Goal: Task Accomplishment & Management: Contribute content

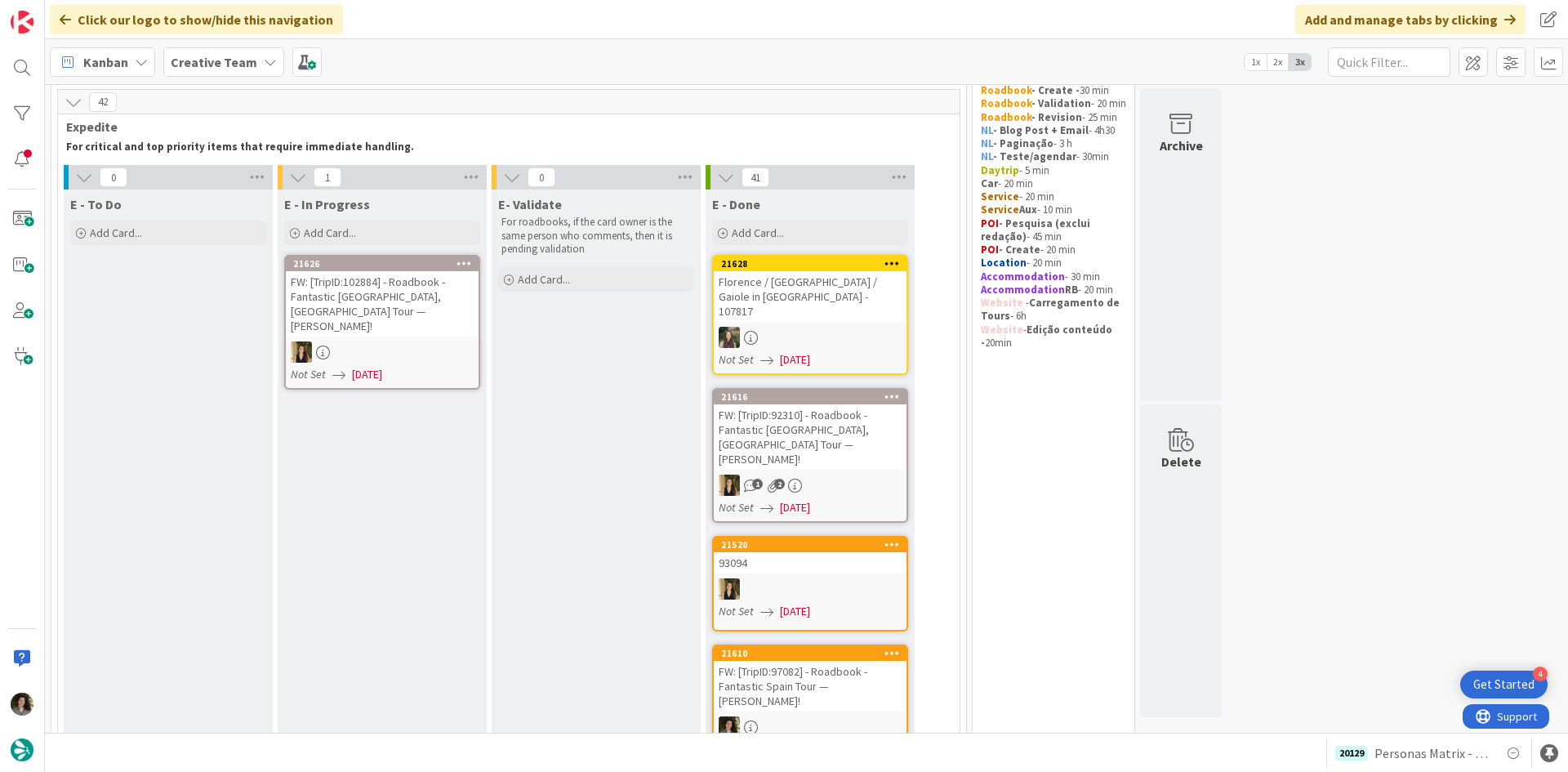
scroll to position [81, 0]
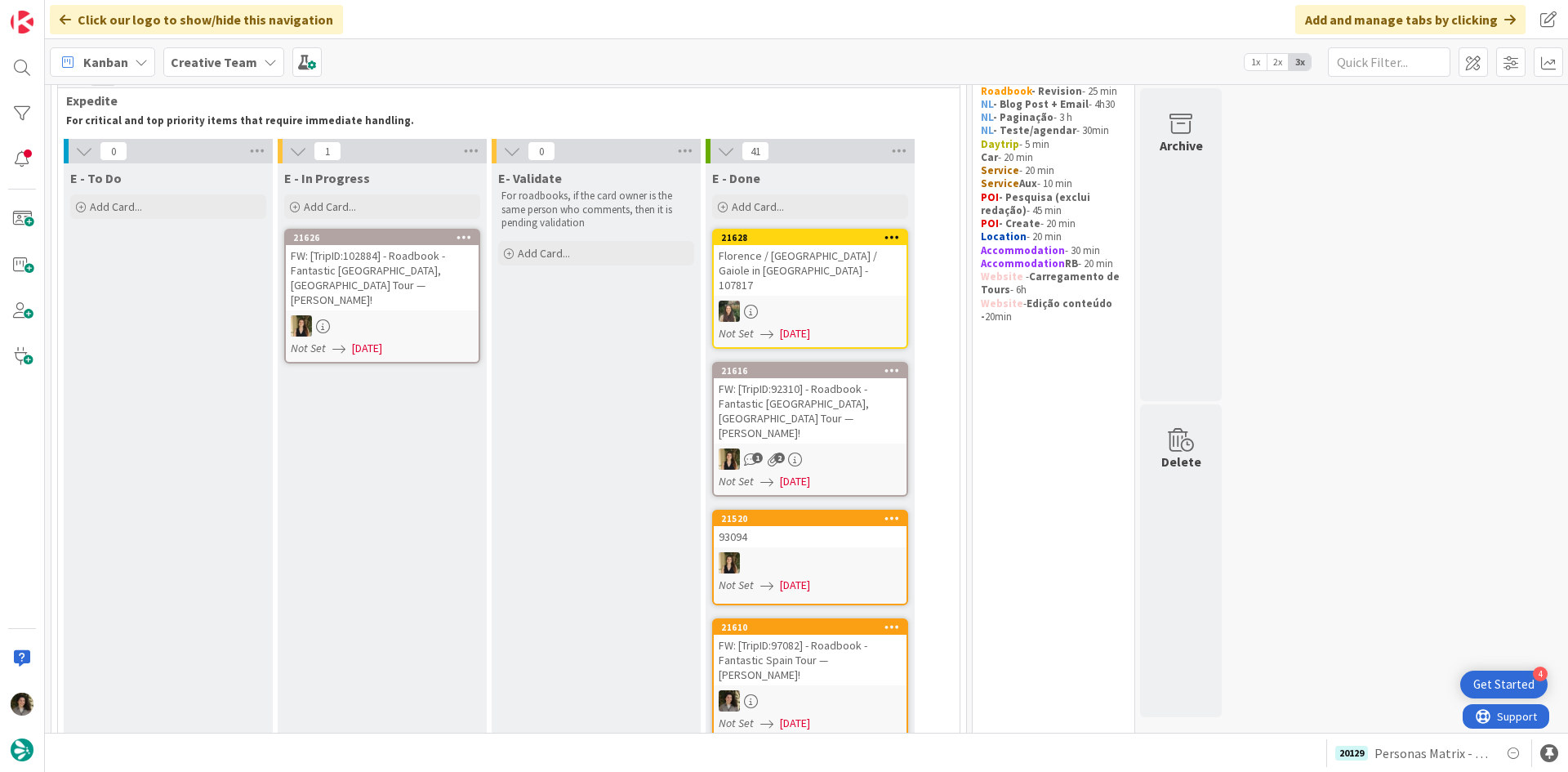
click at [812, 396] on div "FW: [TripID:92310] - Roadbook - Fantastic [GEOGRAPHIC_DATA], [GEOGRAPHIC_DATA] …" at bounding box center [810, 411] width 193 height 66
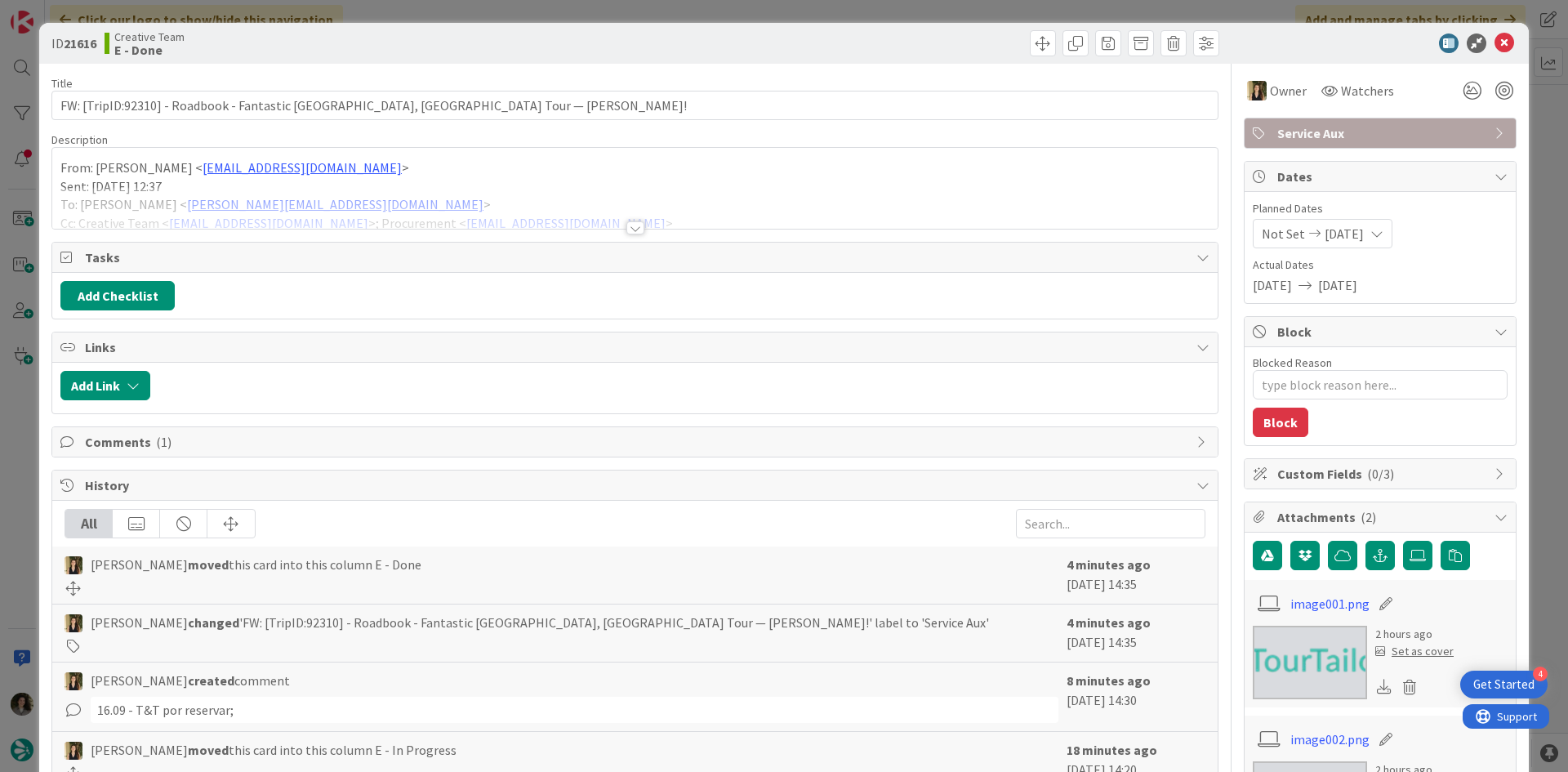
click at [635, 227] on div at bounding box center [635, 228] width 18 height 13
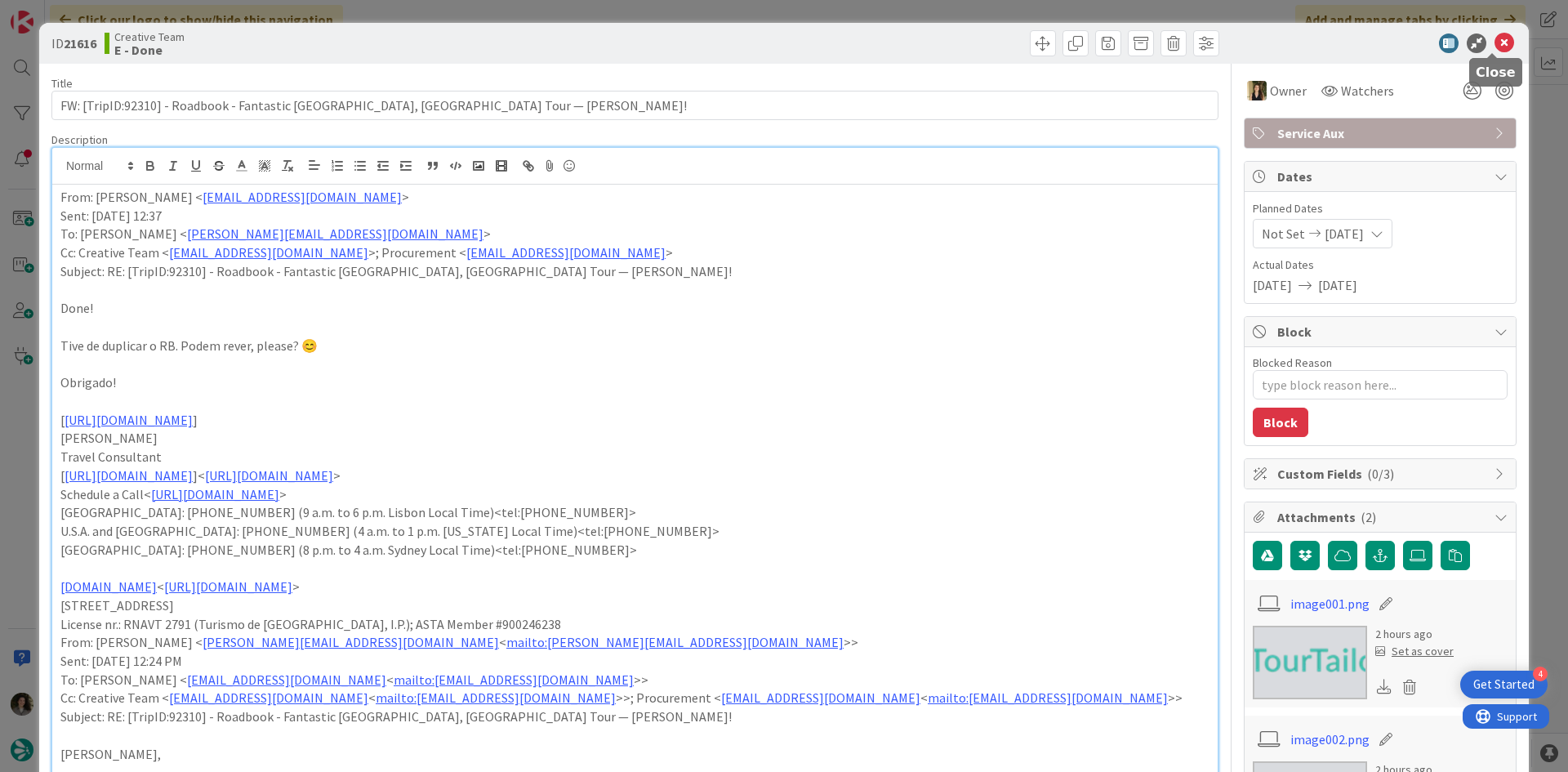
click at [1498, 43] on icon at bounding box center [1504, 43] width 19 height 19
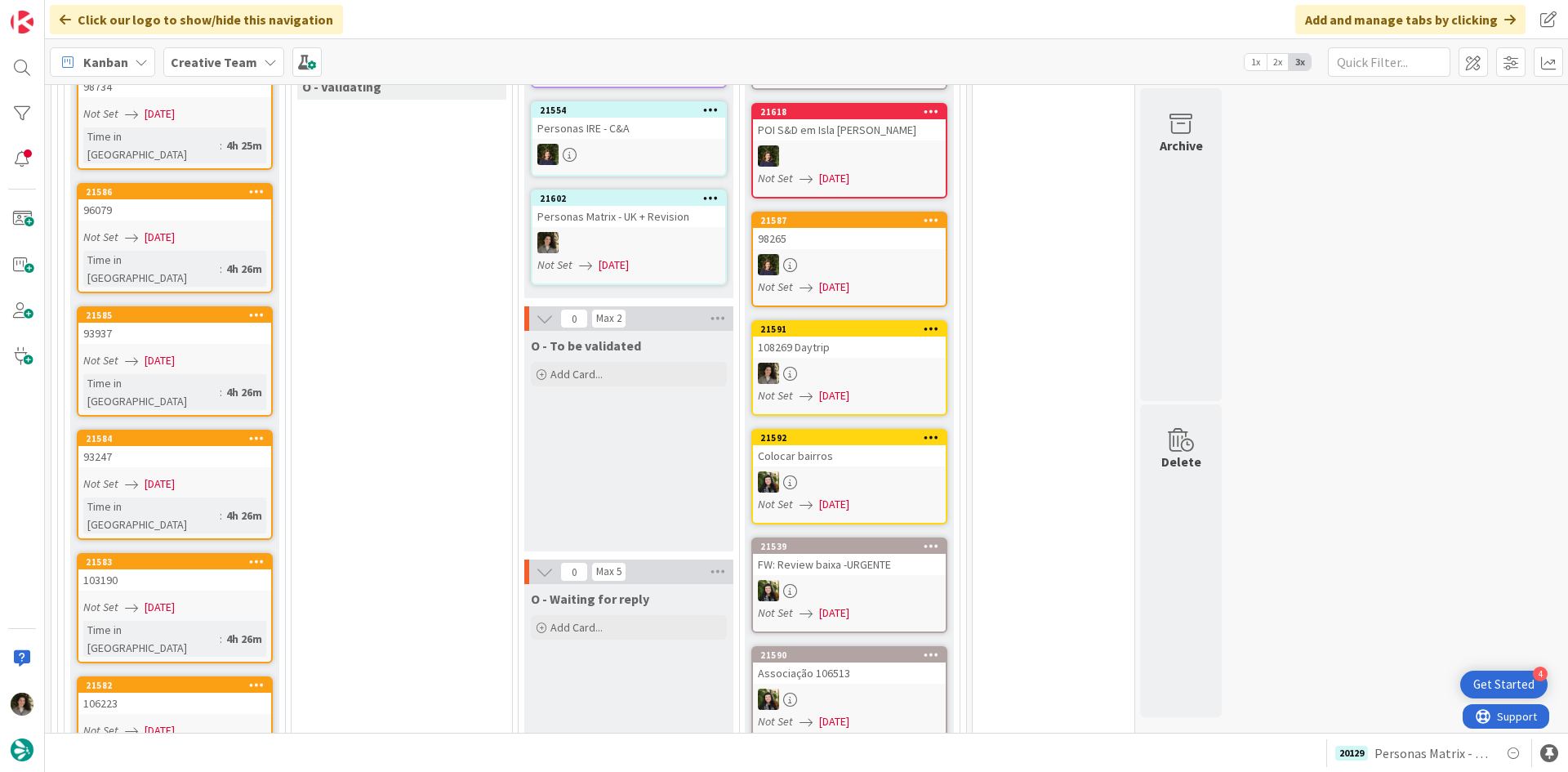
scroll to position [1962, 0]
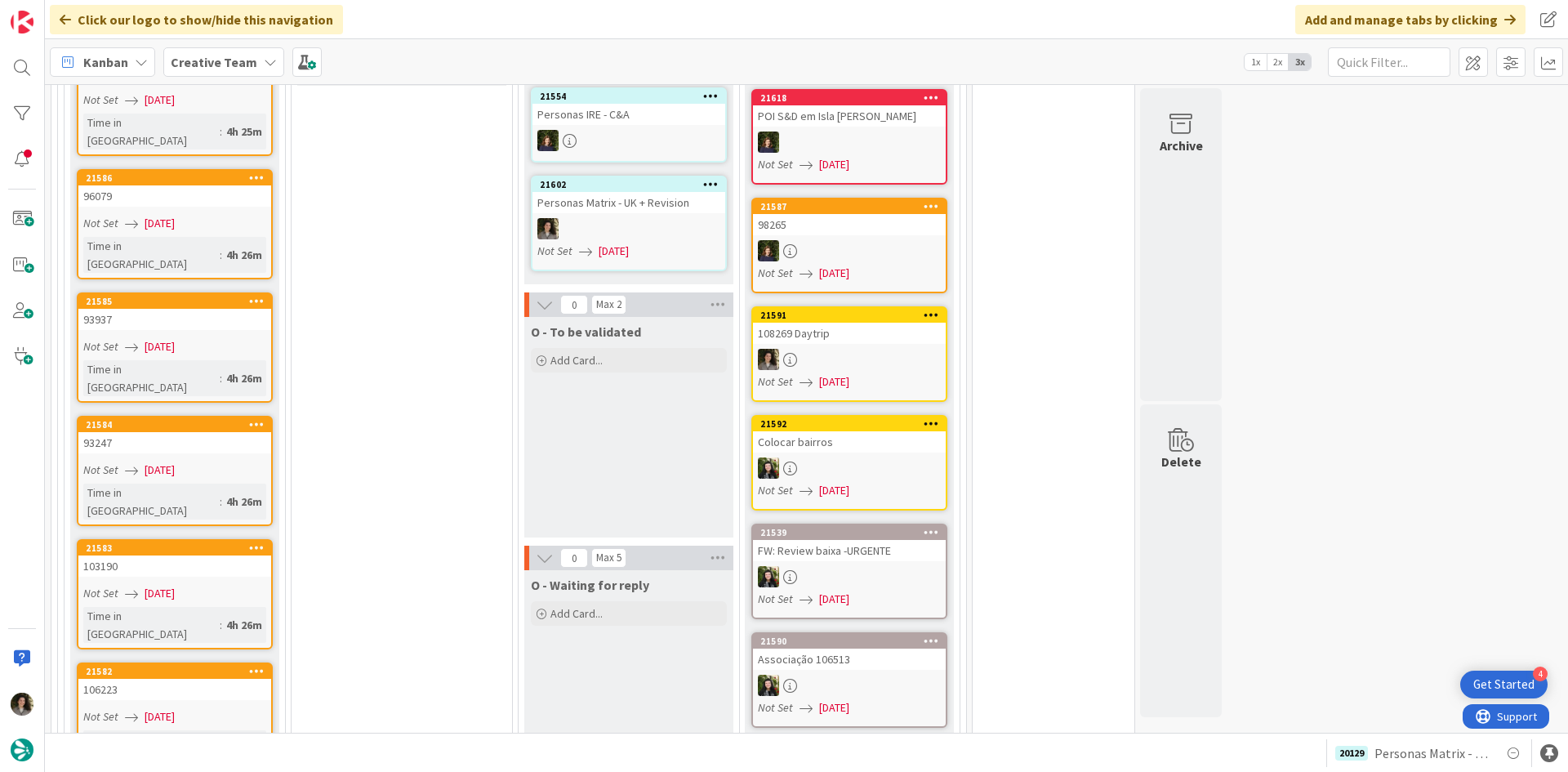
click at [1340, 544] on div "99 Camembert 42 Expedite For critical and top priority items that require immed…" at bounding box center [807, 713] width 1517 height 5173
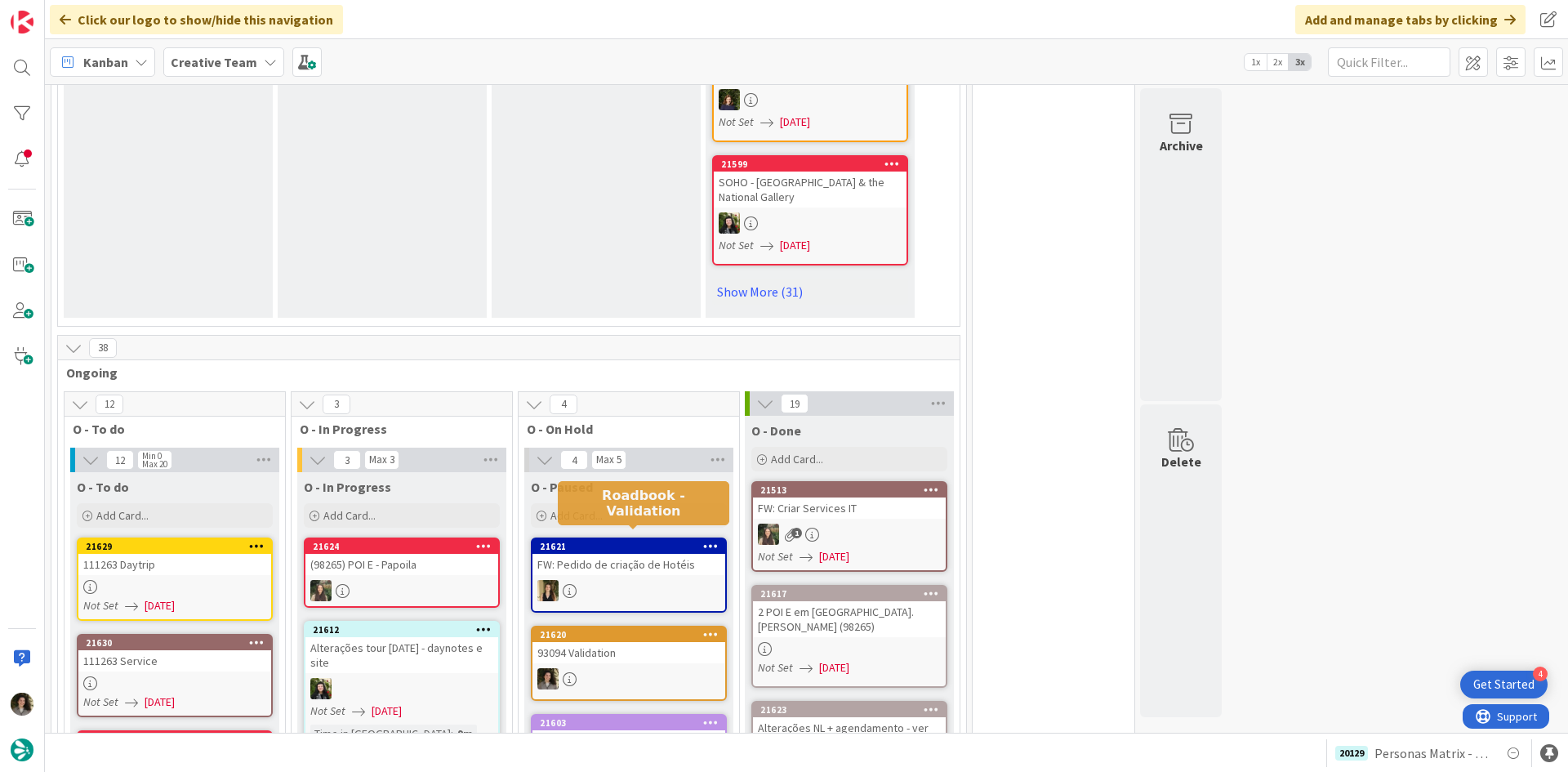
scroll to position [1471, 0]
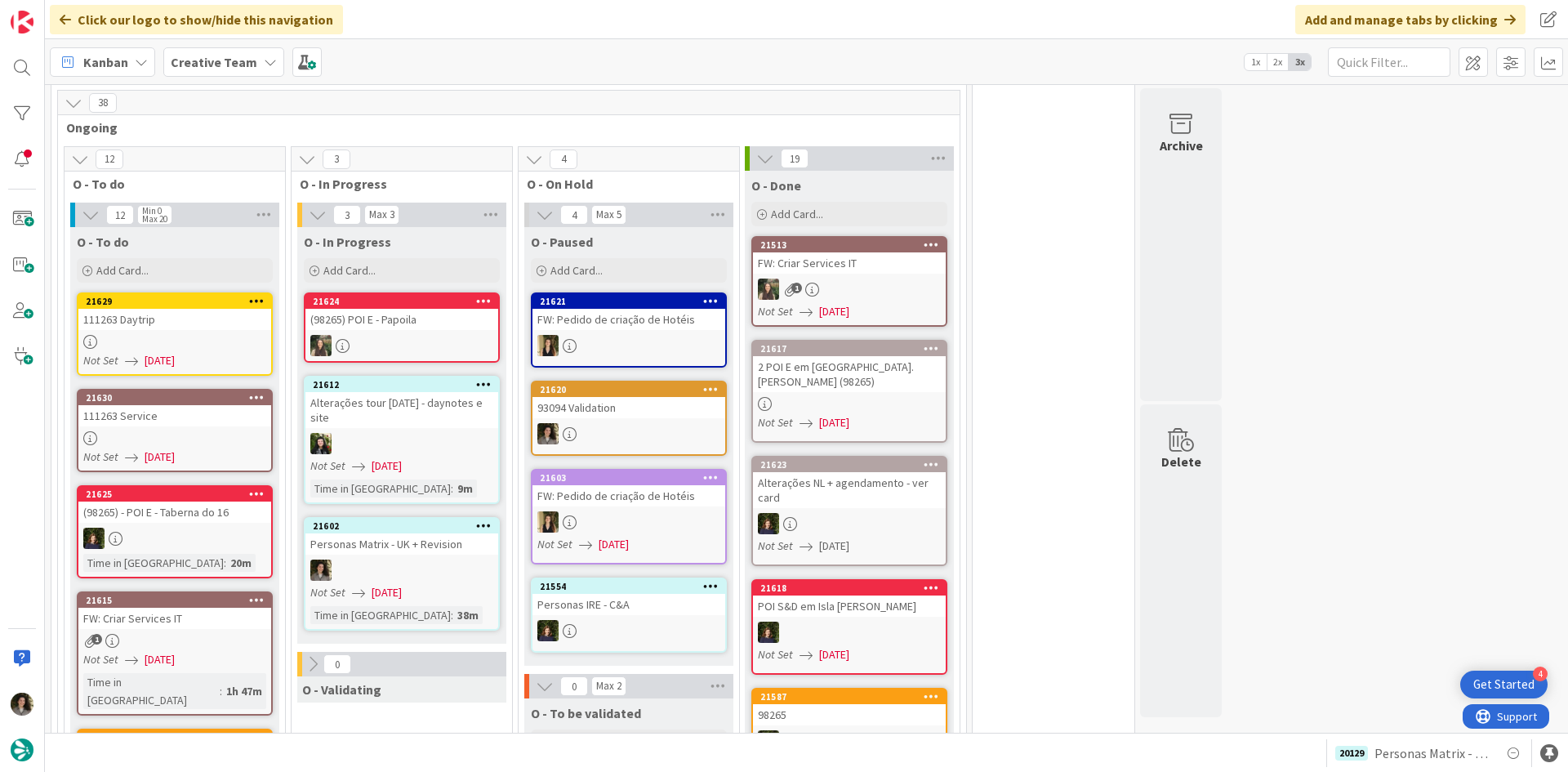
click at [402, 584] on span "[DATE]" at bounding box center [386, 593] width 30 height 18
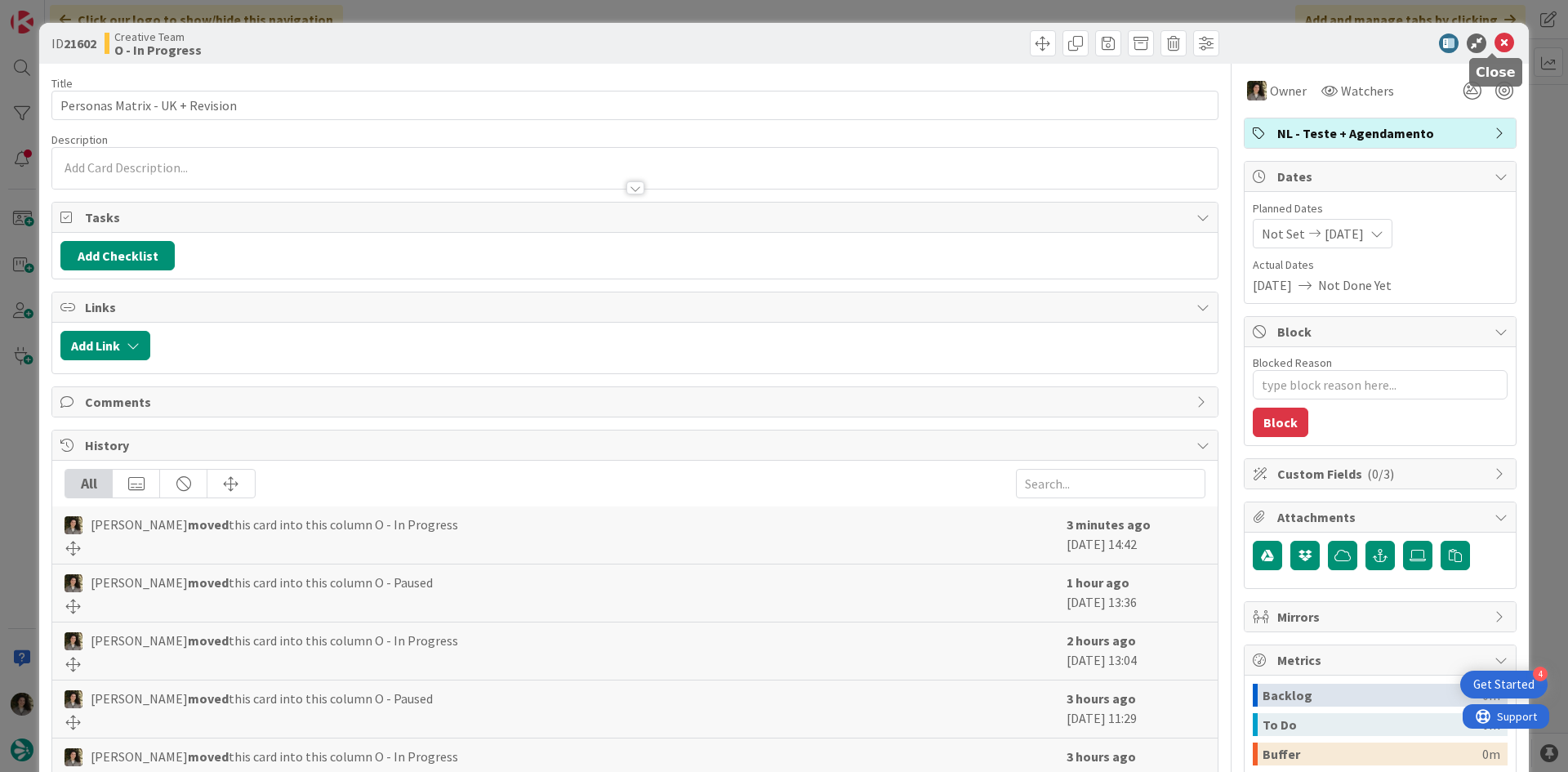
click at [1495, 44] on icon at bounding box center [1504, 43] width 19 height 19
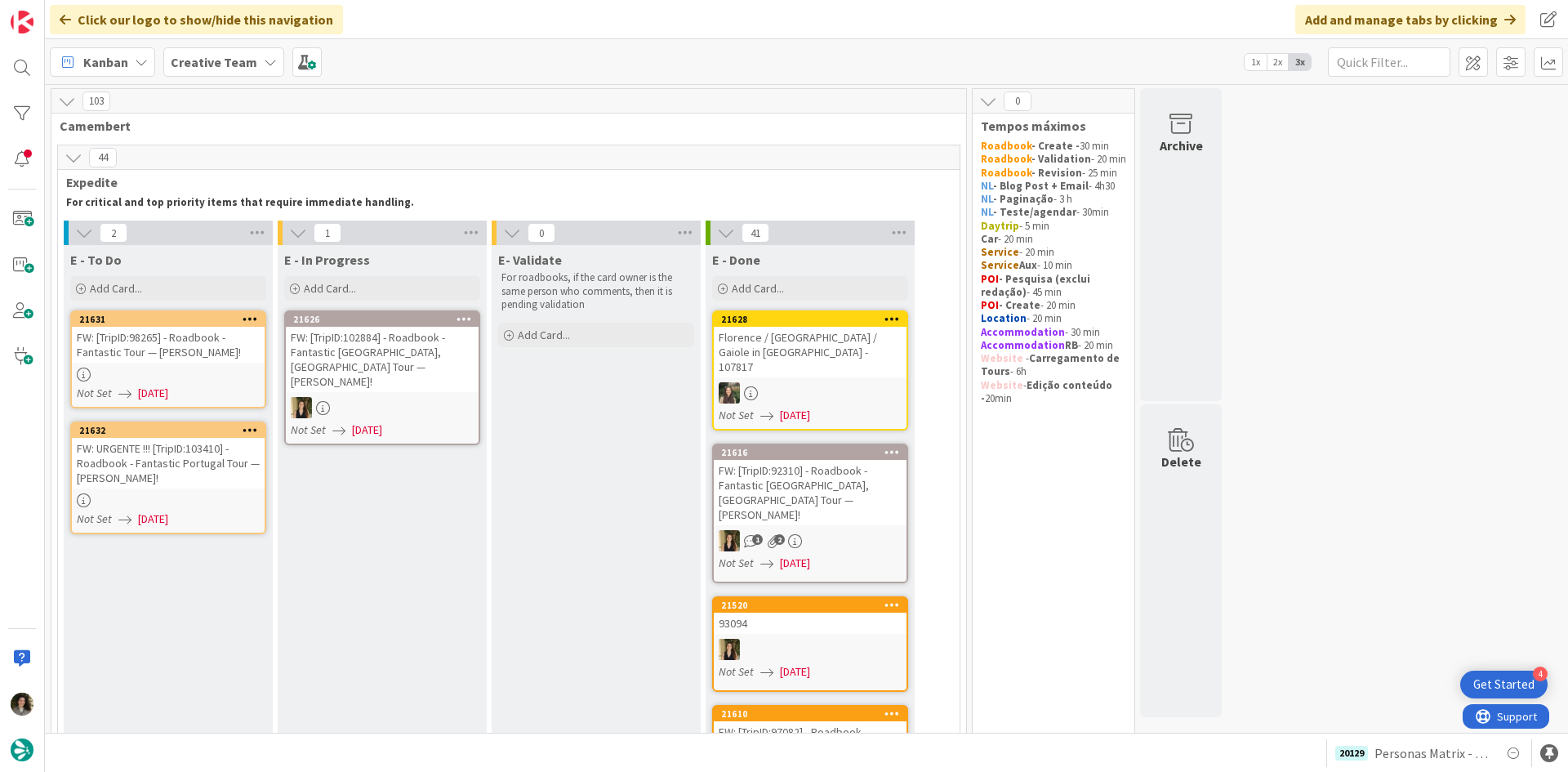
click at [222, 460] on div "FW: URGENTE !!! [TripID:103410] - Roadbook - Fantastic Portugal Tour — [PERSON_…" at bounding box center [168, 463] width 193 height 51
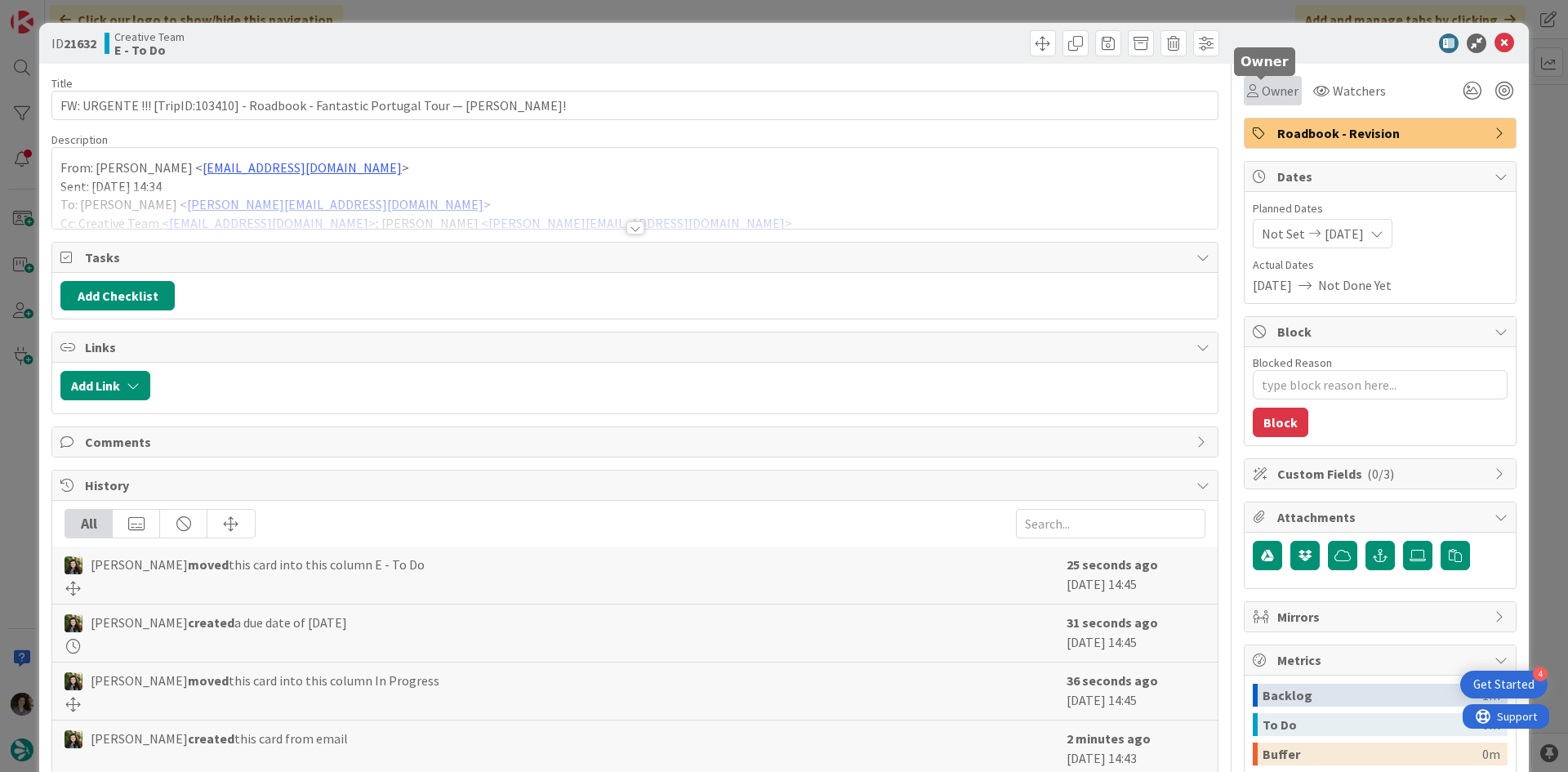
click at [1262, 95] on span "Owner" at bounding box center [1281, 91] width 37 height 19
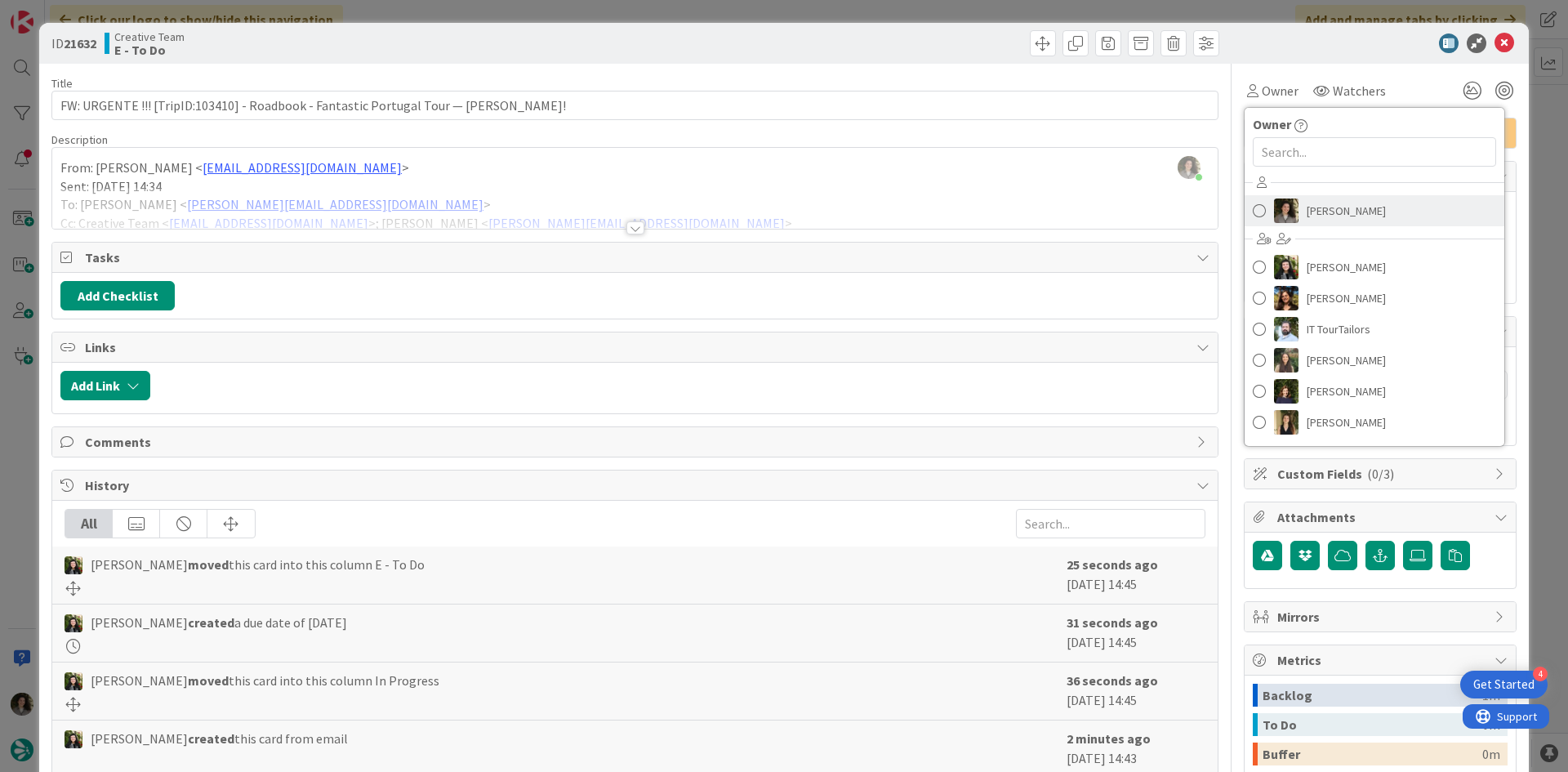
click at [1363, 203] on span "[PERSON_NAME]" at bounding box center [1346, 211] width 79 height 25
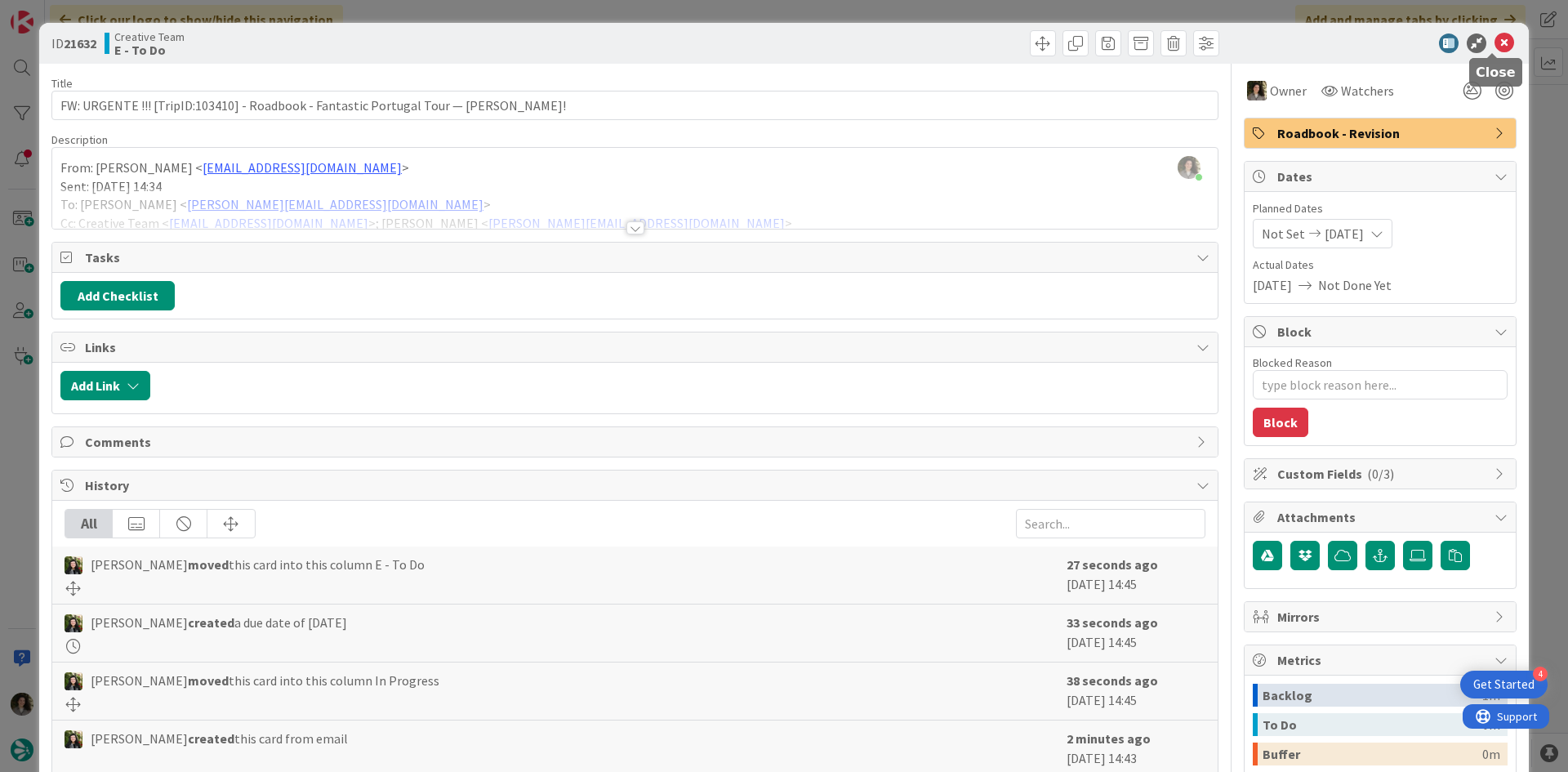
click at [1495, 47] on icon at bounding box center [1504, 43] width 19 height 19
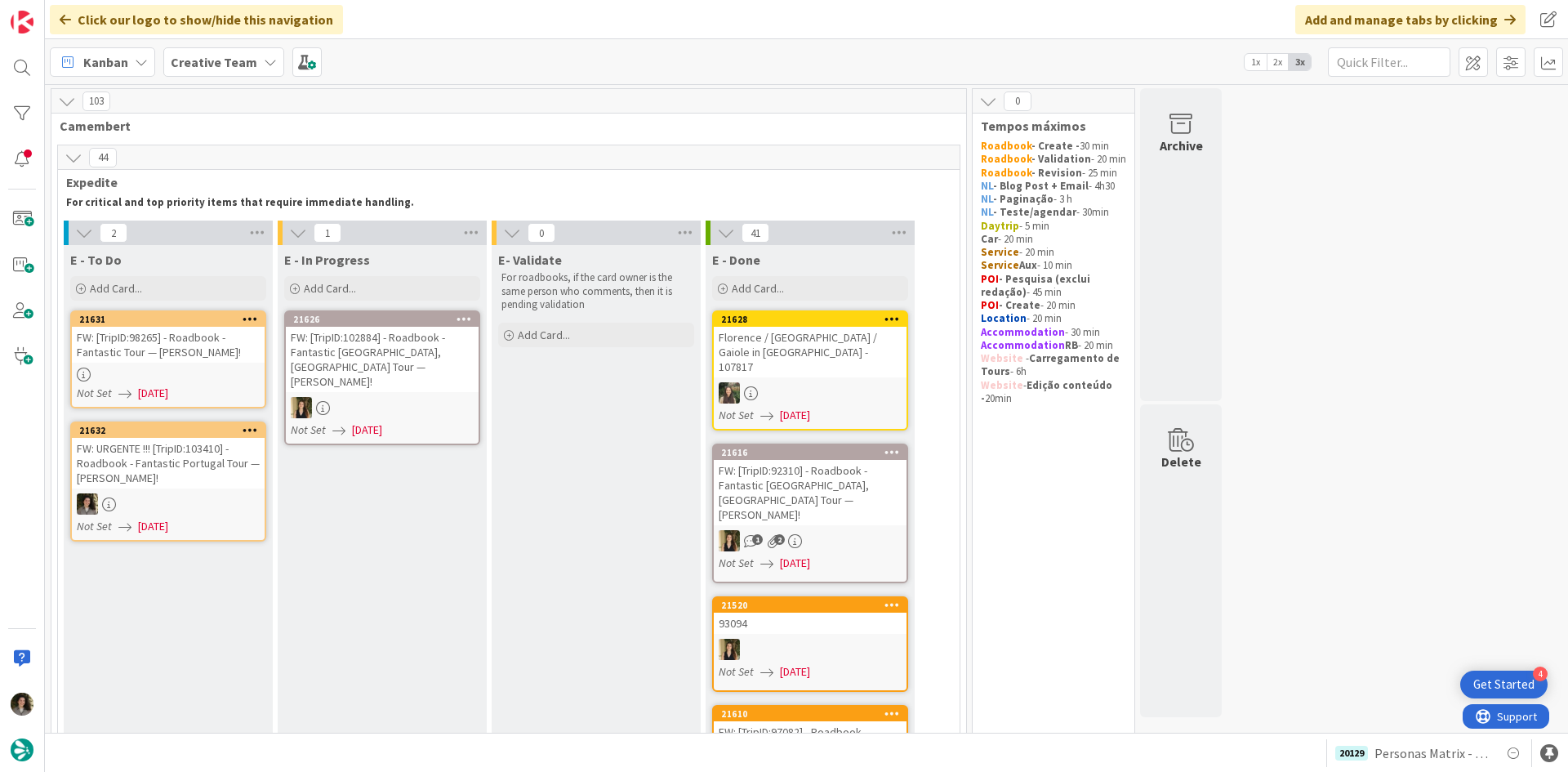
click at [203, 342] on div "FW: [TripID:98265] - Roadbook - Fantastic Tour — [PERSON_NAME]!" at bounding box center [168, 345] width 193 height 36
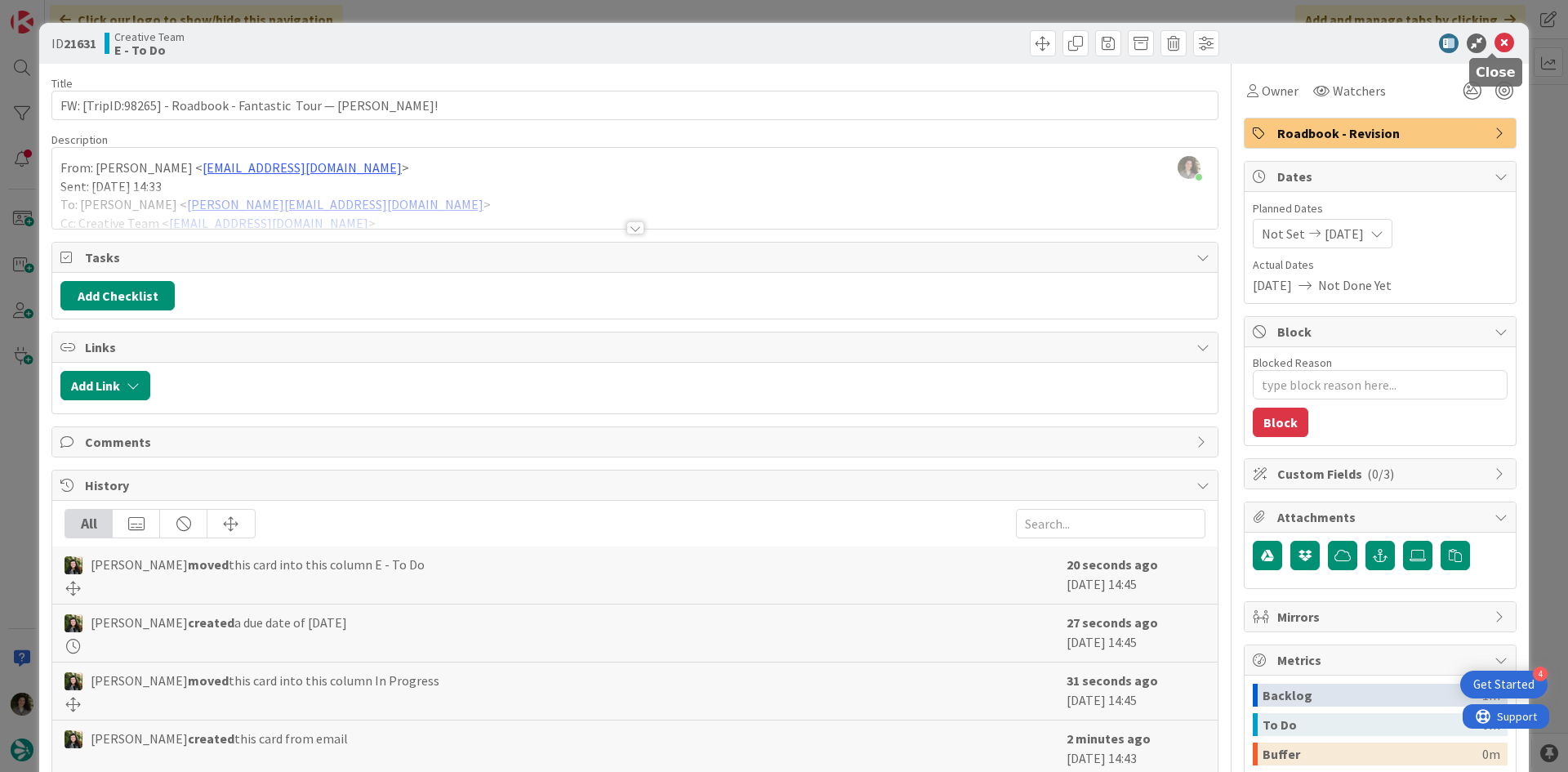
click at [1501, 44] on icon at bounding box center [1504, 43] width 19 height 19
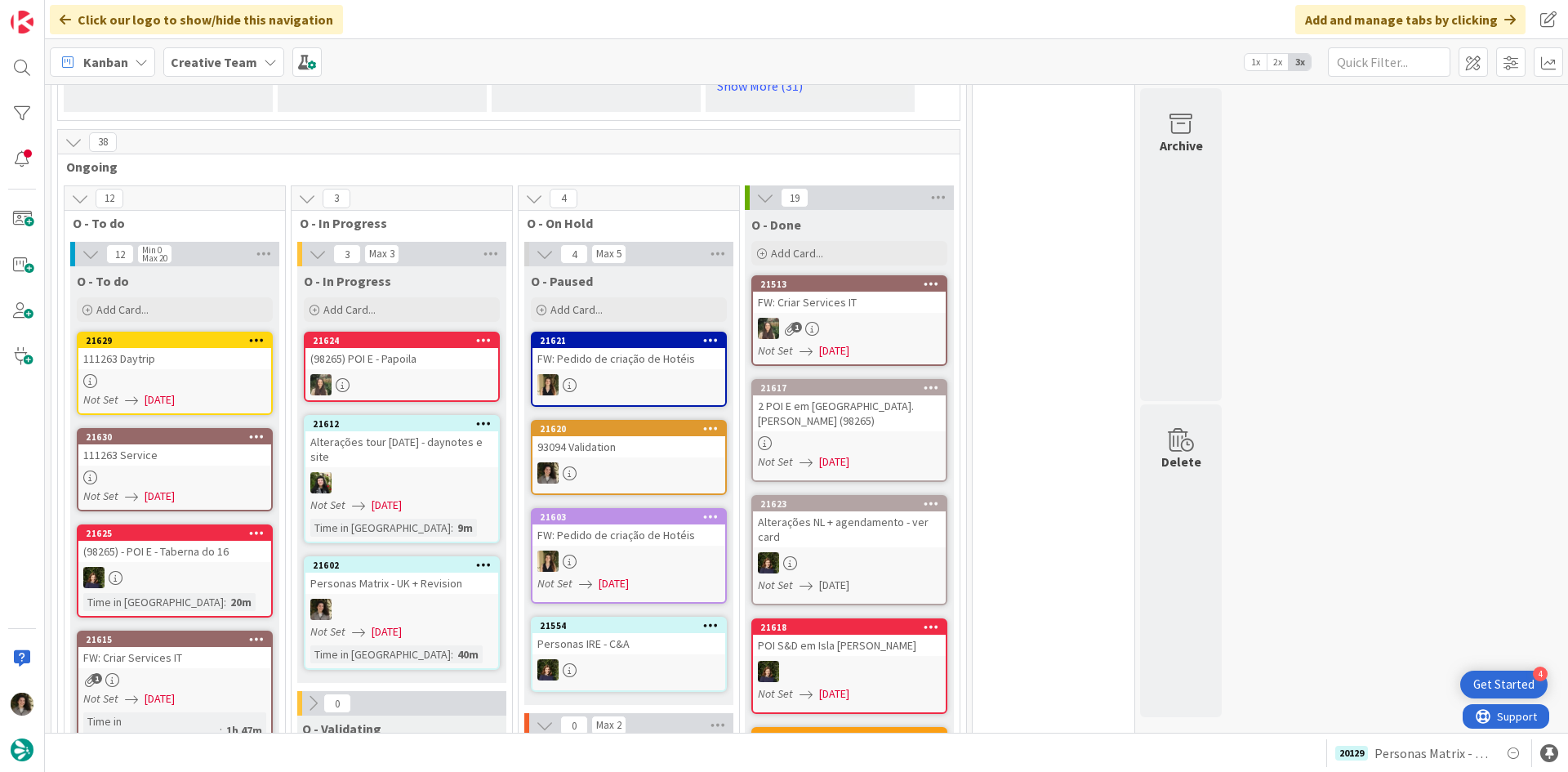
scroll to position [1471, 0]
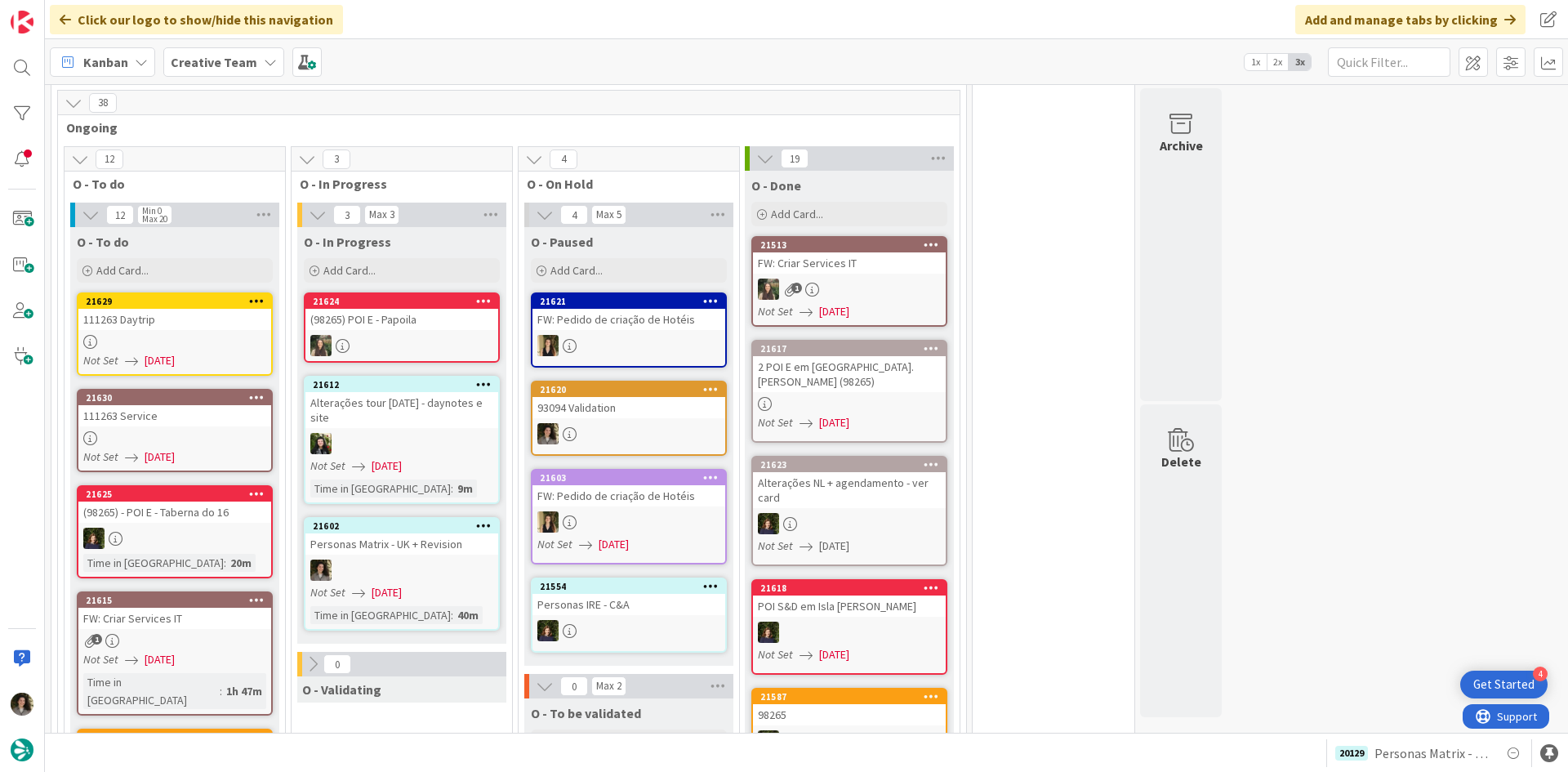
click at [225, 398] on link "21630 111263 Service Not Set [DATE]" at bounding box center [175, 431] width 196 height 83
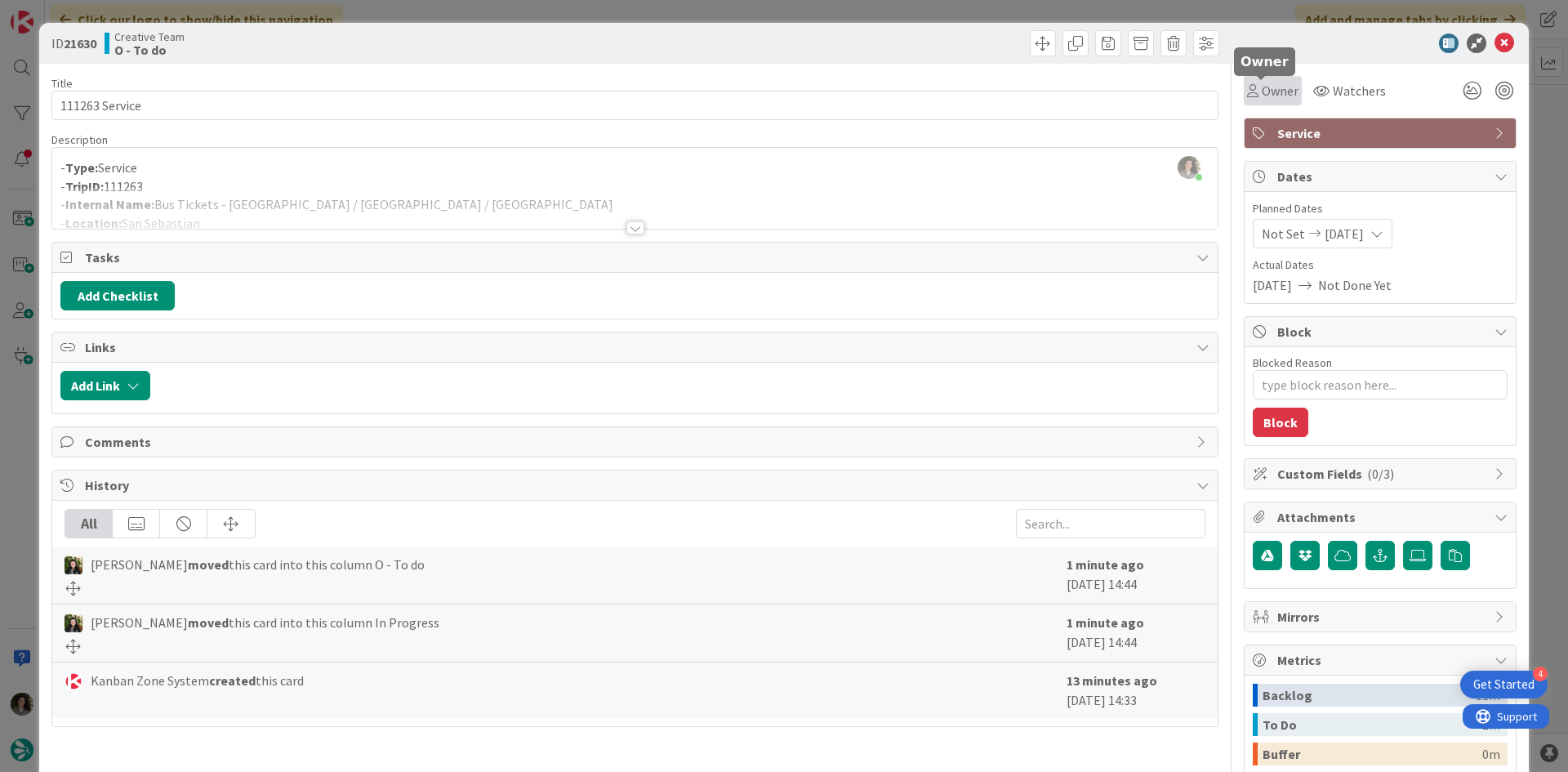
click at [1277, 91] on span "Owner" at bounding box center [1281, 91] width 37 height 19
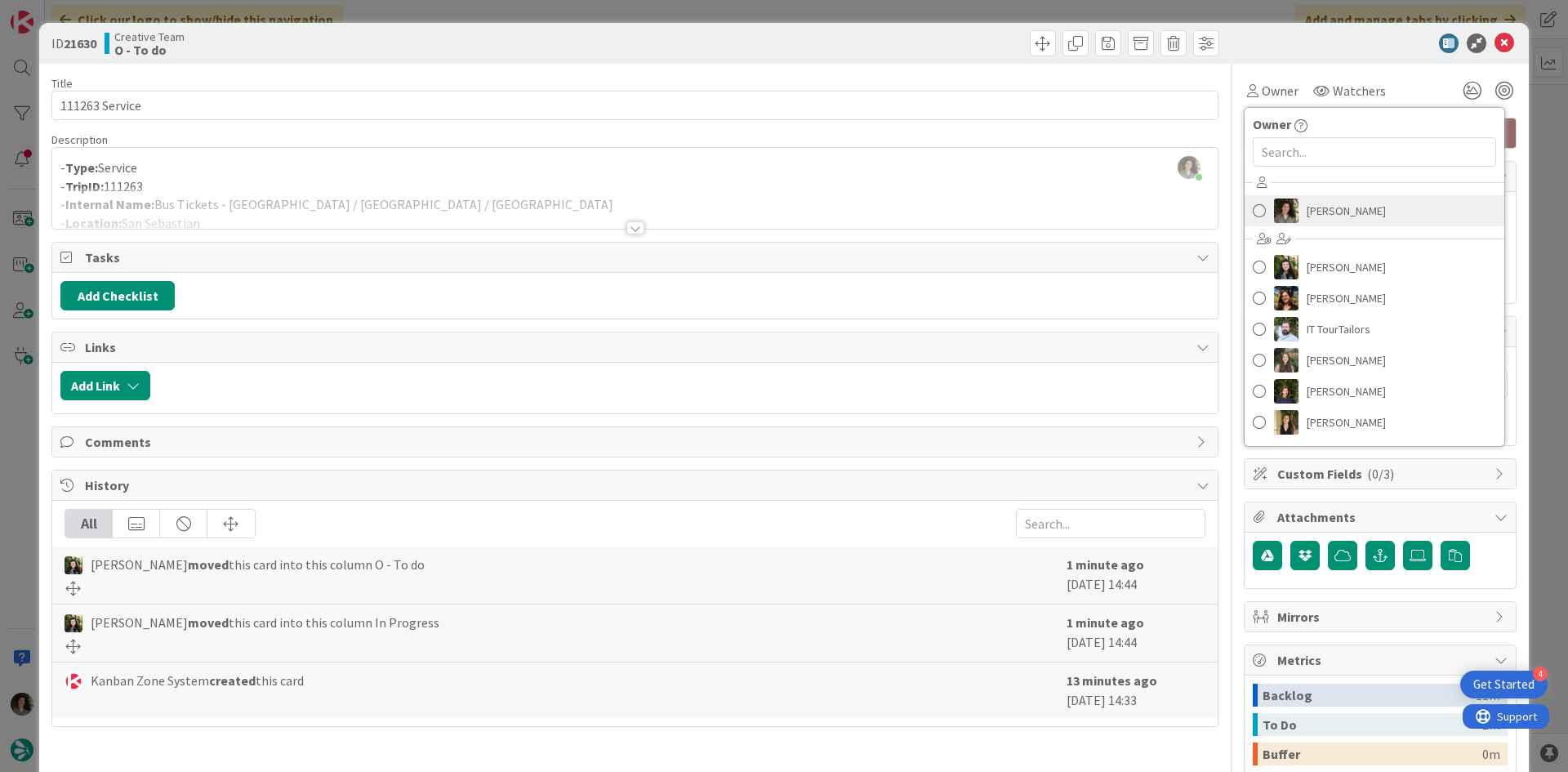
click at [1376, 204] on link "[PERSON_NAME]" at bounding box center [1374, 211] width 260 height 31
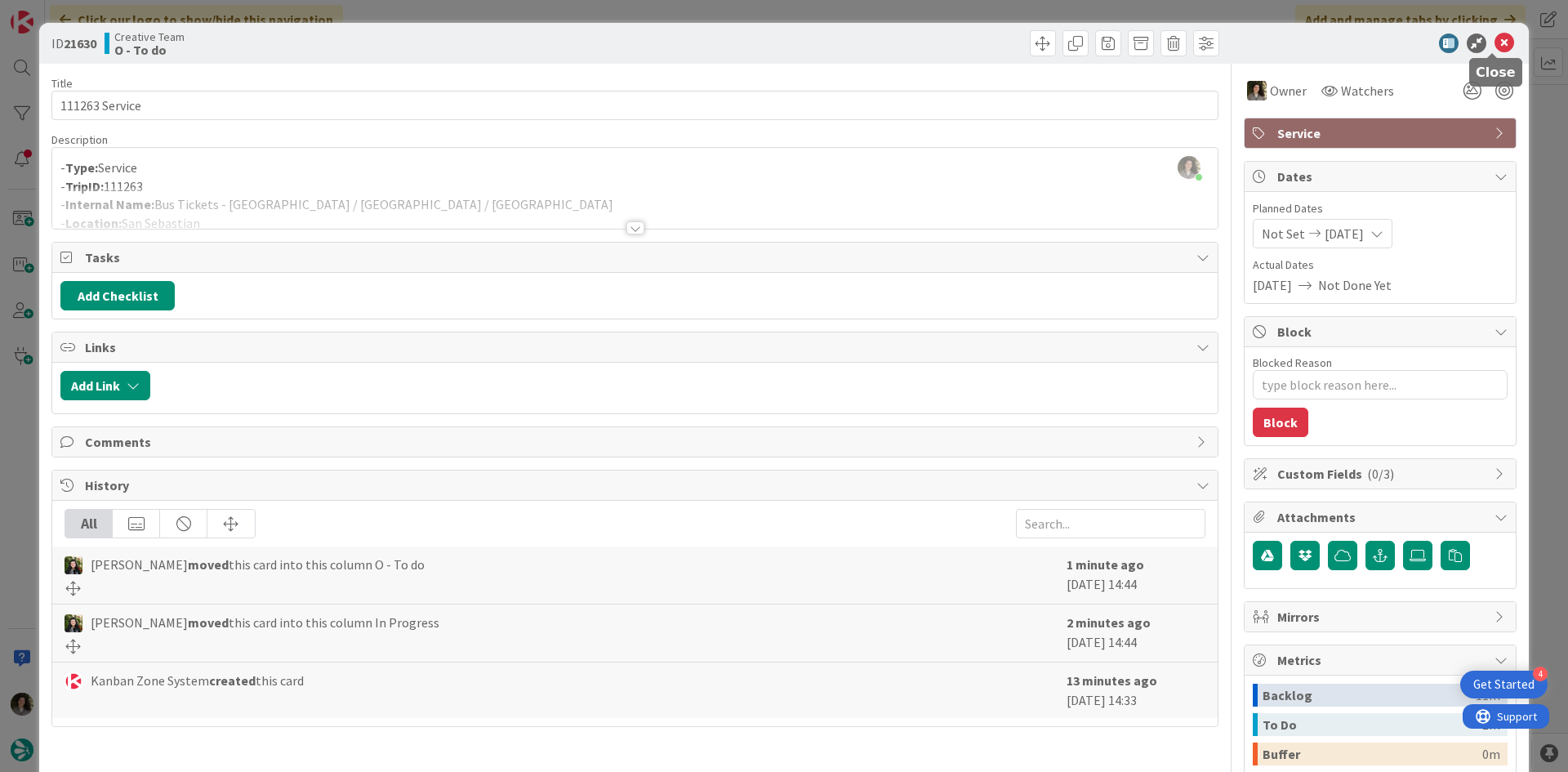
click at [1497, 45] on icon at bounding box center [1504, 43] width 19 height 19
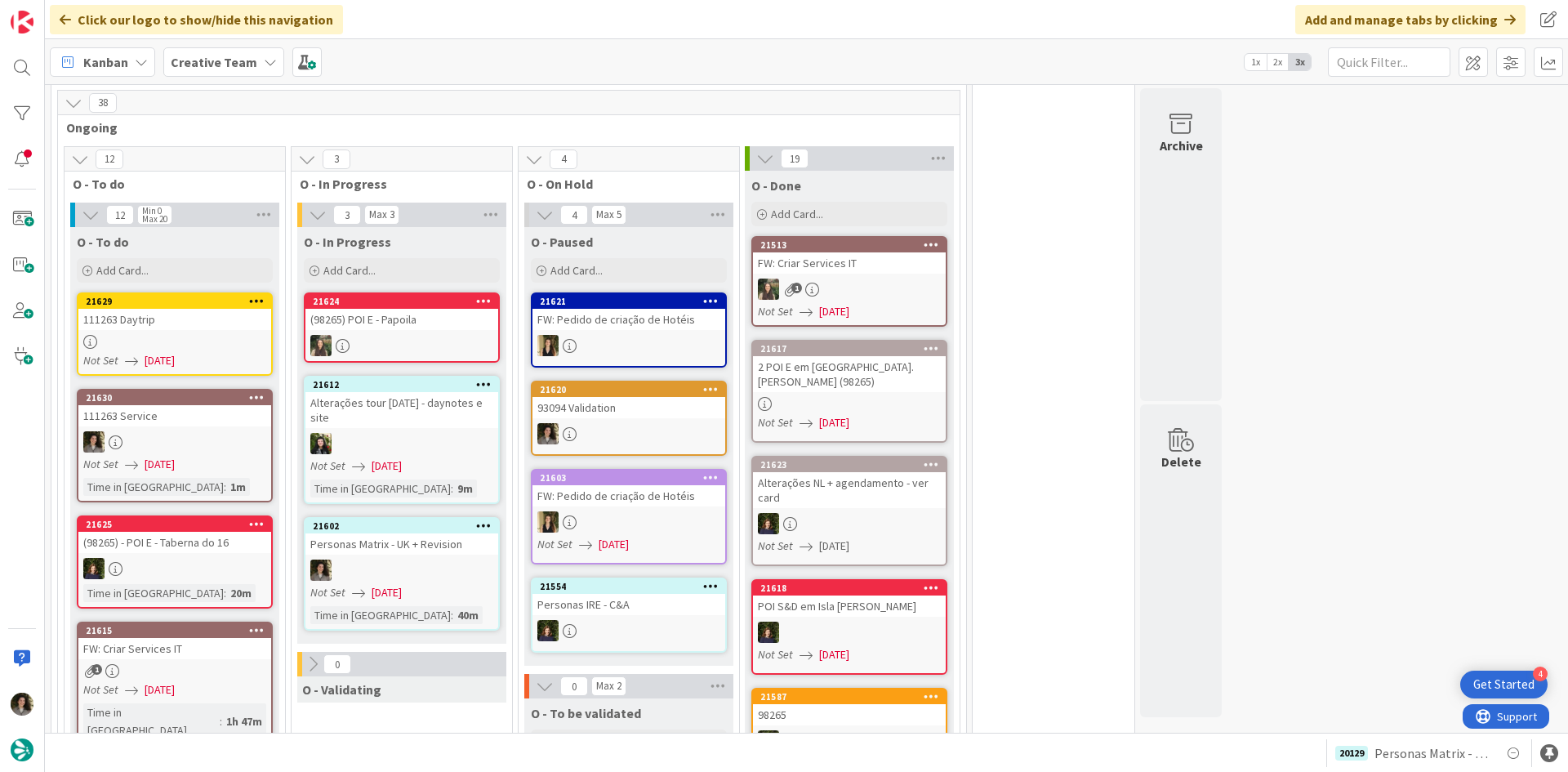
click at [158, 335] on div at bounding box center [175, 341] width 193 height 14
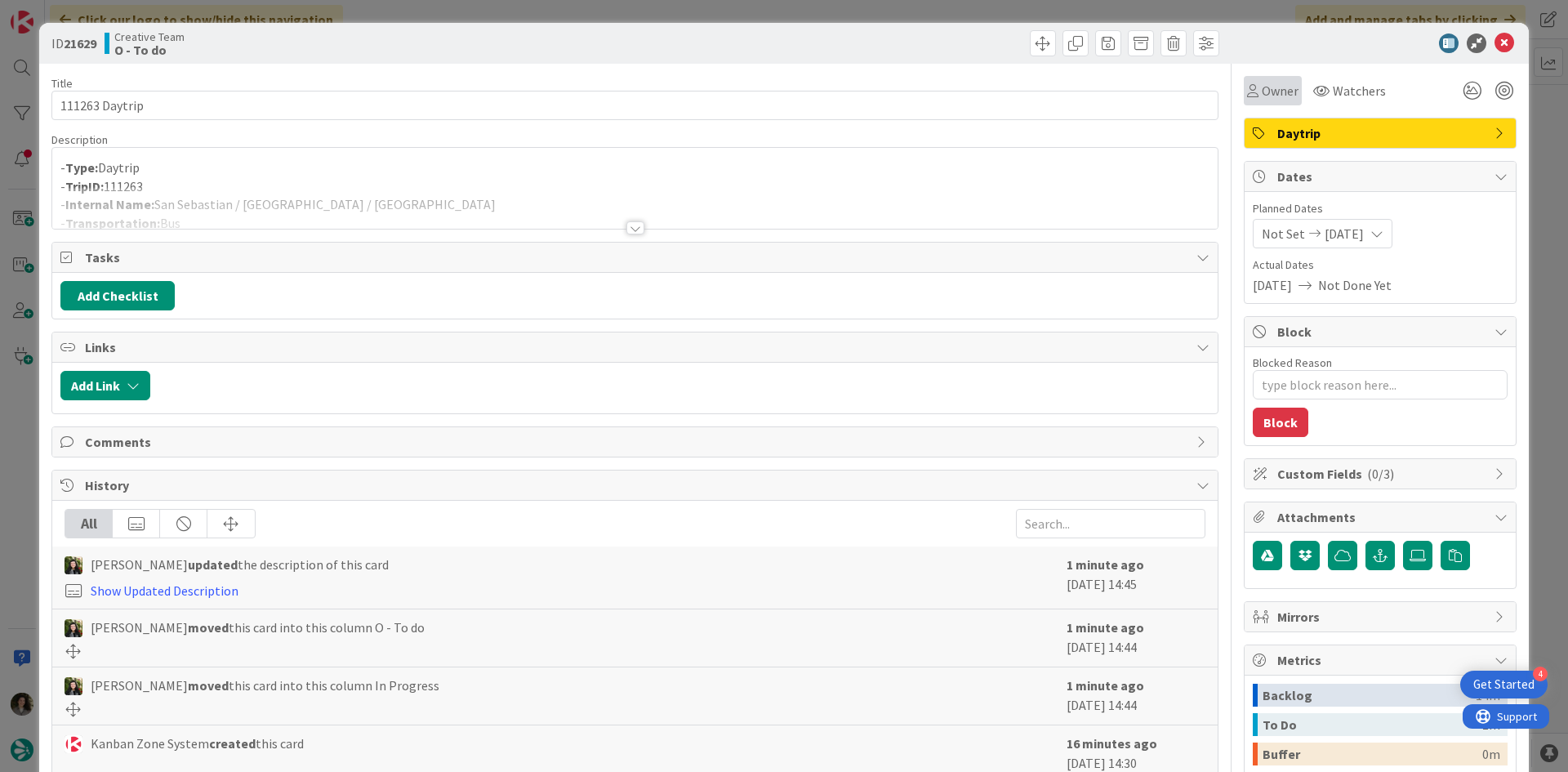
click at [1247, 99] on div "Owner" at bounding box center [1273, 91] width 52 height 19
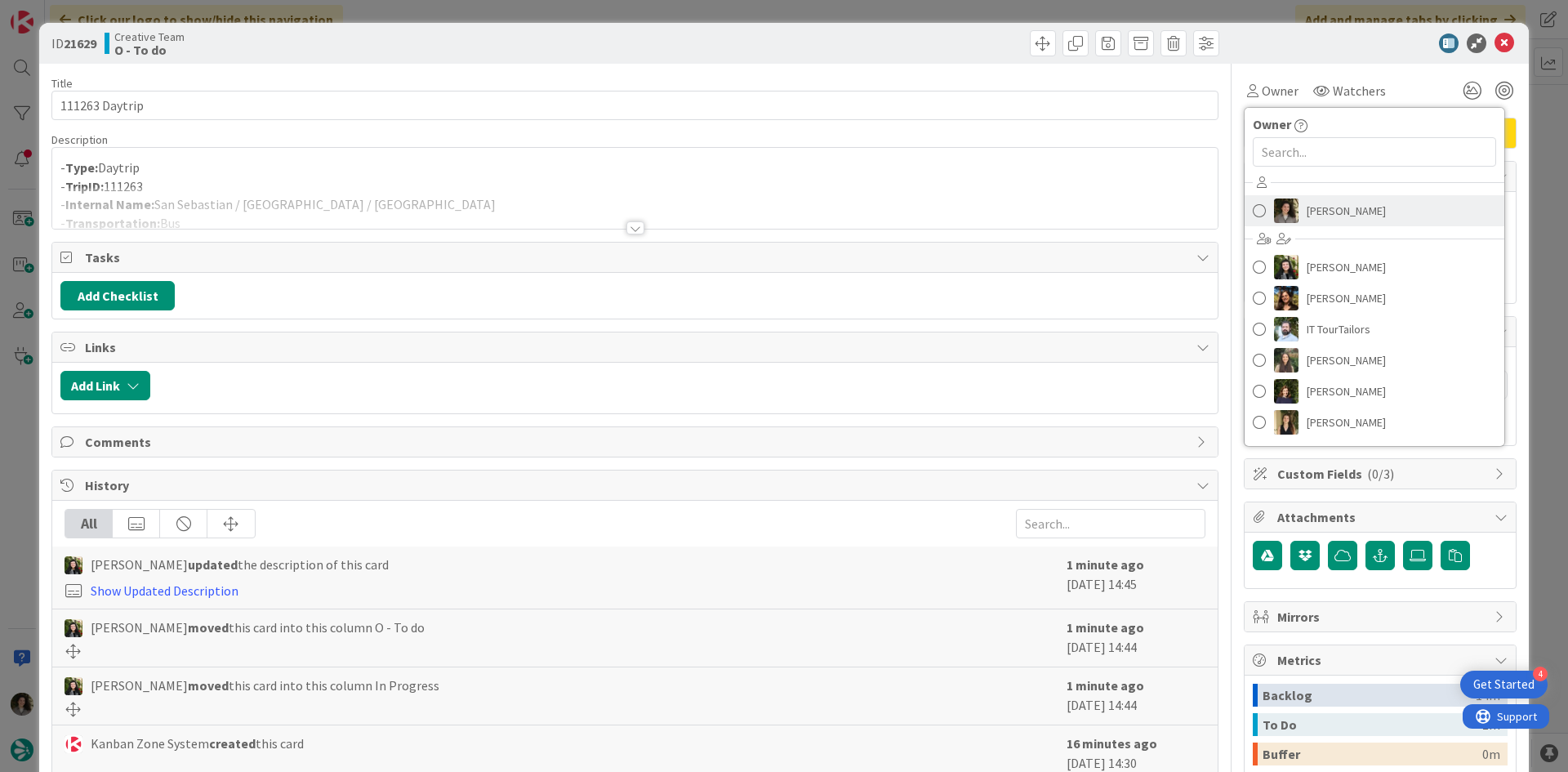
click at [1310, 202] on span "[PERSON_NAME]" at bounding box center [1346, 211] width 79 height 25
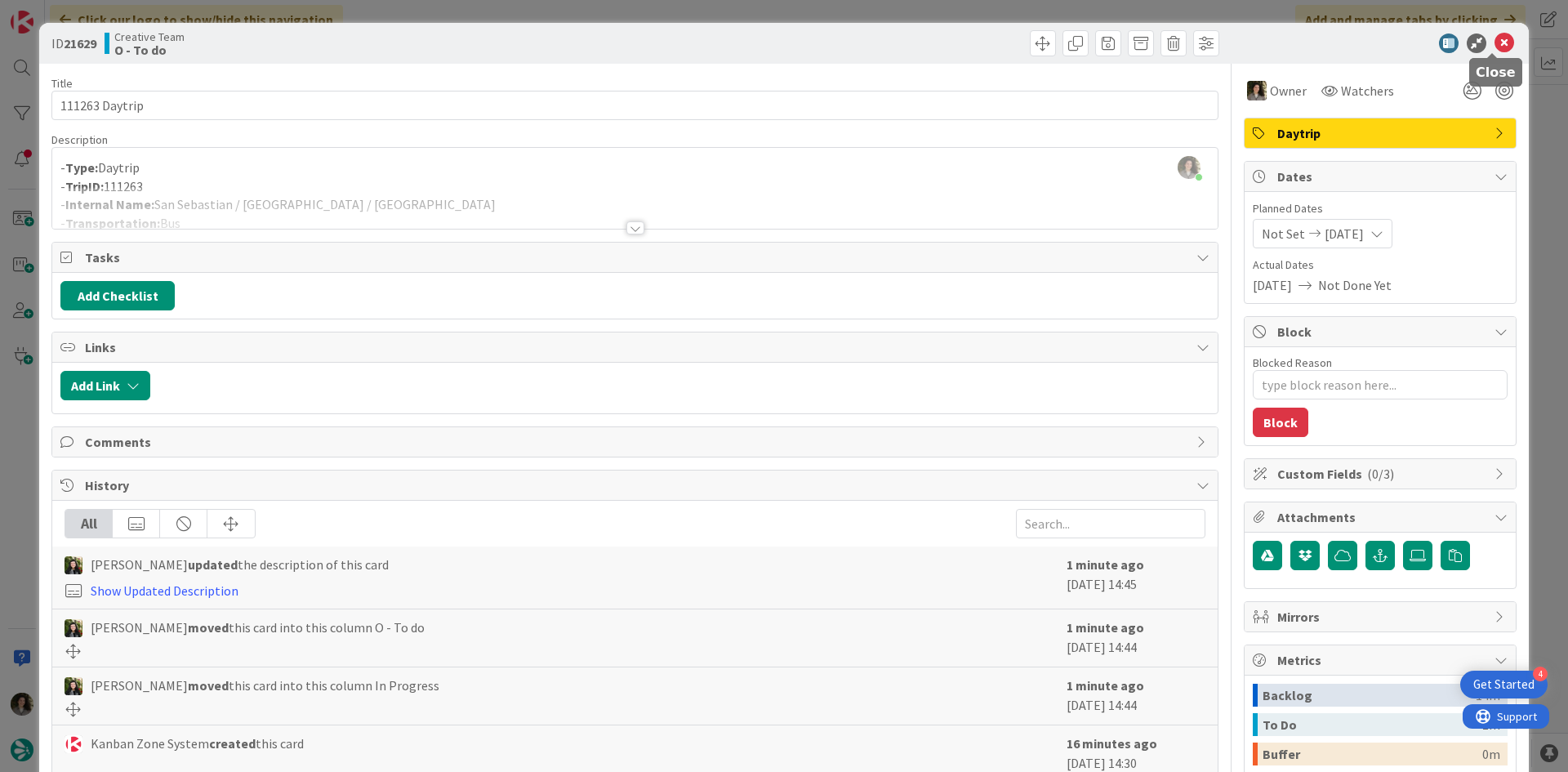
click at [1502, 39] on icon at bounding box center [1504, 43] width 19 height 19
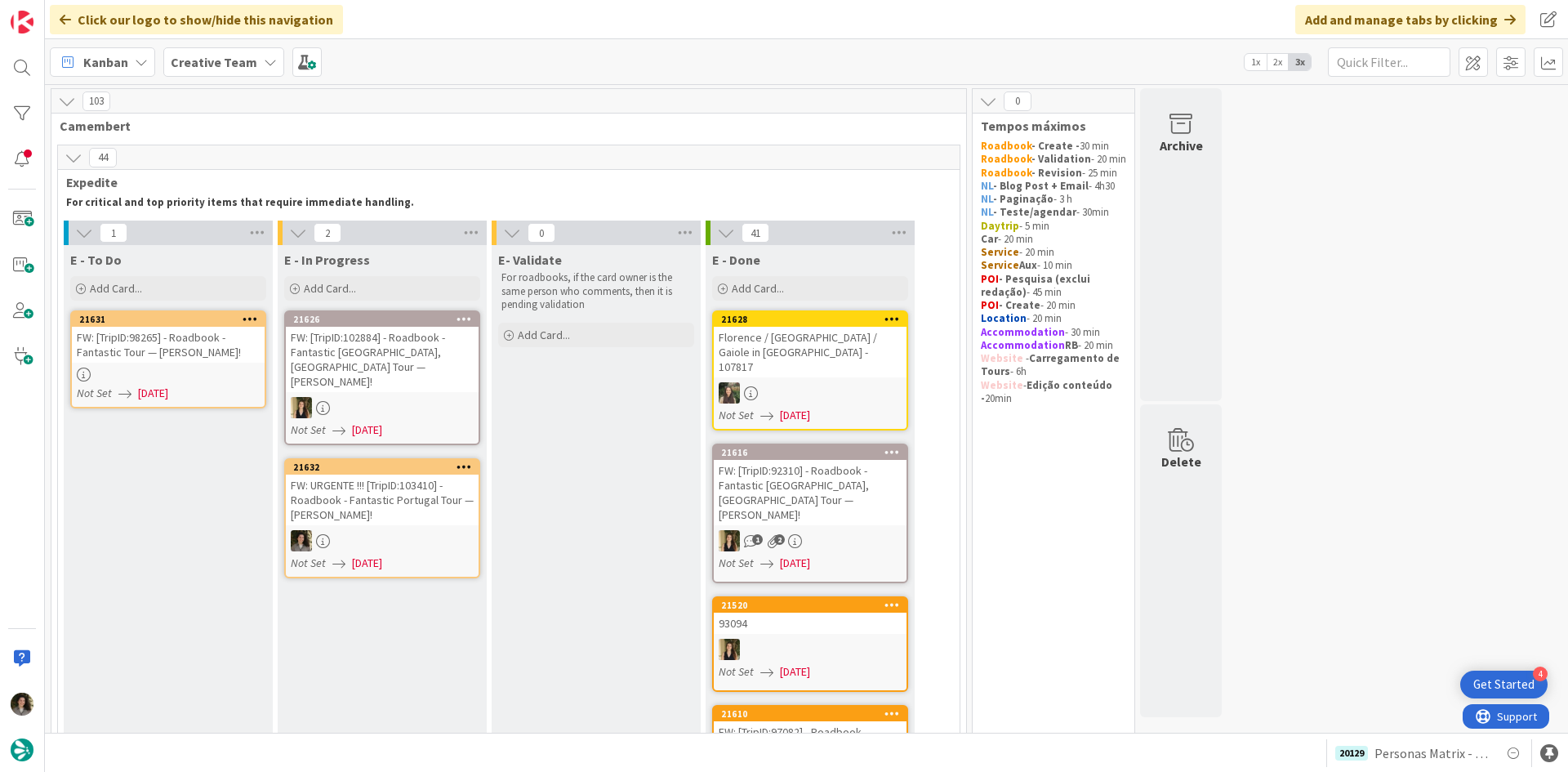
click at [368, 500] on div "FW: URGENTE !!! [TripID:103410] - Roadbook - Fantastic Portugal Tour — [PERSON_…" at bounding box center [382, 500] width 193 height 51
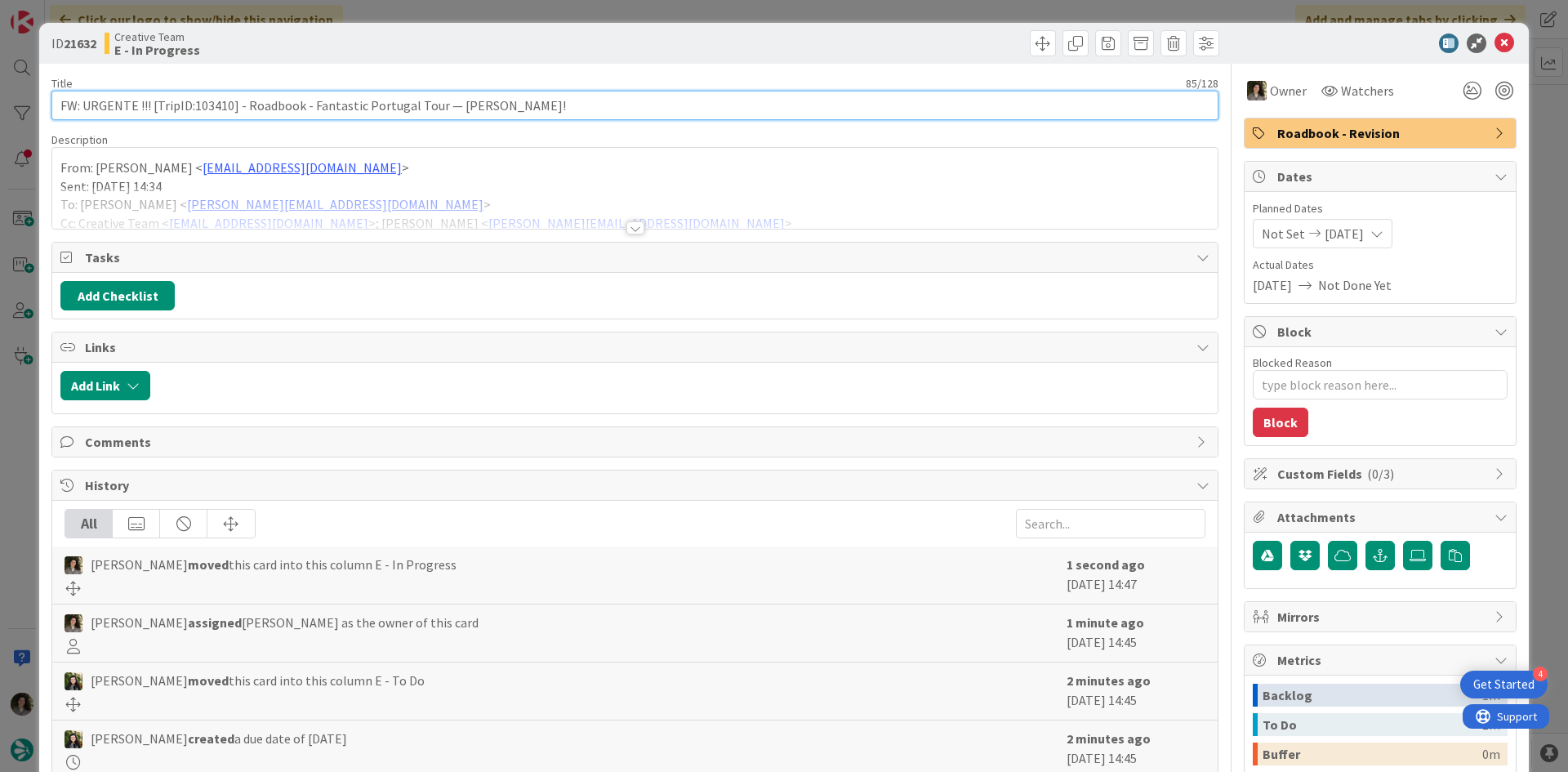
drag, startPoint x: 232, startPoint y: 108, endPoint x: 192, endPoint y: 109, distance: 40.0
click at [192, 109] on input "FW: URGENTE !!! [TripID:103410] - Roadbook - Fantastic Portugal Tour — [PERSON_…" at bounding box center [635, 105] width 1167 height 30
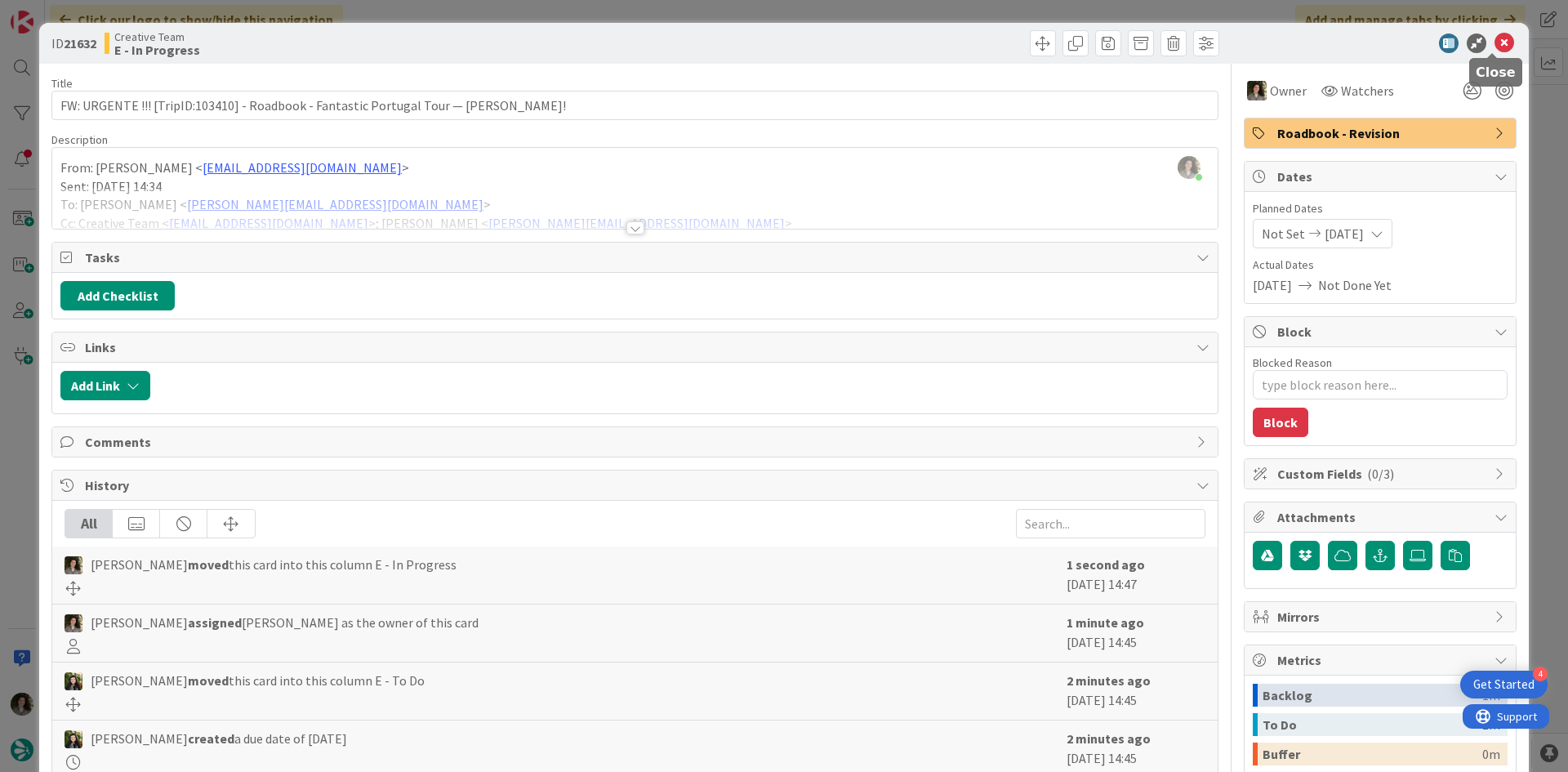
click at [1496, 41] on icon at bounding box center [1504, 43] width 19 height 19
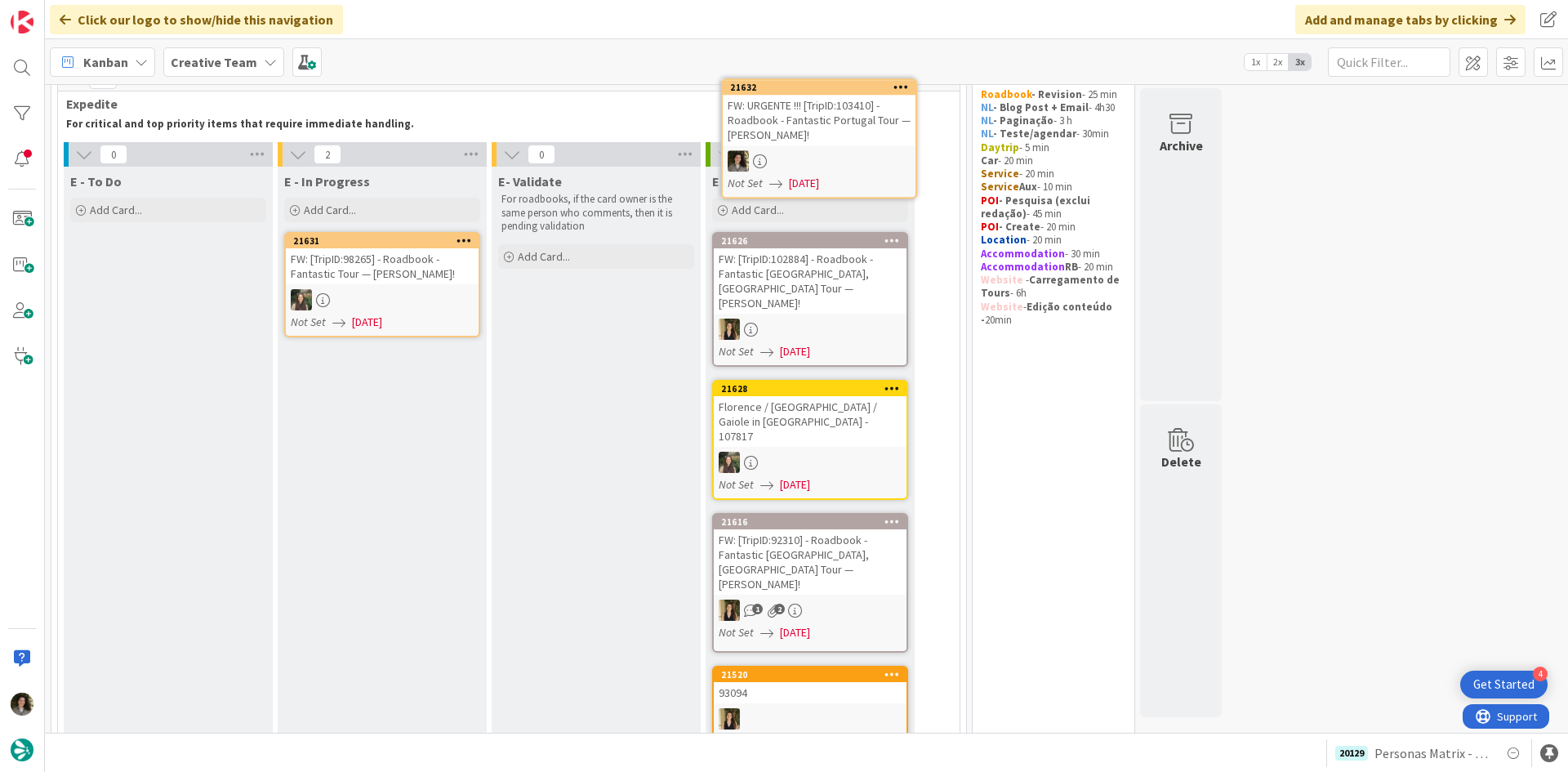
scroll to position [19, 0]
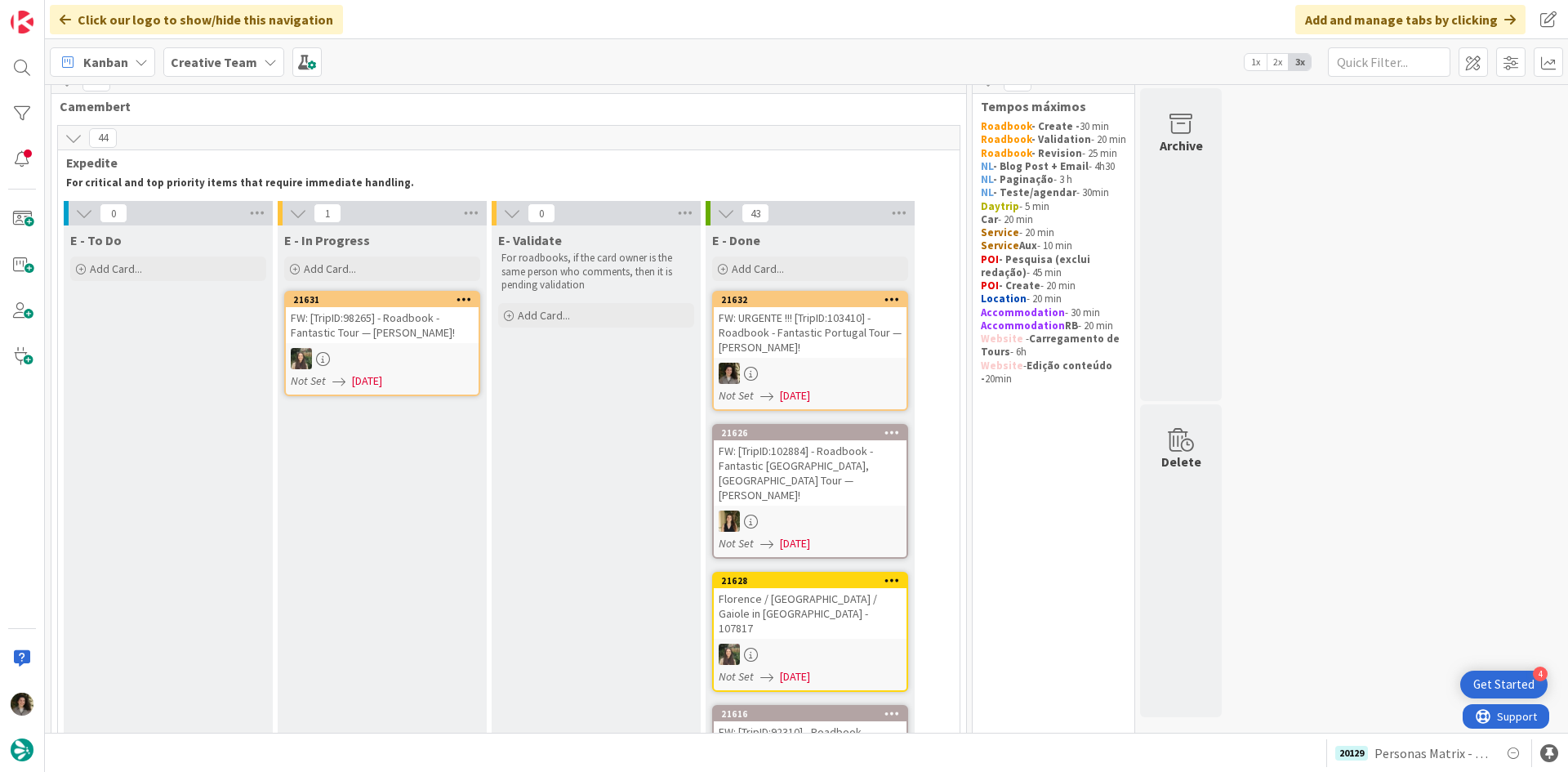
click at [820, 345] on div "FW: URGENTE !!! [TripID:103410] - Roadbook - Fantastic Portugal Tour — [PERSON_…" at bounding box center [810, 332] width 193 height 51
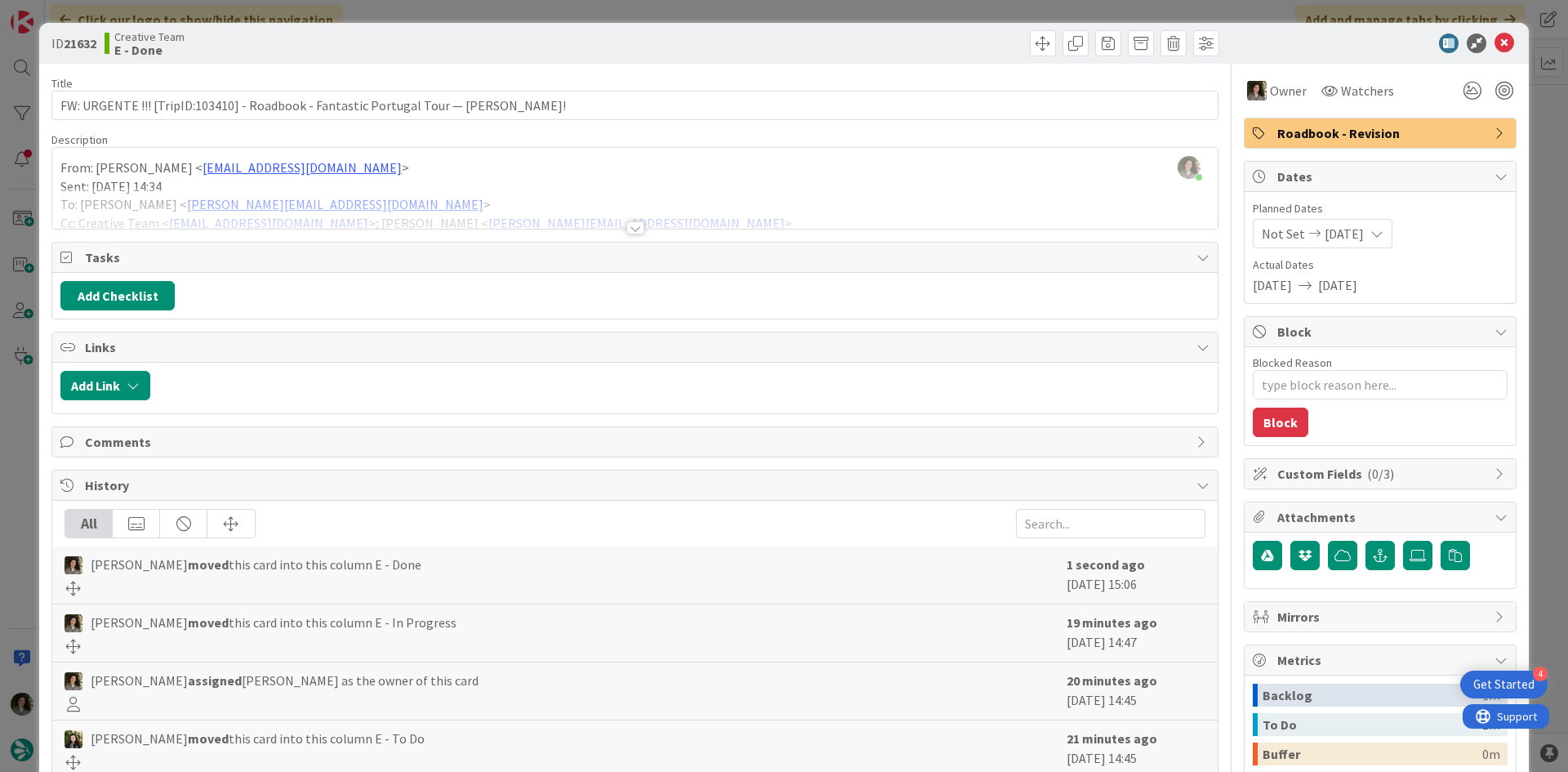
click at [1379, 124] on span "Roadbook - Revision" at bounding box center [1382, 132] width 209 height 19
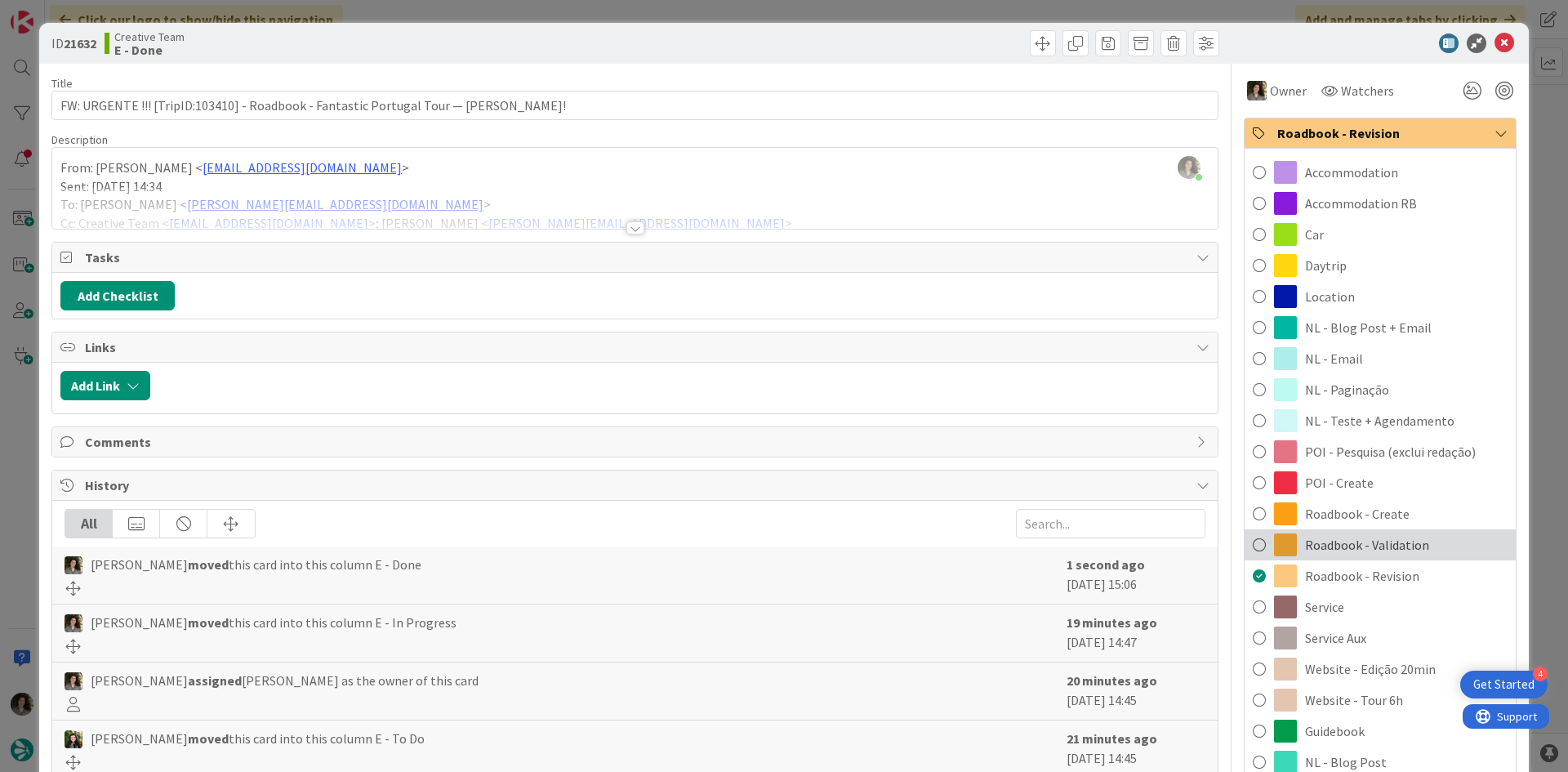
click at [1433, 530] on div "Roadbook - Validation" at bounding box center [1380, 545] width 271 height 31
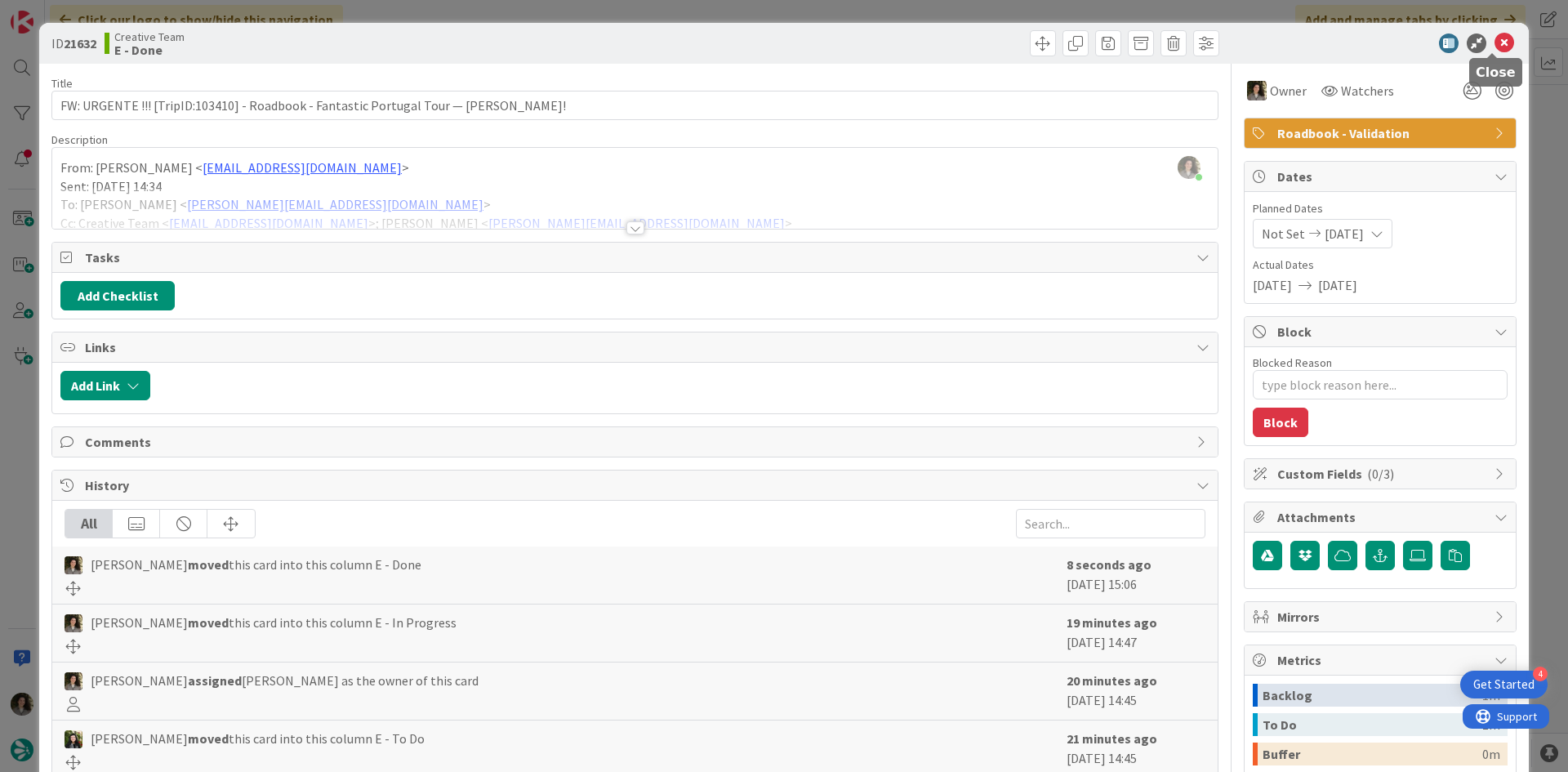
click at [1496, 47] on icon at bounding box center [1504, 43] width 19 height 19
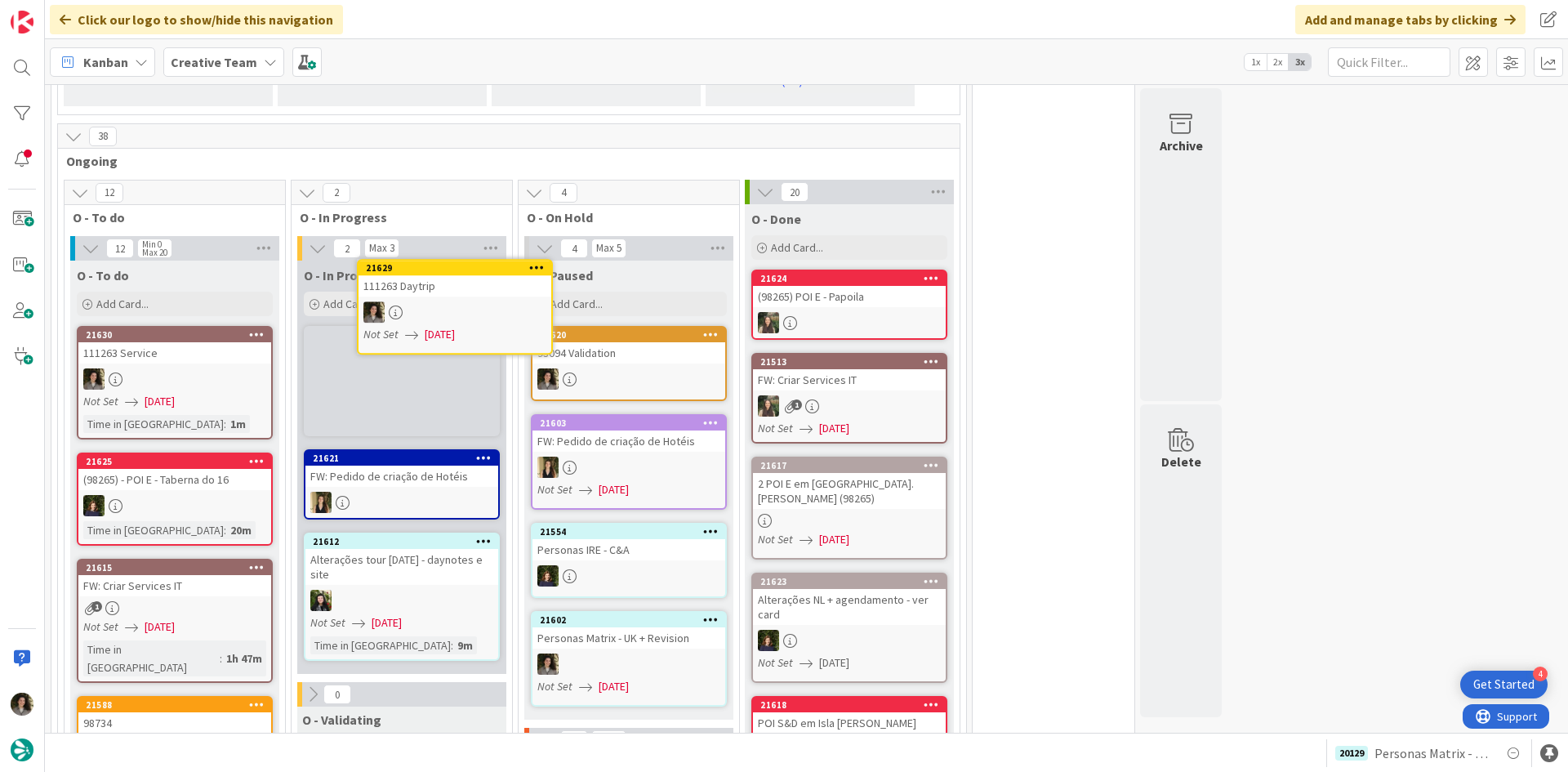
scroll to position [1486, 0]
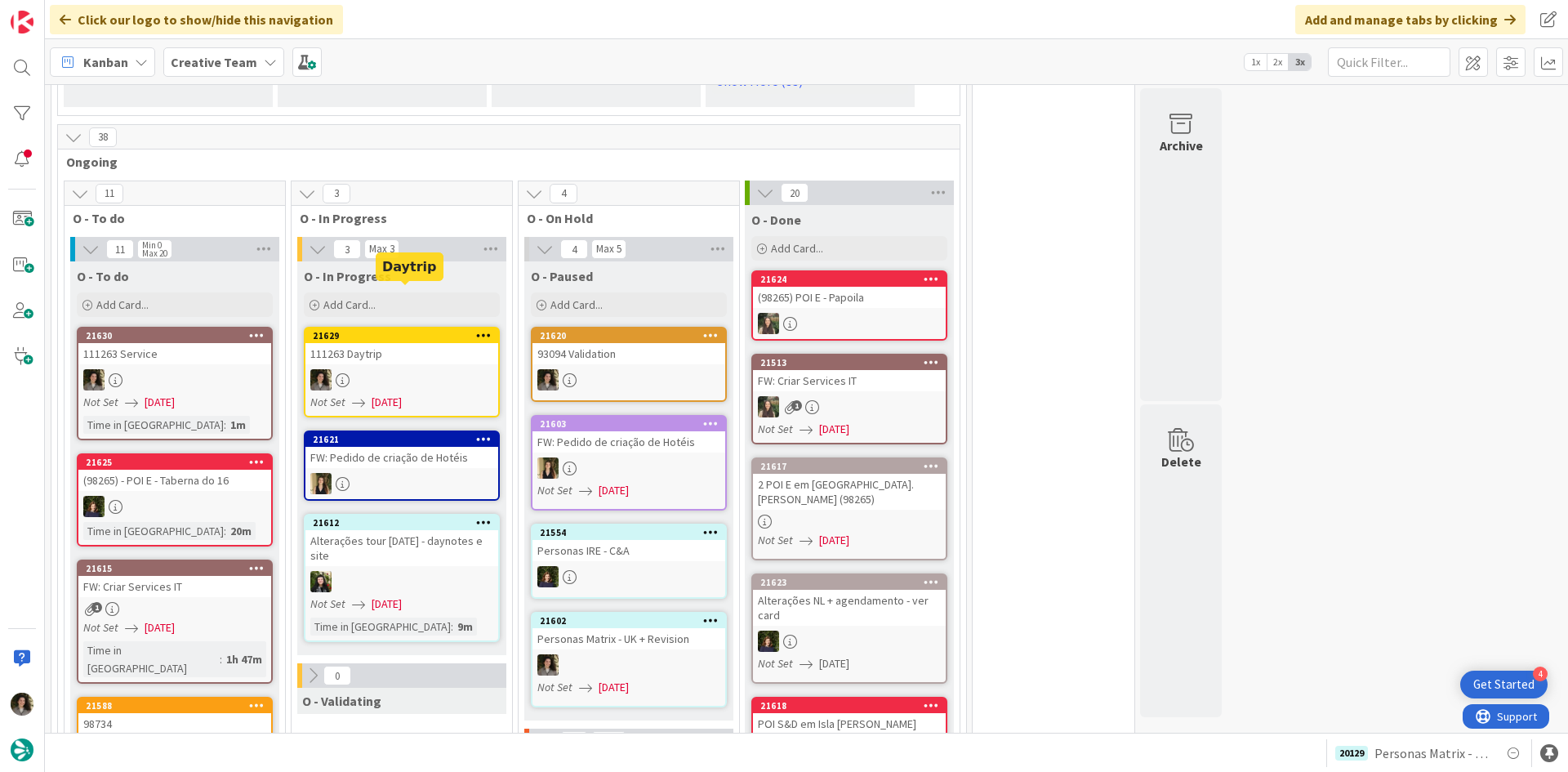
click at [407, 327] on link "21629 111263 Daytrip Not Set [DATE]" at bounding box center [402, 373] width 196 height 91
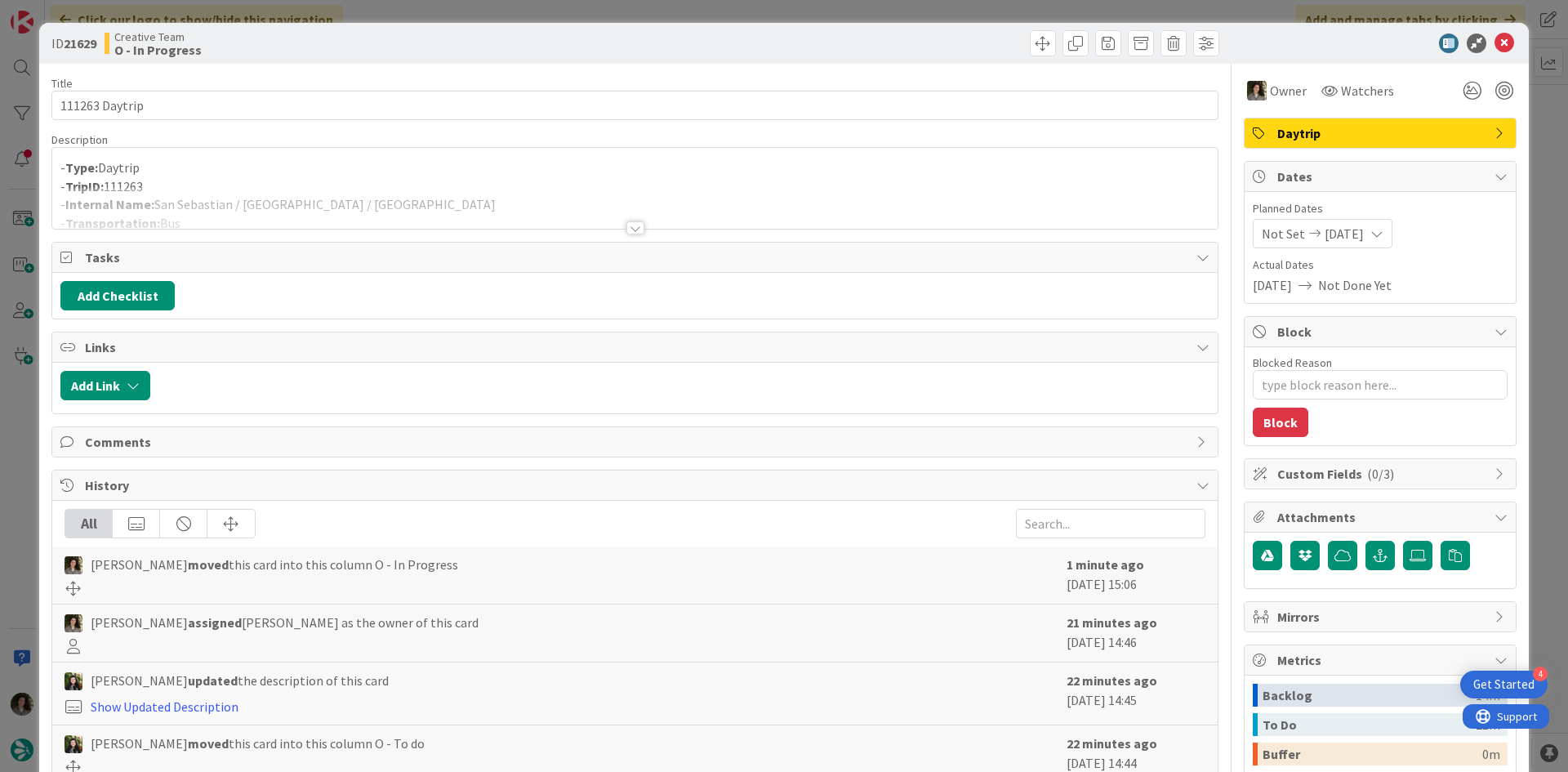
click at [449, 171] on p "- Type: Daytrip" at bounding box center [635, 167] width 1149 height 18
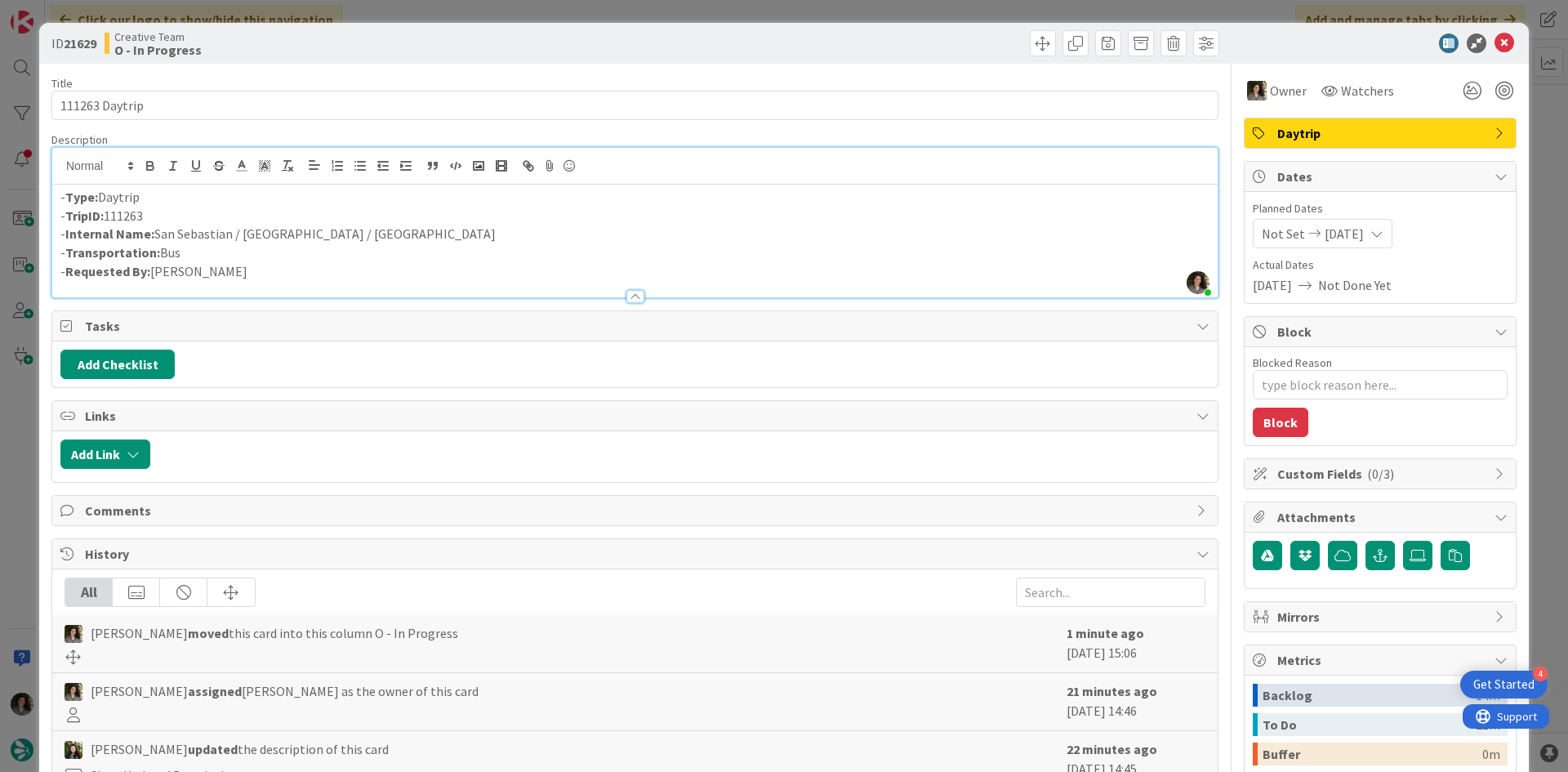
click at [339, 196] on p "- Type: Daytrip" at bounding box center [635, 197] width 1149 height 18
drag, startPoint x: 360, startPoint y: 229, endPoint x: 155, endPoint y: 239, distance: 205.2
click at [155, 239] on p "- Internal Name: [GEOGRAPHIC_DATA] / [GEOGRAPHIC_DATA] / [GEOGRAPHIC_DATA]" at bounding box center [635, 234] width 1149 height 18
copy p "San Sebastian / [GEOGRAPHIC_DATA] / [GEOGRAPHIC_DATA]"
click at [1495, 34] on icon at bounding box center [1504, 43] width 19 height 19
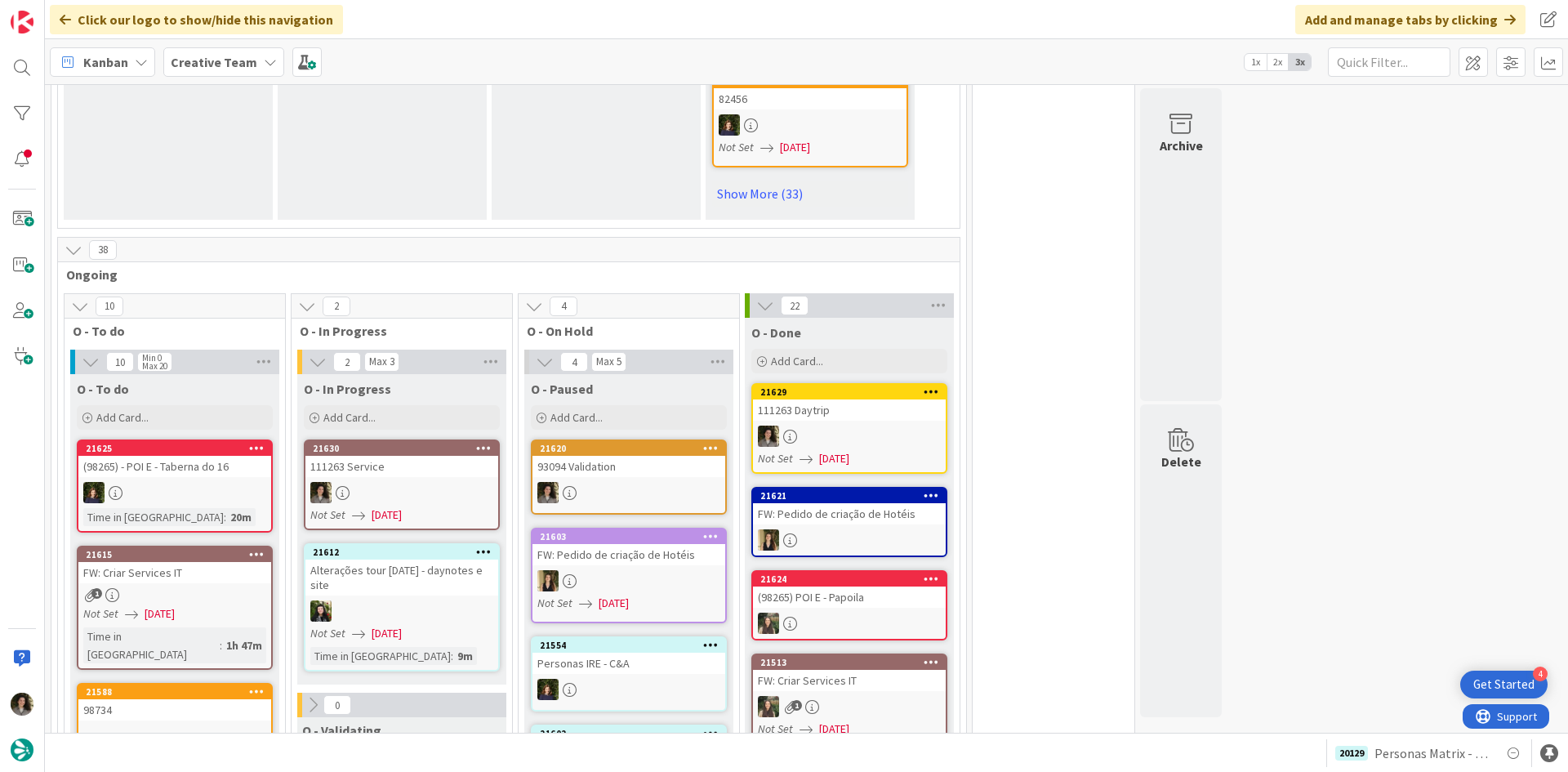
scroll to position [1390, 0]
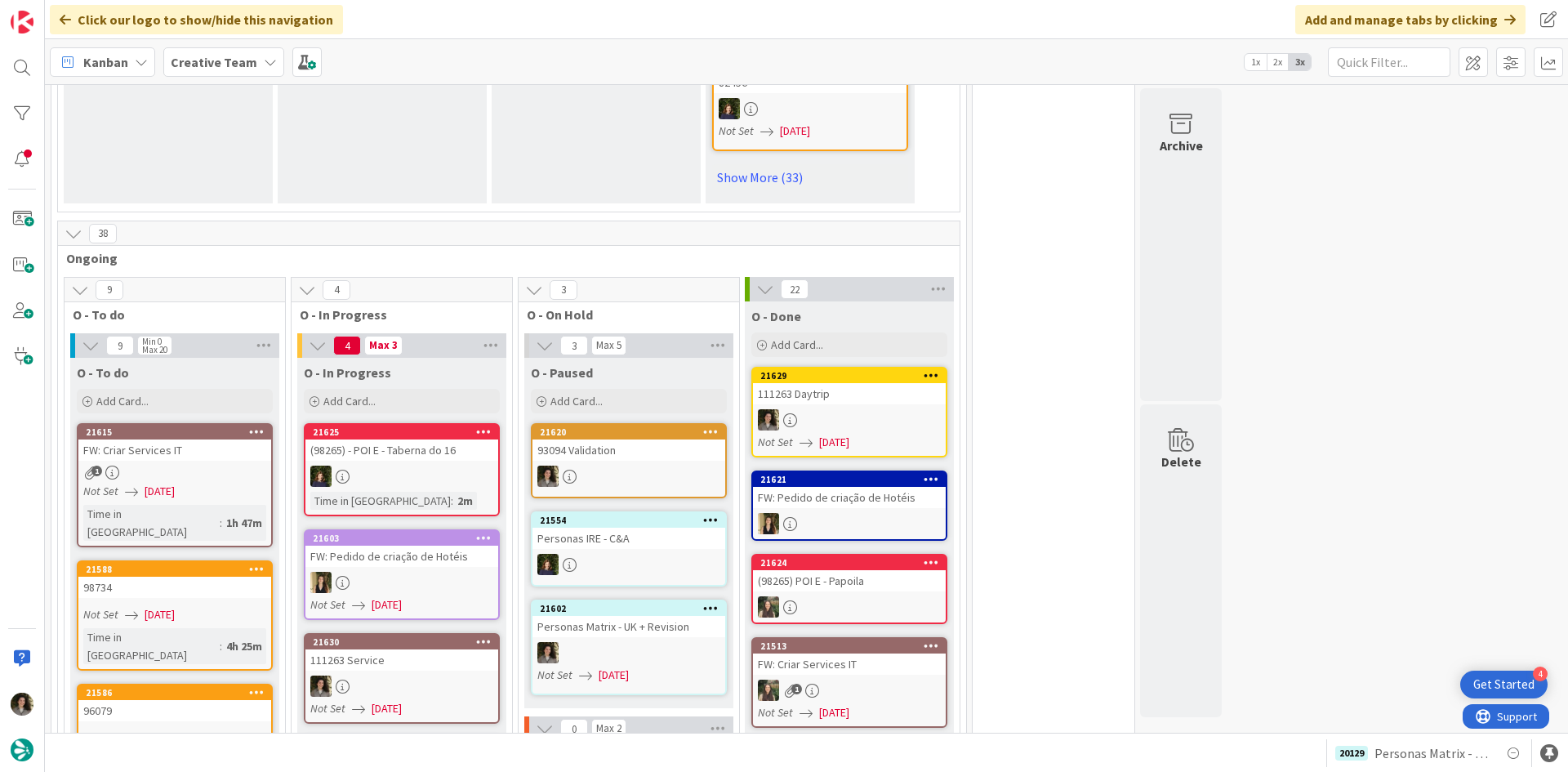
click at [396, 650] on div "111263 Service" at bounding box center [402, 660] width 193 height 21
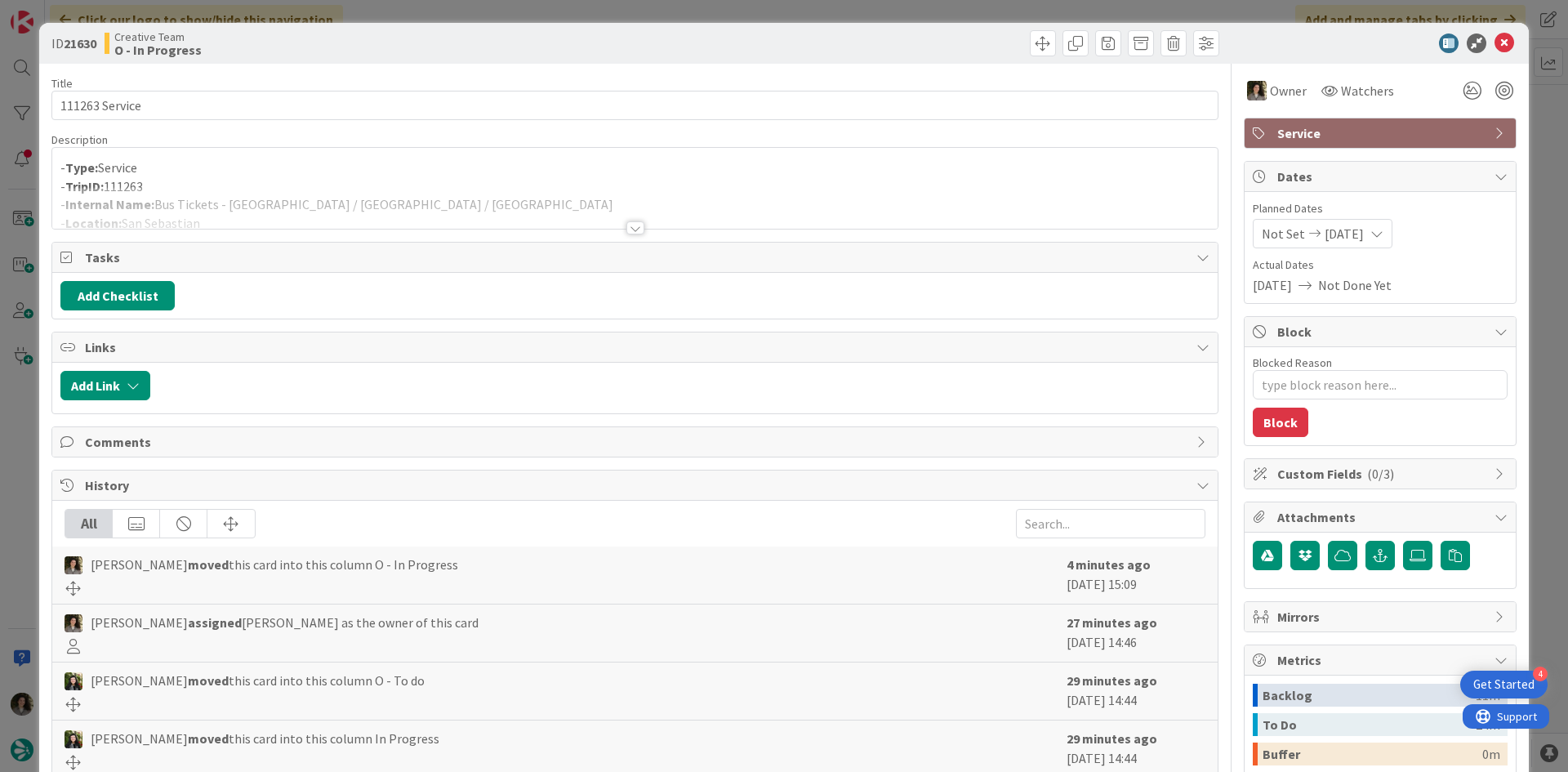
click at [459, 186] on p "- TripID: 111263" at bounding box center [635, 187] width 1149 height 18
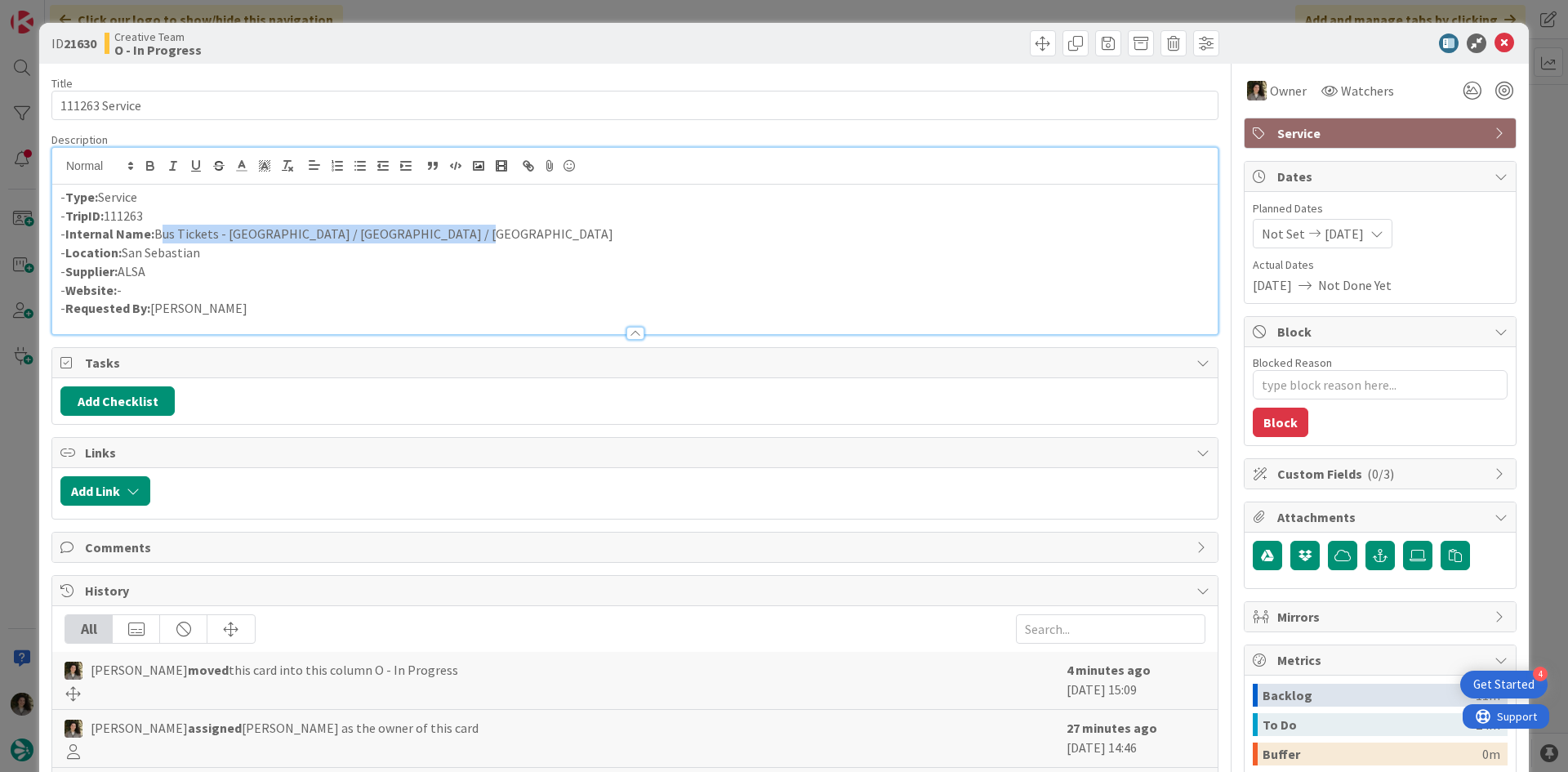
drag, startPoint x: 397, startPoint y: 231, endPoint x: 158, endPoint y: 238, distance: 239.1
click at [158, 238] on p "- Internal Name: Bus Tickets - [GEOGRAPHIC_DATA] / [GEOGRAPHIC_DATA] / [GEOGRAP…" at bounding box center [635, 234] width 1149 height 18
copy p "Bus Tickets - [GEOGRAPHIC_DATA] / [GEOGRAPHIC_DATA] / [GEOGRAPHIC_DATA]"
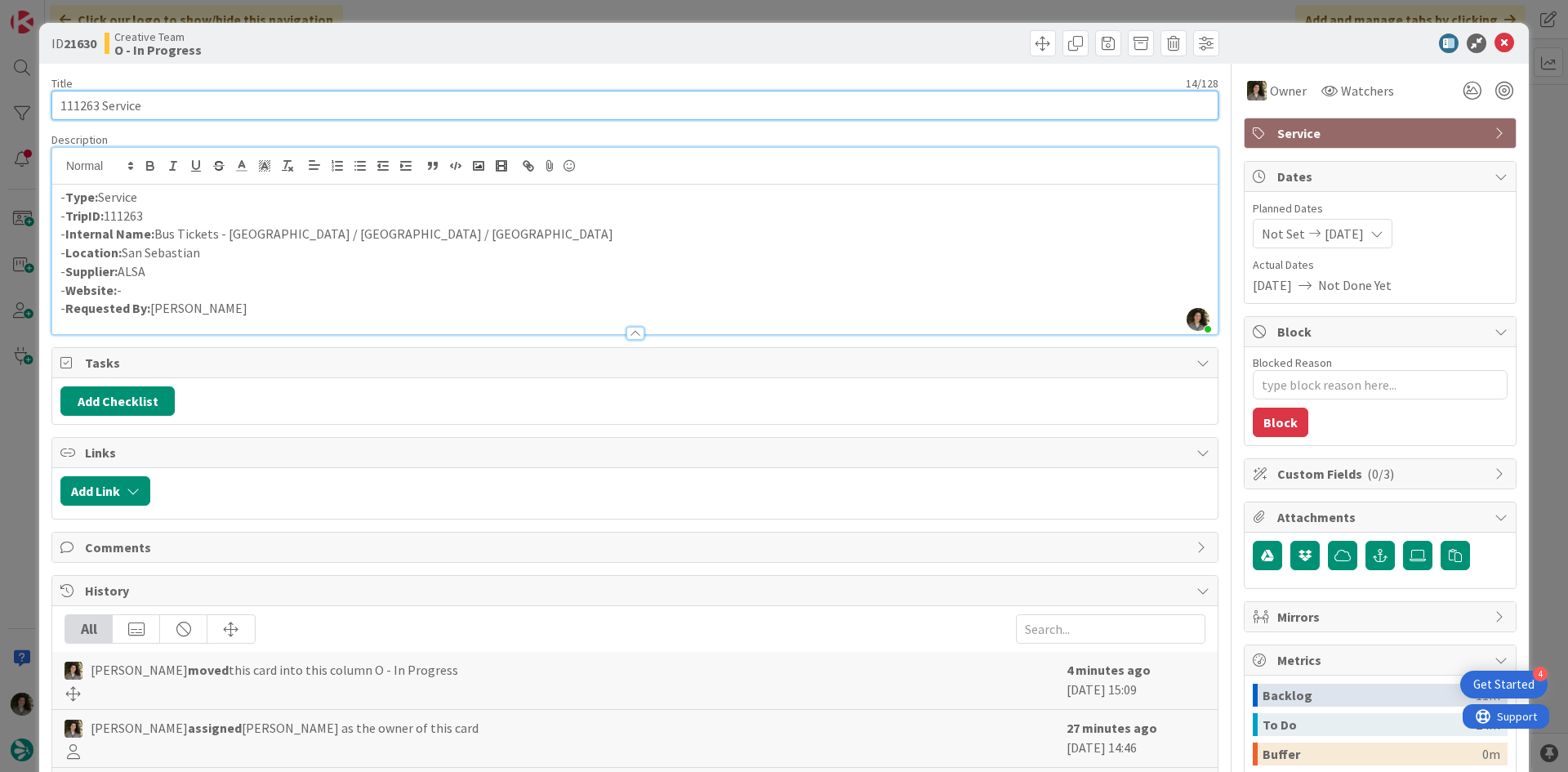
click at [243, 107] on input "111263 Service" at bounding box center [635, 105] width 1167 height 30
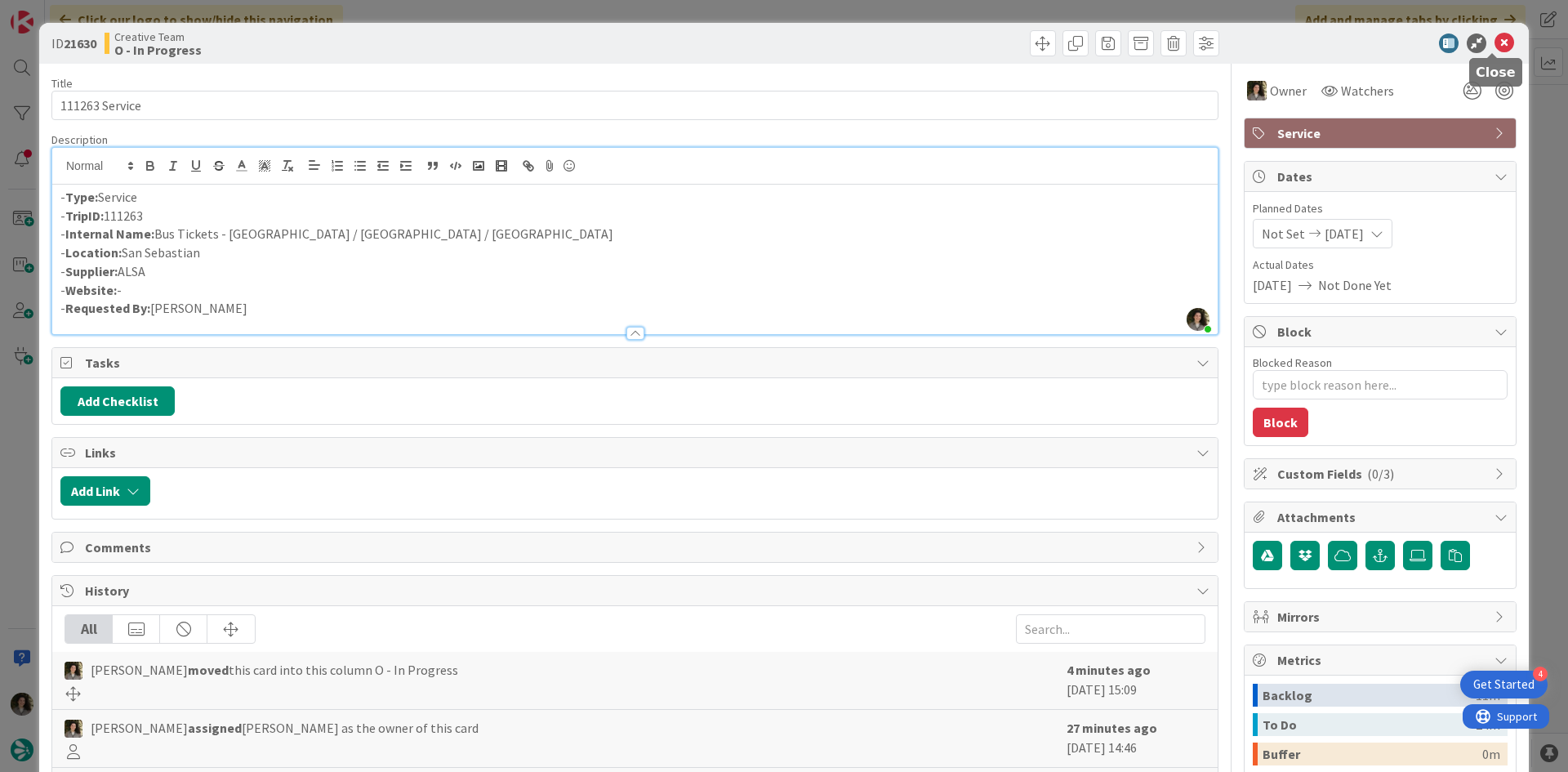
click at [1496, 44] on icon at bounding box center [1504, 43] width 19 height 19
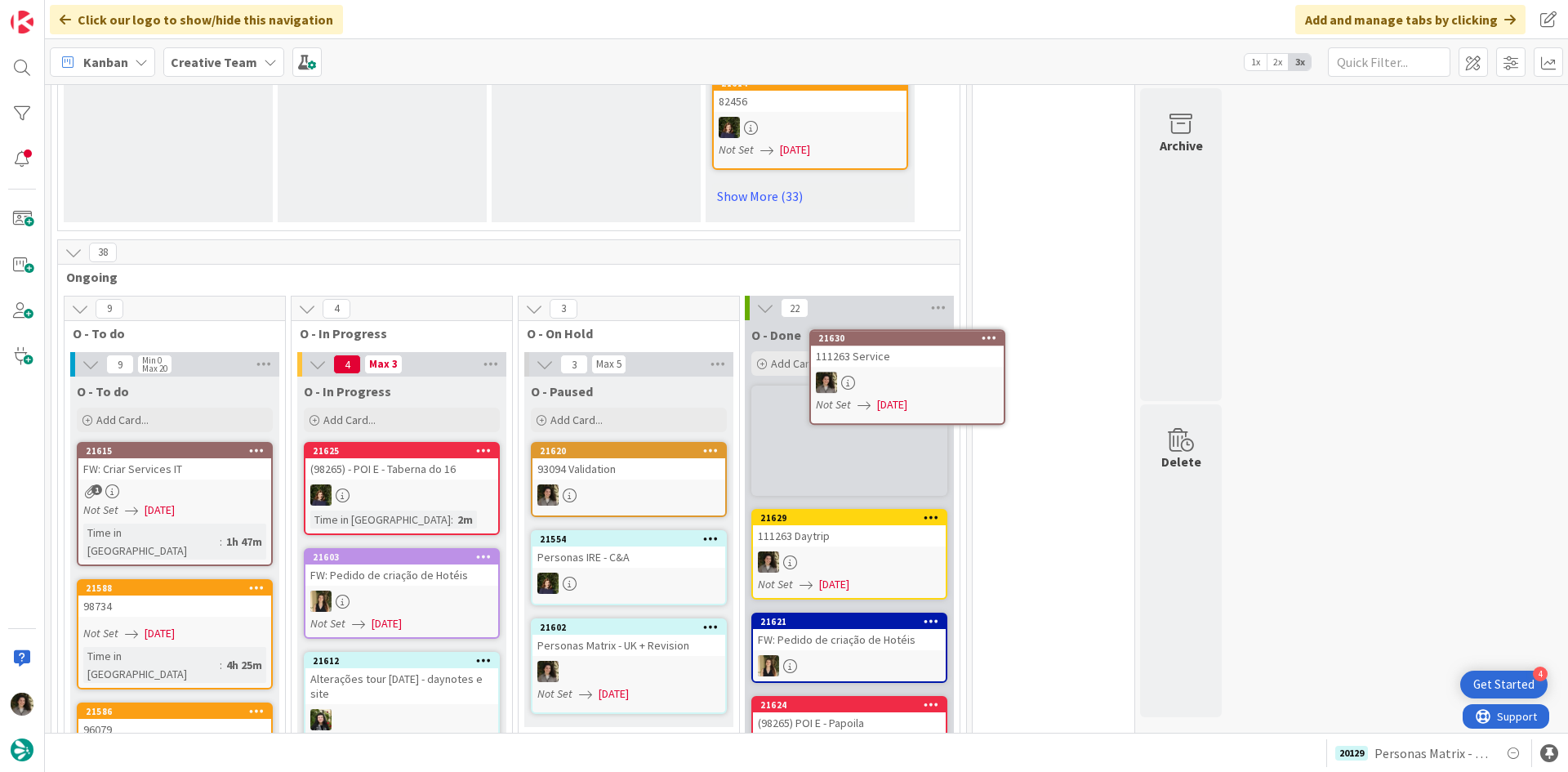
scroll to position [1370, 0]
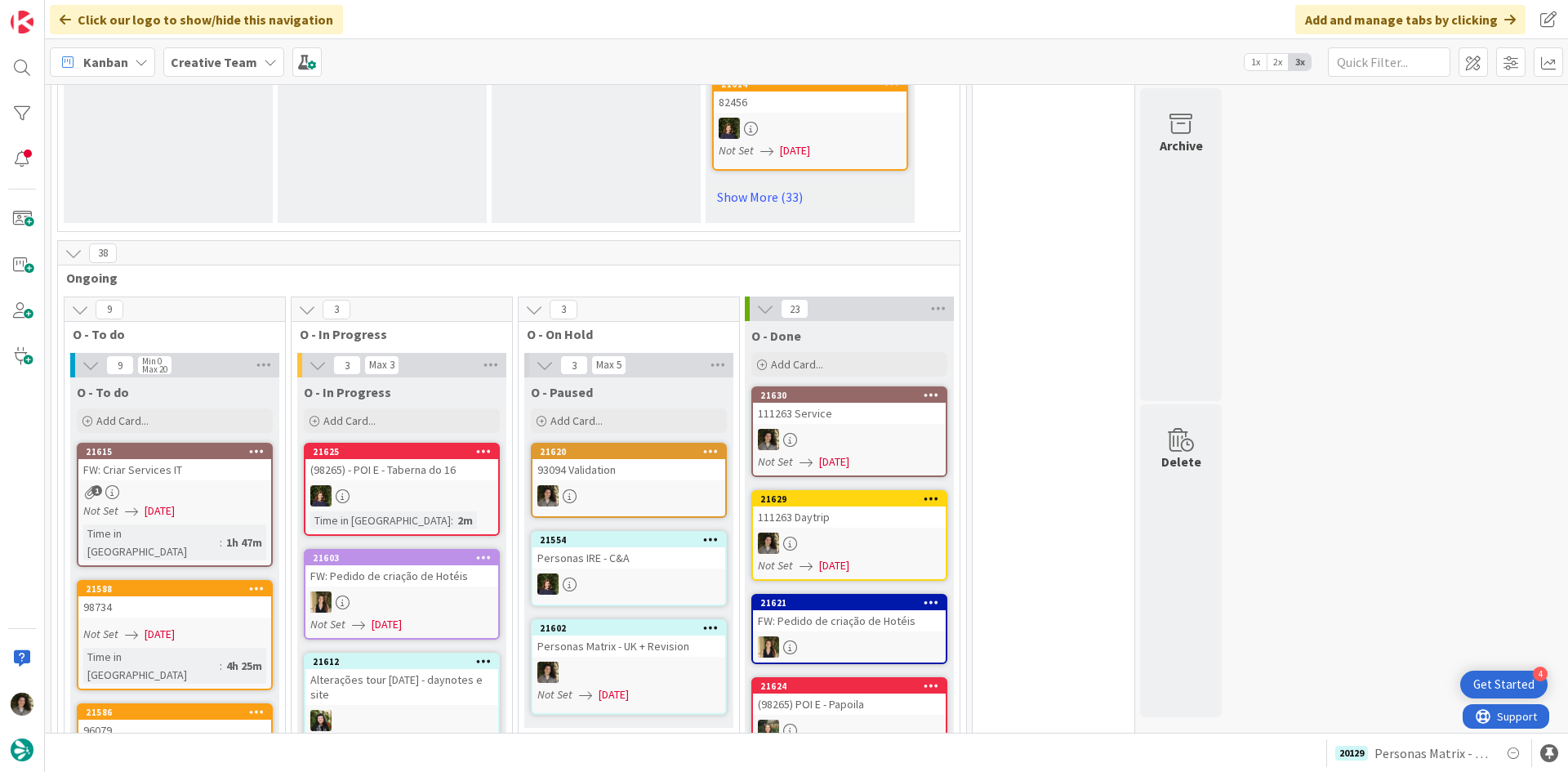
click at [899, 403] on div "111263 Service" at bounding box center [849, 413] width 193 height 21
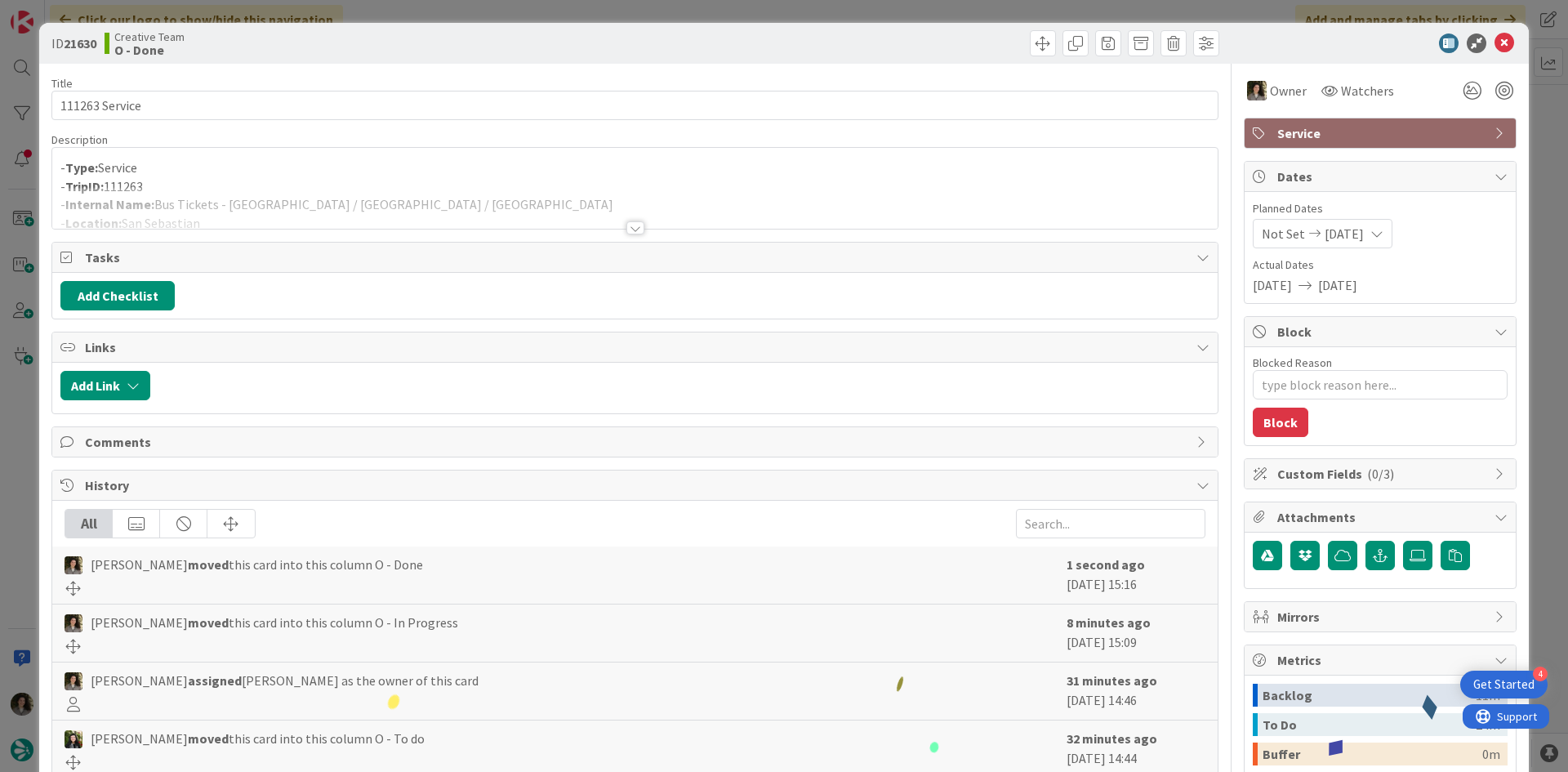
click at [1383, 126] on span "Service" at bounding box center [1382, 132] width 209 height 19
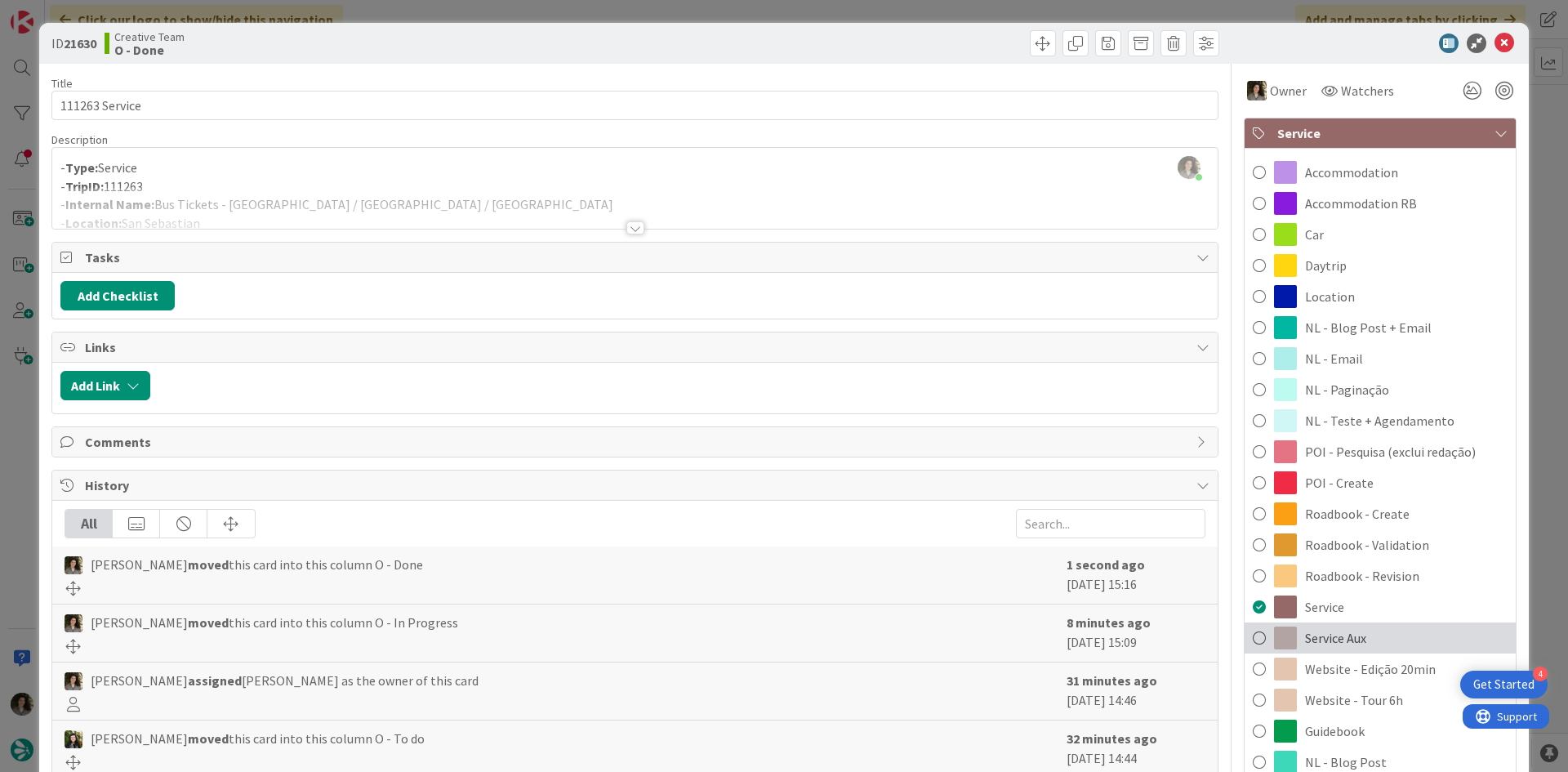
click at [1352, 623] on div "Service Aux" at bounding box center [1380, 639] width 271 height 31
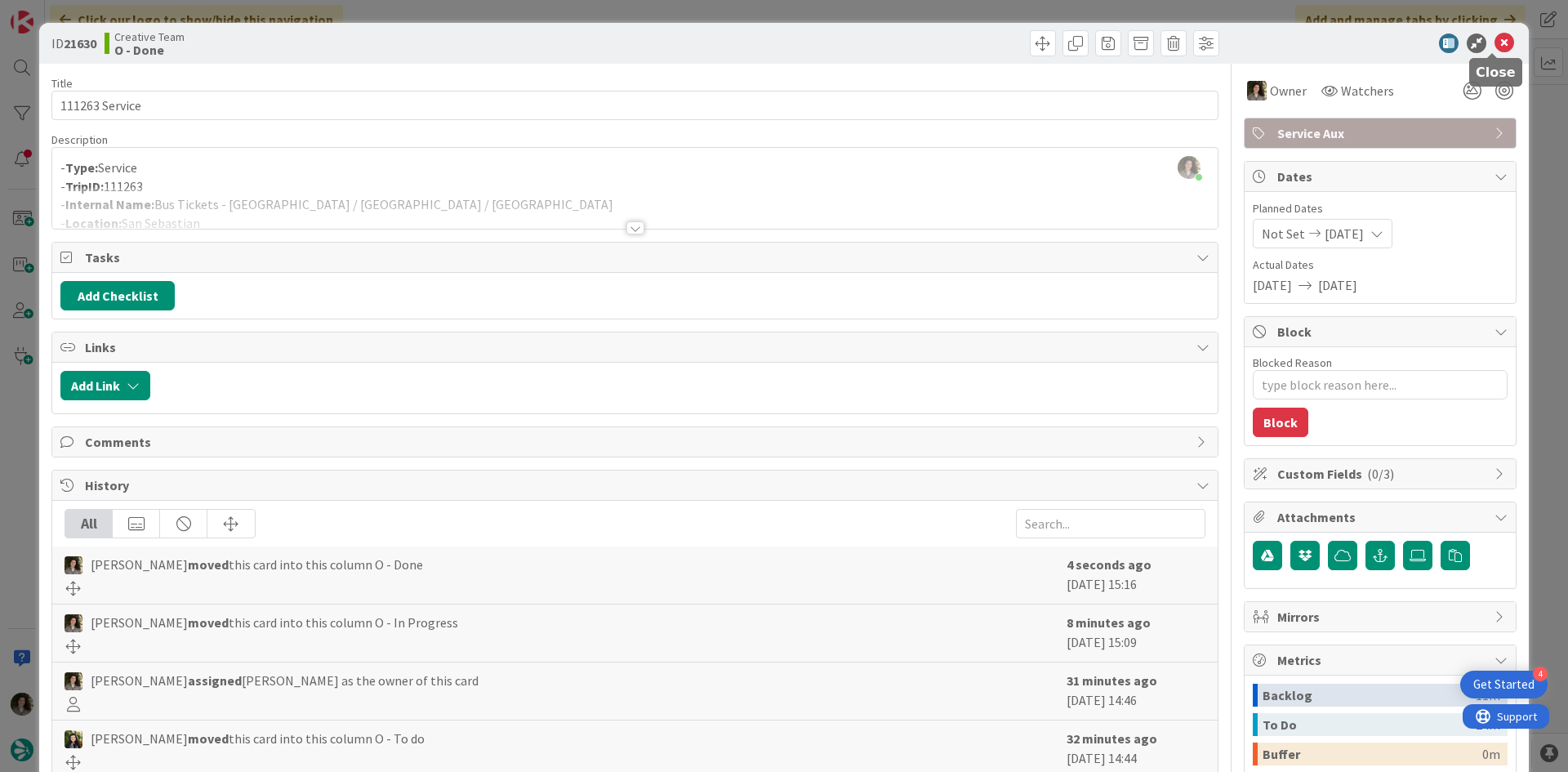
click at [1496, 36] on icon at bounding box center [1504, 43] width 19 height 19
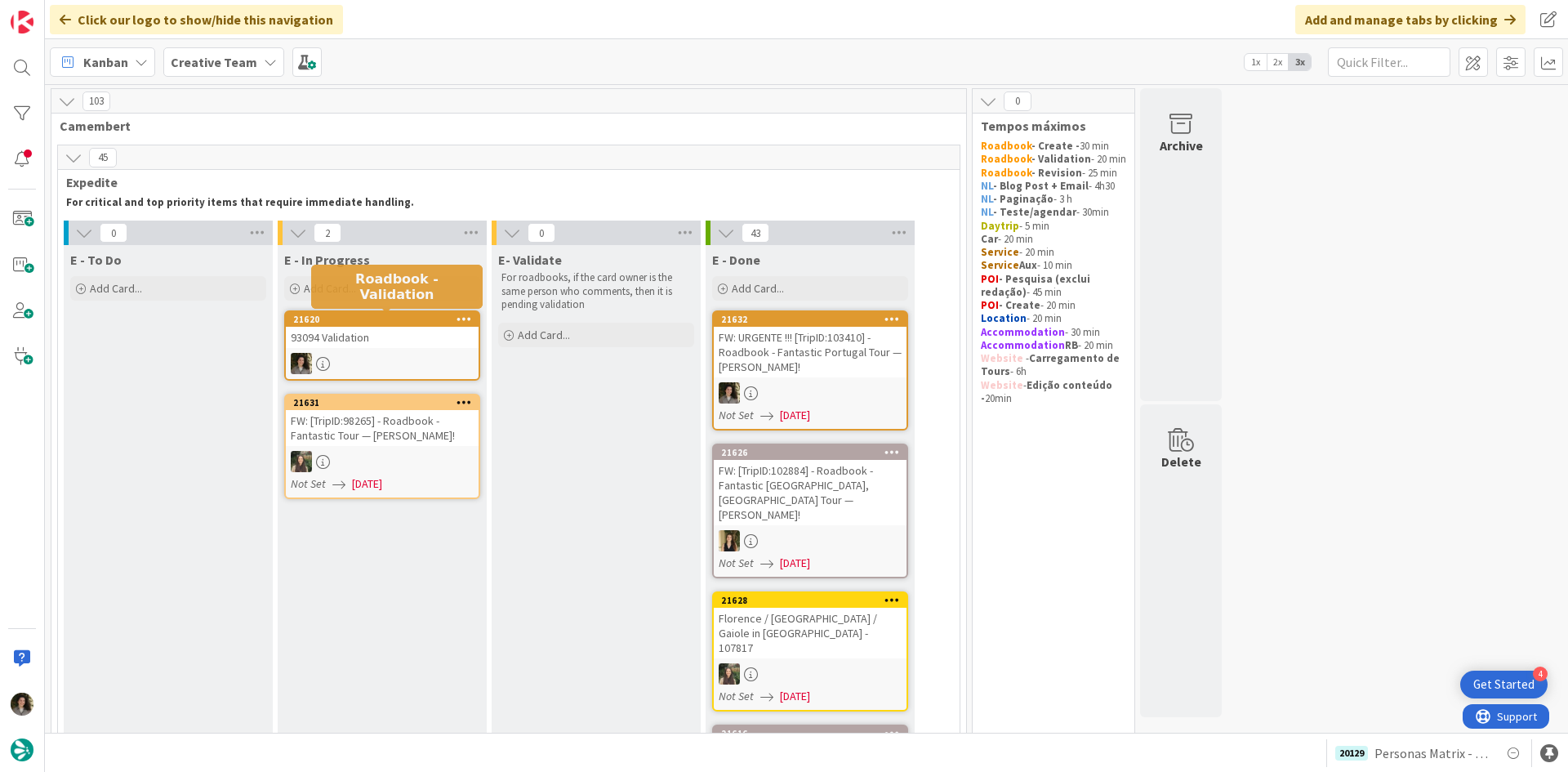
click at [395, 311] on link "21620 93094 Validation" at bounding box center [383, 346] width 196 height 70
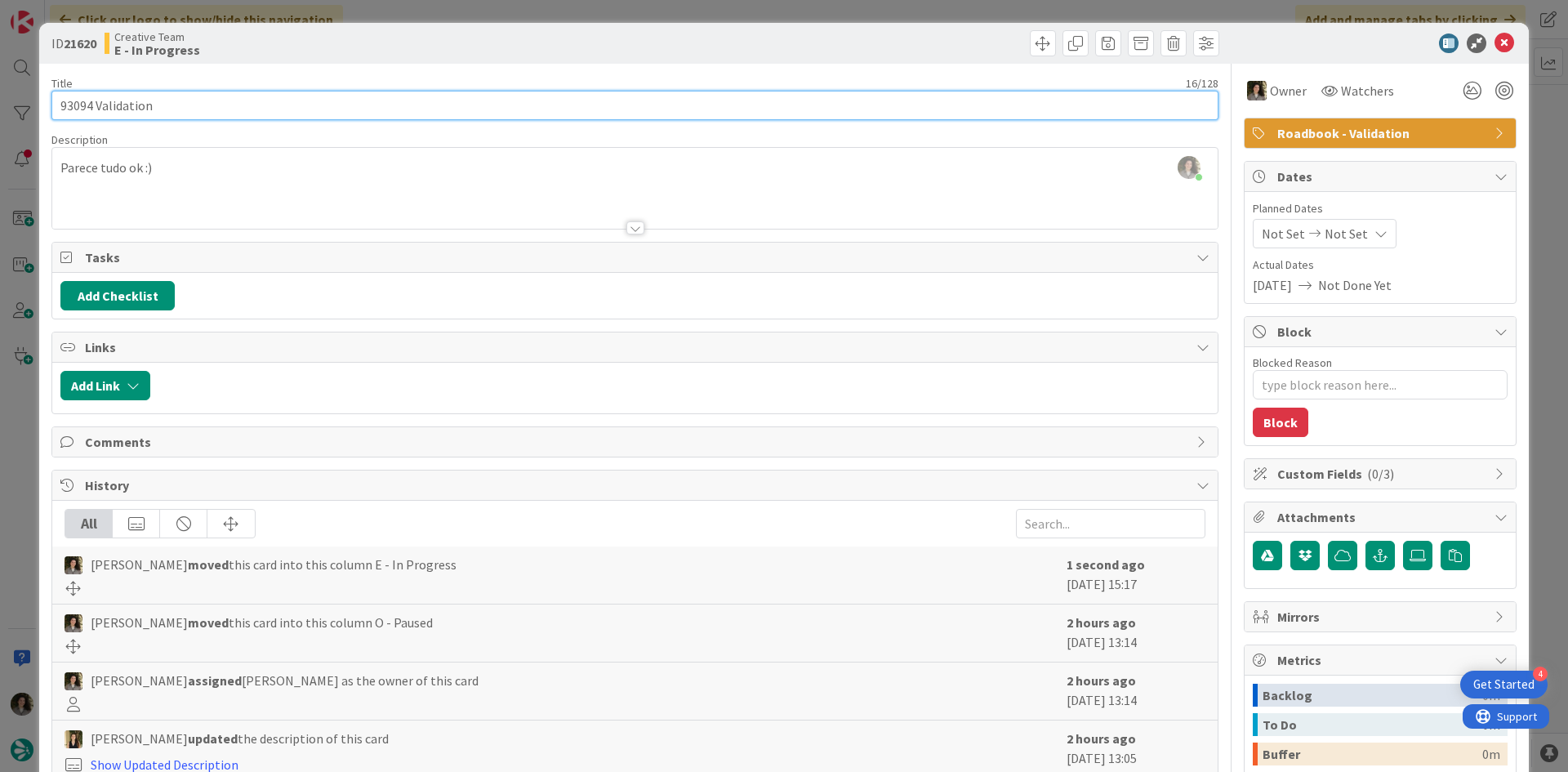
drag, startPoint x: 90, startPoint y: 105, endPoint x: 46, endPoint y: 112, distance: 44.6
click at [46, 112] on div "ID 21620 Creative Team E - In Progress Title 16 / 128 93094 Validation Descript…" at bounding box center [784, 495] width 1489 height 944
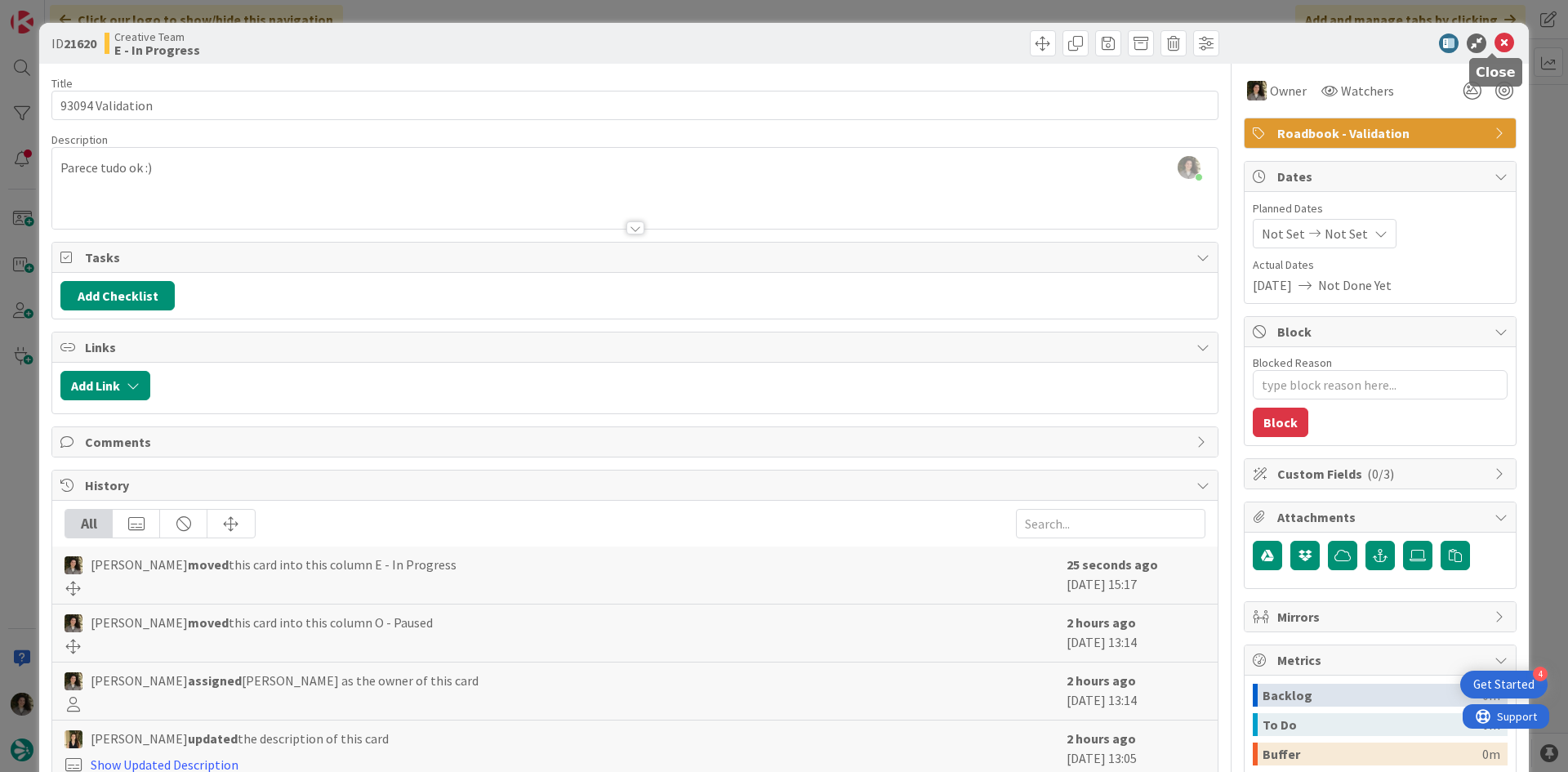
click at [1495, 46] on icon at bounding box center [1504, 43] width 19 height 19
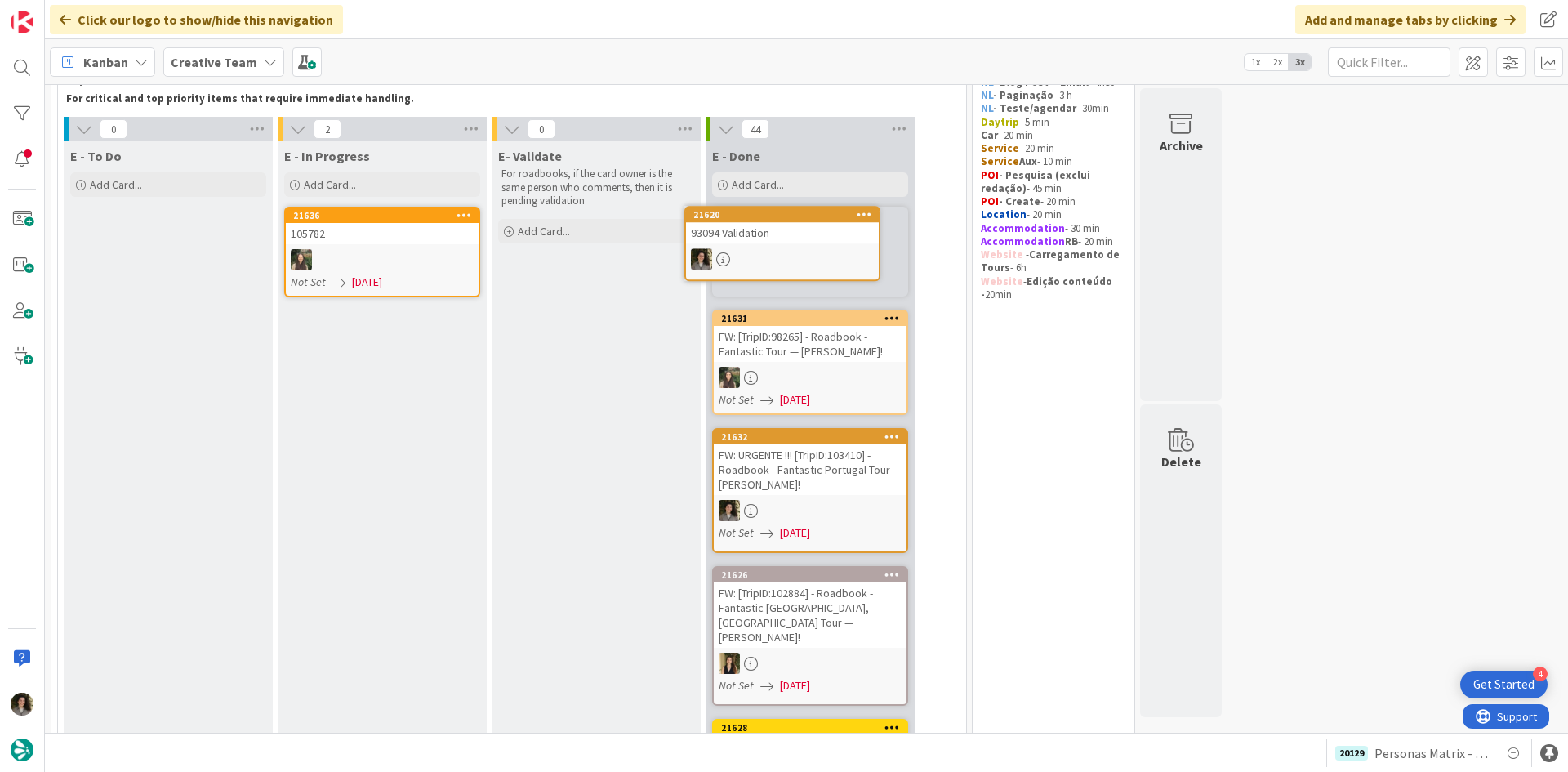
scroll to position [46, 0]
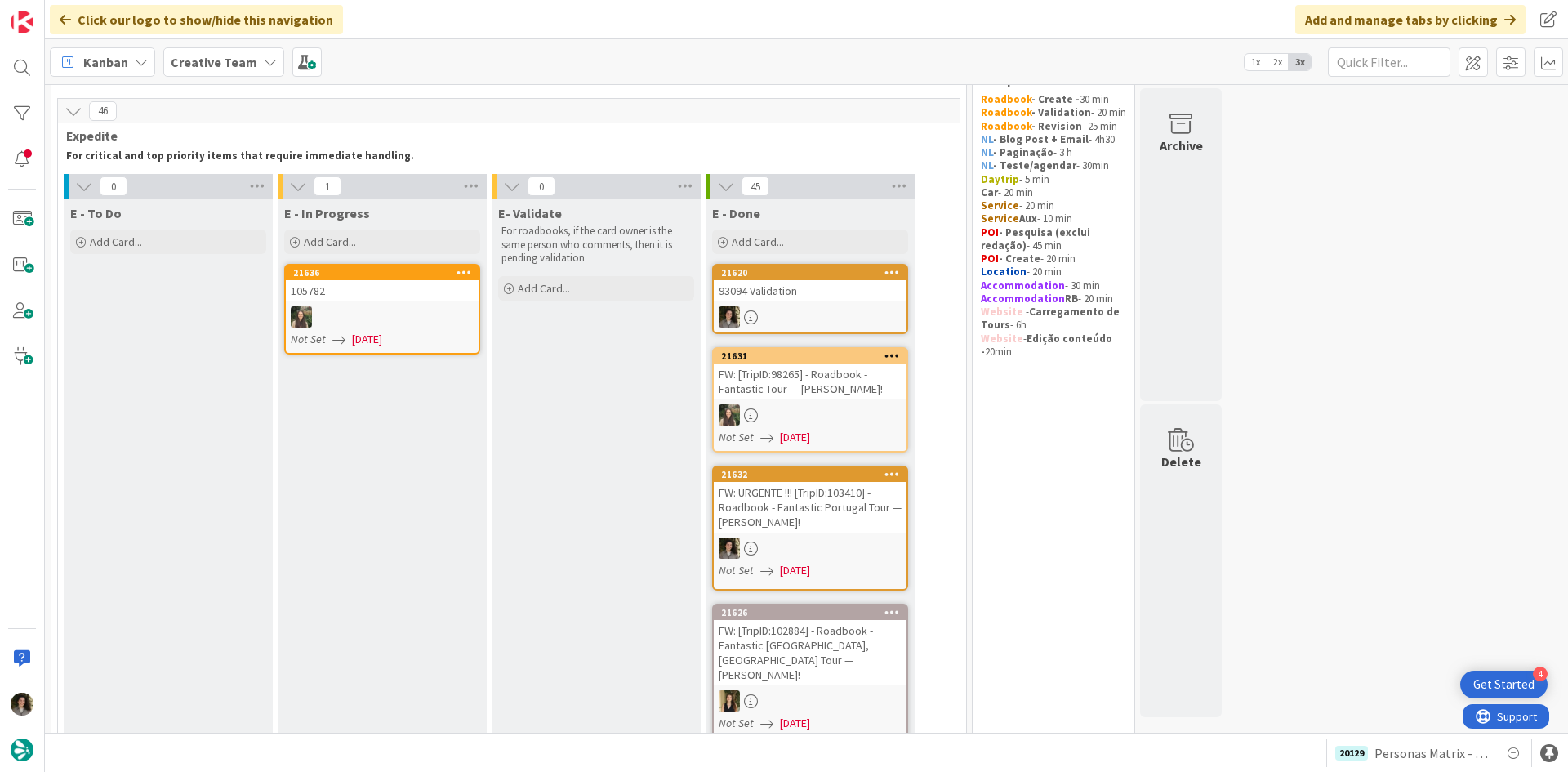
click at [845, 300] on div "93094 Validation" at bounding box center [810, 290] width 193 height 21
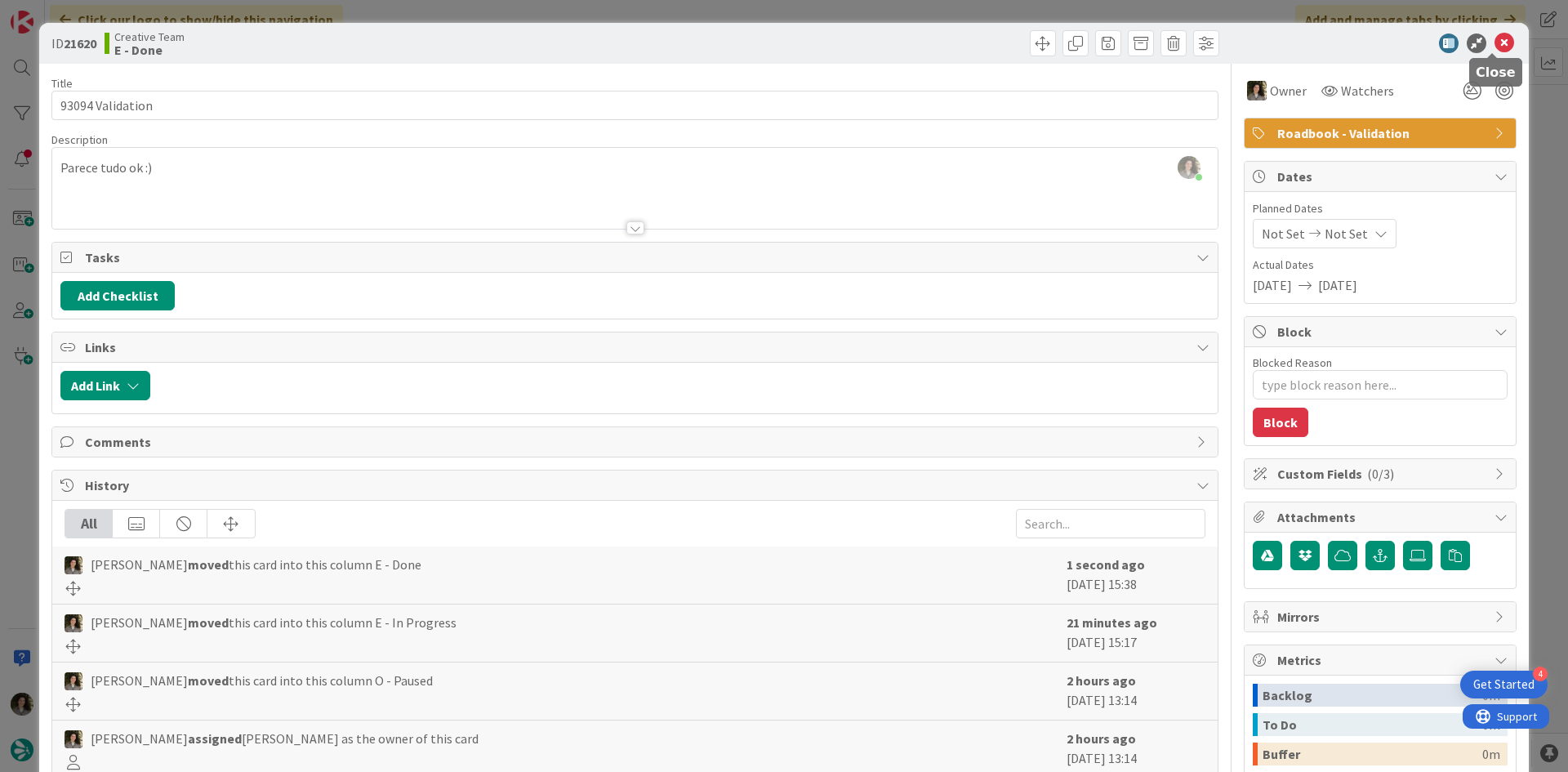
click at [1495, 46] on icon at bounding box center [1504, 43] width 19 height 19
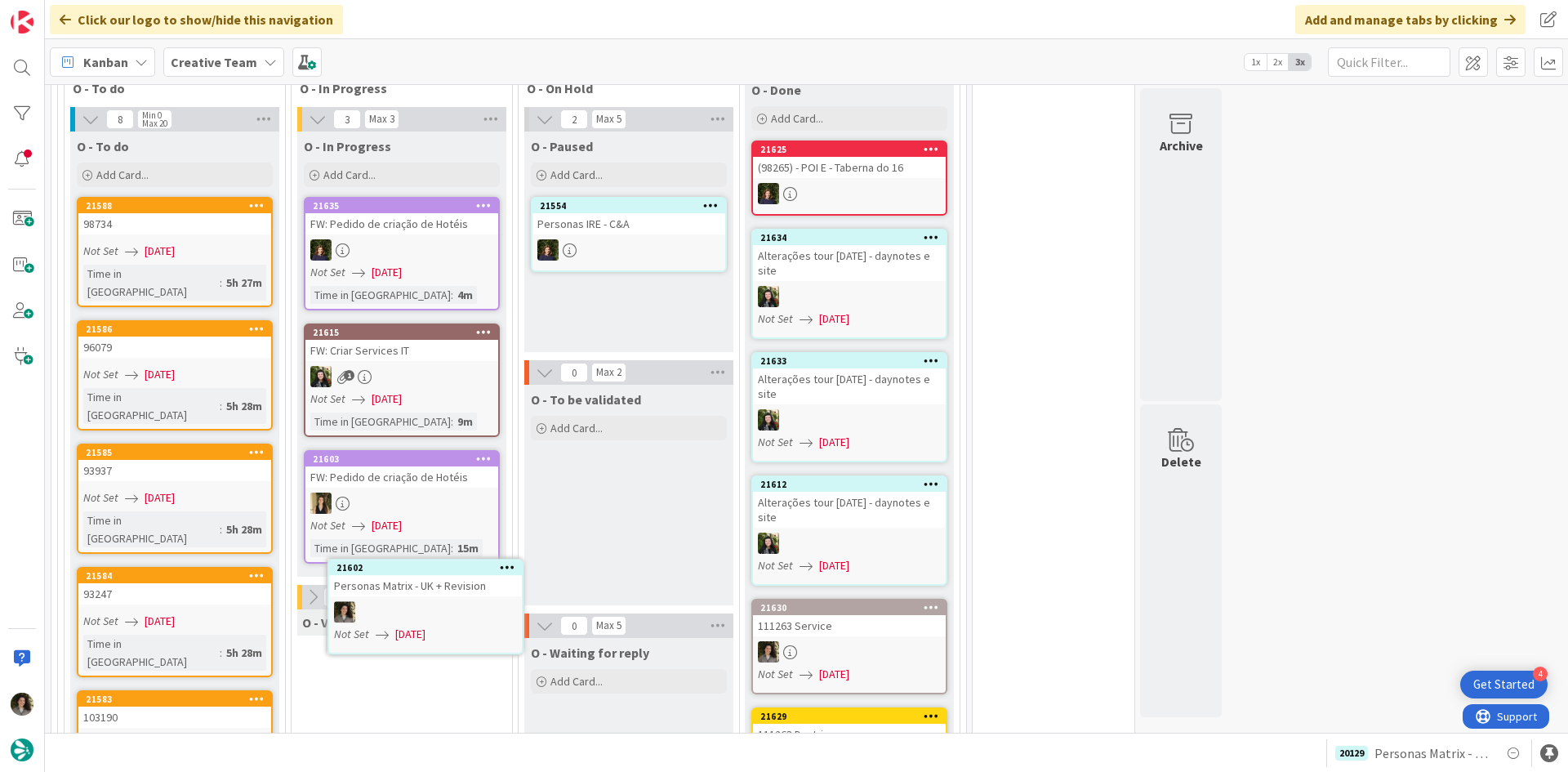
scroll to position [1695, 0]
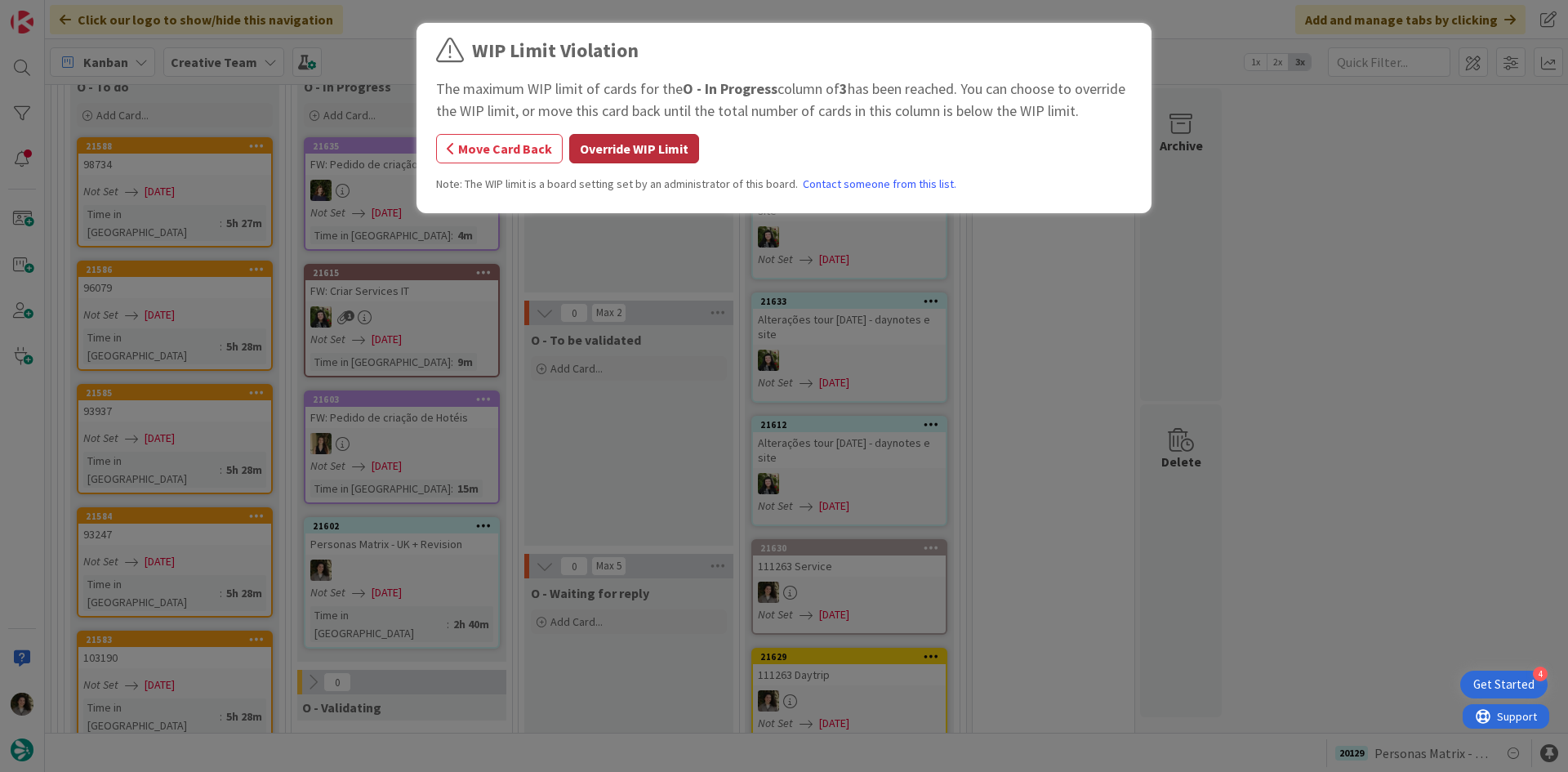
click at [616, 151] on button "Override WIP Limit" at bounding box center [634, 149] width 130 height 30
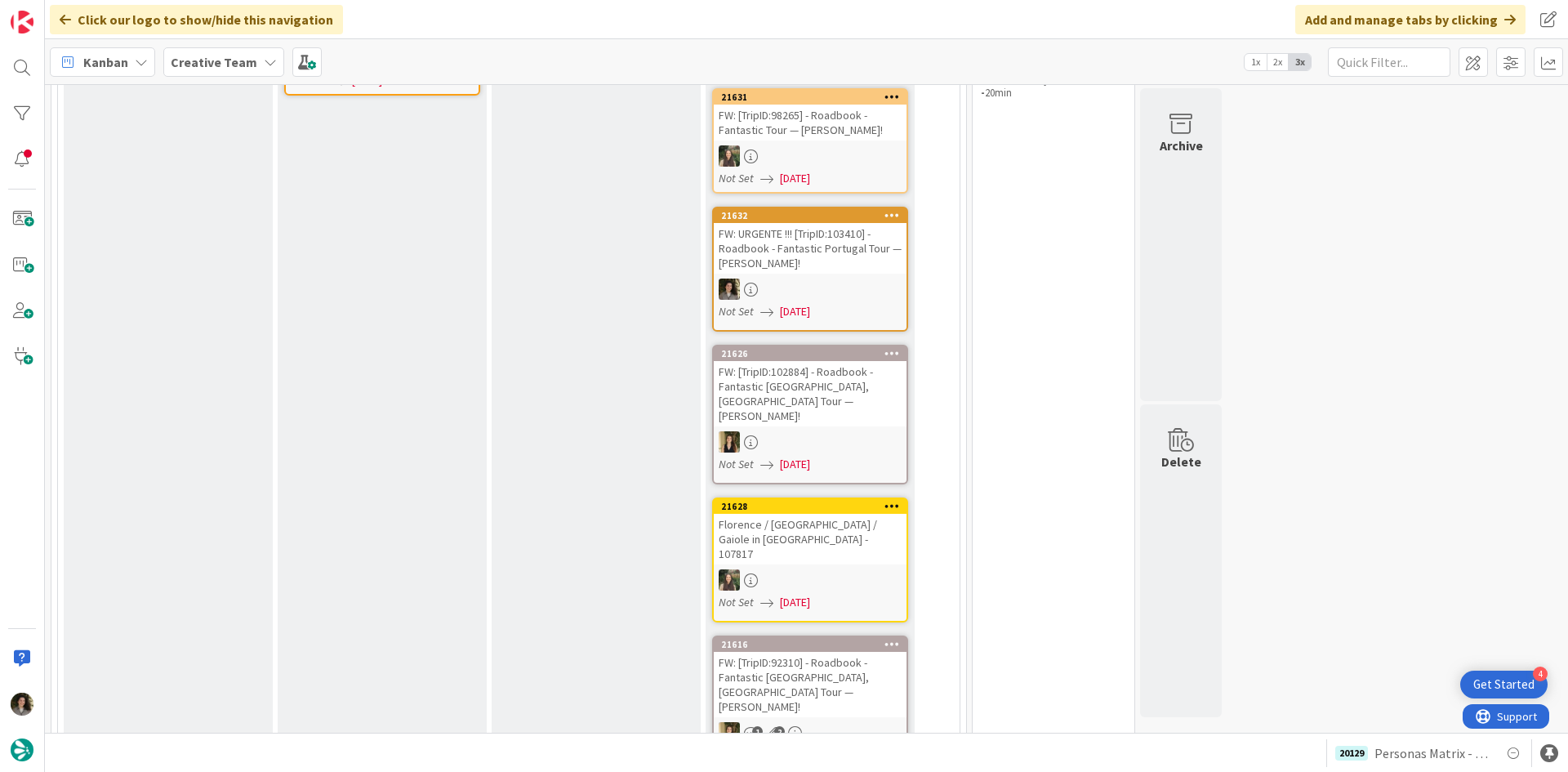
scroll to position [0, 0]
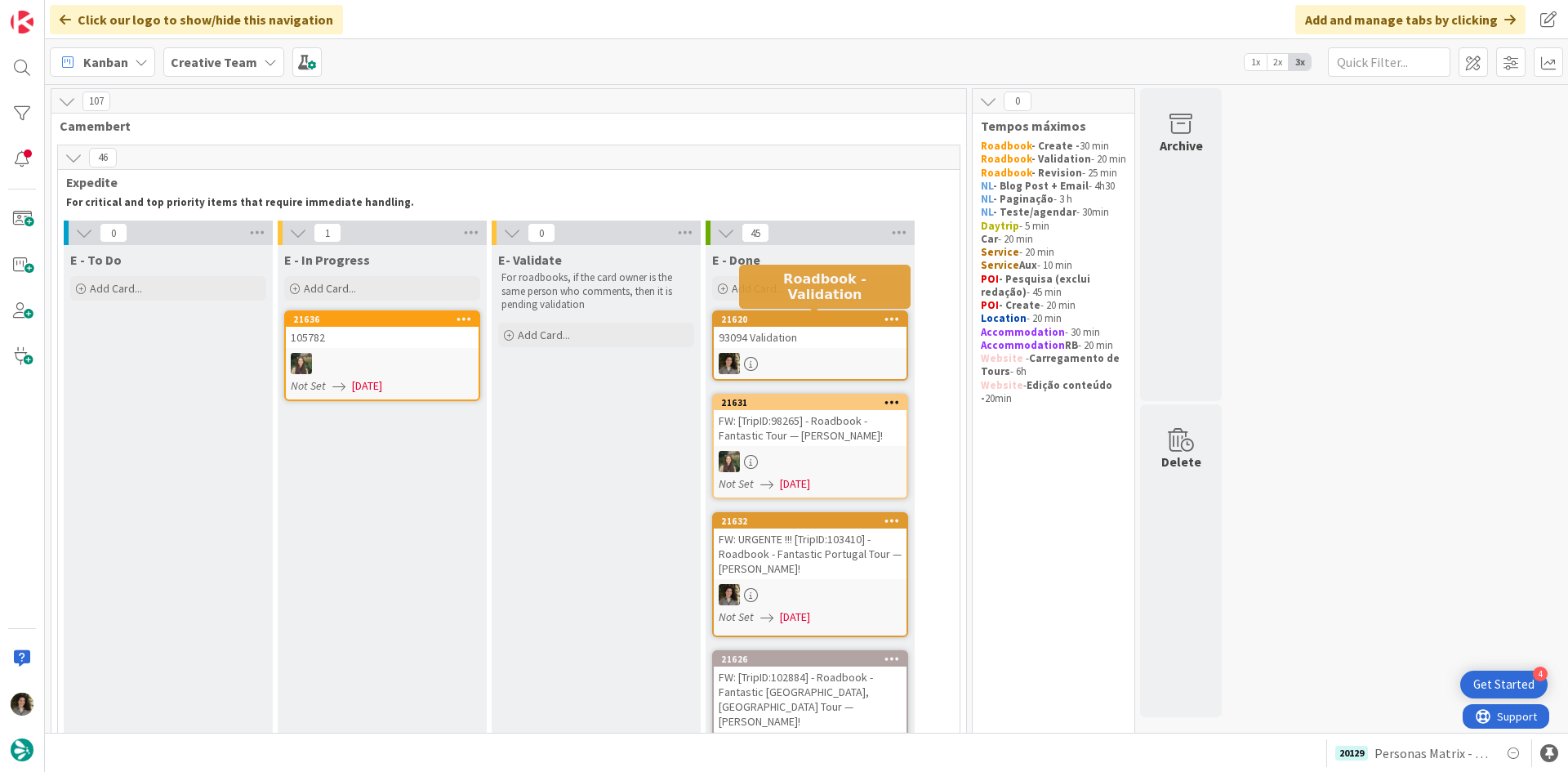
click at [794, 329] on div "93094 Validation" at bounding box center [810, 337] width 193 height 21
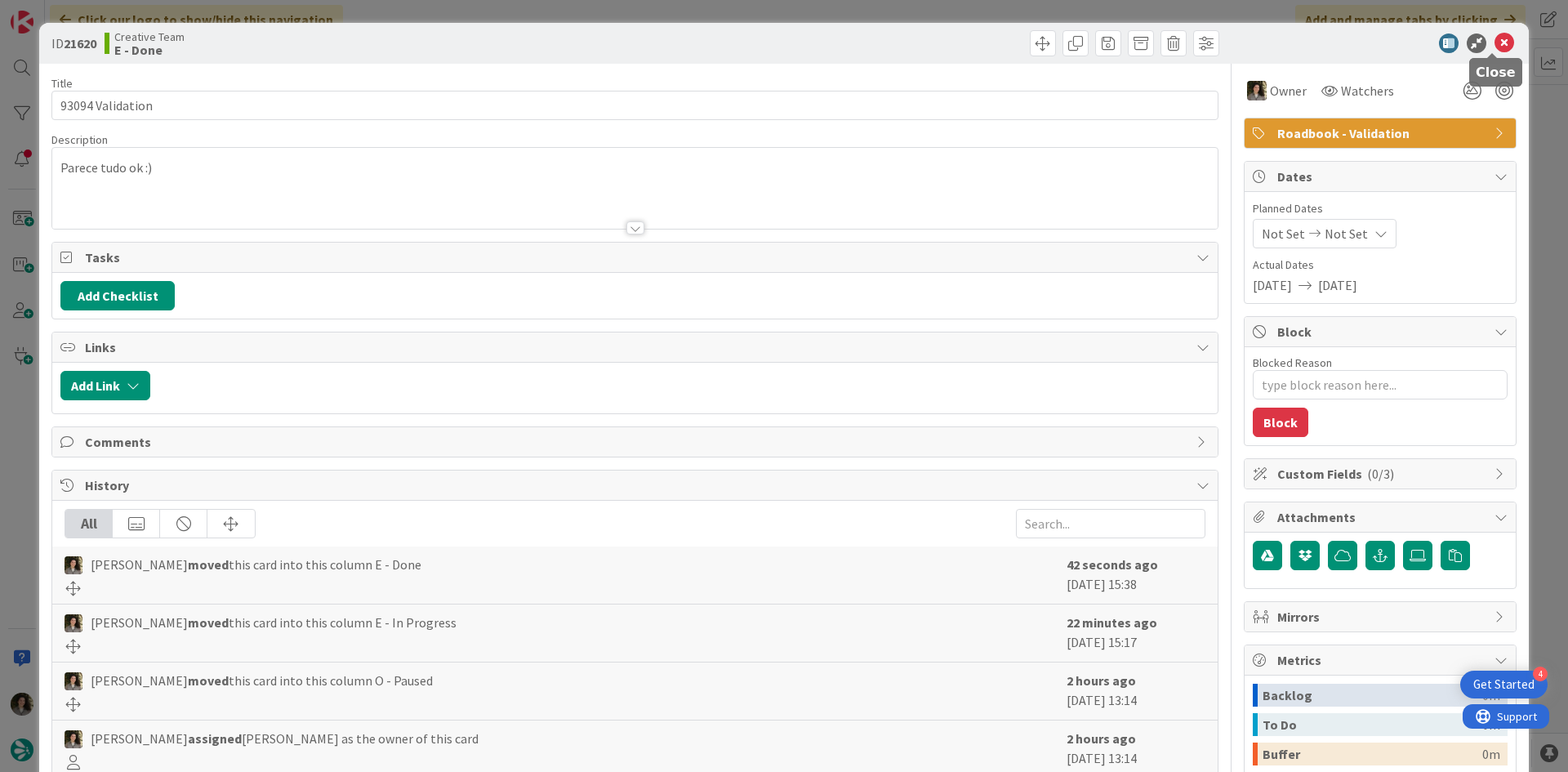
drag, startPoint x: 1499, startPoint y: 44, endPoint x: 1488, endPoint y: 49, distance: 12.1
click at [1498, 44] on icon at bounding box center [1504, 43] width 19 height 19
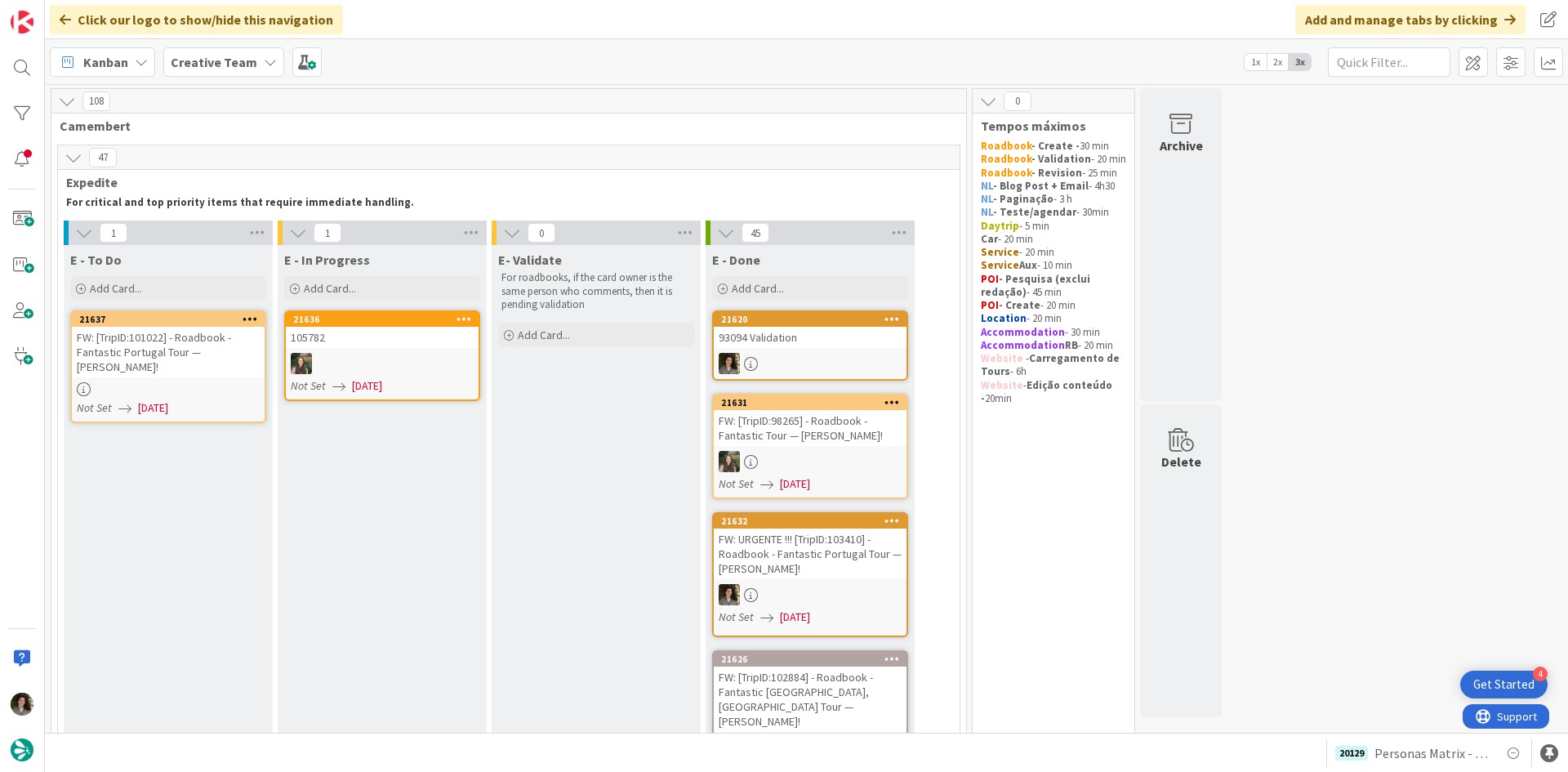
click at [170, 383] on div at bounding box center [168, 389] width 193 height 14
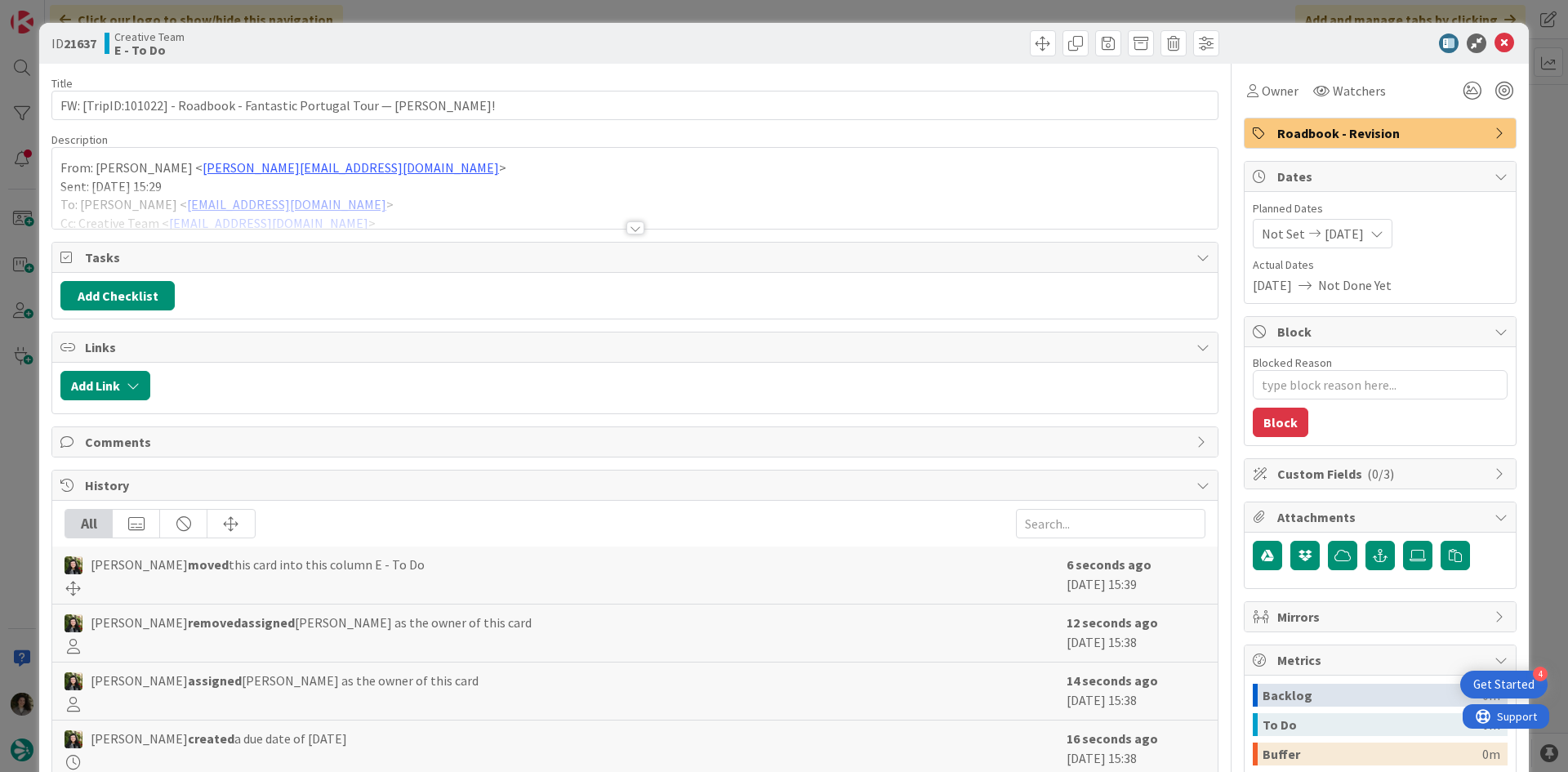
click at [626, 226] on div at bounding box center [635, 228] width 18 height 13
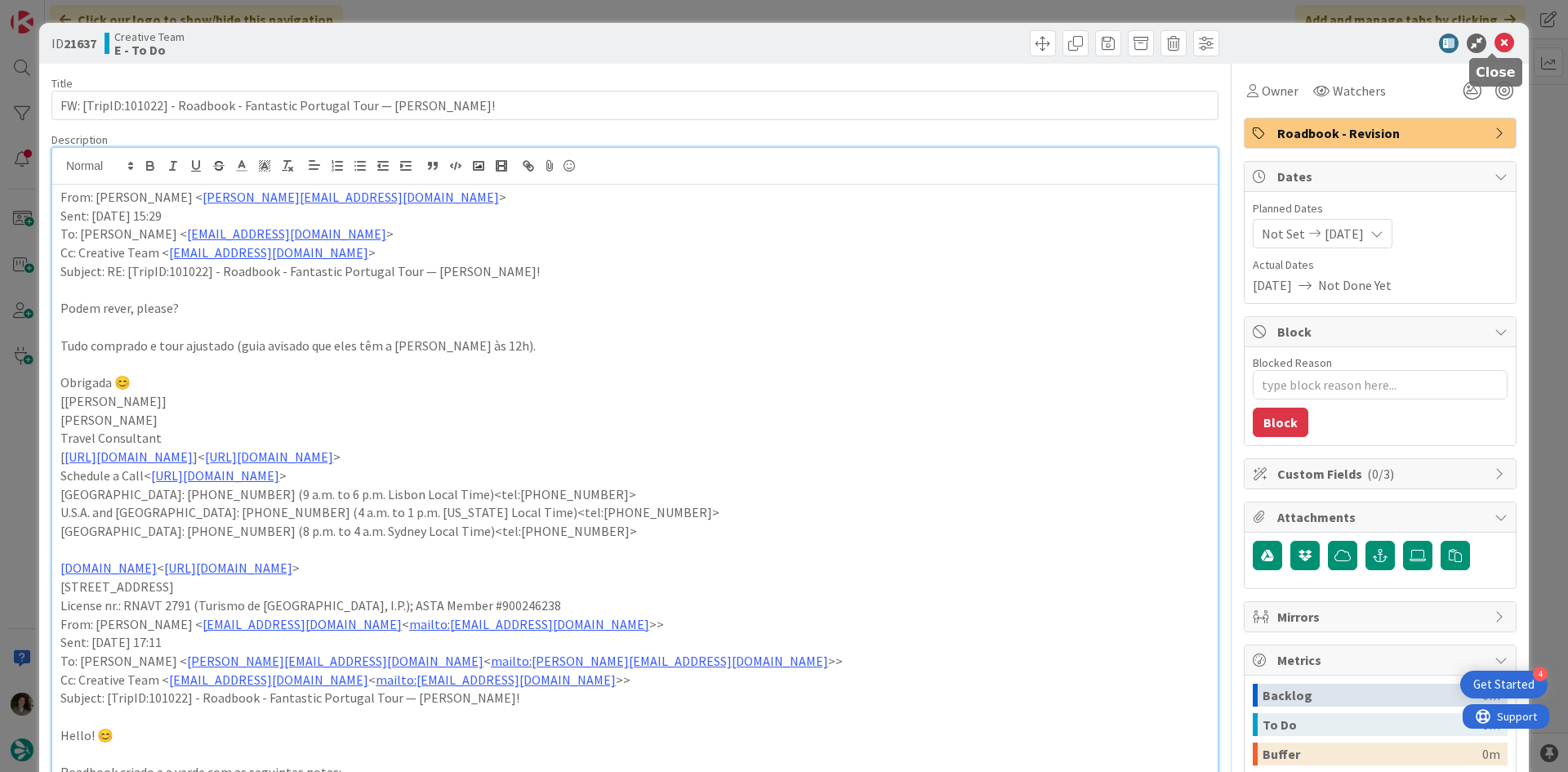
click at [1495, 39] on icon at bounding box center [1504, 43] width 19 height 19
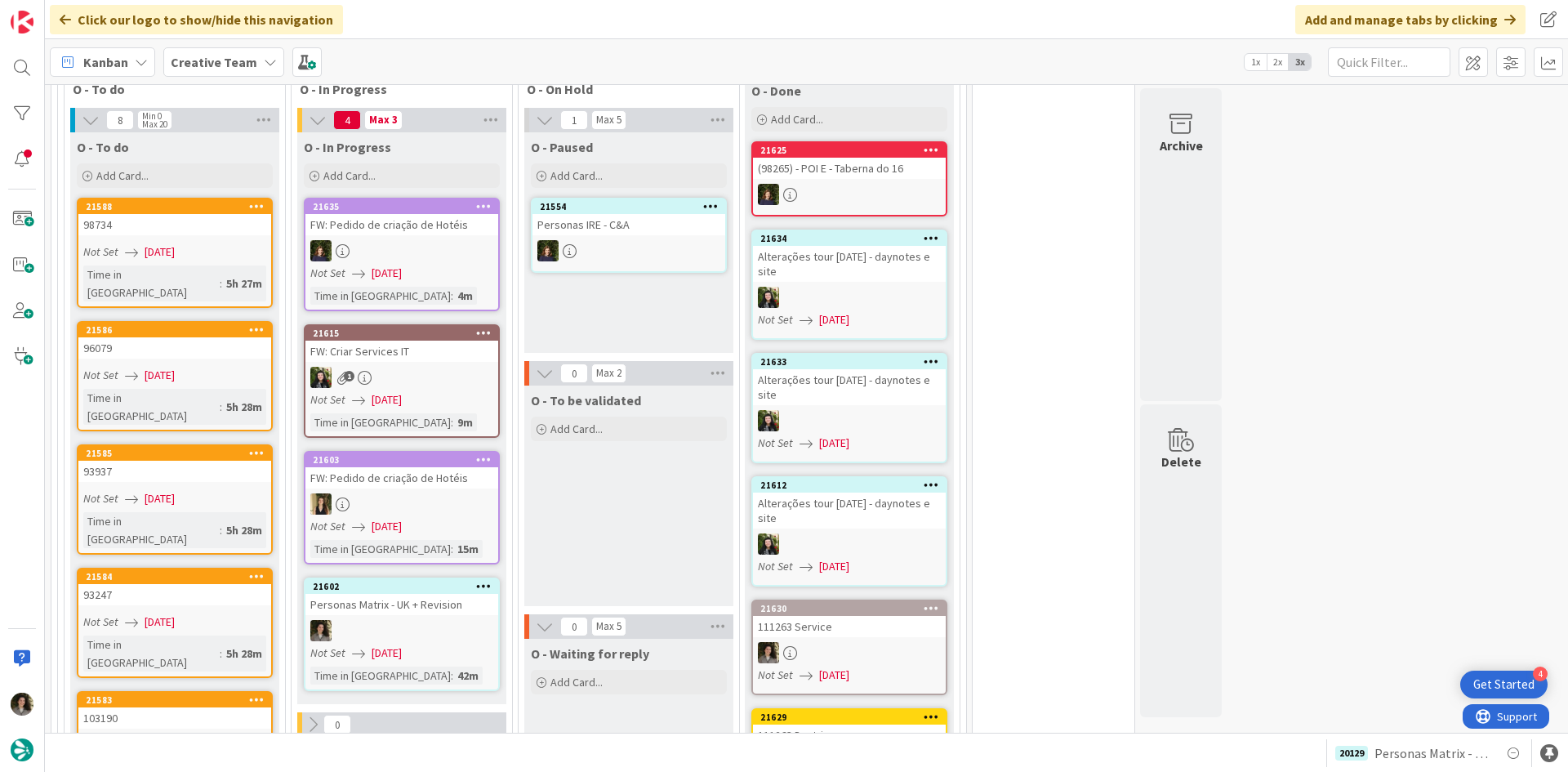
click at [425, 578] on link "21602 Personas Matrix - UK + Revision Not Set [DATE] Time in [GEOGRAPHIC_DATA] …" at bounding box center [402, 634] width 196 height 114
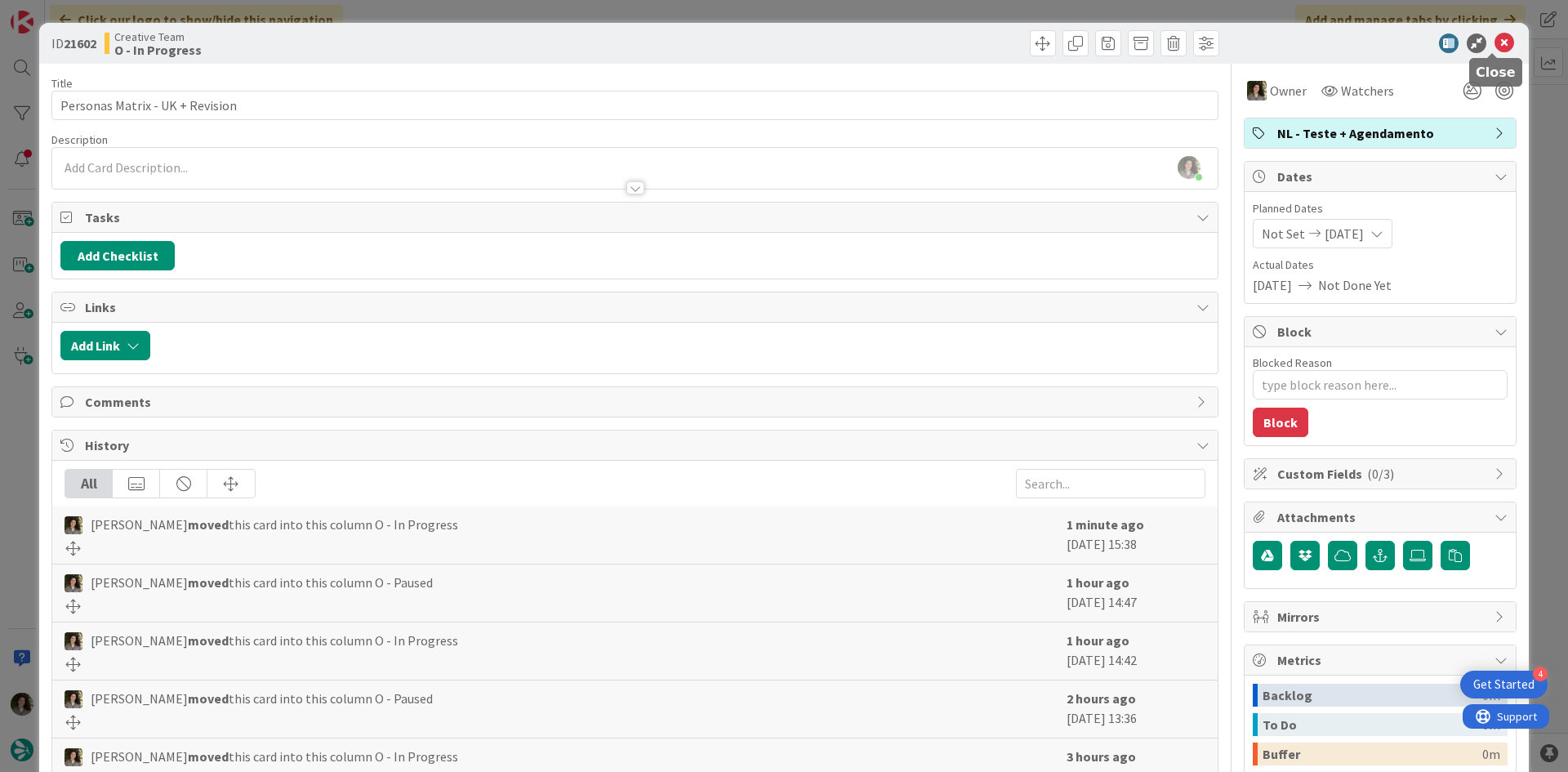
click at [1495, 48] on icon at bounding box center [1504, 43] width 19 height 19
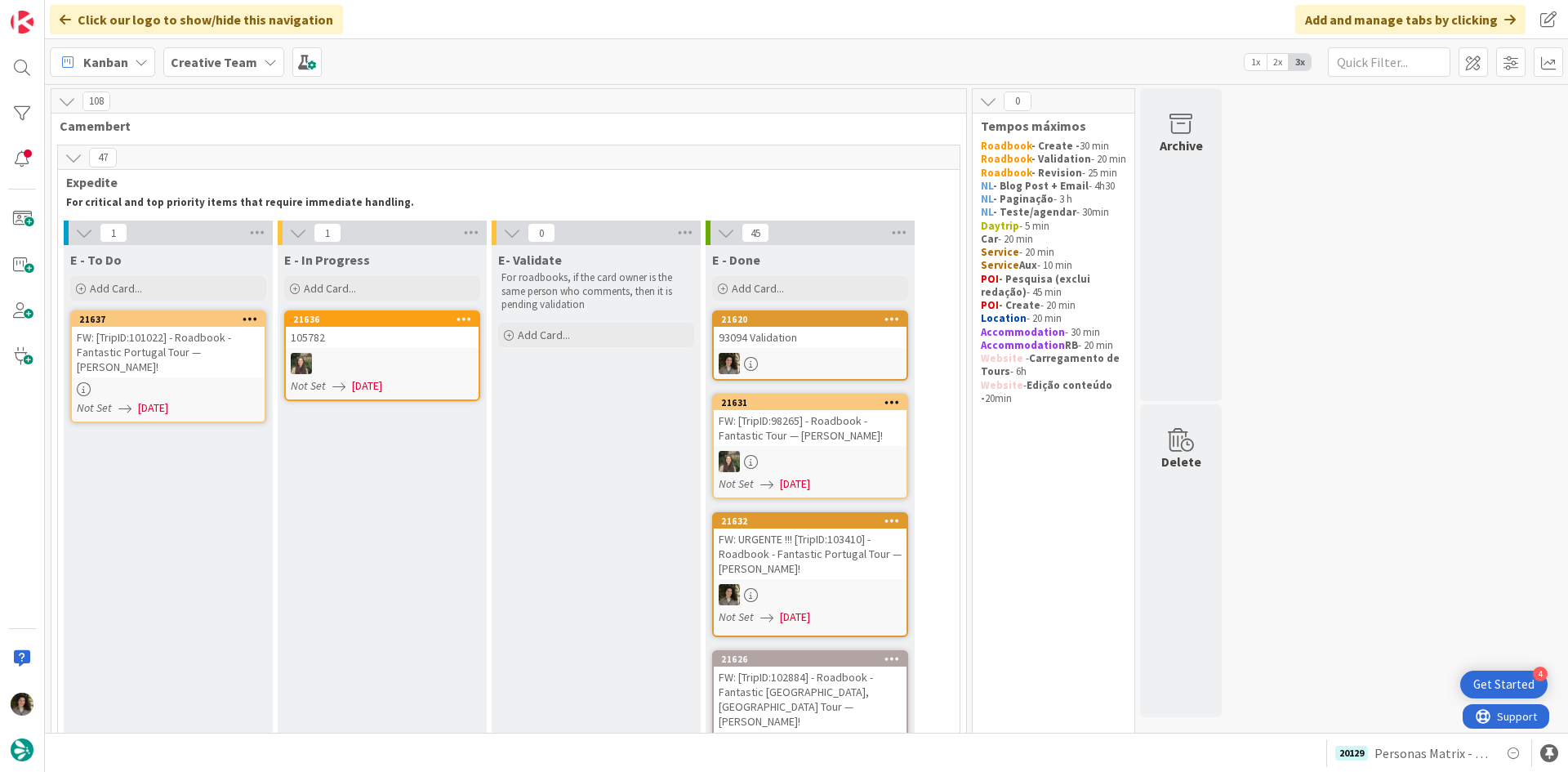
click at [199, 383] on div at bounding box center [168, 389] width 193 height 14
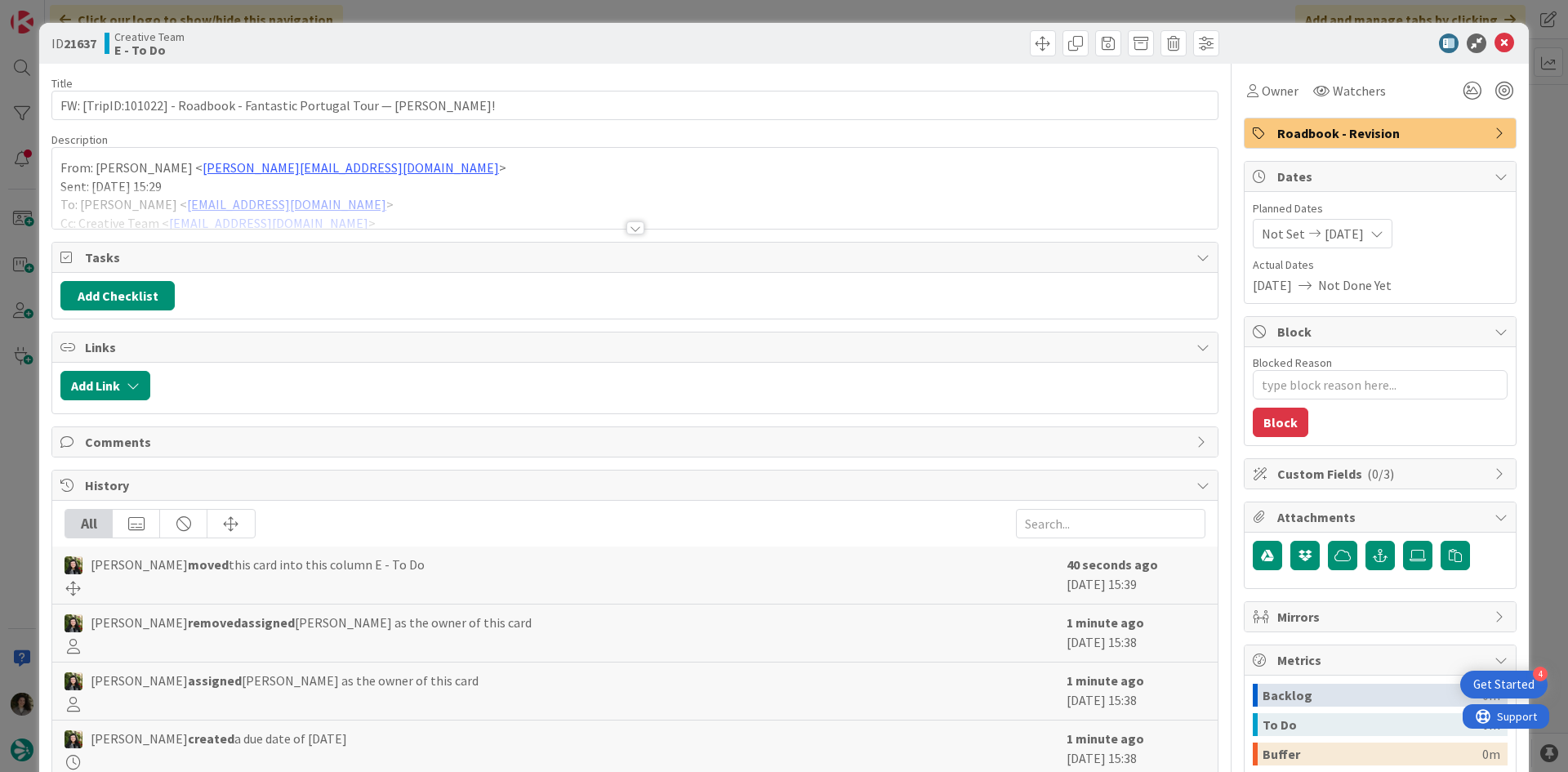
click at [626, 225] on div at bounding box center [635, 228] width 18 height 13
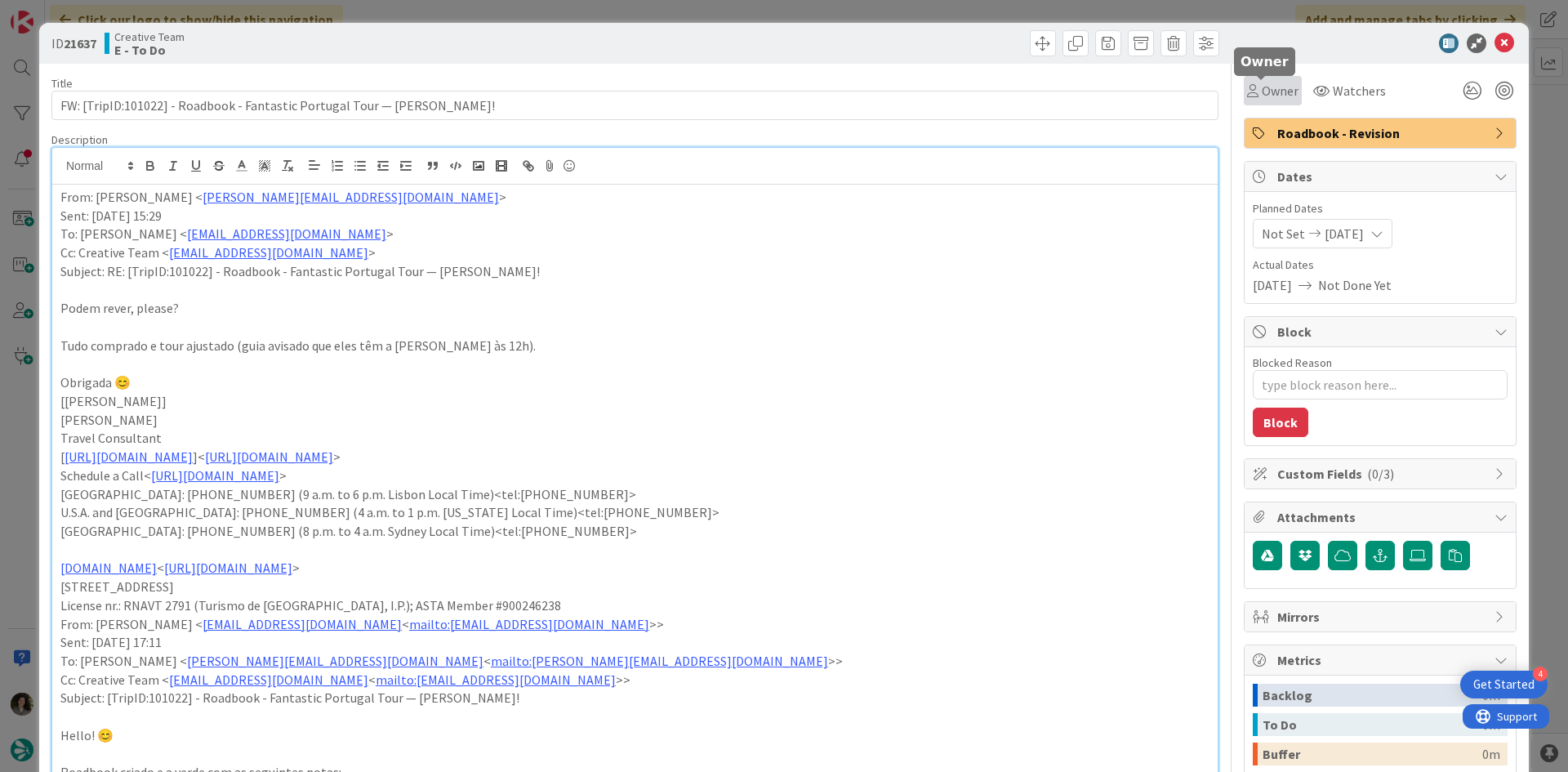
click at [1247, 90] on icon at bounding box center [1253, 91] width 11 height 13
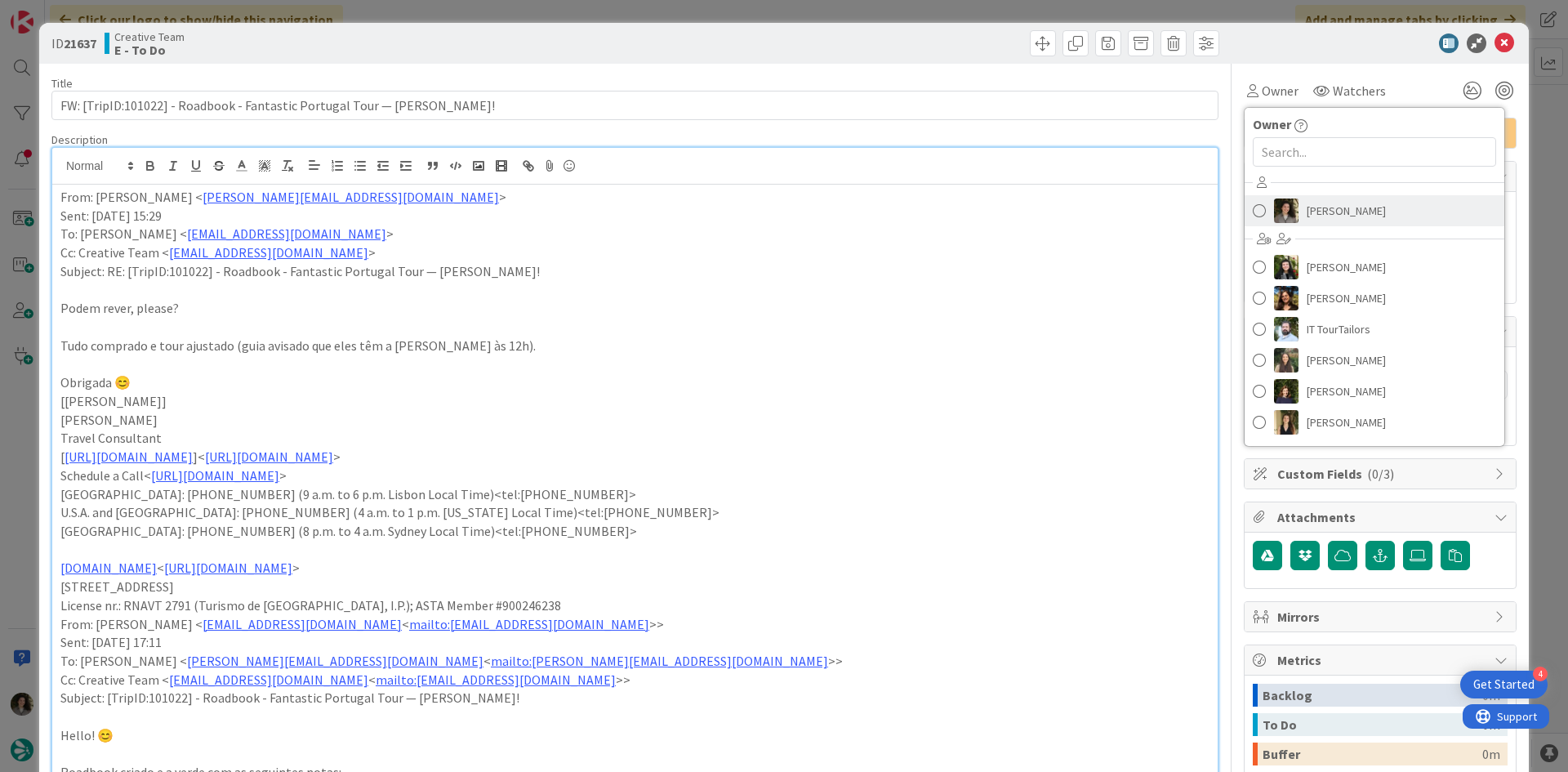
click at [1309, 213] on span "[PERSON_NAME]" at bounding box center [1346, 211] width 79 height 25
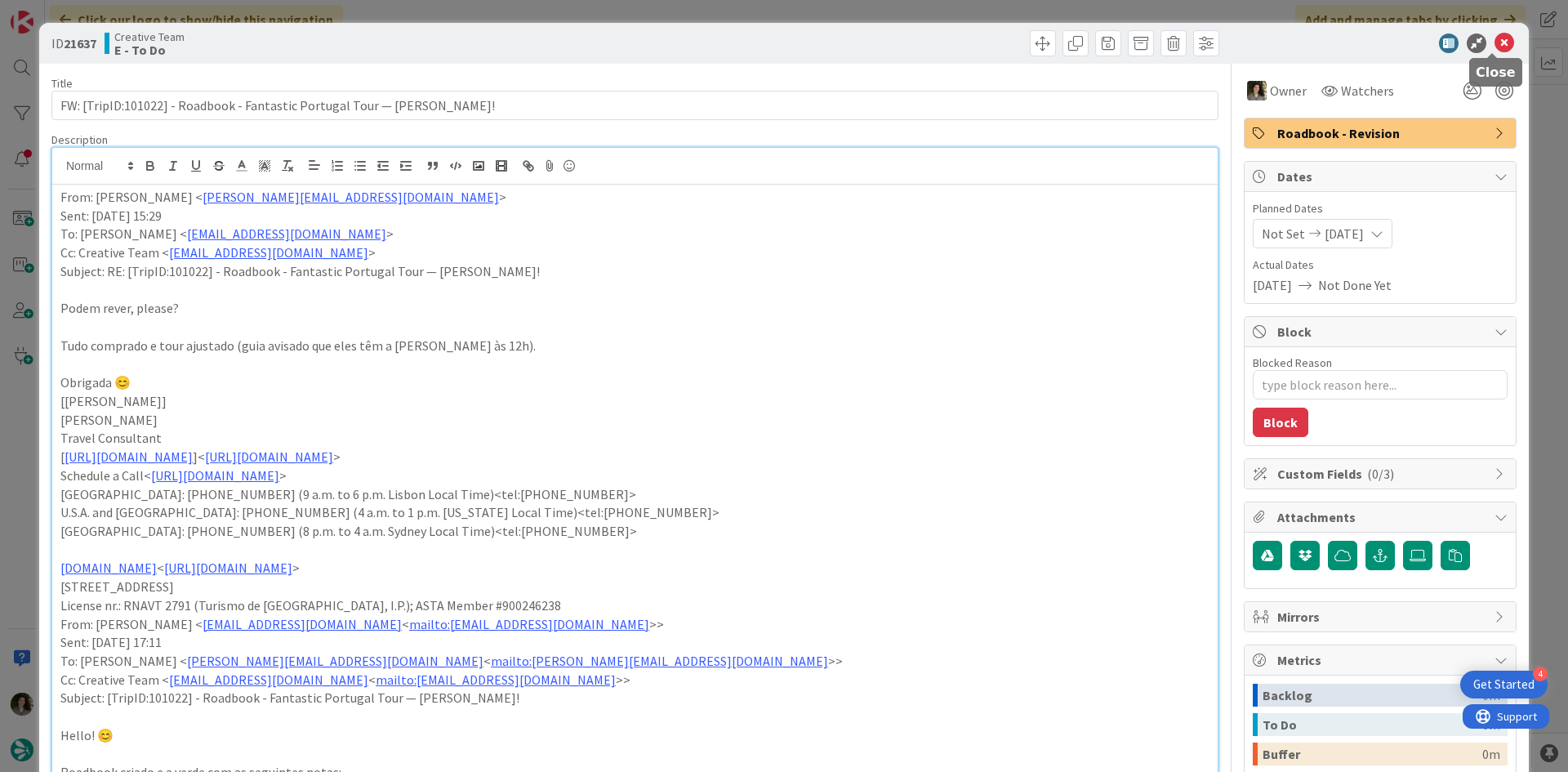
click at [1495, 45] on icon at bounding box center [1504, 43] width 19 height 19
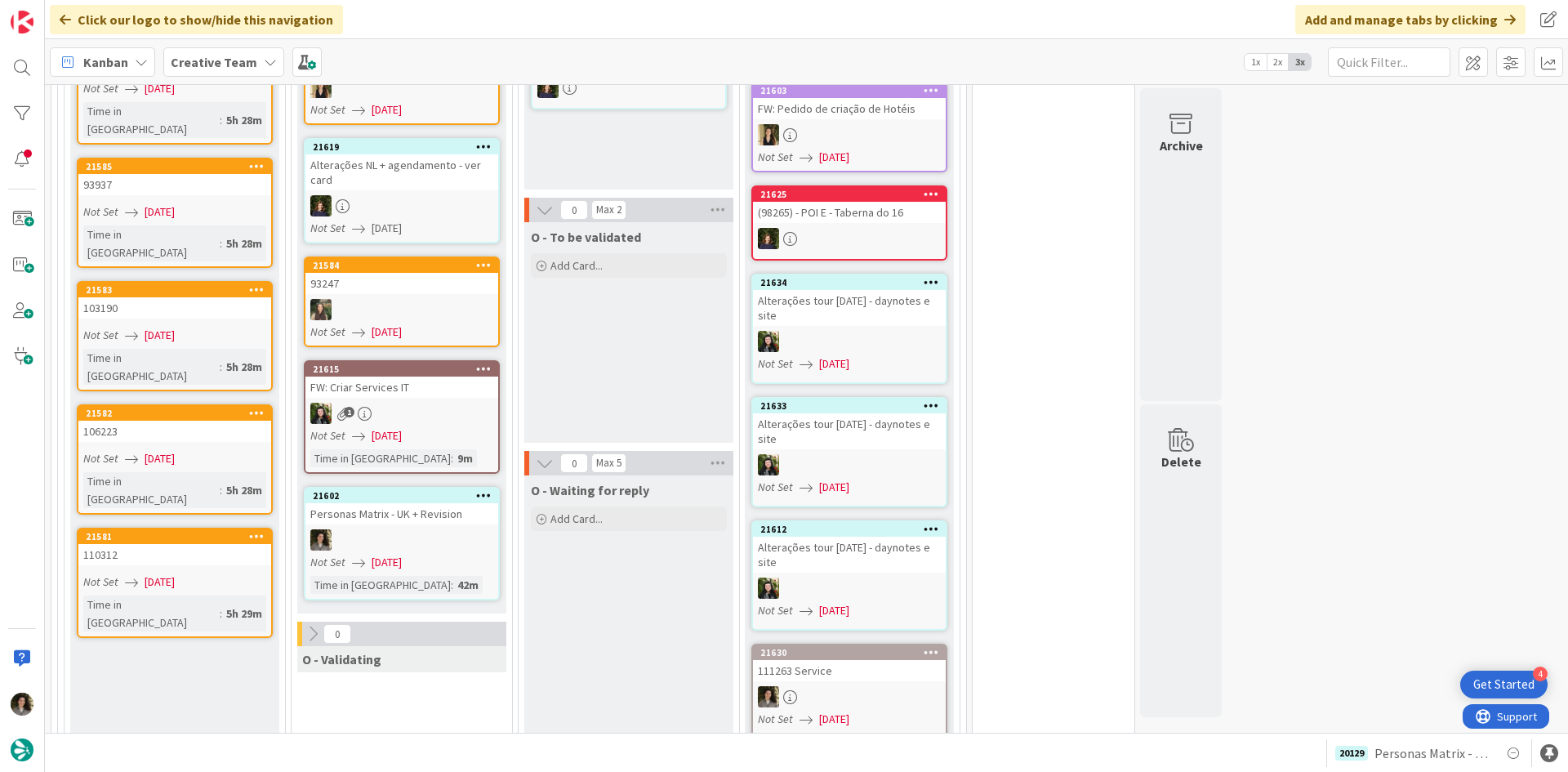
scroll to position [1711, 0]
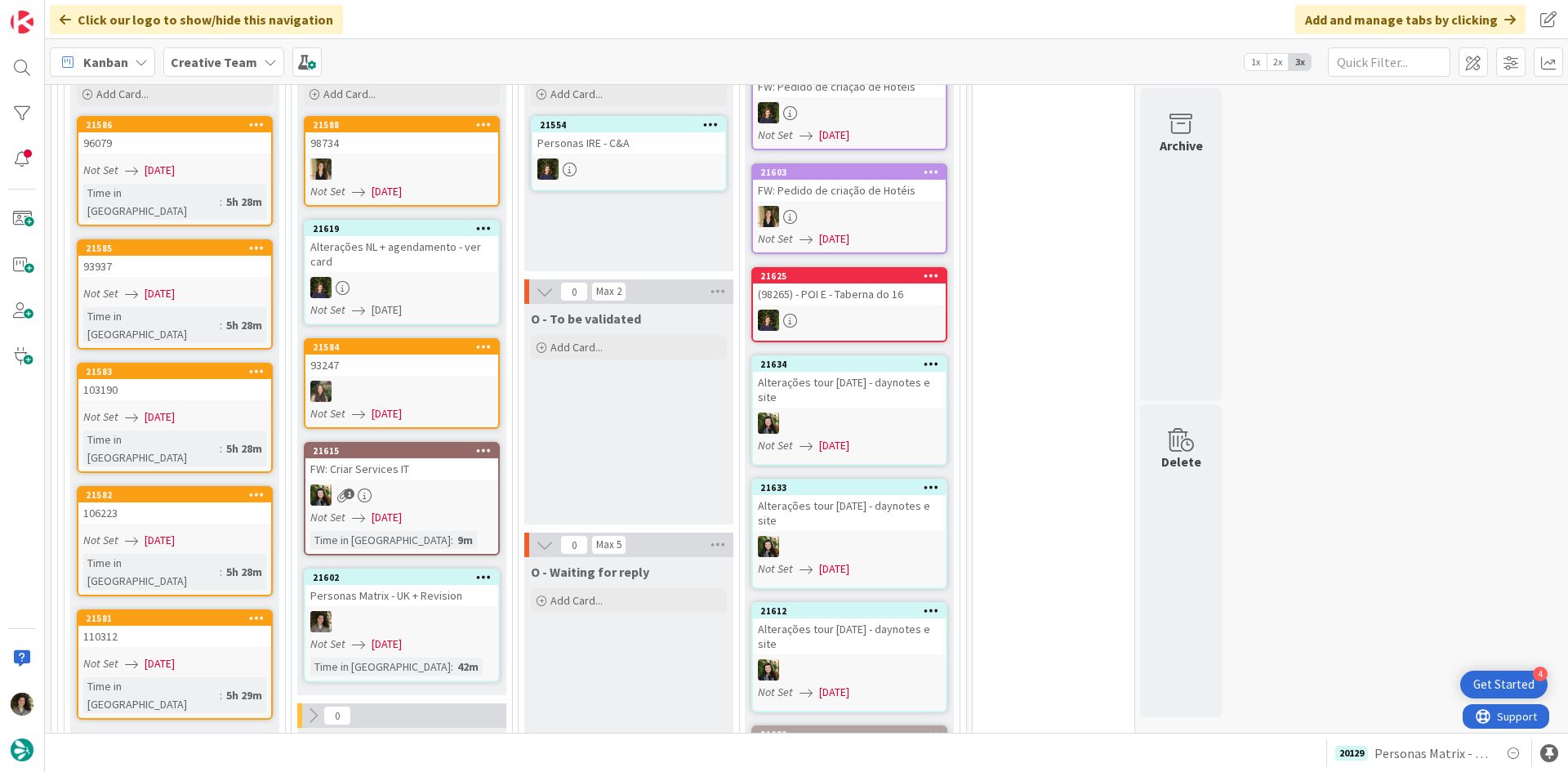
click at [377, 636] on span "[DATE]" at bounding box center [386, 644] width 30 height 18
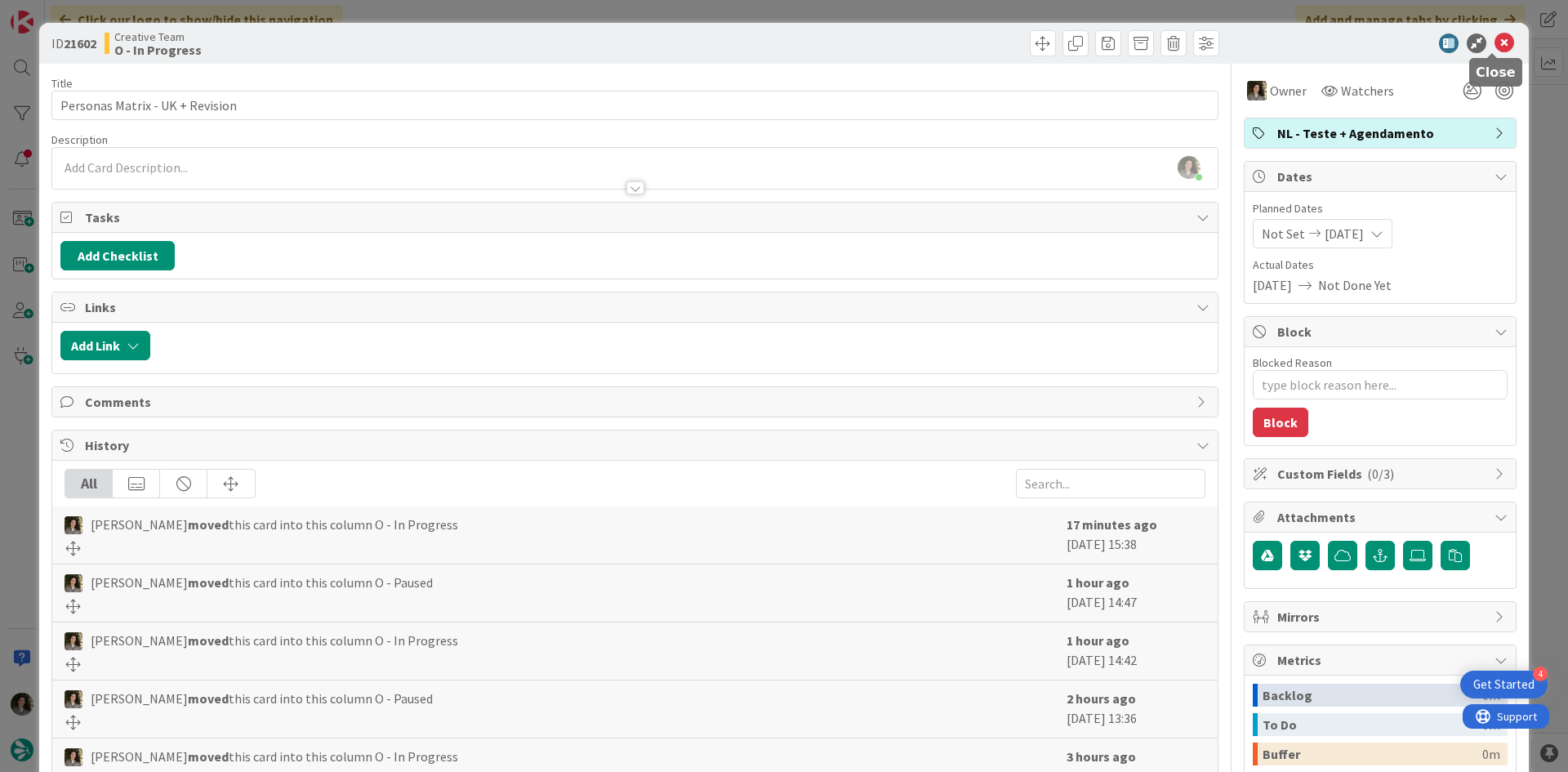
click at [1495, 41] on icon at bounding box center [1504, 43] width 19 height 19
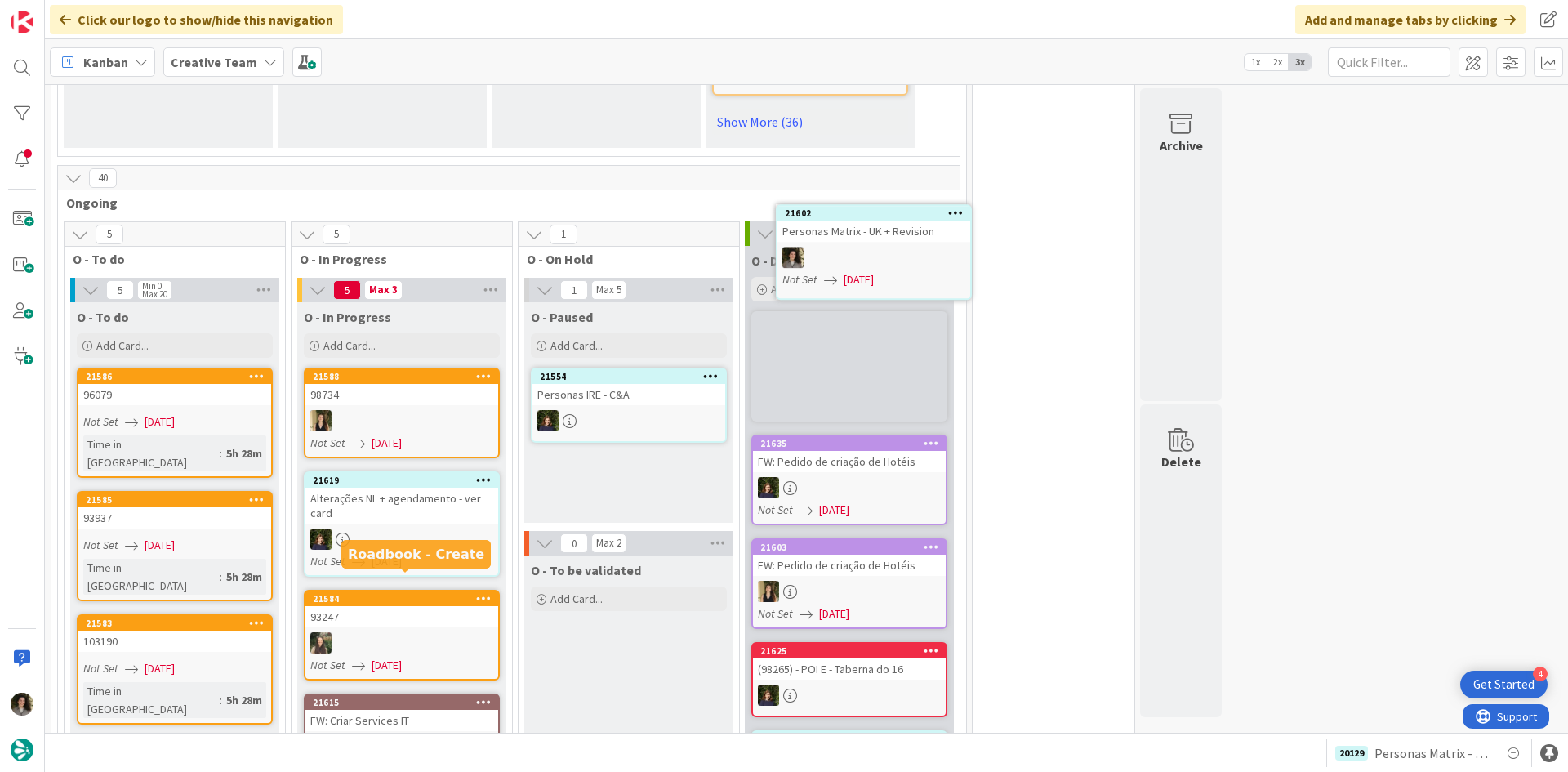
scroll to position [1426, 0]
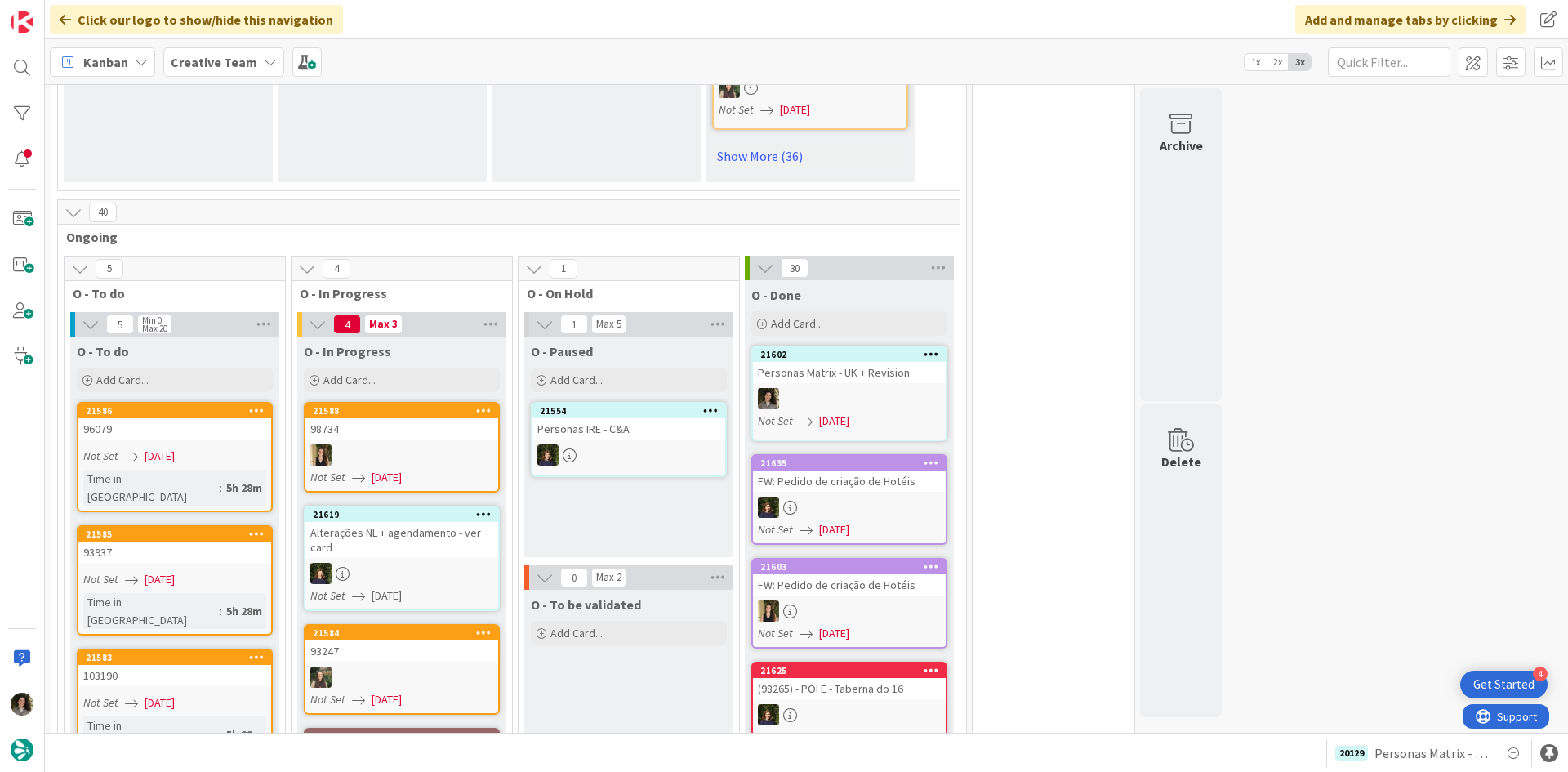
click at [870, 362] on div "Personas Matrix - UK + Revision" at bounding box center [849, 373] width 193 height 21
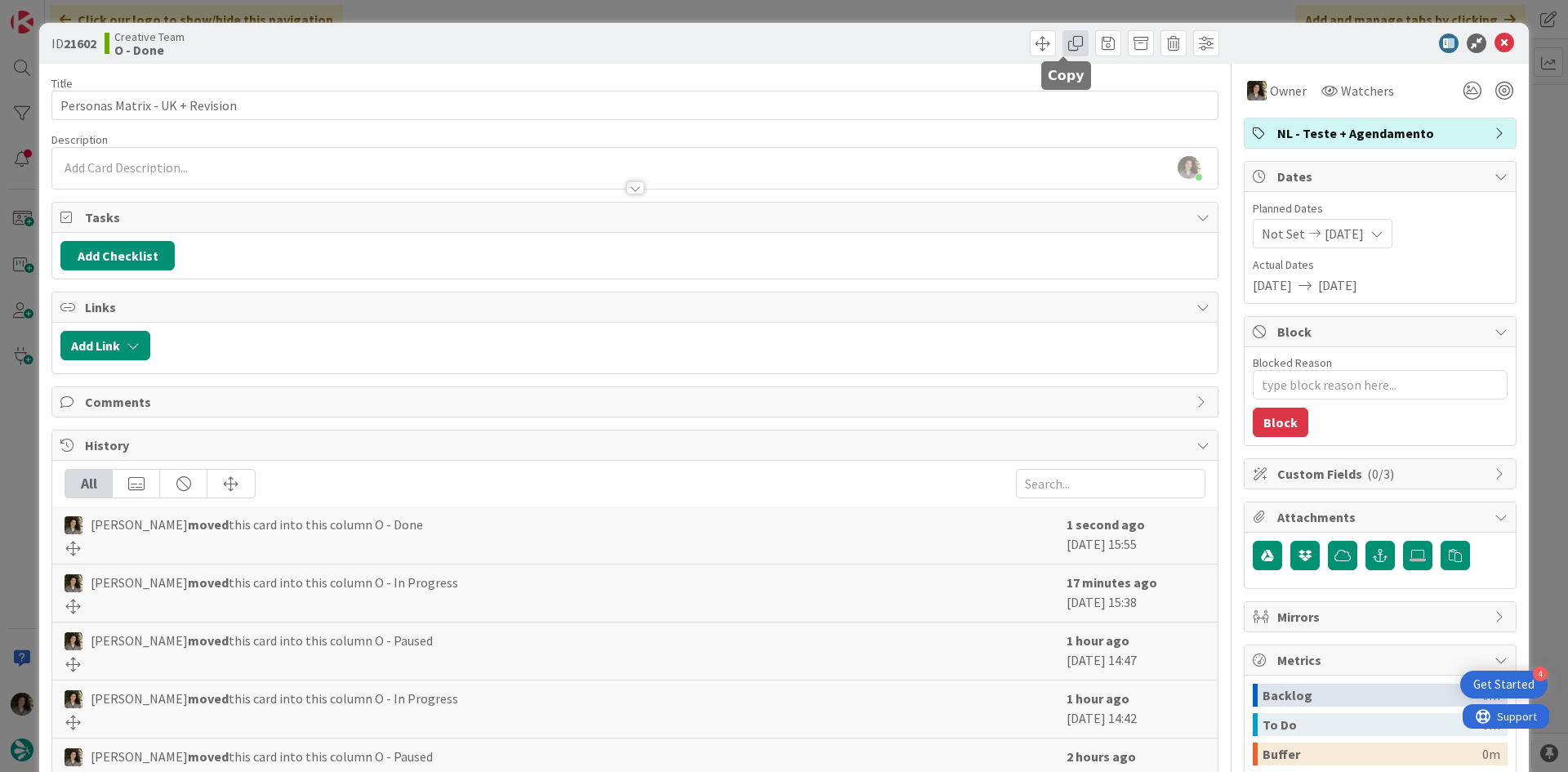
click at [1063, 43] on span at bounding box center [1076, 43] width 26 height 26
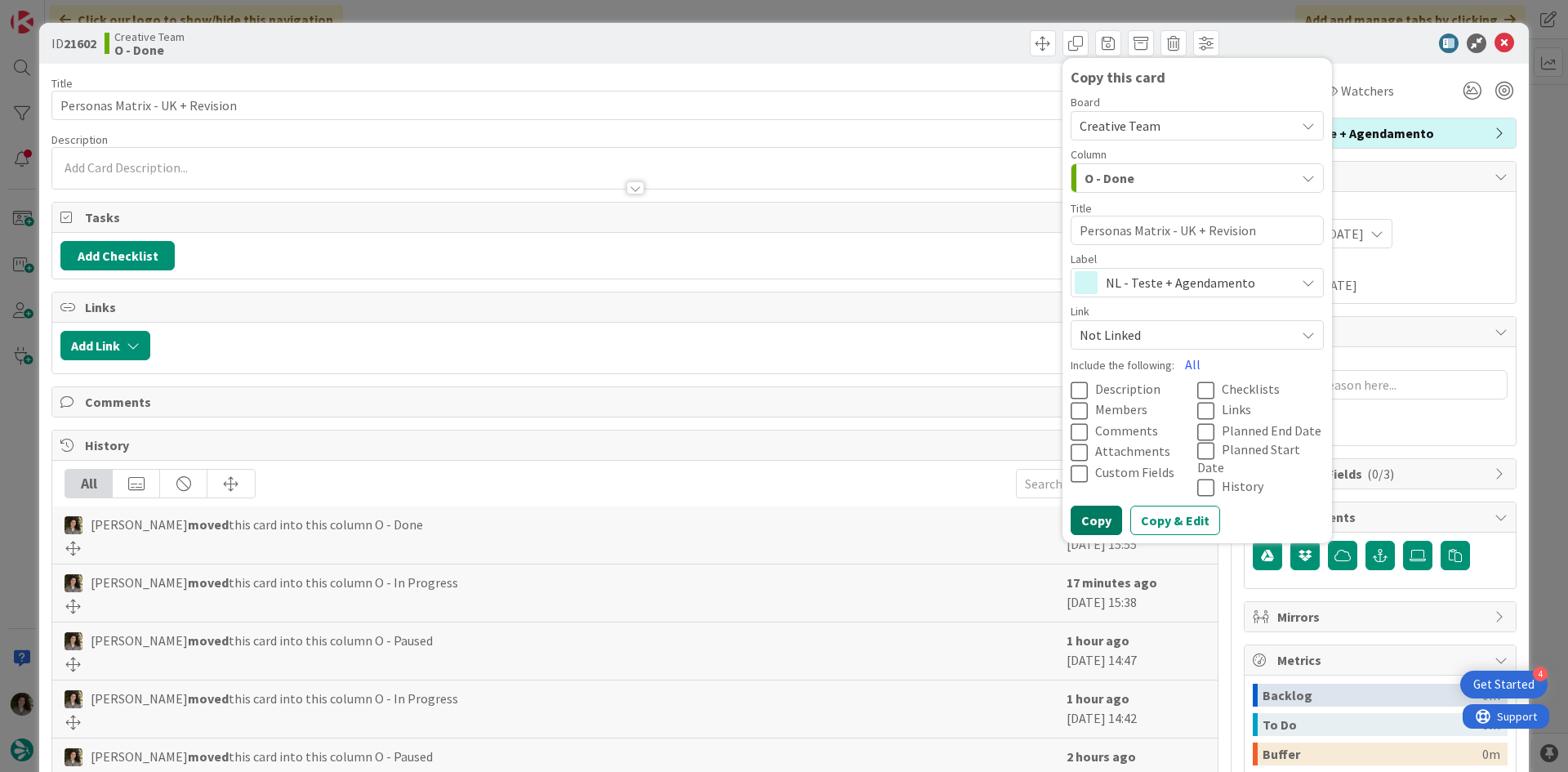
click at [1095, 506] on button "Copy" at bounding box center [1097, 521] width 52 height 30
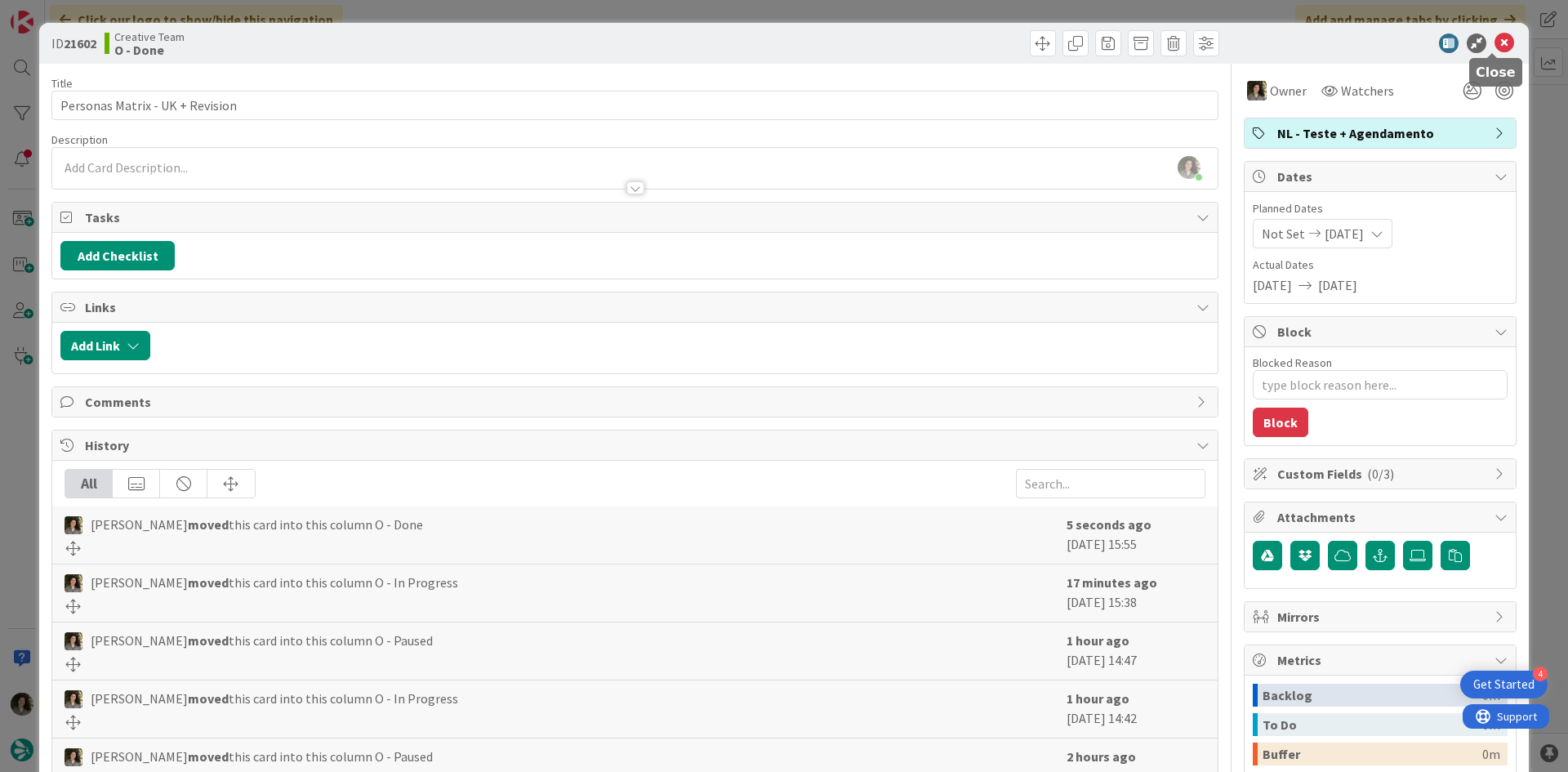
click at [1496, 39] on icon at bounding box center [1504, 43] width 19 height 19
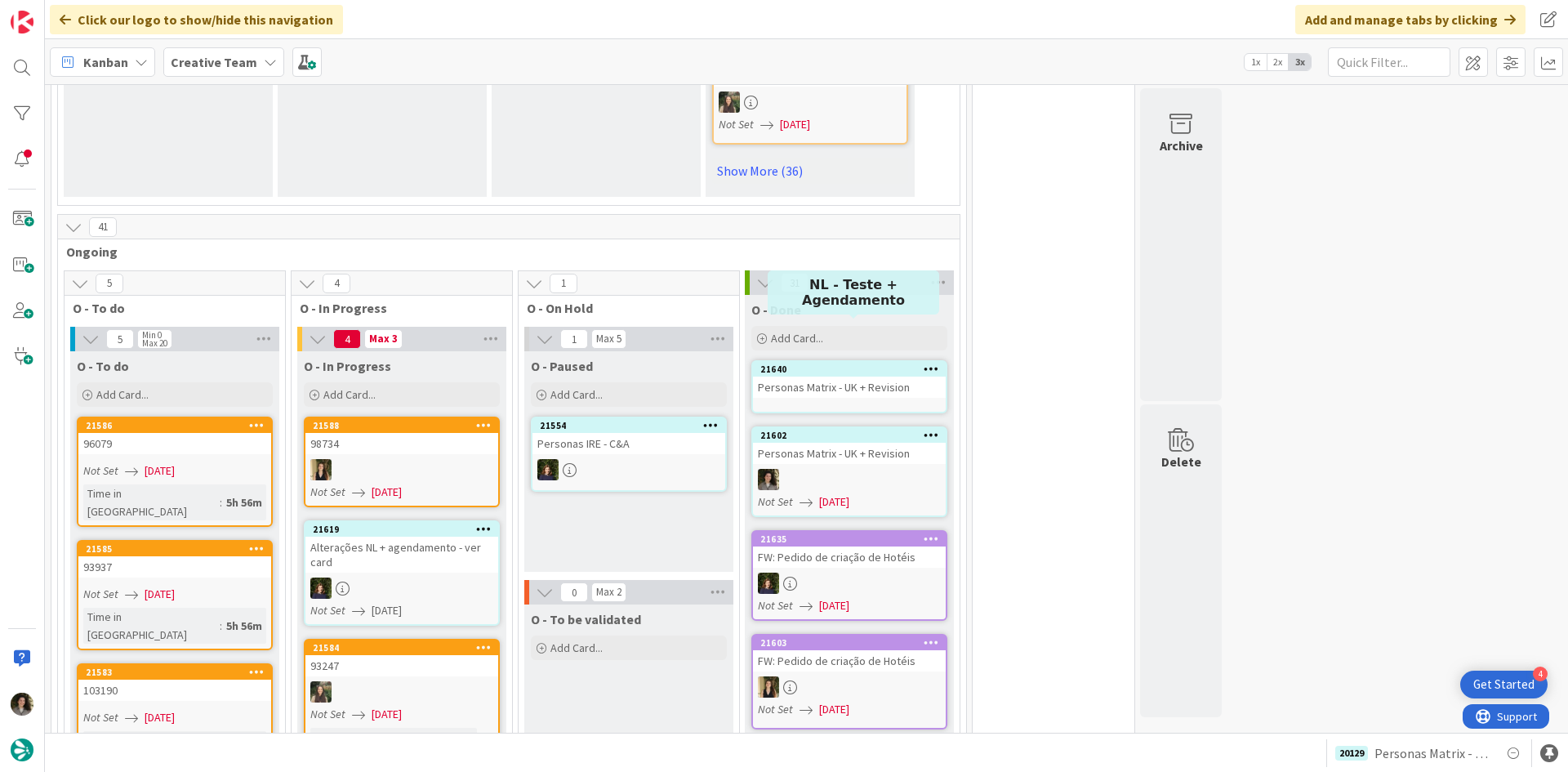
click at [865, 363] on div "21640" at bounding box center [853, 369] width 186 height 11
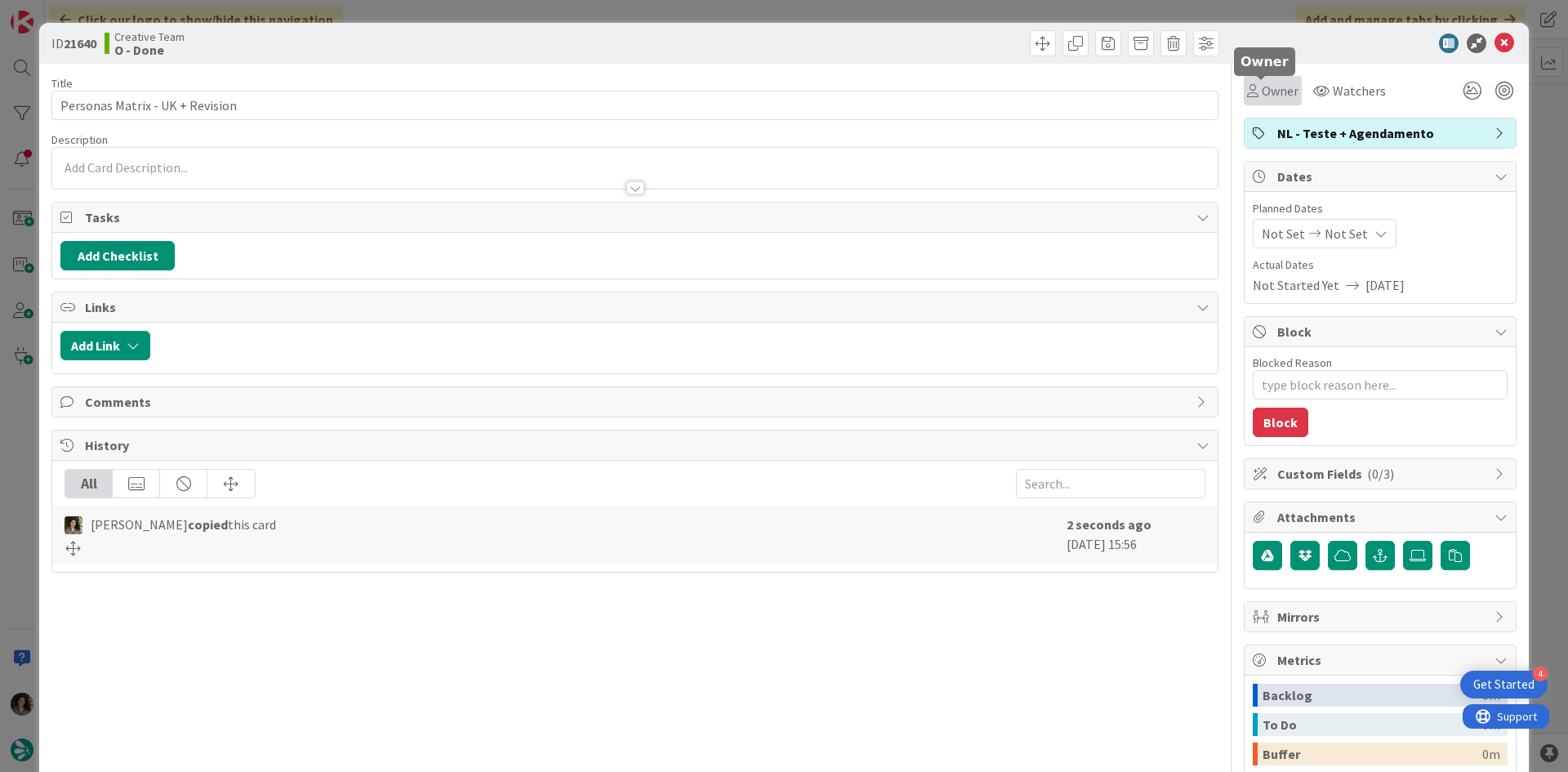
click at [1267, 86] on span "Owner" at bounding box center [1281, 91] width 37 height 19
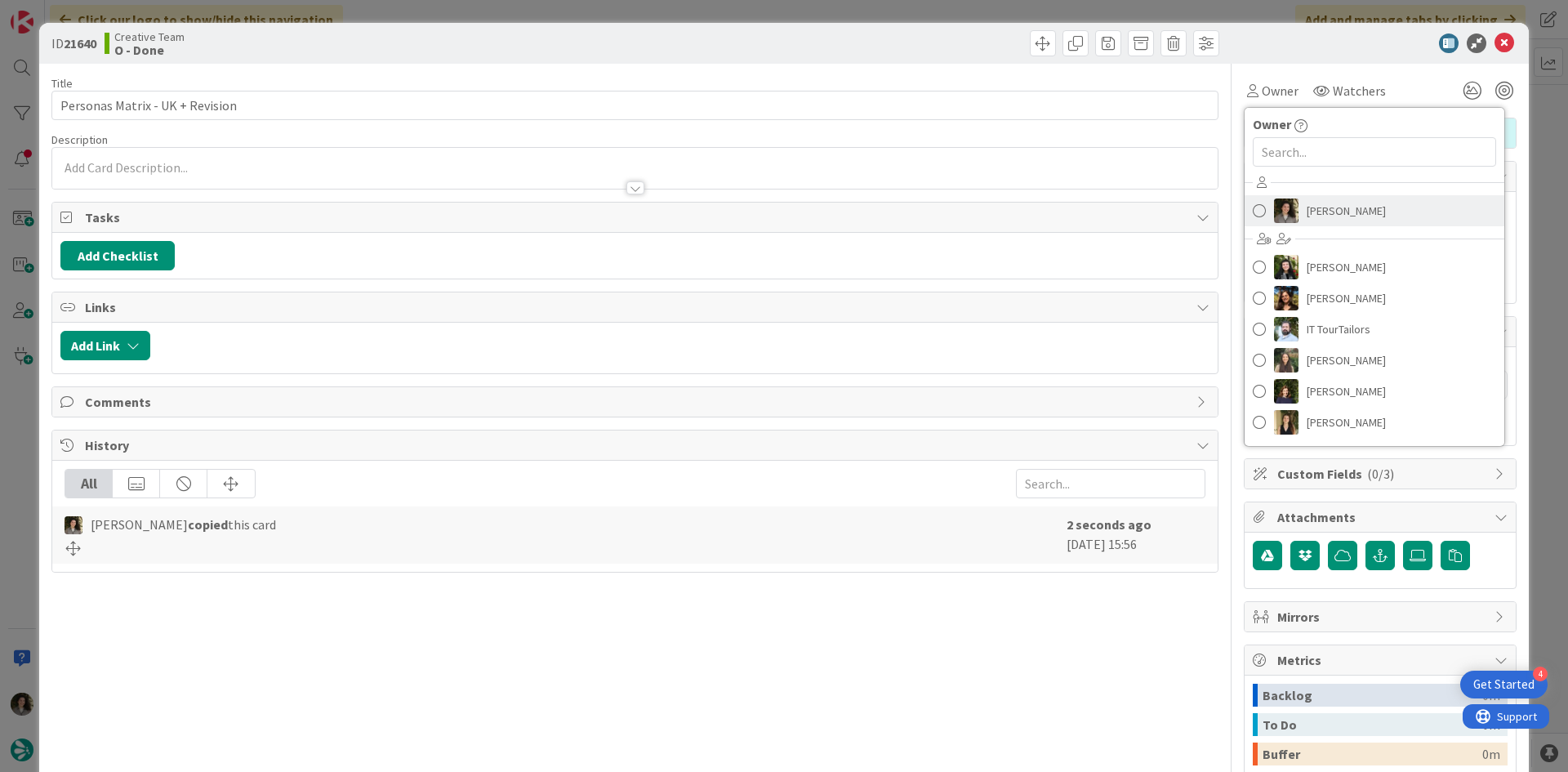
drag, startPoint x: 1325, startPoint y: 214, endPoint x: 1343, endPoint y: 233, distance: 26.2
click at [1325, 215] on span "[PERSON_NAME]" at bounding box center [1346, 211] width 79 height 25
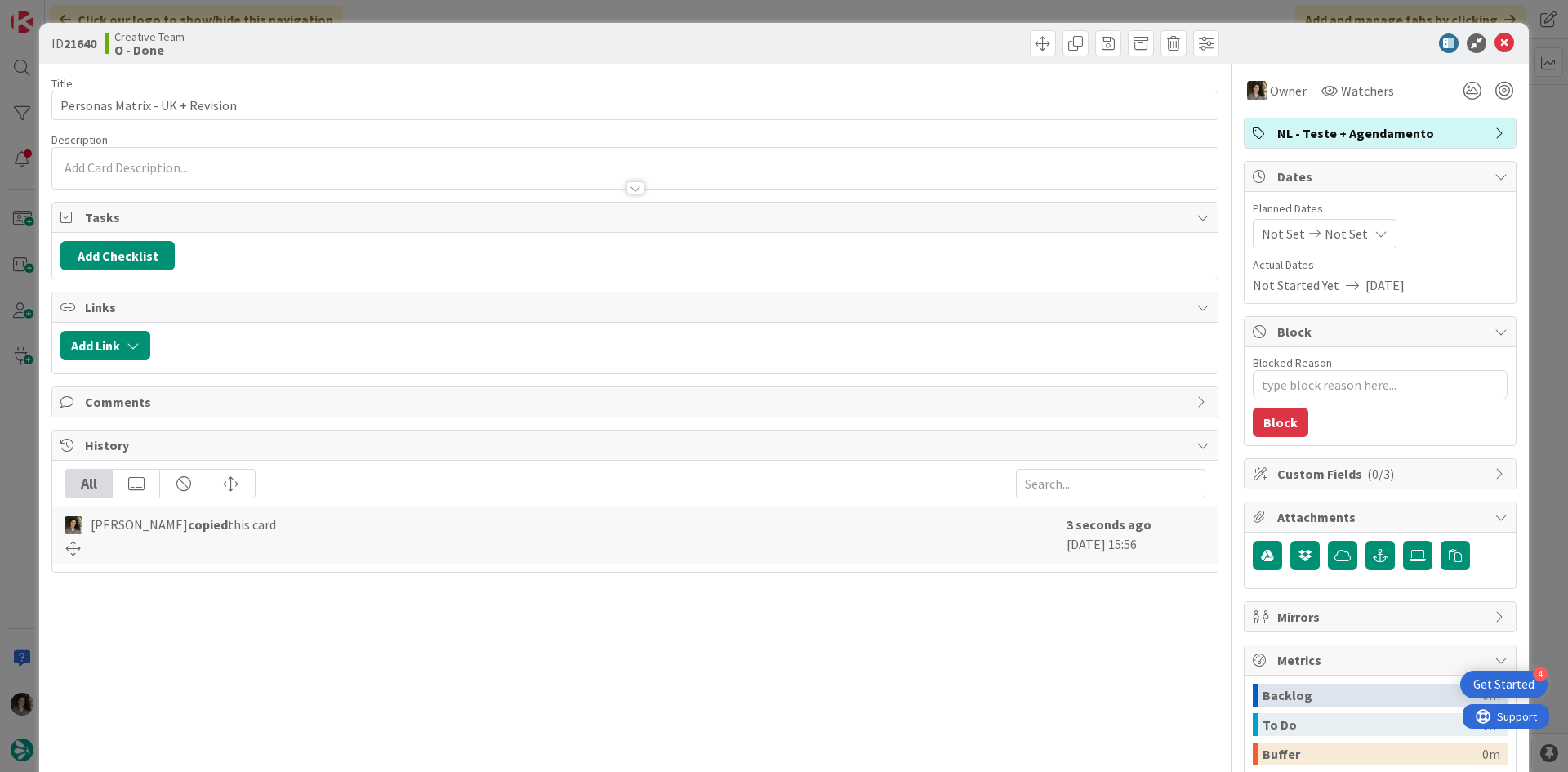
type textarea "x"
click at [1350, 252] on div "Planned Dates Not Set Not Set Actual Dates Not Started Yet [DATE]" at bounding box center [1380, 248] width 255 height 95
click at [1348, 239] on span "Not Set" at bounding box center [1346, 233] width 43 height 19
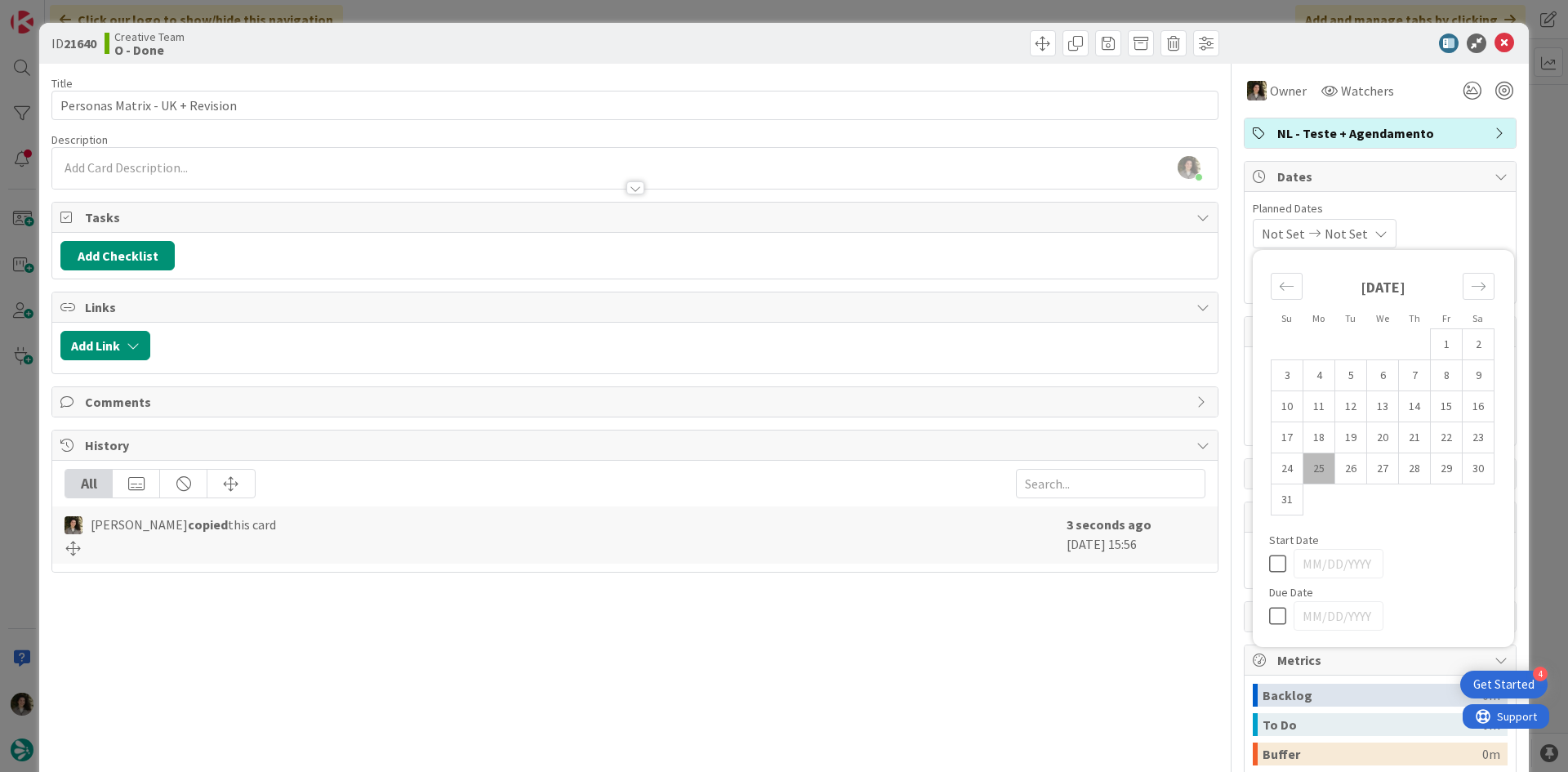
drag, startPoint x: 1262, startPoint y: 627, endPoint x: 1268, endPoint y: 615, distance: 13.4
click at [1270, 626] on div at bounding box center [1384, 617] width 229 height 30
click at [1272, 609] on icon at bounding box center [1282, 616] width 25 height 19
type input "[DATE]"
type textarea "x"
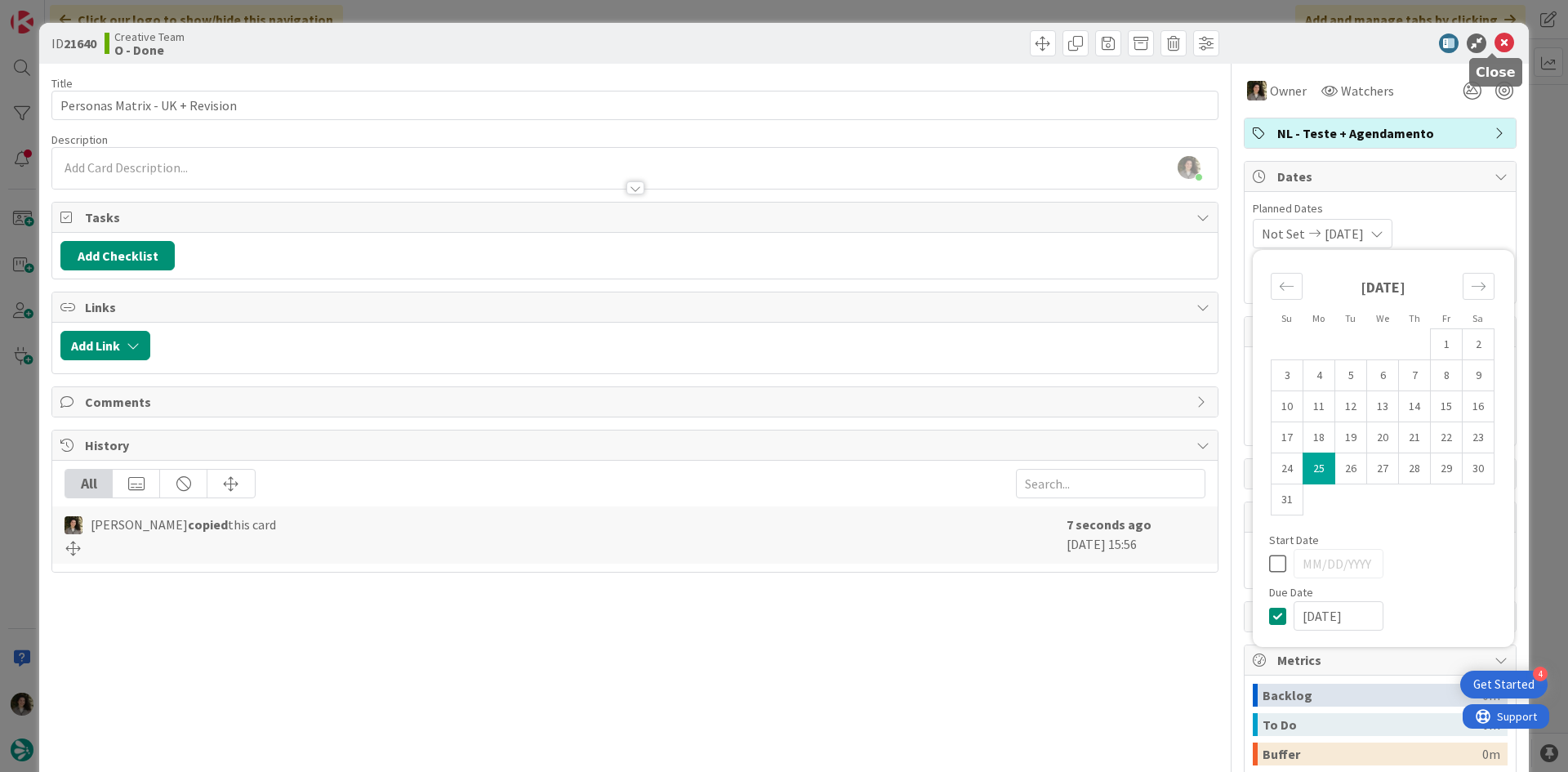
click at [1495, 48] on icon at bounding box center [1504, 43] width 19 height 19
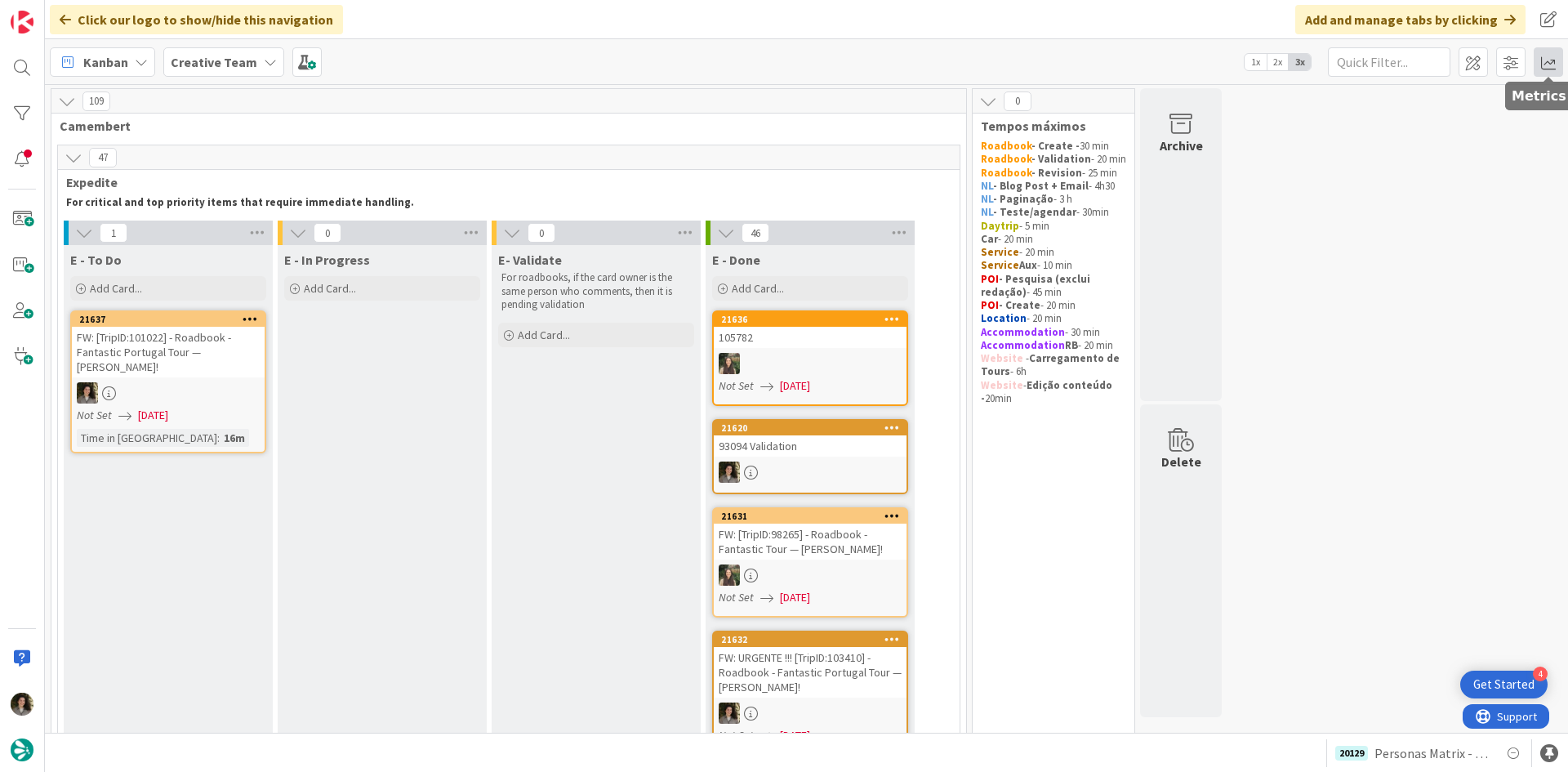
click at [1546, 61] on span at bounding box center [1549, 62] width 30 height 30
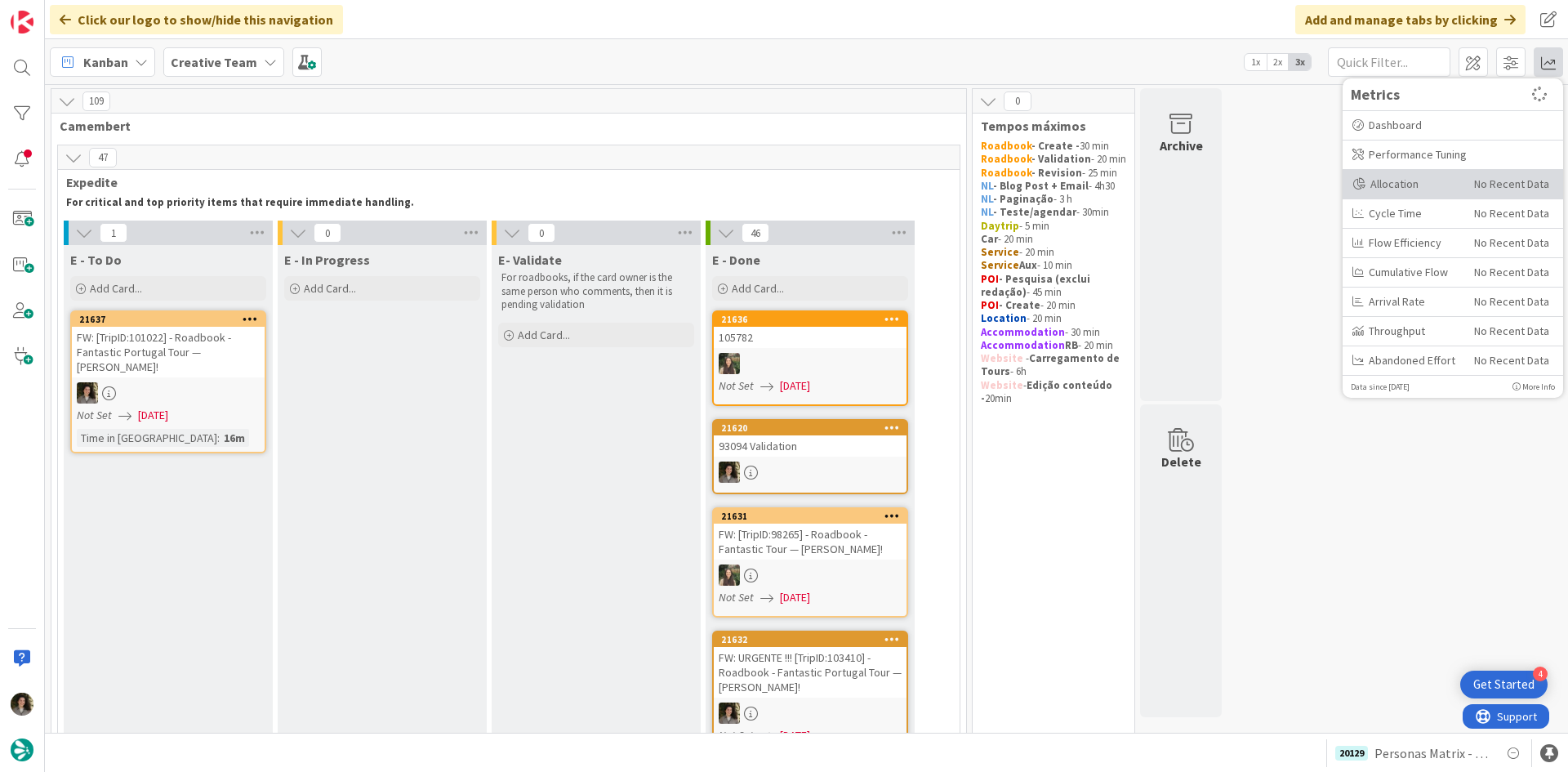
click at [1428, 178] on div "Allocation" at bounding box center [1407, 184] width 109 height 18
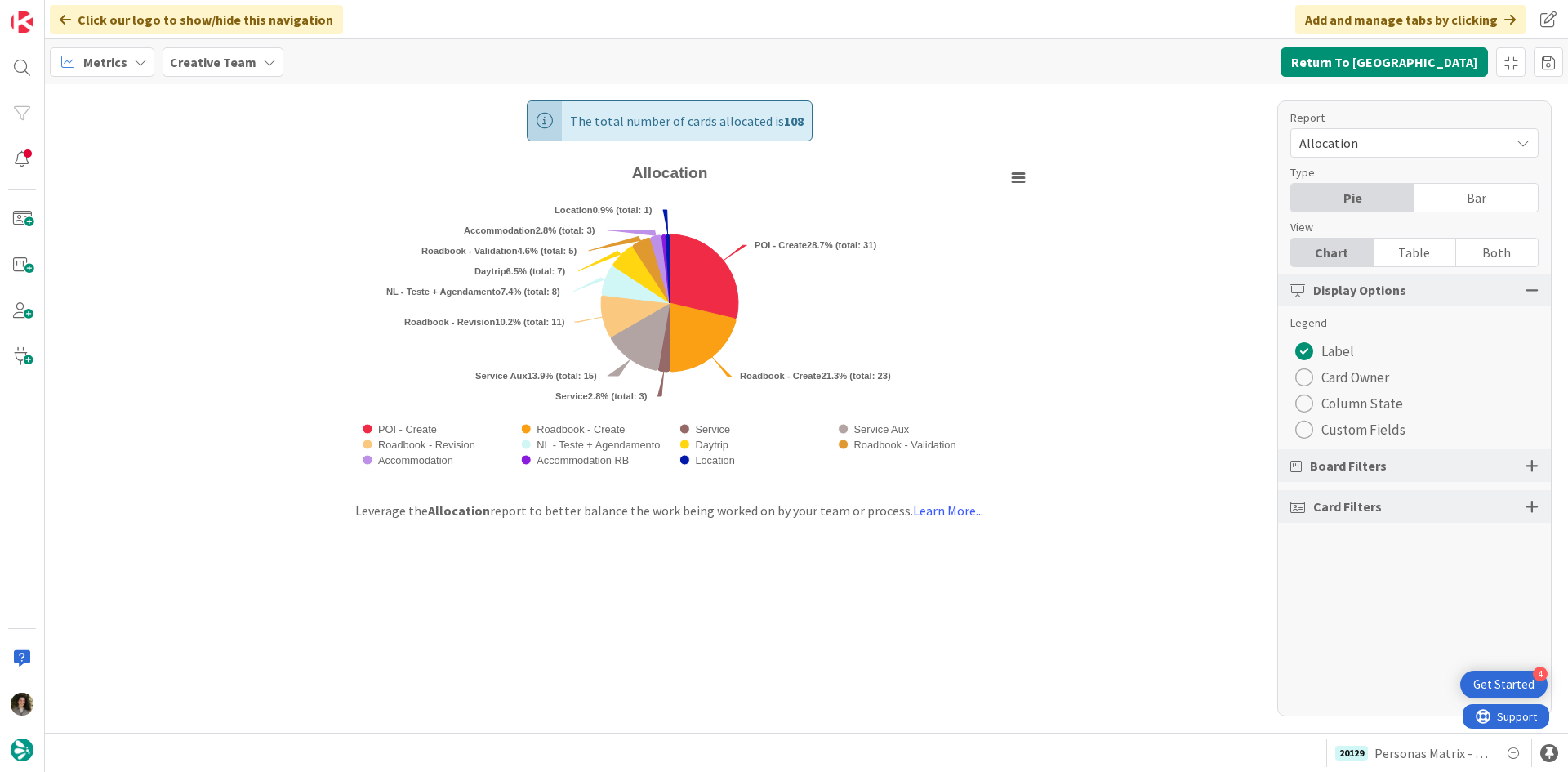
click at [1419, 251] on div "Table" at bounding box center [1415, 252] width 82 height 28
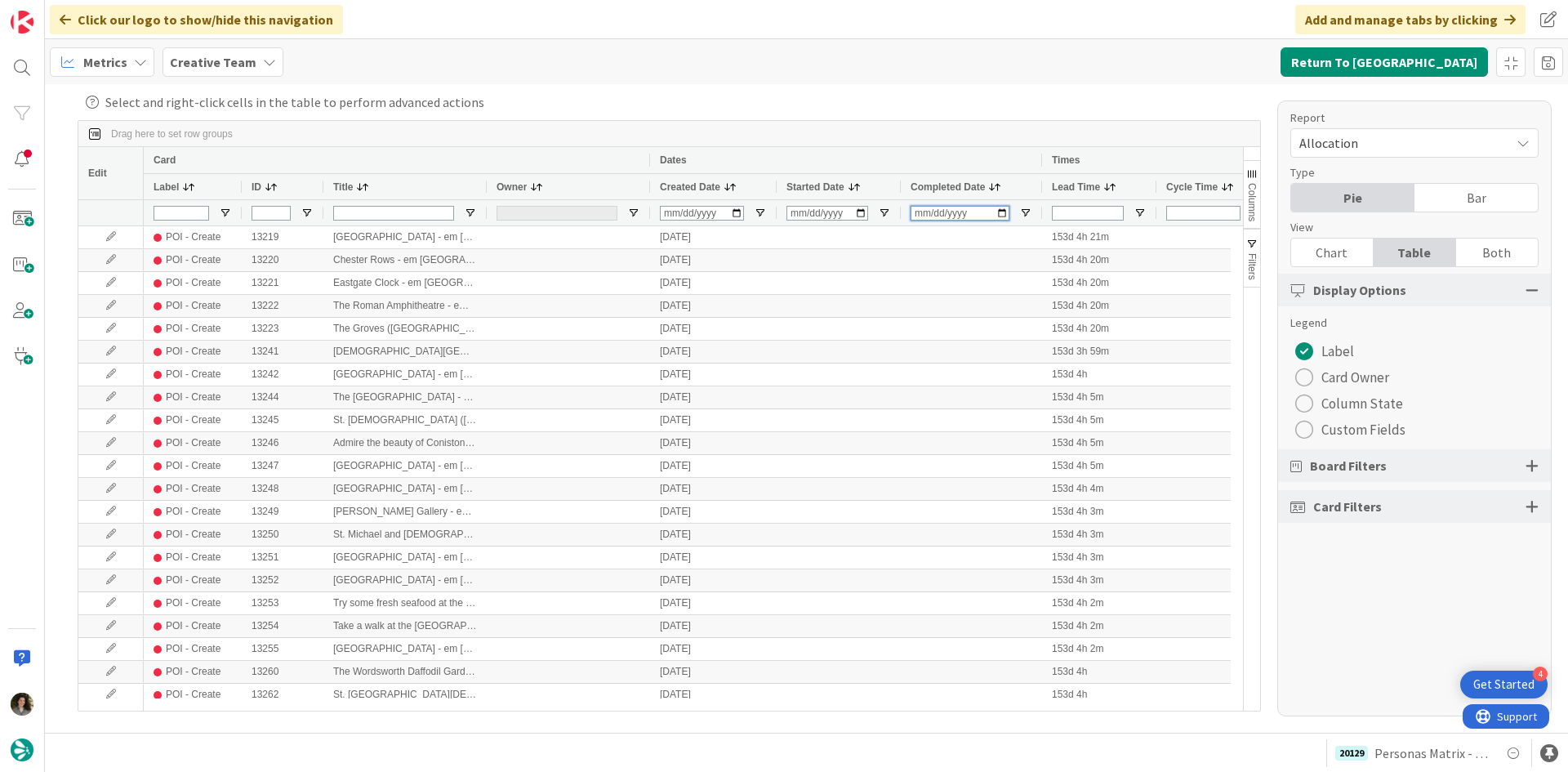
click at [918, 216] on input "Completed Date Filter Input" at bounding box center [960, 214] width 99 height 15
type input "[DATE]"
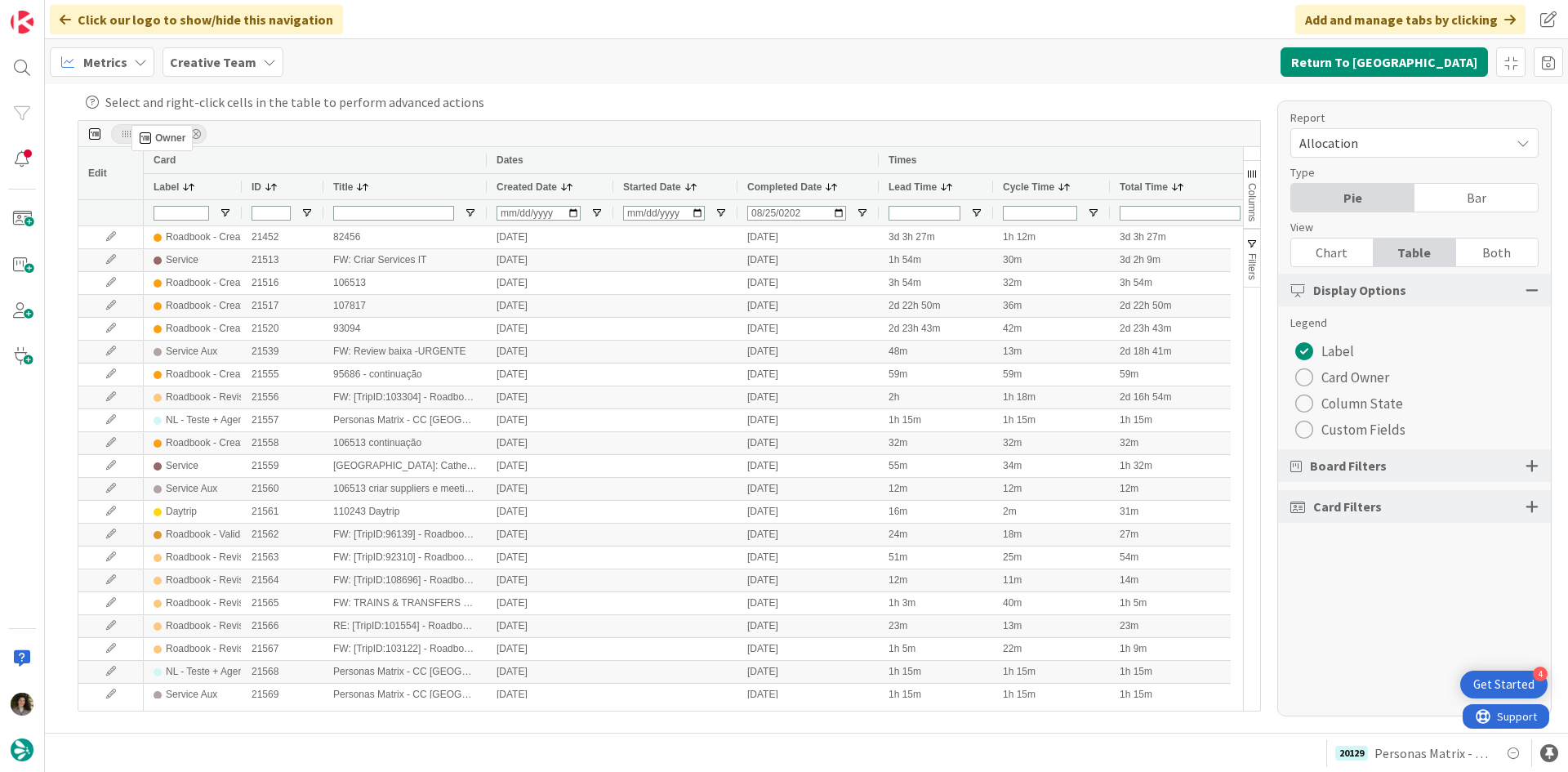
drag, startPoint x: 525, startPoint y: 190, endPoint x: 140, endPoint y: 131, distance: 389.5
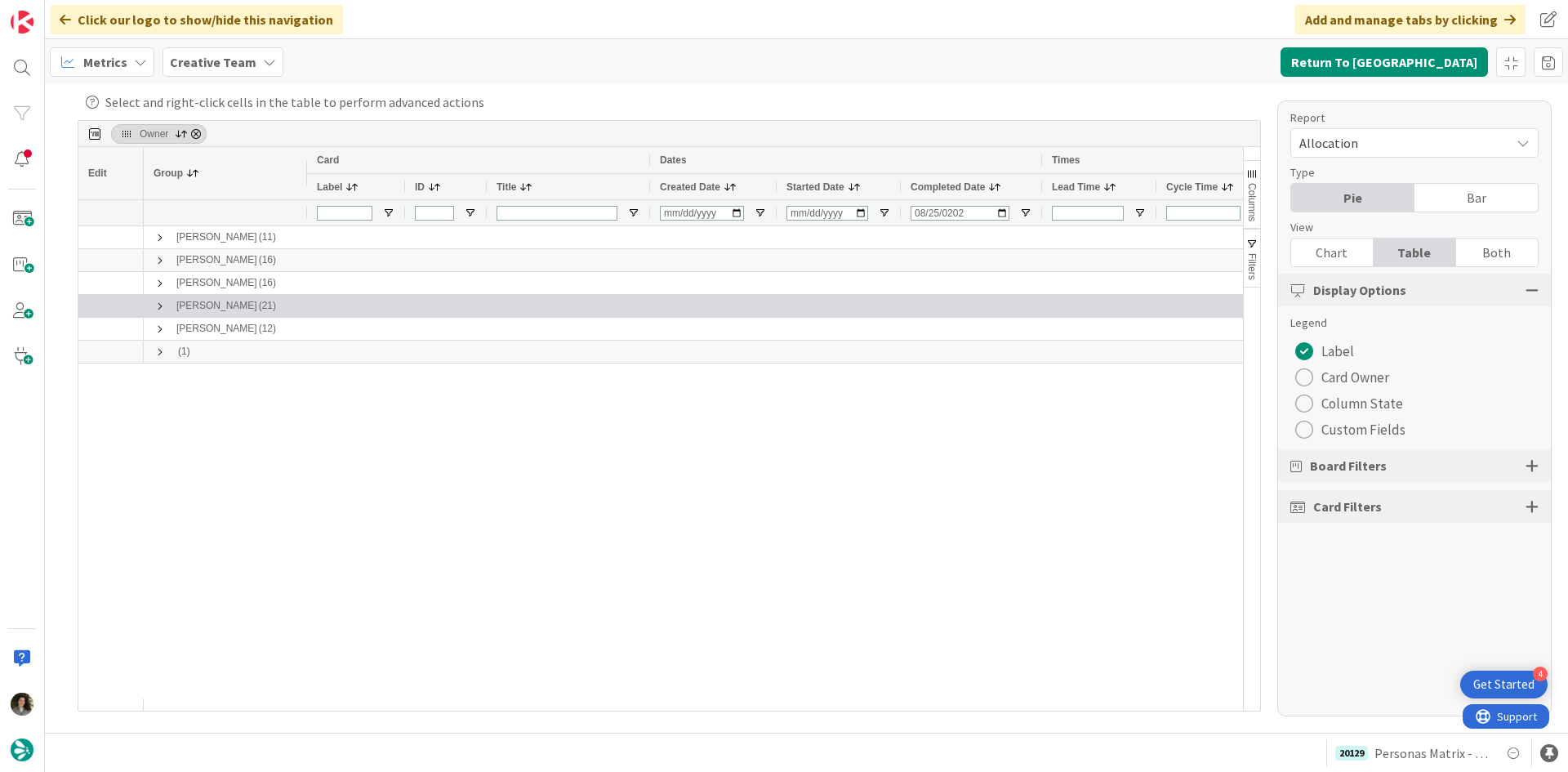
click at [156, 307] on span at bounding box center [160, 306] width 13 height 13
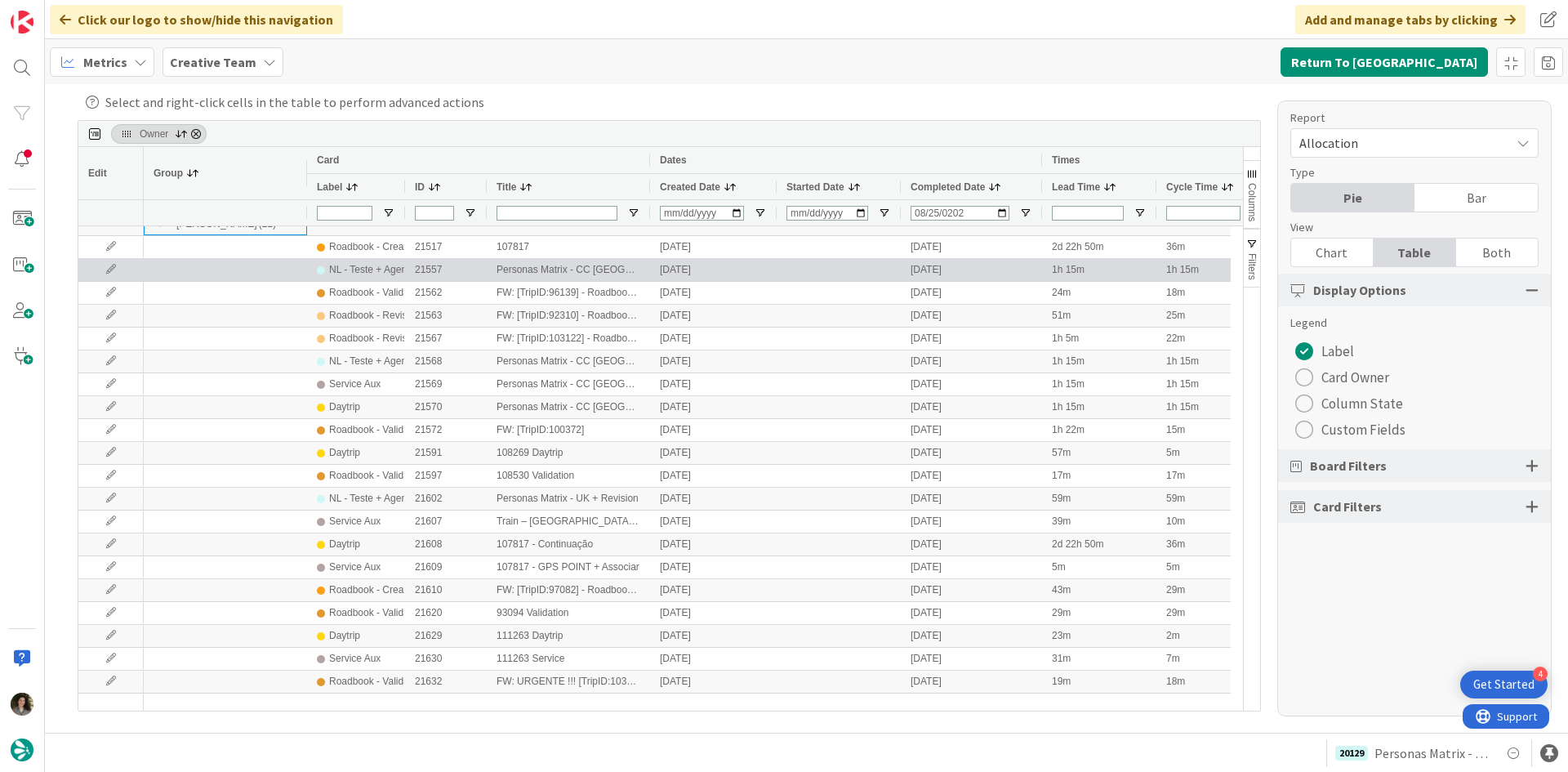
scroll to position [145, 0]
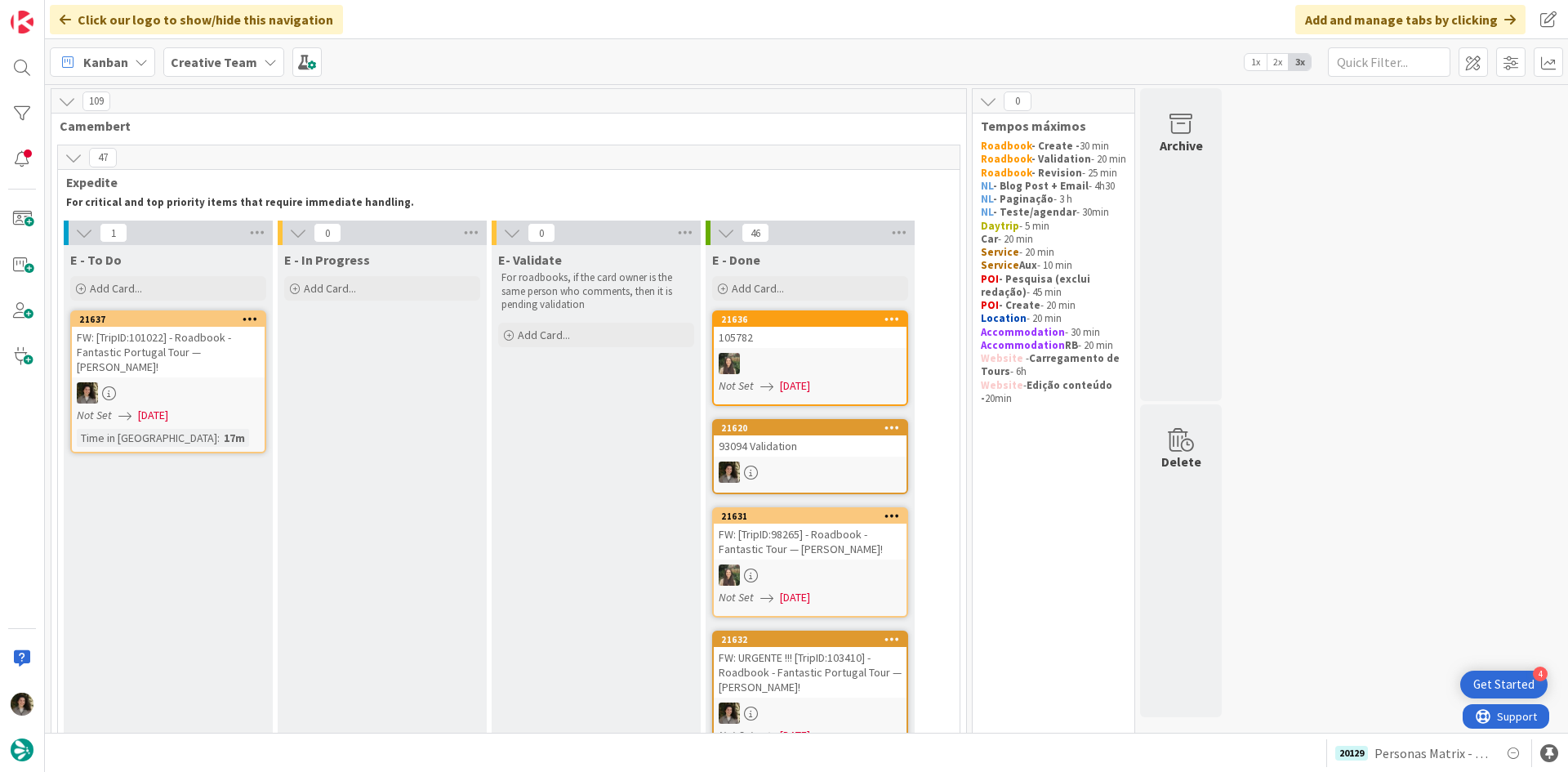
click at [206, 361] on div "FW: [TripID:101022] - Roadbook - Fantastic Portugal Tour — [PERSON_NAME]!" at bounding box center [168, 352] width 193 height 51
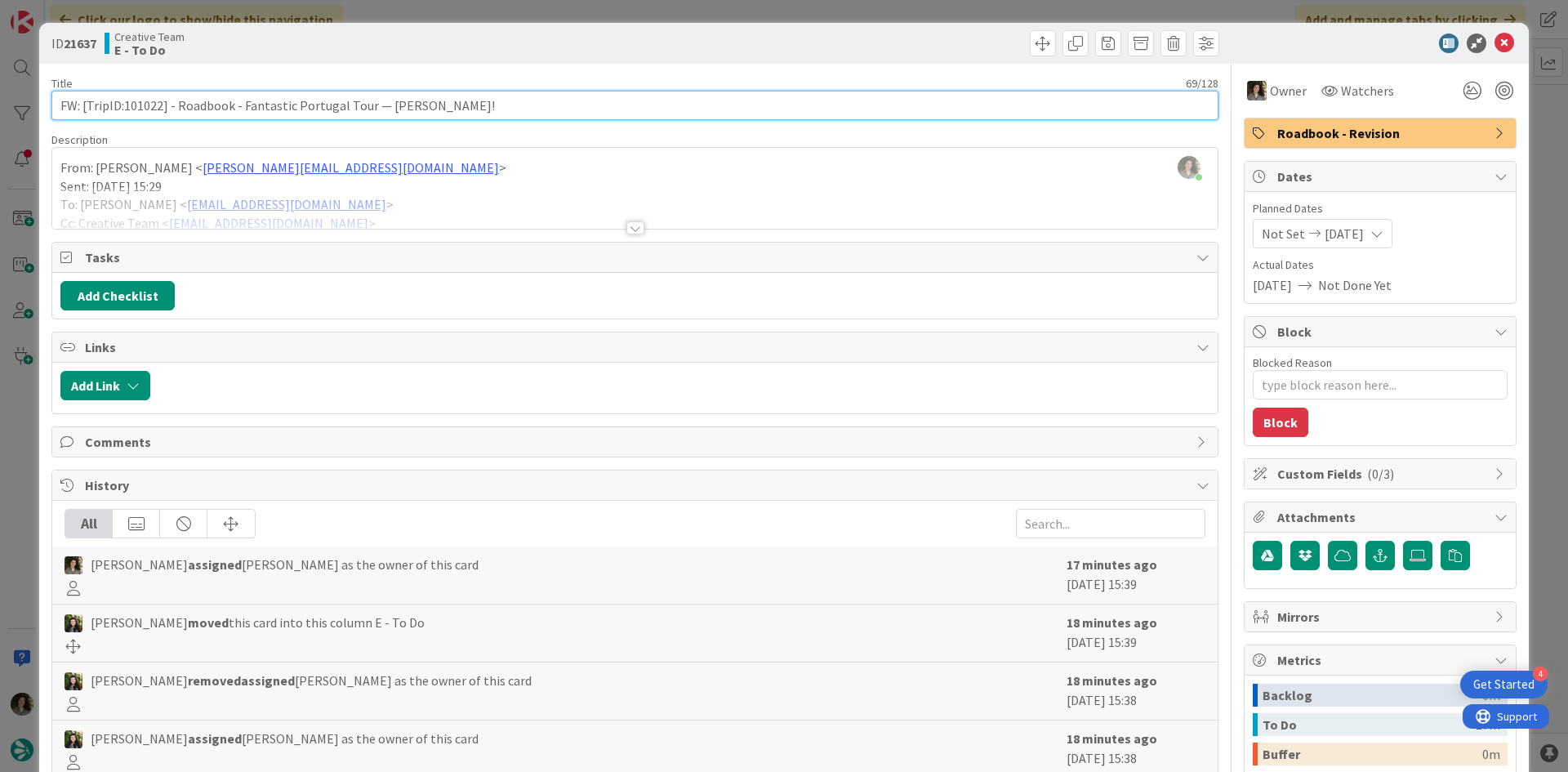
drag, startPoint x: 162, startPoint y: 104, endPoint x: 124, endPoint y: 106, distance: 38.1
click at [124, 106] on input "FW: [TripID:101022] - Roadbook - Fantastic Portugal Tour — [PERSON_NAME]!" at bounding box center [635, 105] width 1167 height 30
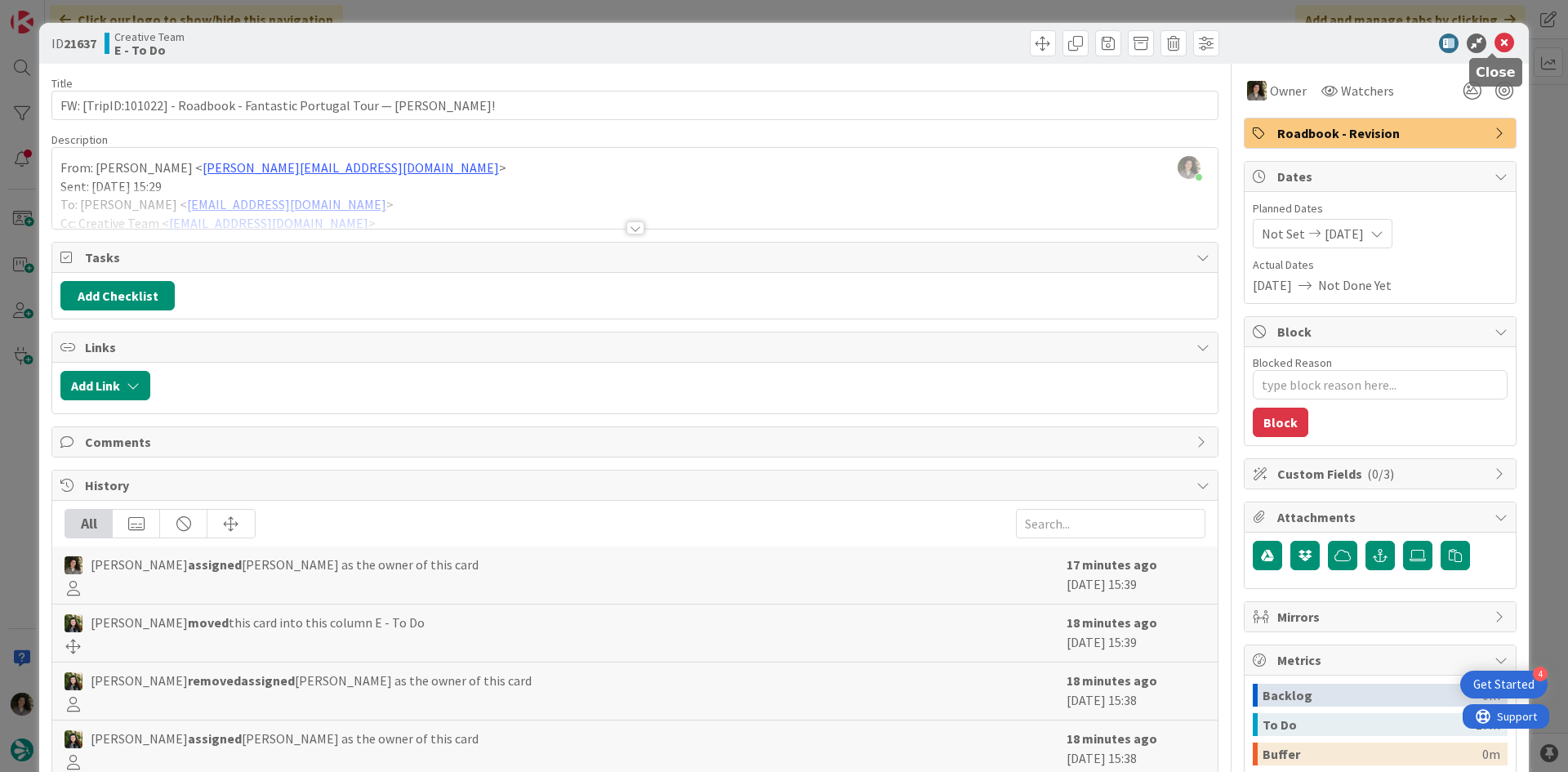
click at [1495, 45] on icon at bounding box center [1504, 43] width 19 height 19
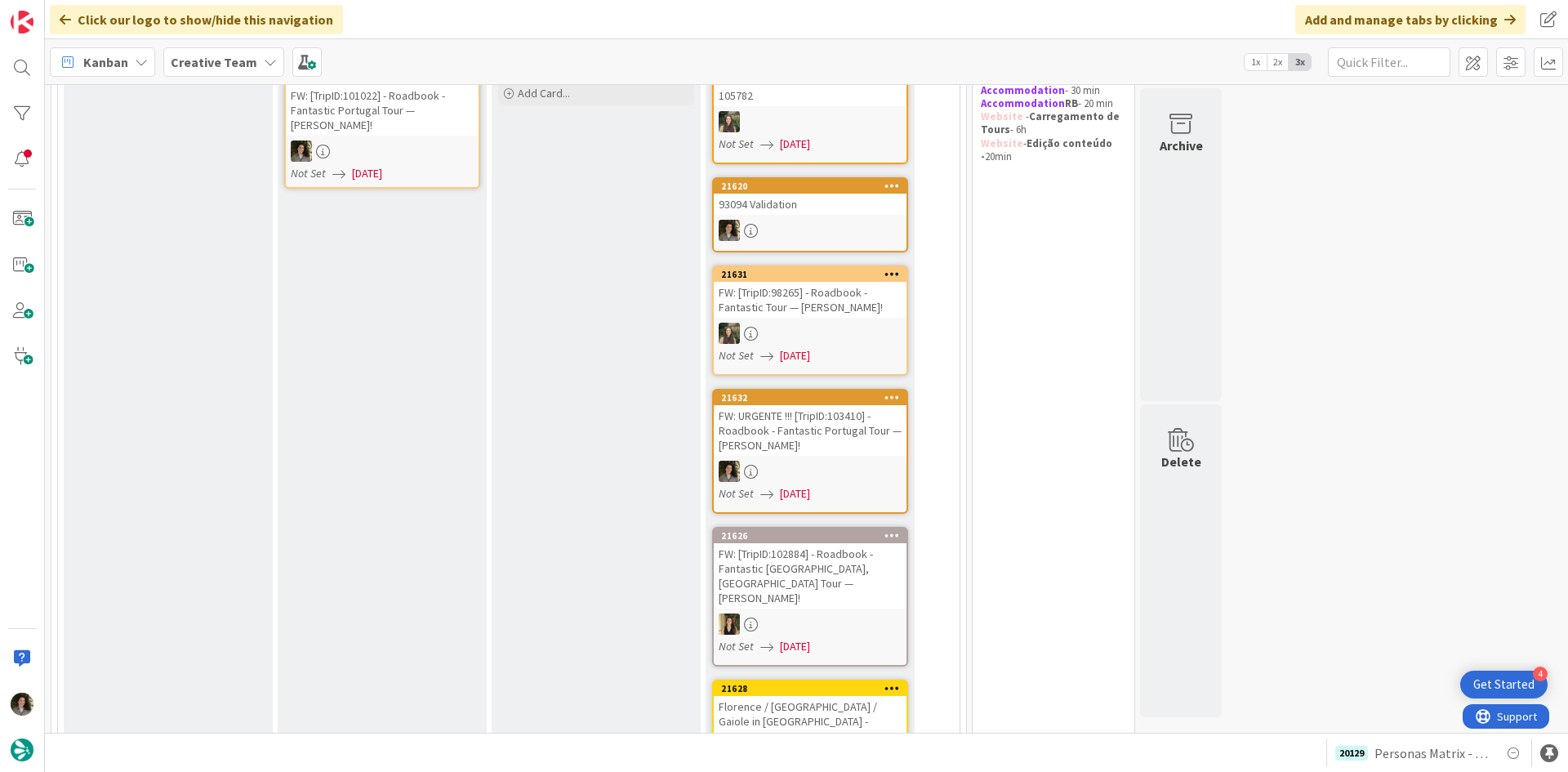
scroll to position [164, 0]
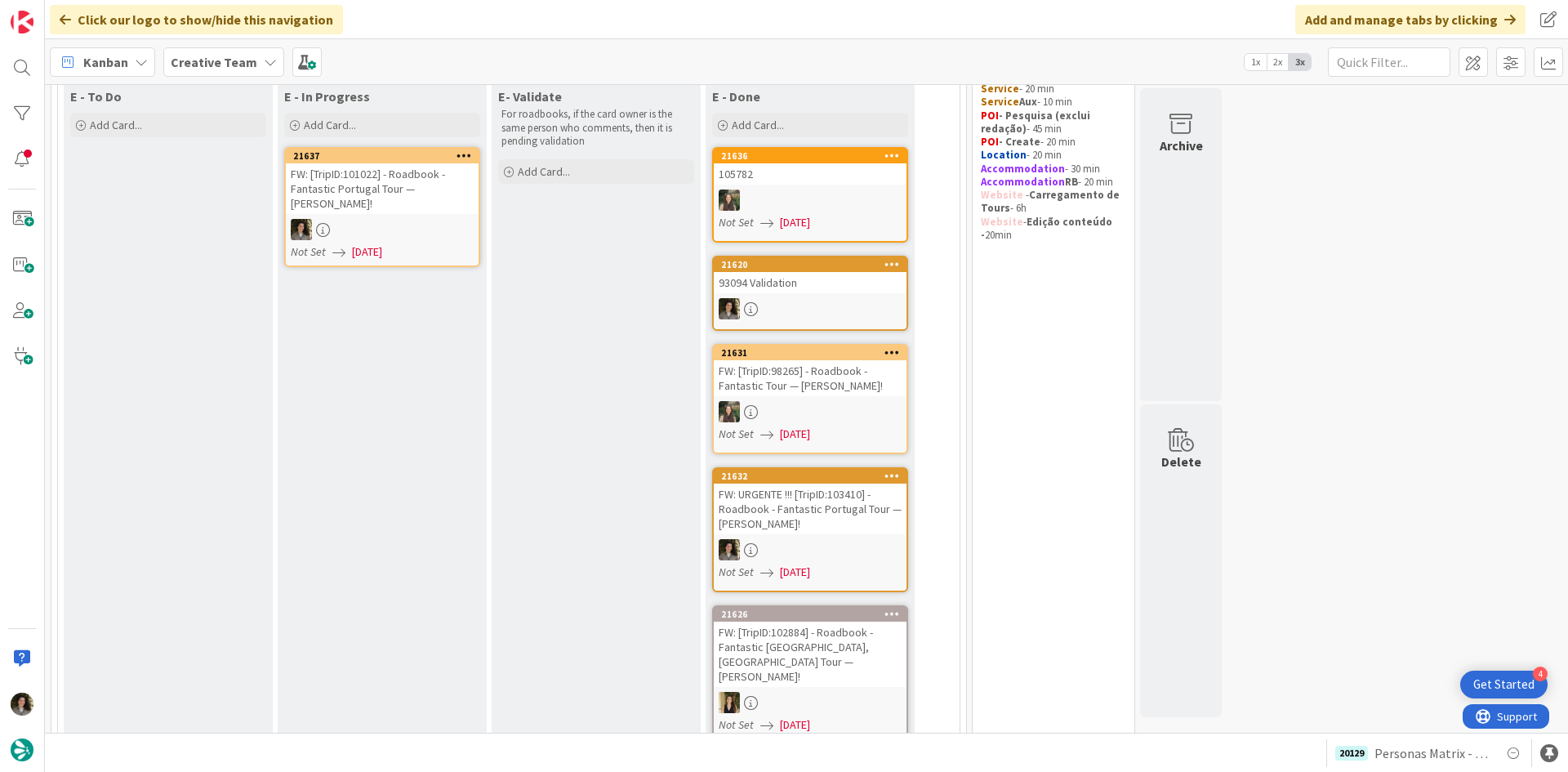
click at [399, 219] on div at bounding box center [382, 229] width 193 height 21
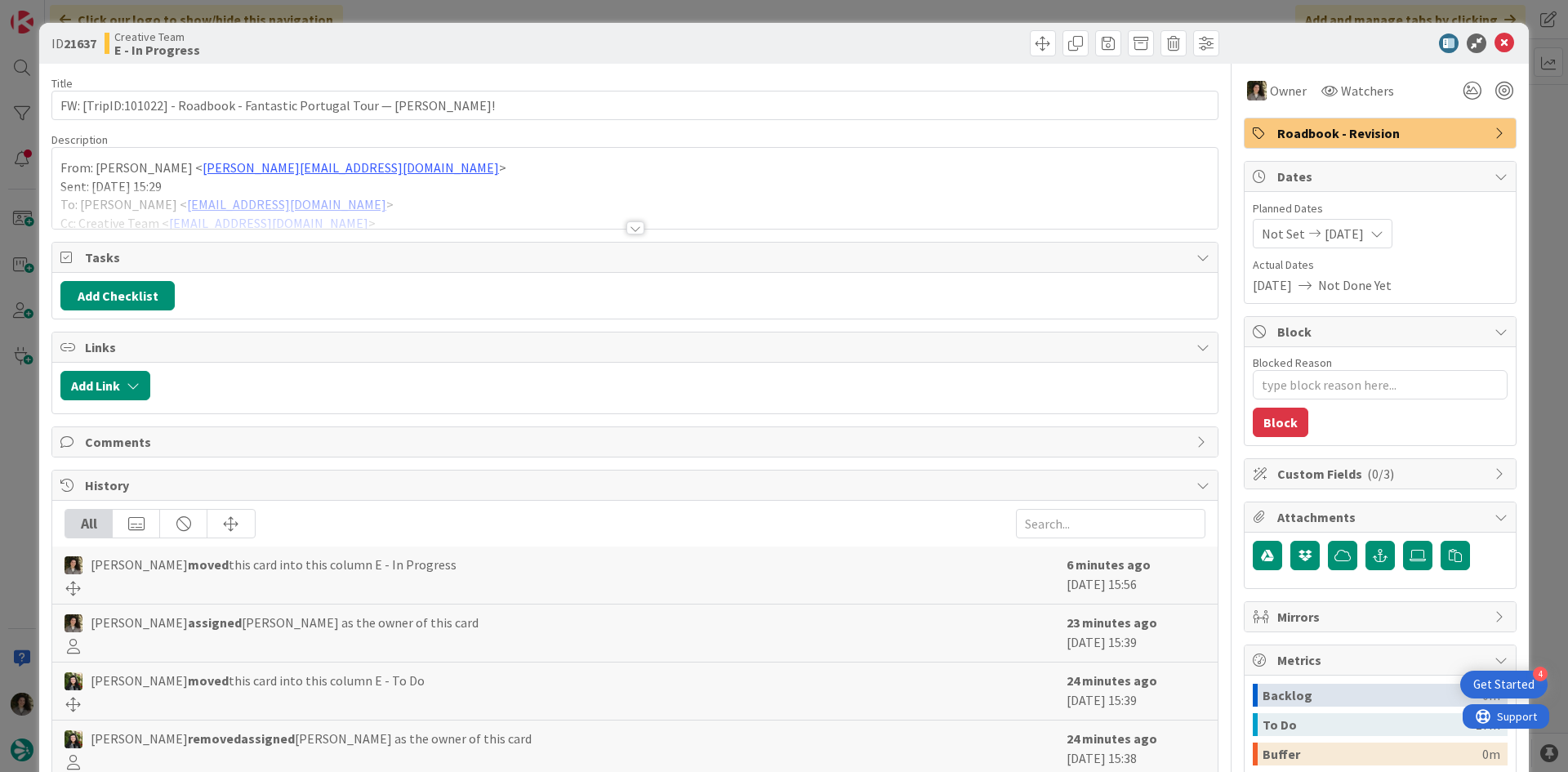
click at [626, 230] on div at bounding box center [635, 228] width 18 height 13
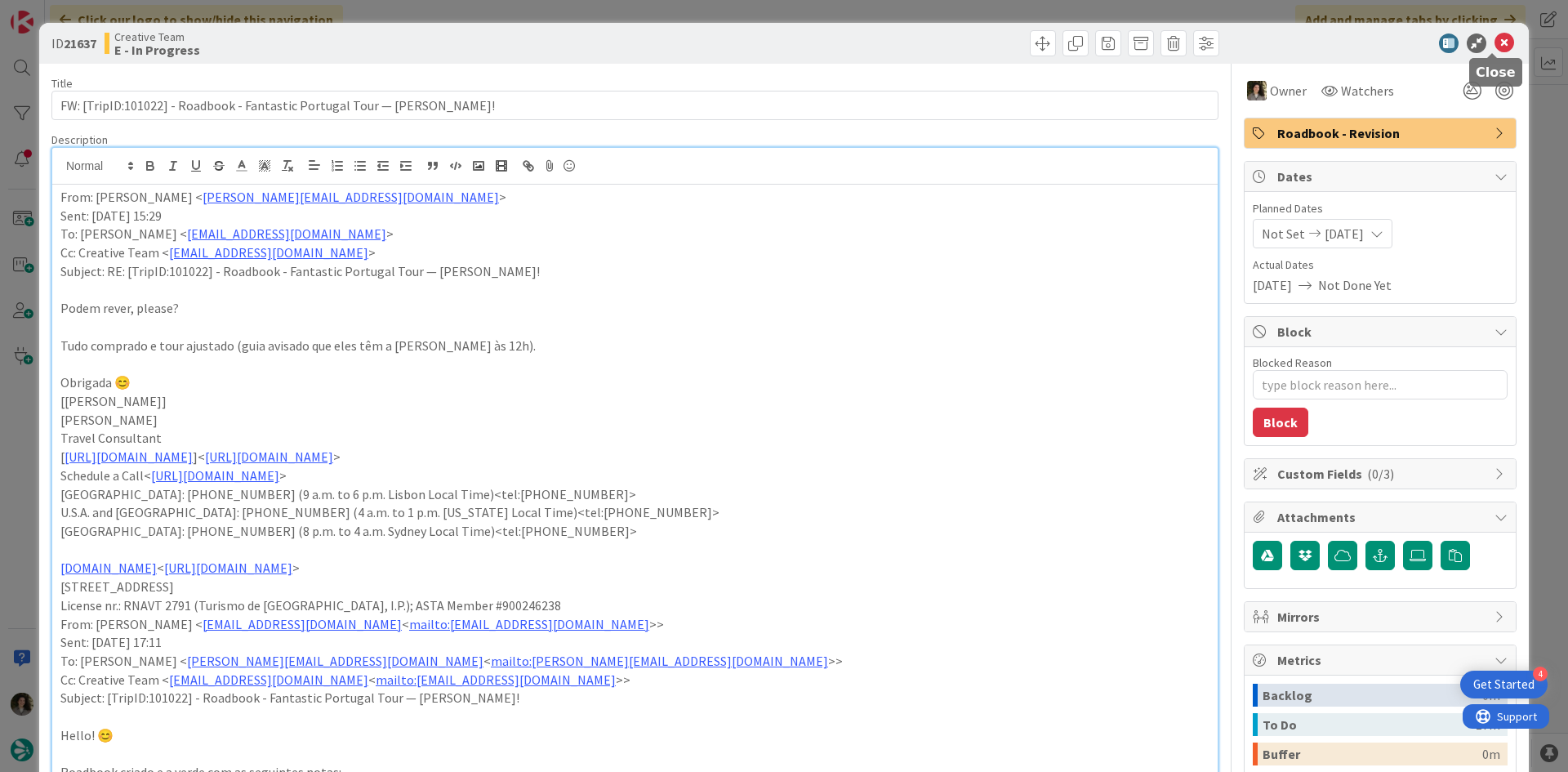
click at [1496, 43] on icon at bounding box center [1504, 43] width 19 height 19
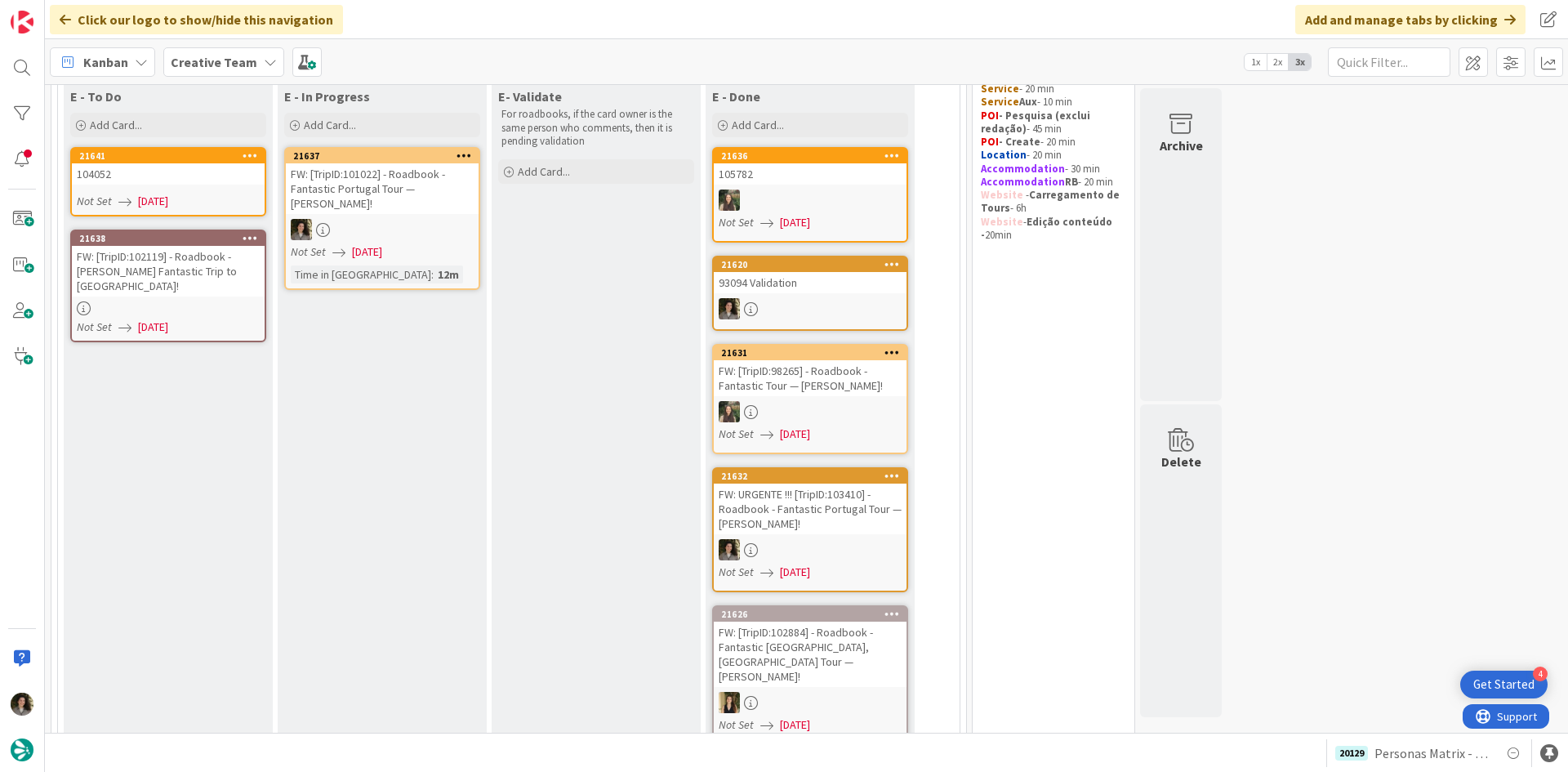
click at [207, 286] on link "21638 FW: [TripID:102119] - Roadbook - [PERSON_NAME] Fantastic Trip to [GEOGRAP…" at bounding box center [168, 286] width 196 height 113
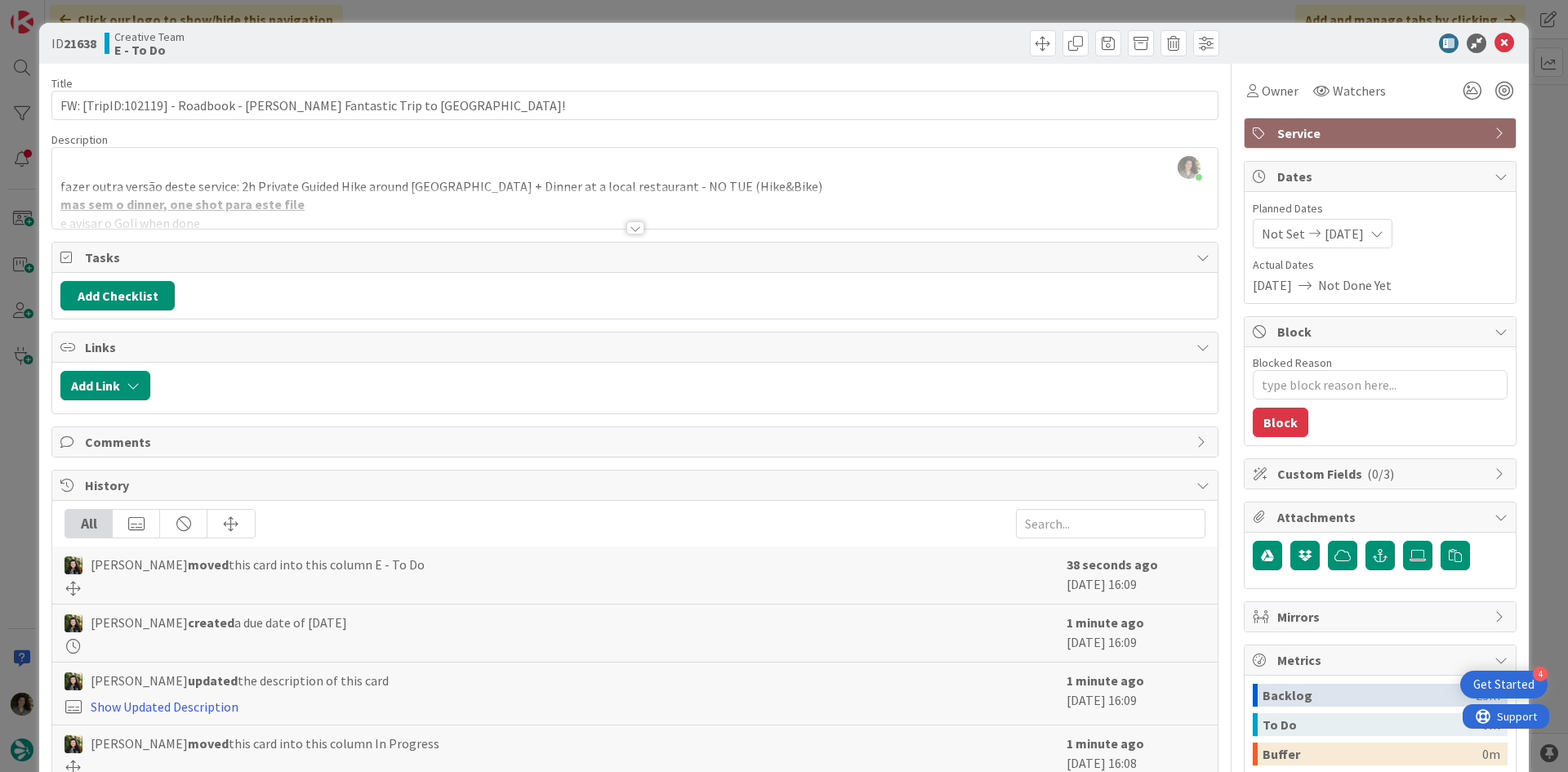
click at [1503, 37] on div at bounding box center [1372, 43] width 289 height 19
click at [1495, 47] on icon at bounding box center [1504, 43] width 19 height 19
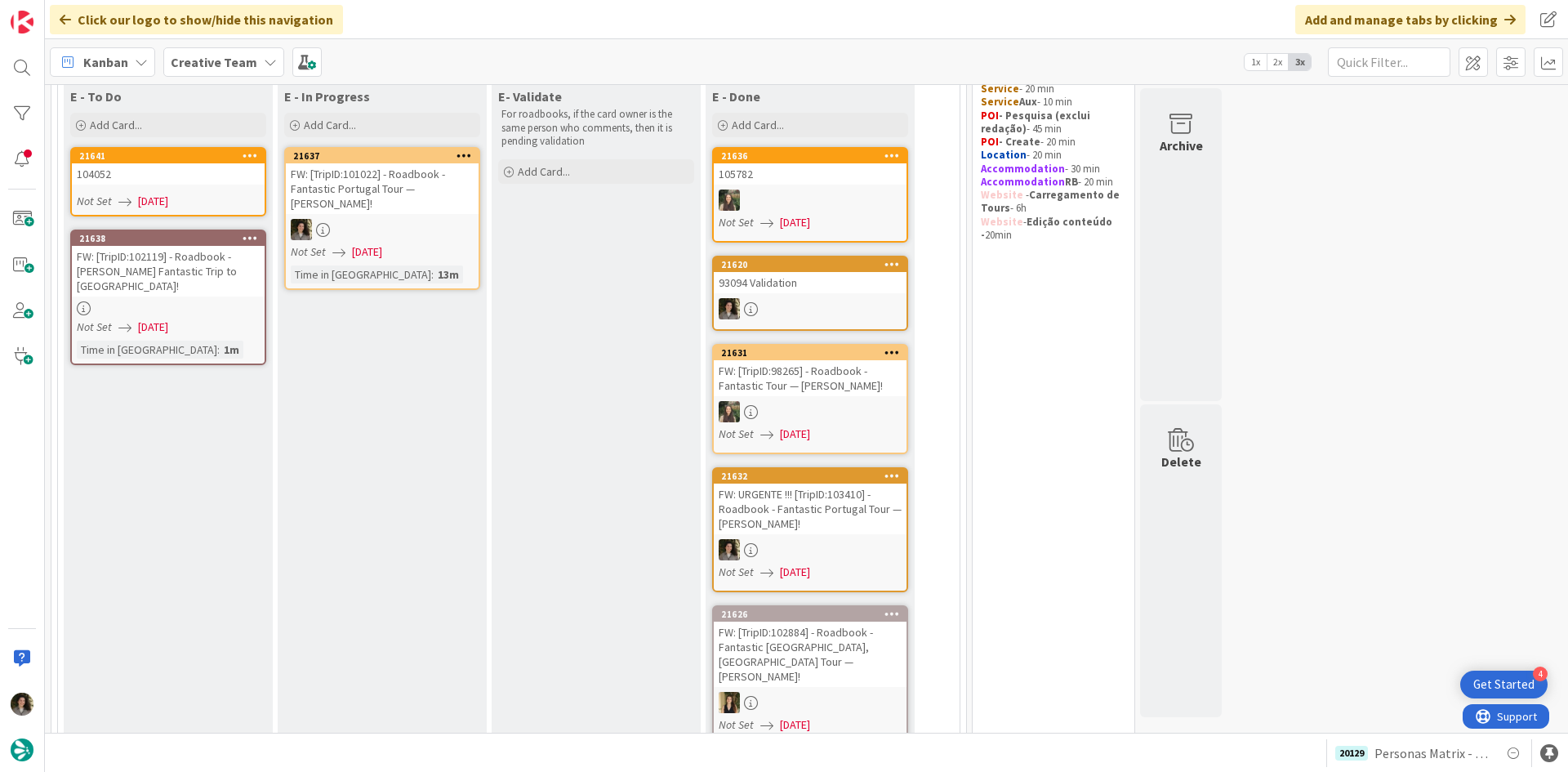
click at [375, 202] on link "21637 FW: [TripID:101022] - Roadbook - Fantastic Portugal Tour — [PERSON_NAME]!…" at bounding box center [383, 218] width 196 height 143
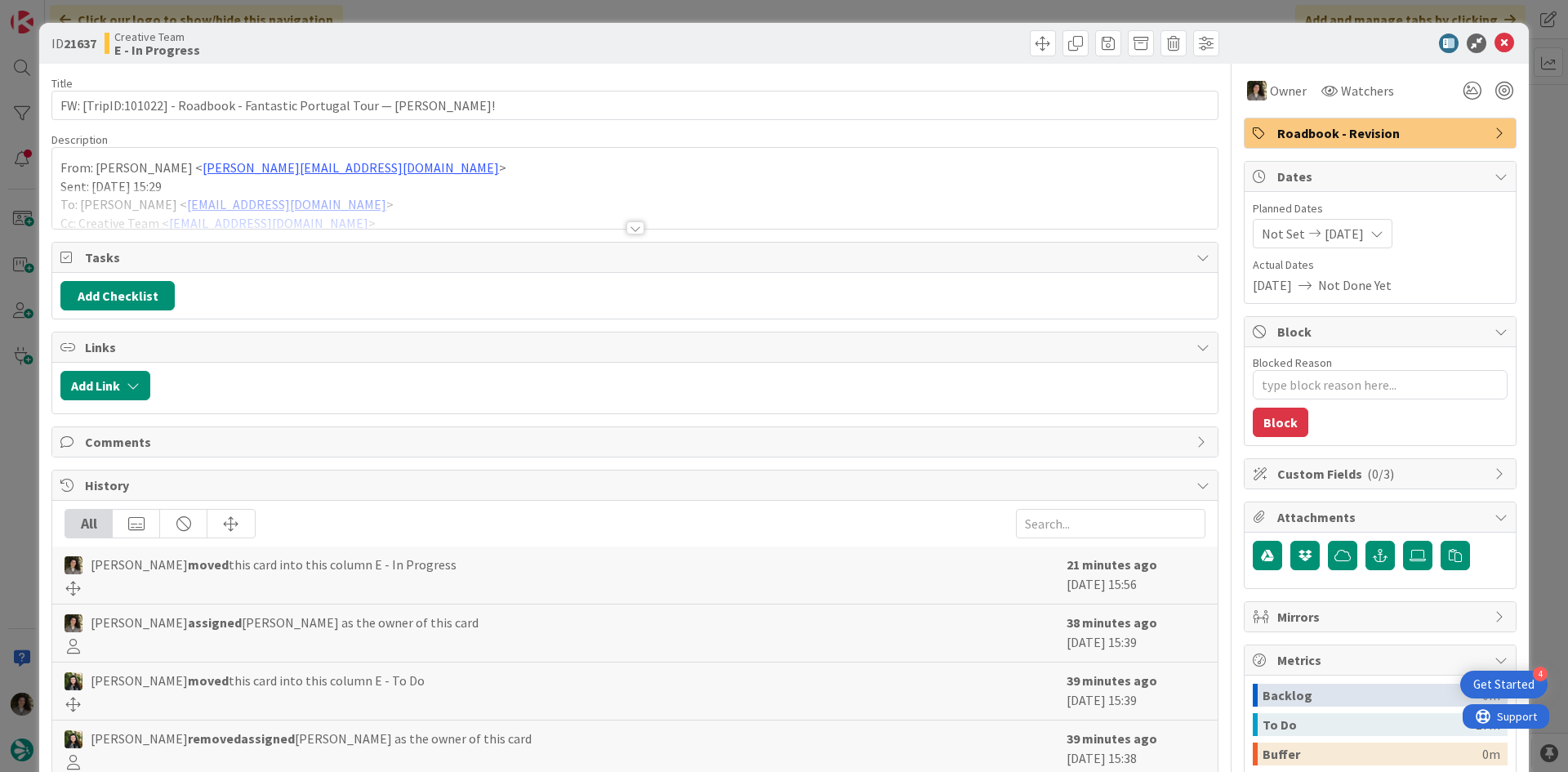
click at [630, 224] on div at bounding box center [635, 228] width 18 height 13
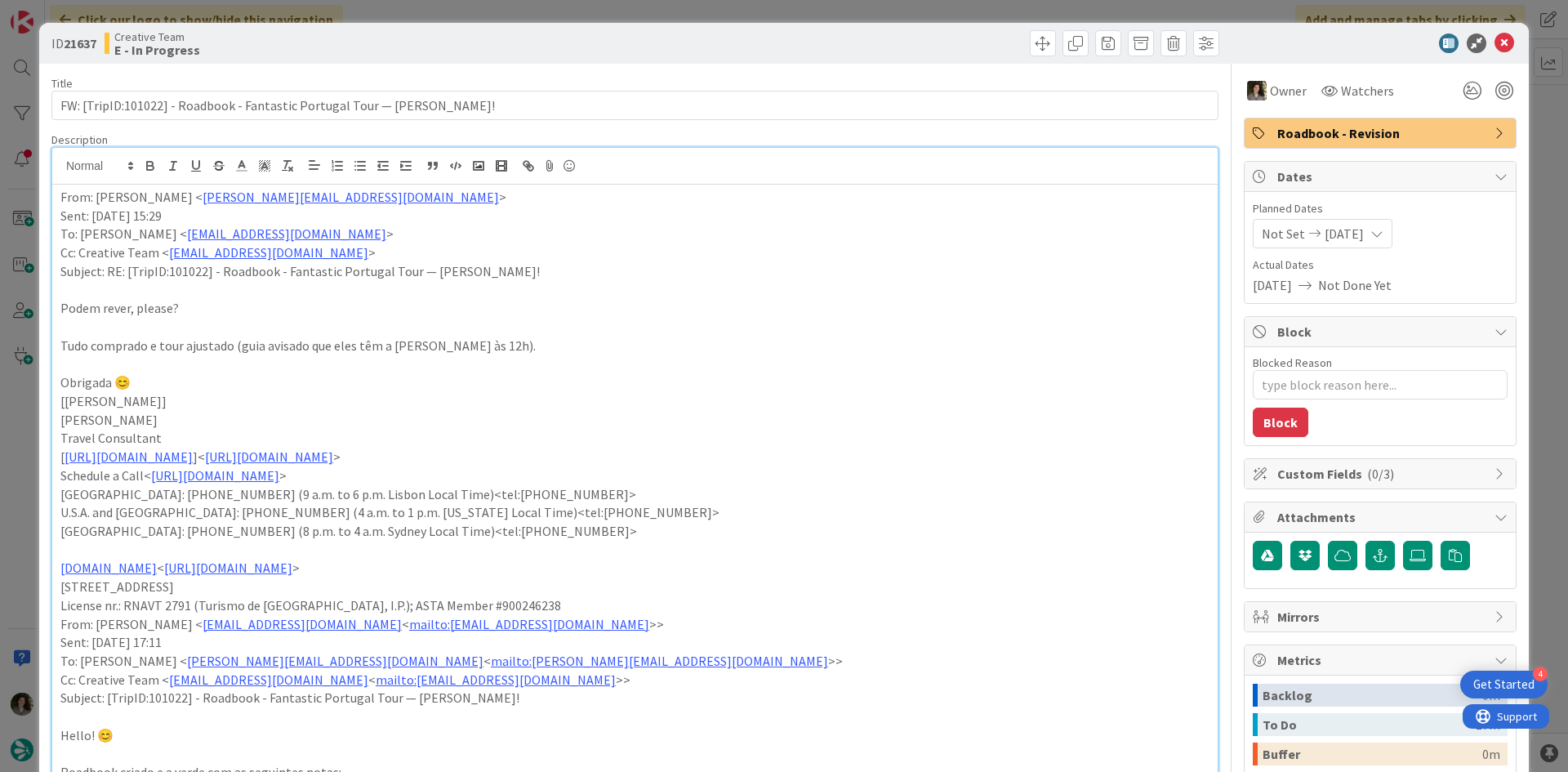
click at [1501, 32] on div "ID 21637 Creative Team E - In Progress" at bounding box center [784, 43] width 1489 height 41
drag, startPoint x: 1495, startPoint y: 40, endPoint x: 1425, endPoint y: 72, distance: 77.0
click at [1495, 41] on icon at bounding box center [1504, 43] width 19 height 19
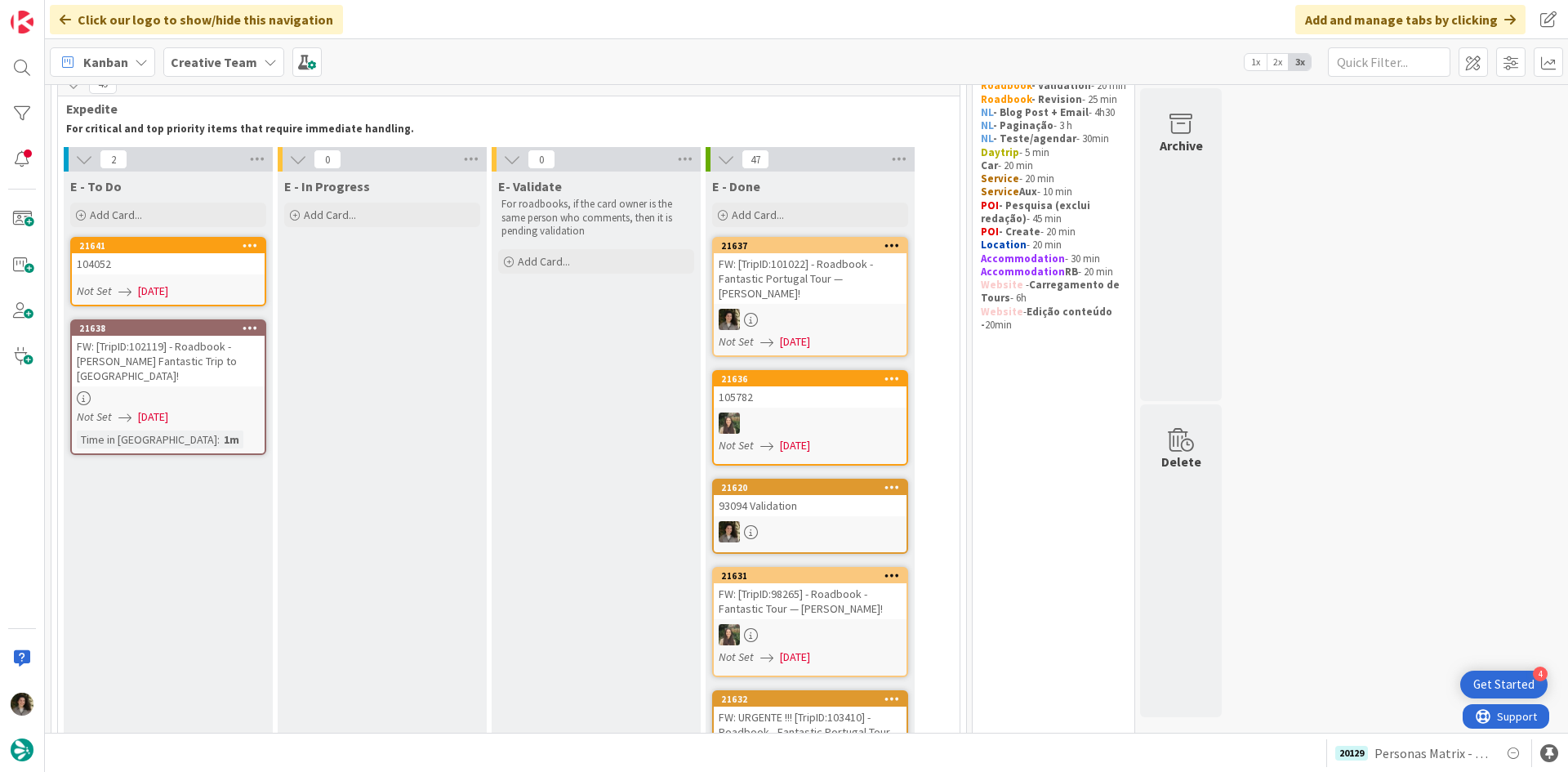
scroll to position [99, 0]
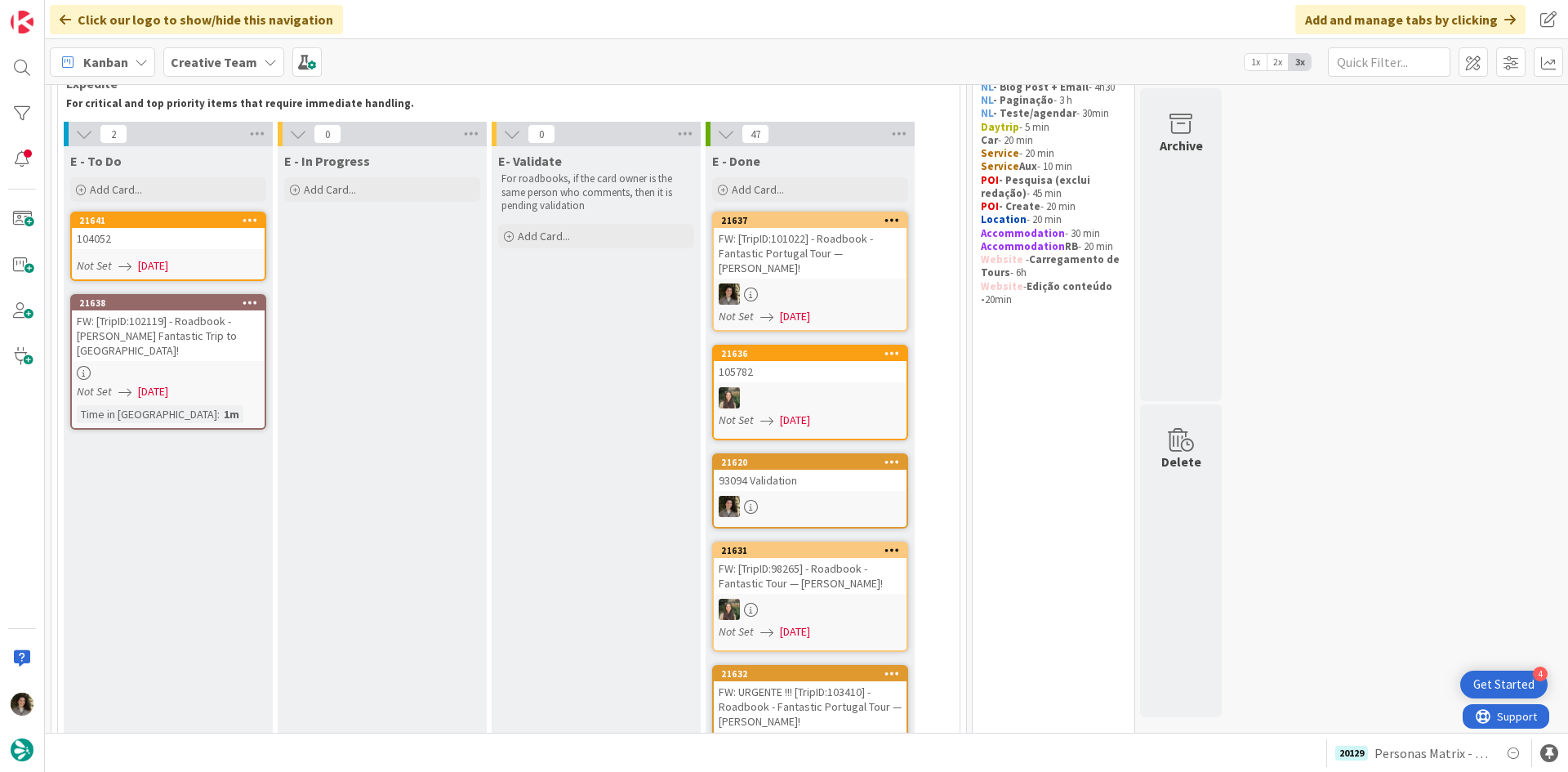
click at [816, 254] on div "FW: [TripID:101022] - Roadbook - Fantastic Portugal Tour — [PERSON_NAME]!" at bounding box center [810, 253] width 193 height 51
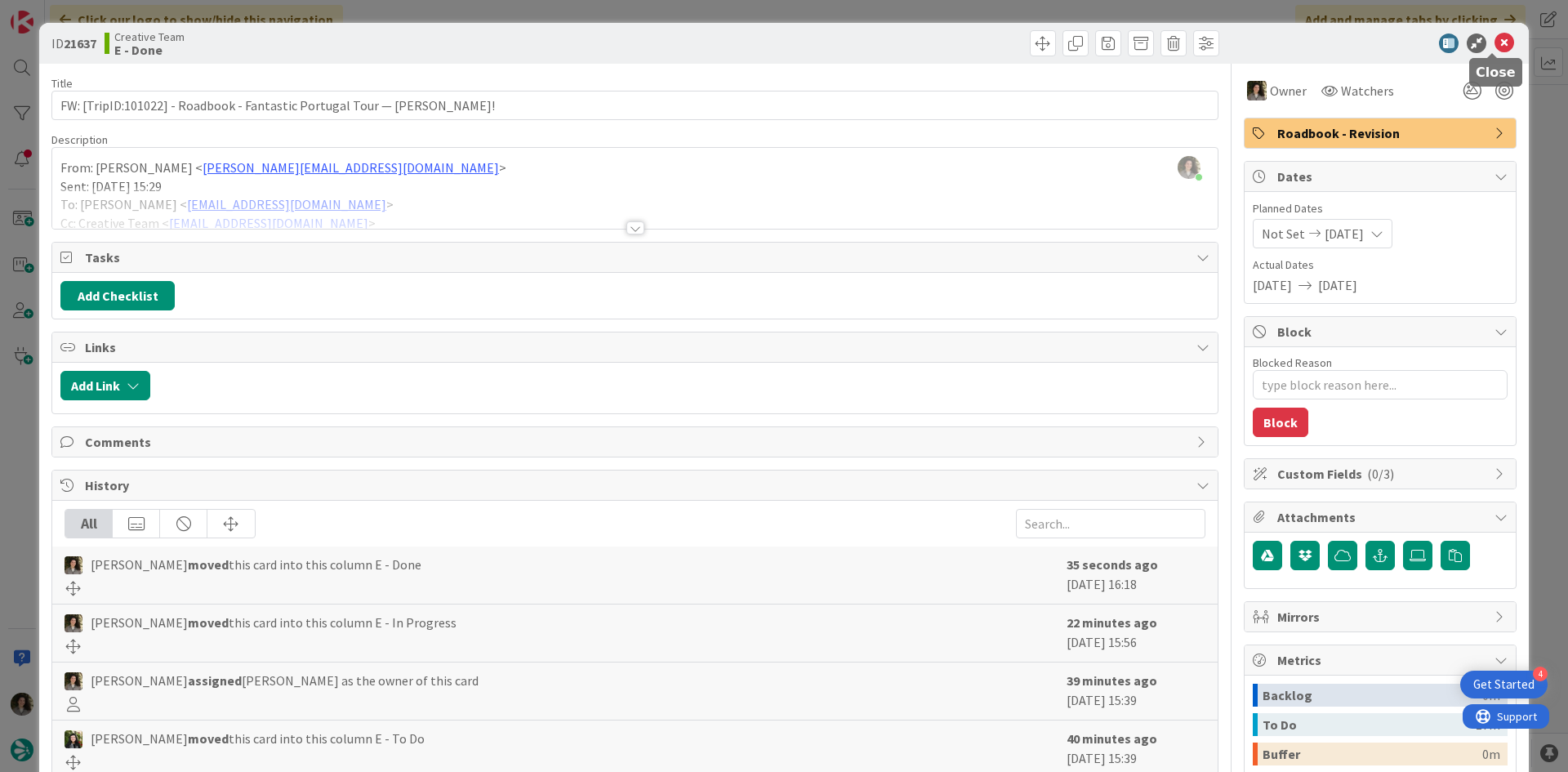
click at [1495, 43] on icon at bounding box center [1504, 43] width 19 height 19
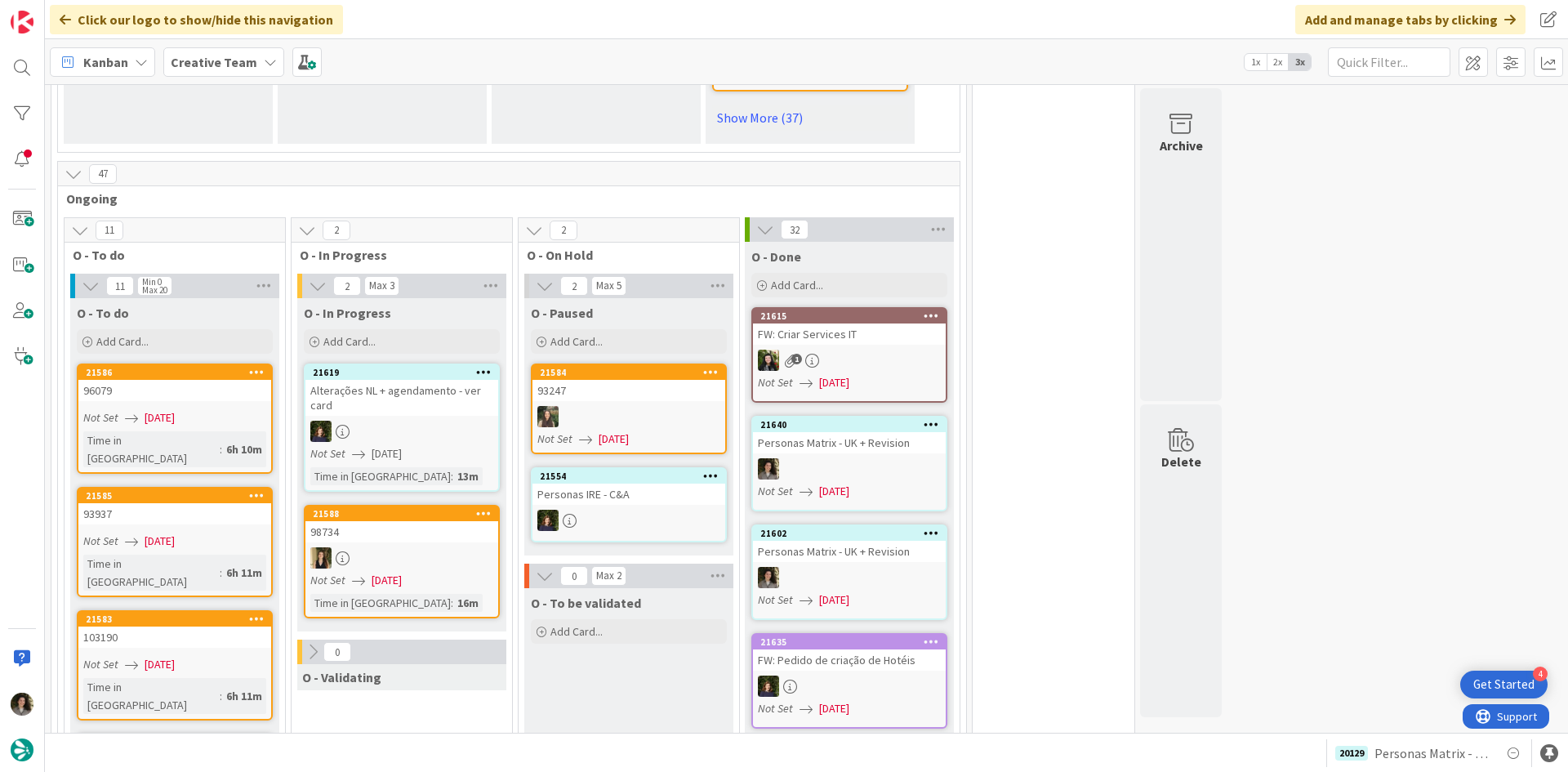
scroll to position [1570, 0]
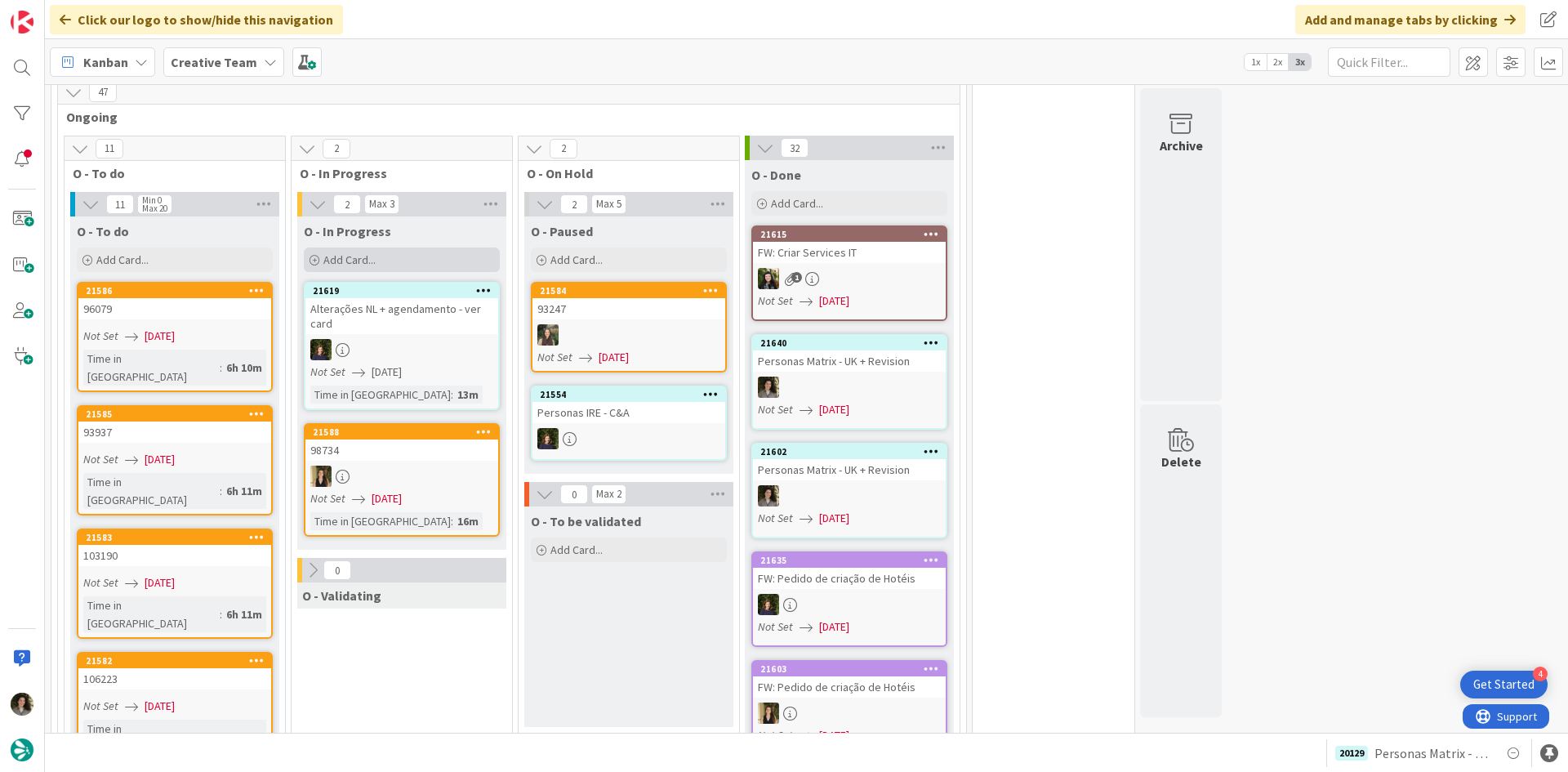
click at [425, 248] on div "Add Card..." at bounding box center [402, 260] width 196 height 25
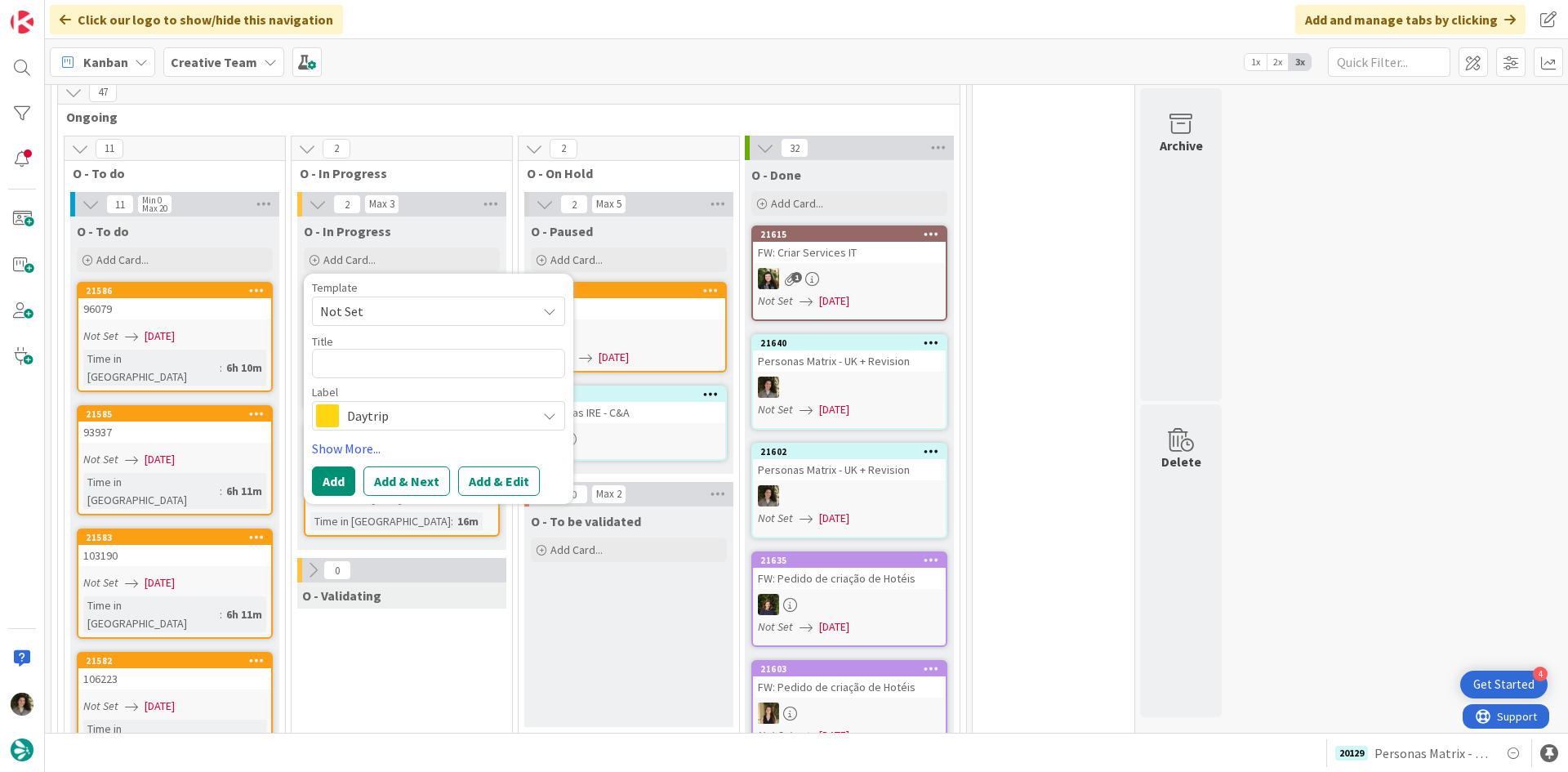
click at [453, 349] on textarea at bounding box center [439, 363] width 253 height 30
type textarea "x"
type textarea "A"
type textarea "x"
type textarea "Alt"
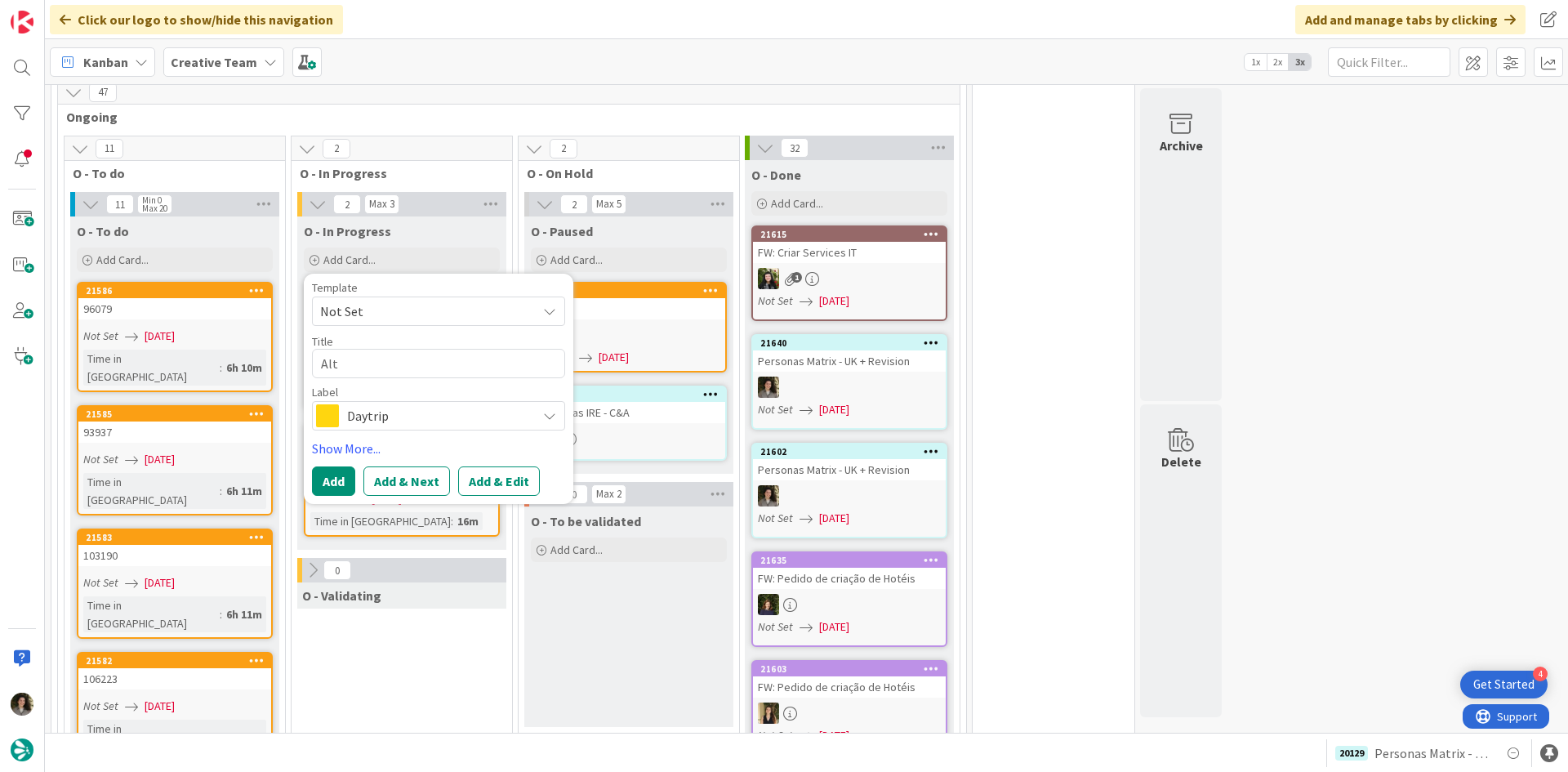
type textarea "x"
type textarea "Alte"
type textarea "x"
type textarea "Alter"
type textarea "x"
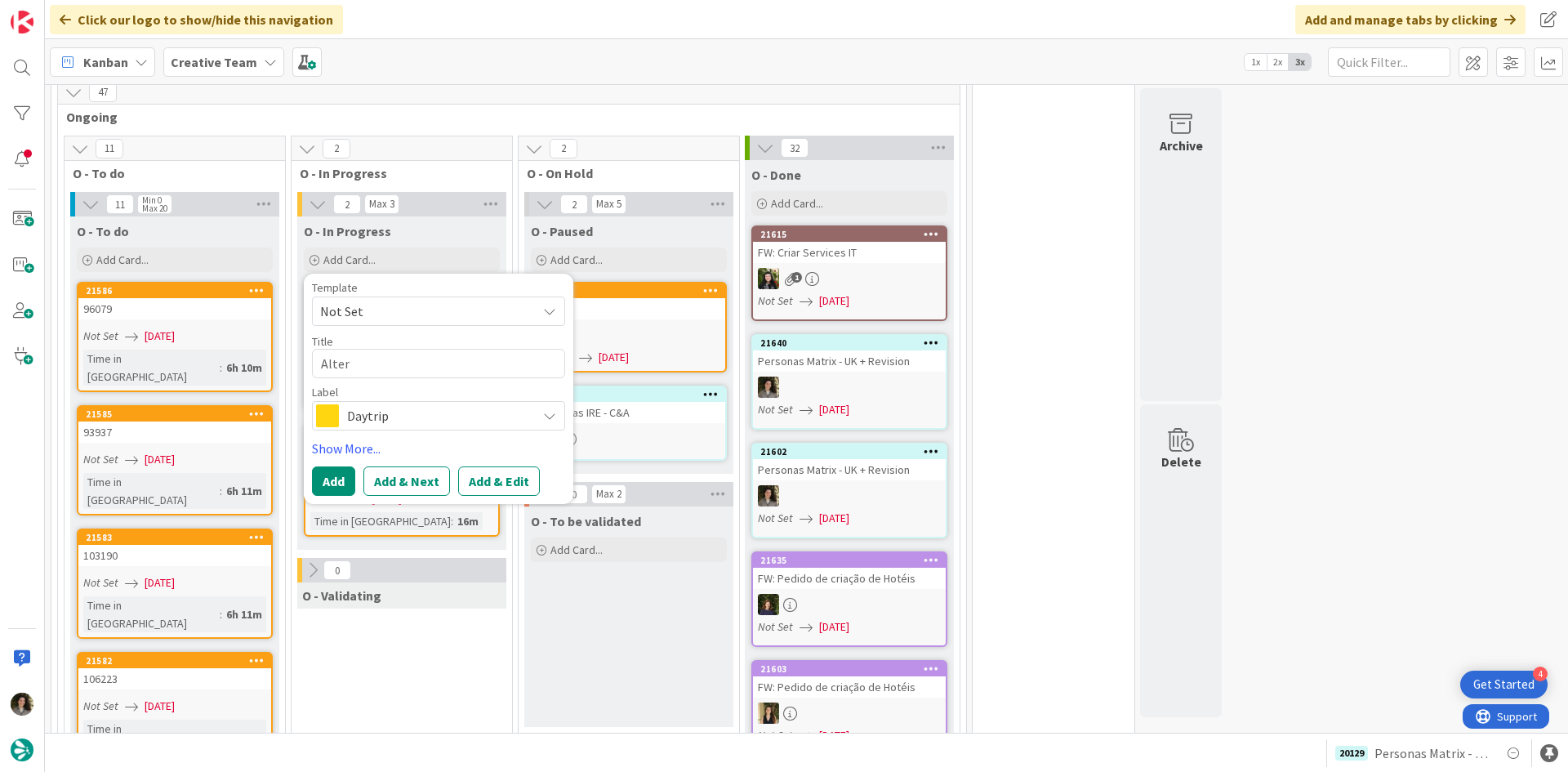
type textarea "Altera"
type textarea "x"
type textarea "Alteraç"
type textarea "x"
type textarea "Alteraçõe"
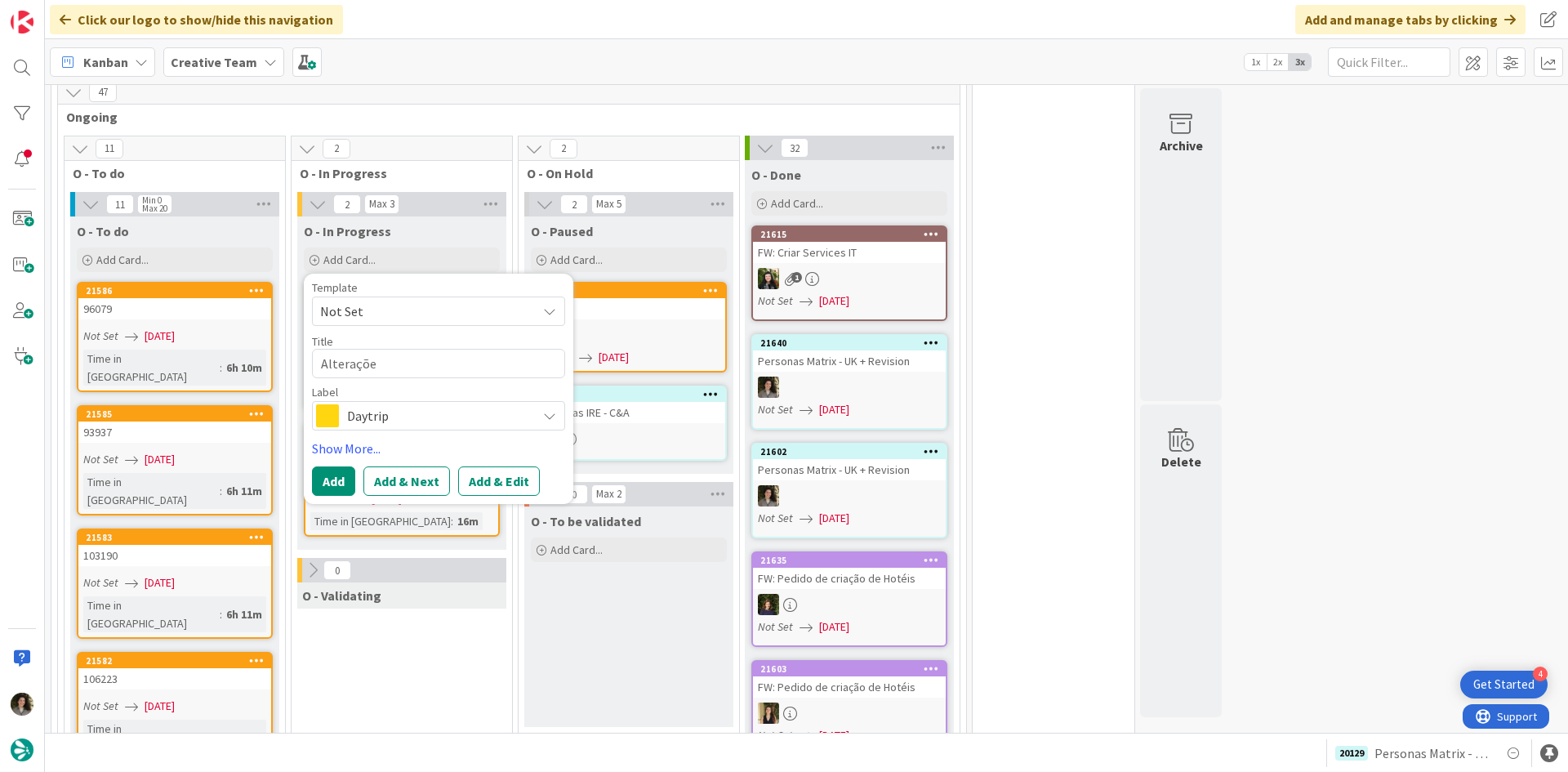
type textarea "x"
type textarea "Alterações"
type textarea "x"
type textarea "Alterações"
type textarea "x"
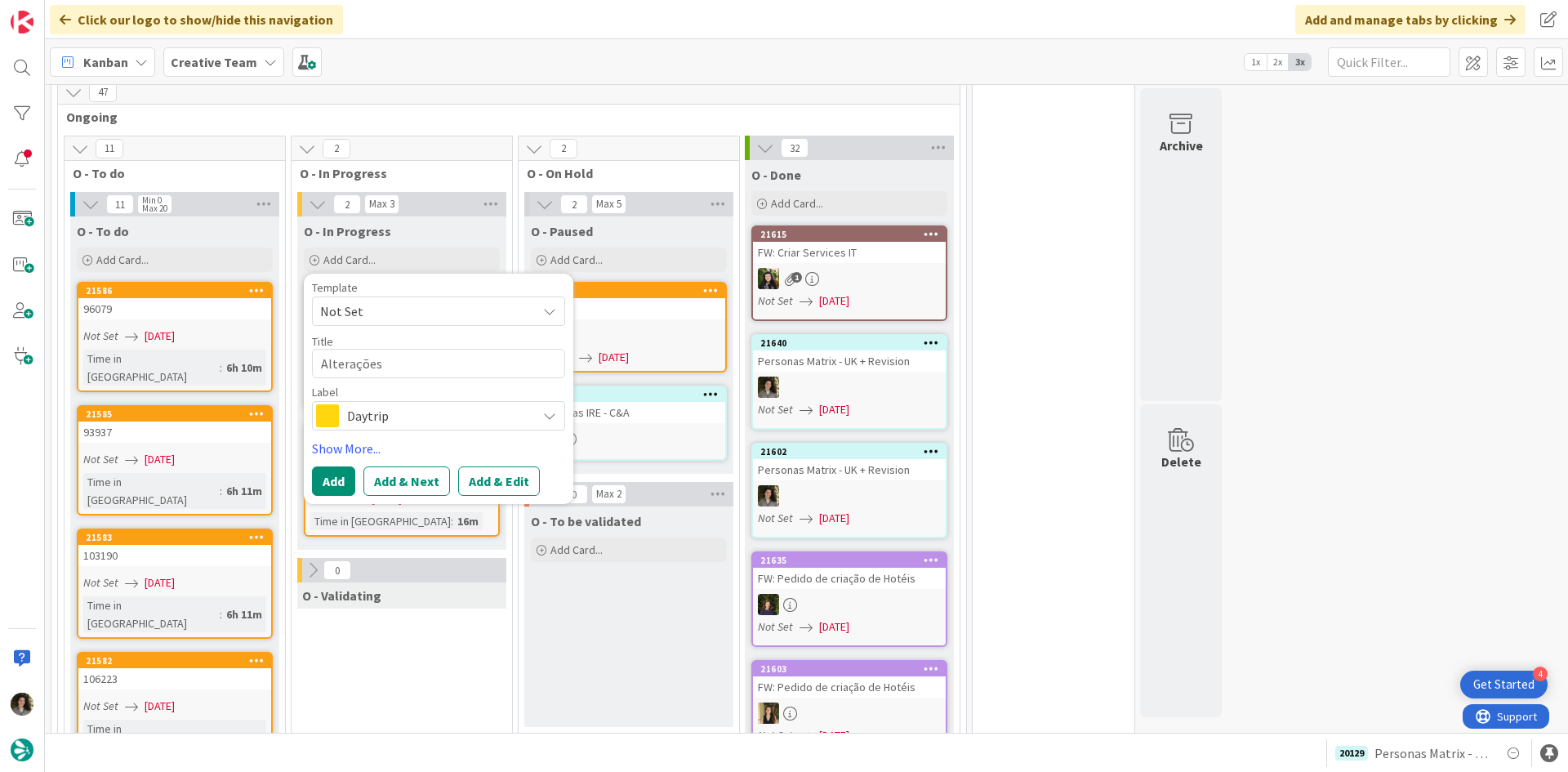
type textarea "Alterações N"
type textarea "x"
type textarea "Alterações NL"
type textarea "x"
type textarea "Alterações NL"
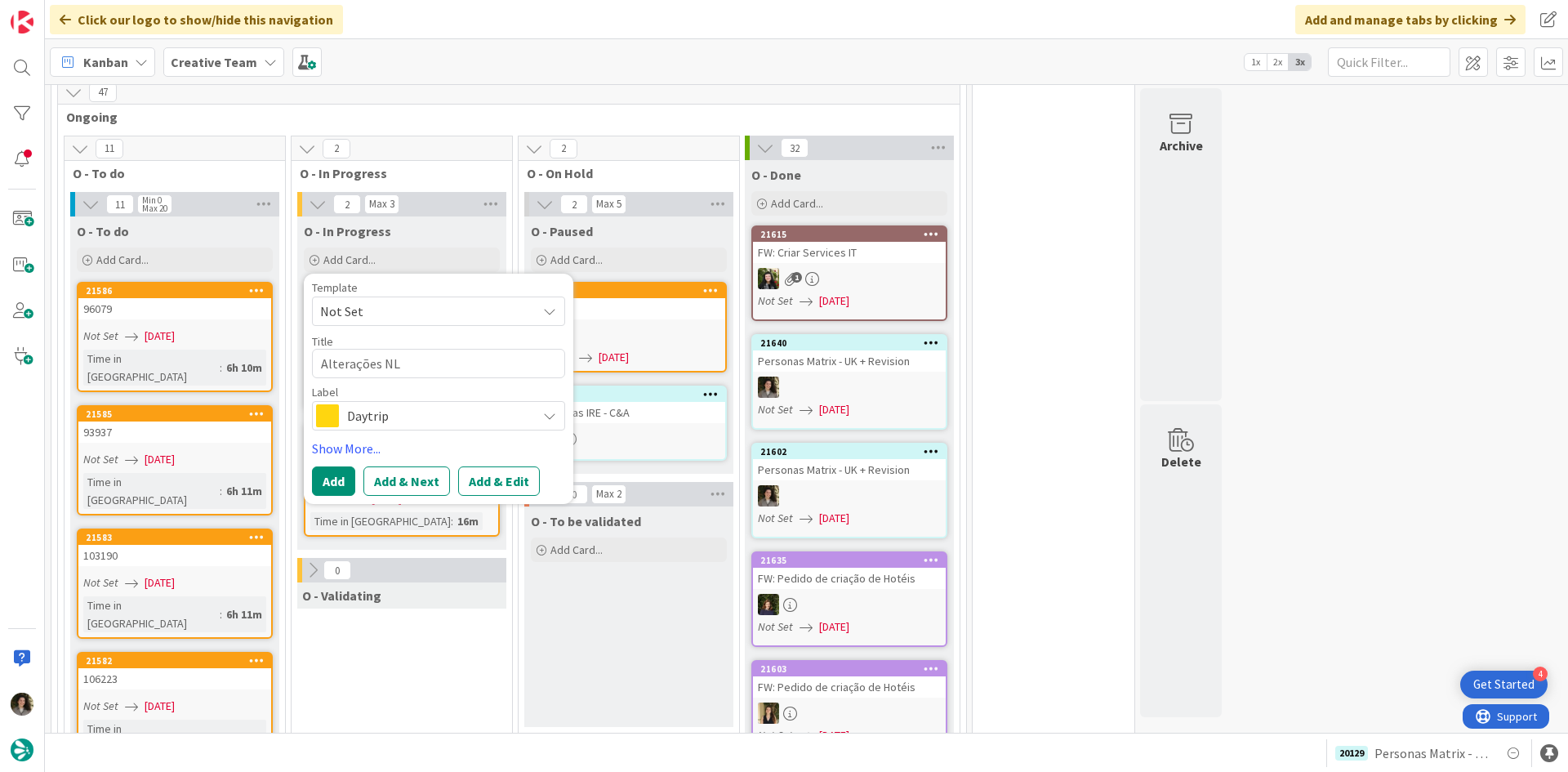
type textarea "x"
type textarea "Alterações NL t"
type textarea "x"
type textarea "Alterações NL tO"
type textarea "x"
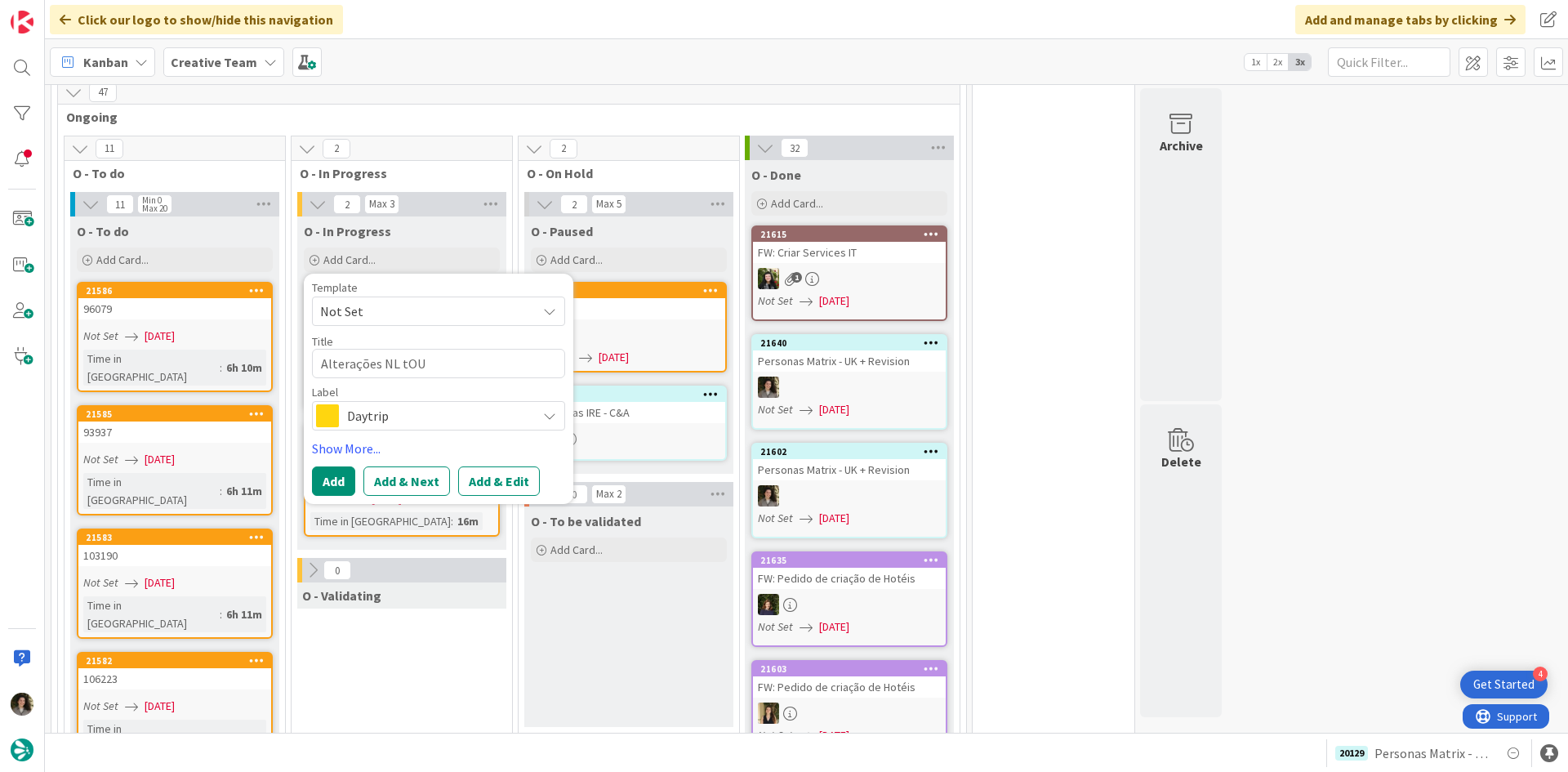
type textarea "Alterações NL tOUR"
type textarea "x"
type textarea "Alterações NL tOUR"
type textarea "x"
type textarea "Alterações NL tOUR"
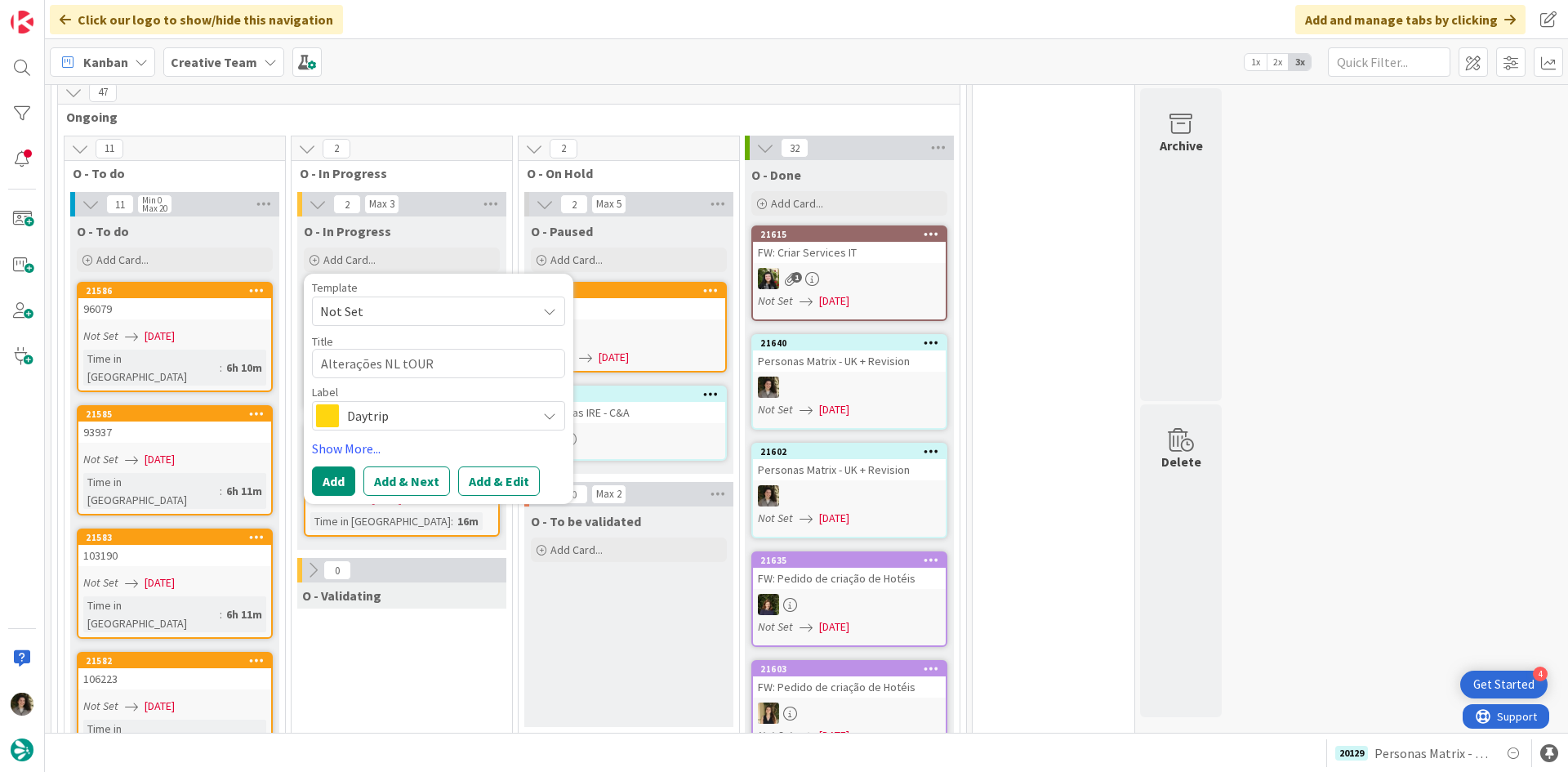
type textarea "x"
type textarea "Alterações NL tOU"
type textarea "x"
type textarea "Alterações NL tO"
type textarea "x"
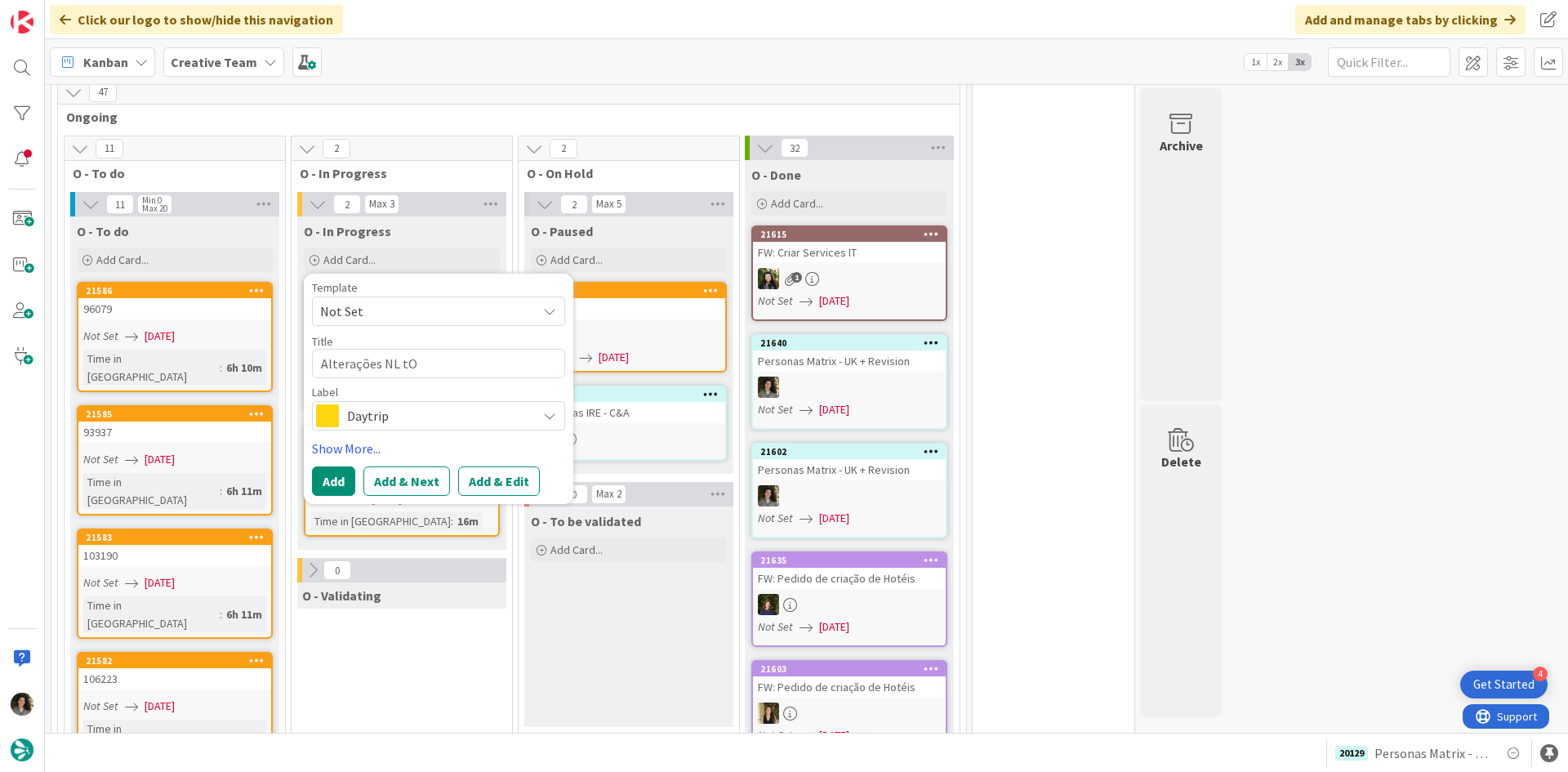
type textarea "Alterações NL t"
type textarea "x"
type textarea "Alterações NL"
type textarea "x"
type textarea "Alterações NL T"
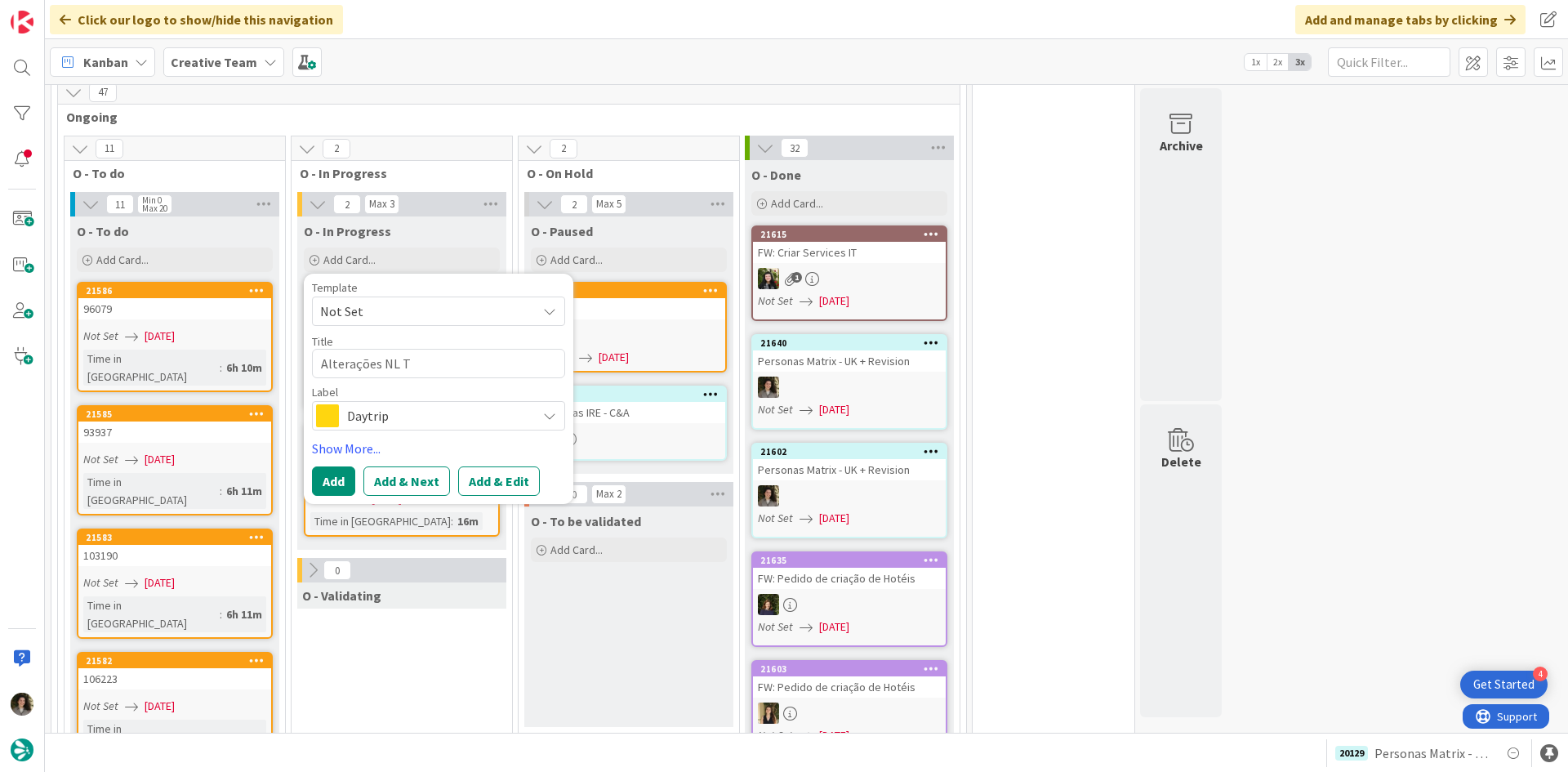
type textarea "x"
type textarea "Alterações NL To"
type textarea "x"
type textarea "Alterações NL Tou"
type textarea "x"
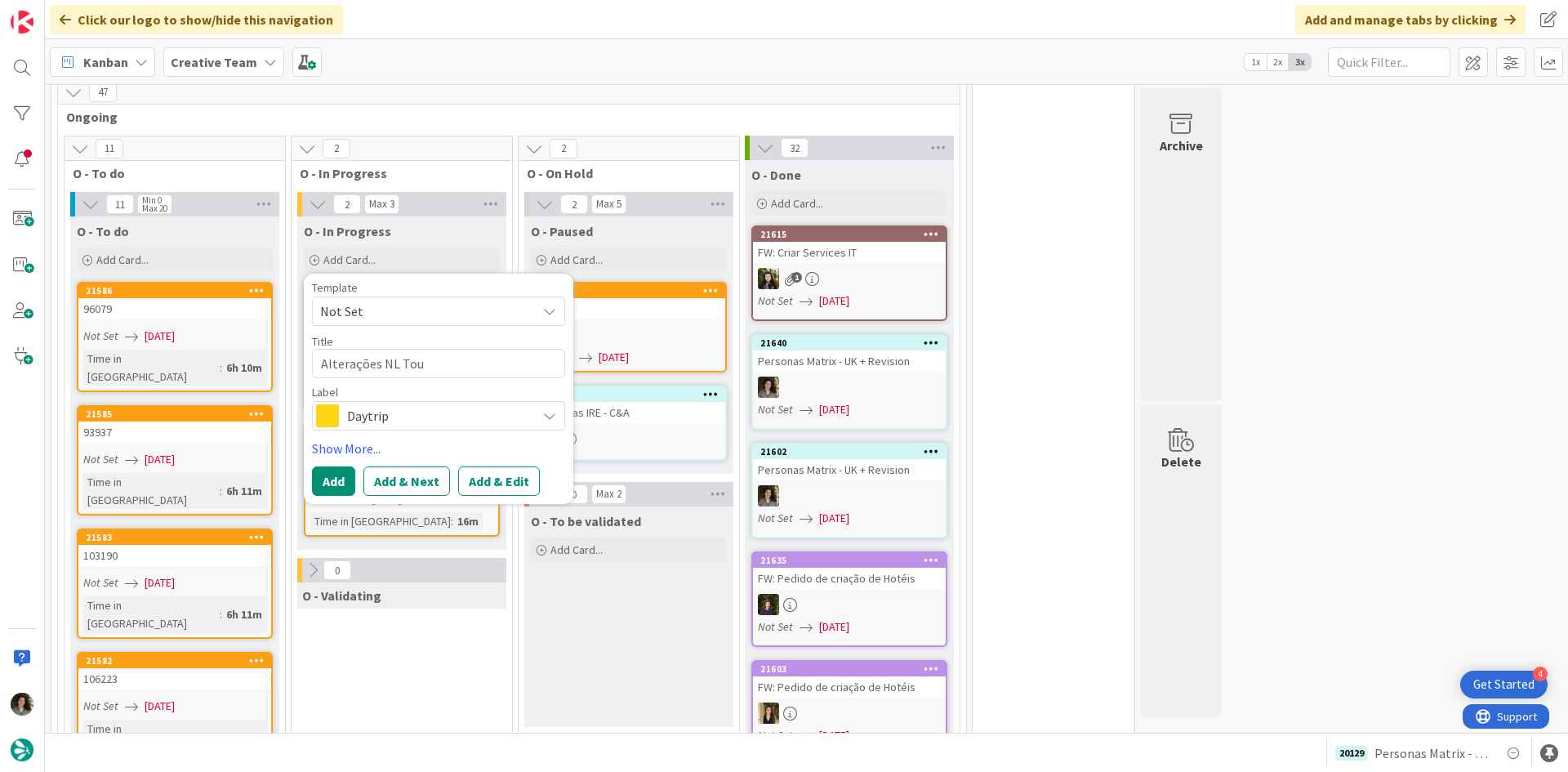
type textarea "Alterações NL Tour"
type textarea "x"
type textarea "Alterações NL Tour"
type textarea "x"
type textarea "Alterações NL Tour d"
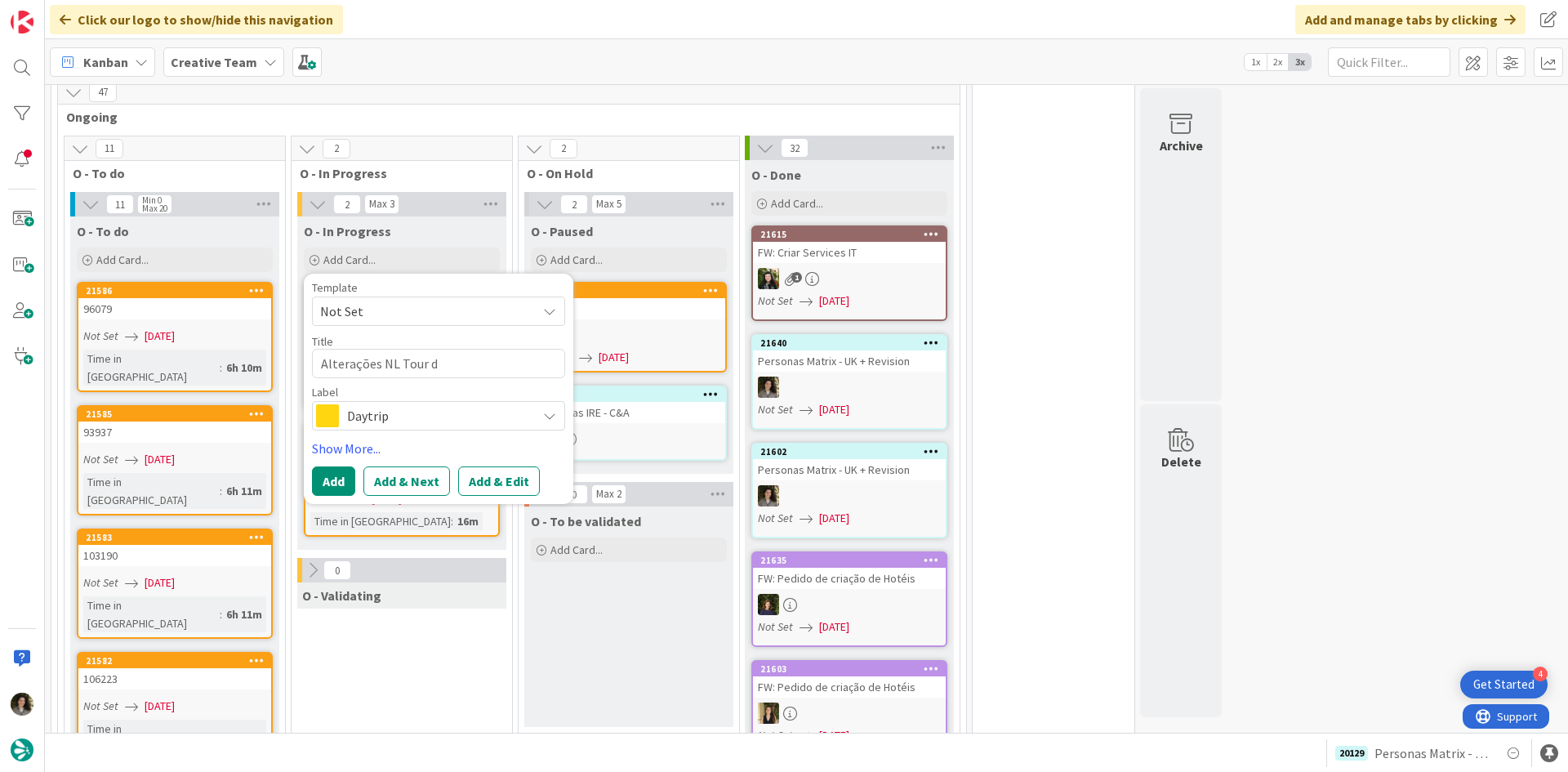
type textarea "x"
type textarea "Alterações NL Tour de"
type textarea "x"
type textarea "Alterações NL Tour de"
type textarea "x"
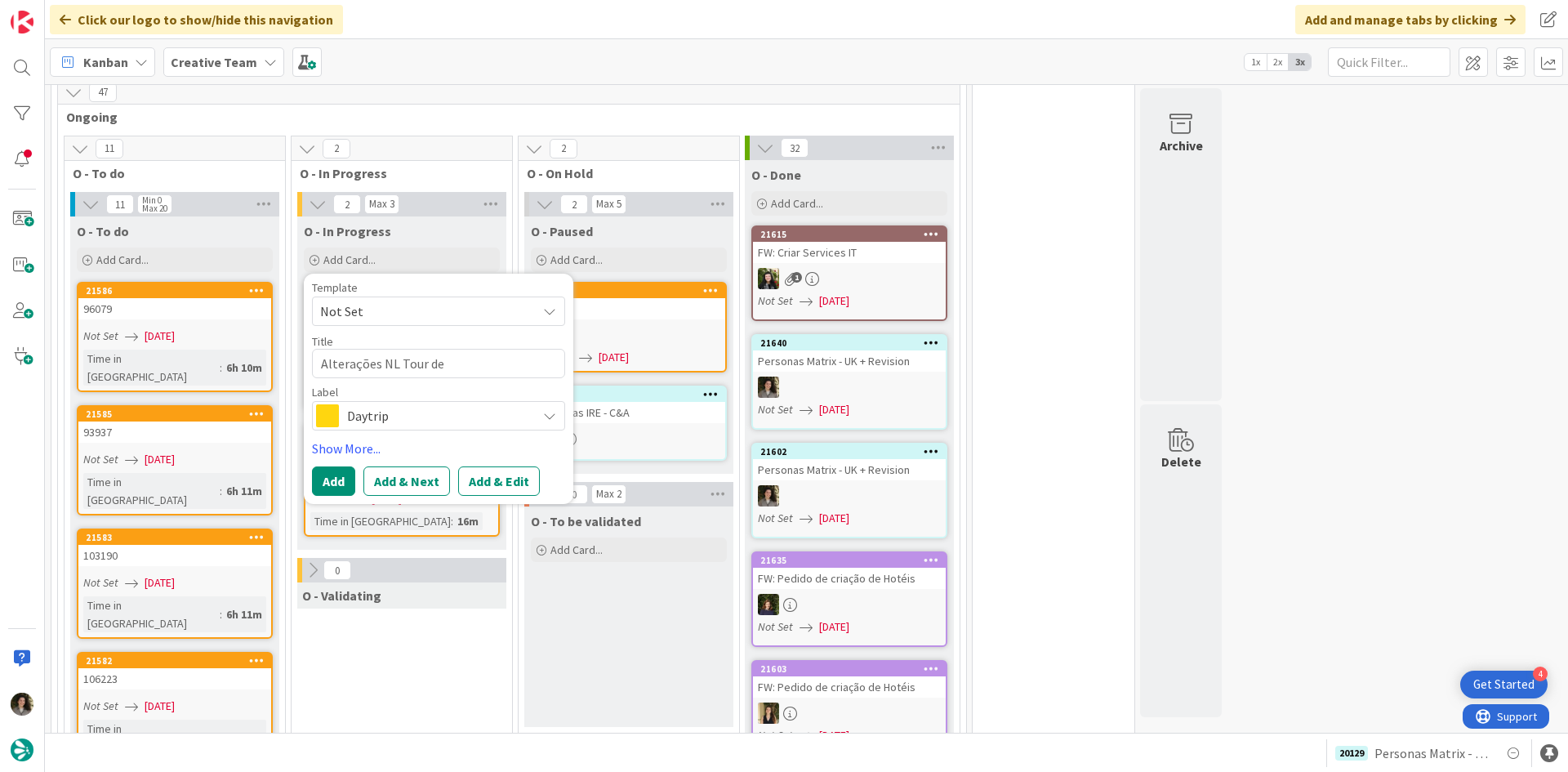
type textarea "Alterações NL Tour de N"
type textarea "x"
type textarea "Alterações NL Tour de Na"
type textarea "x"
type textarea "Alterações NL Tour de Nat"
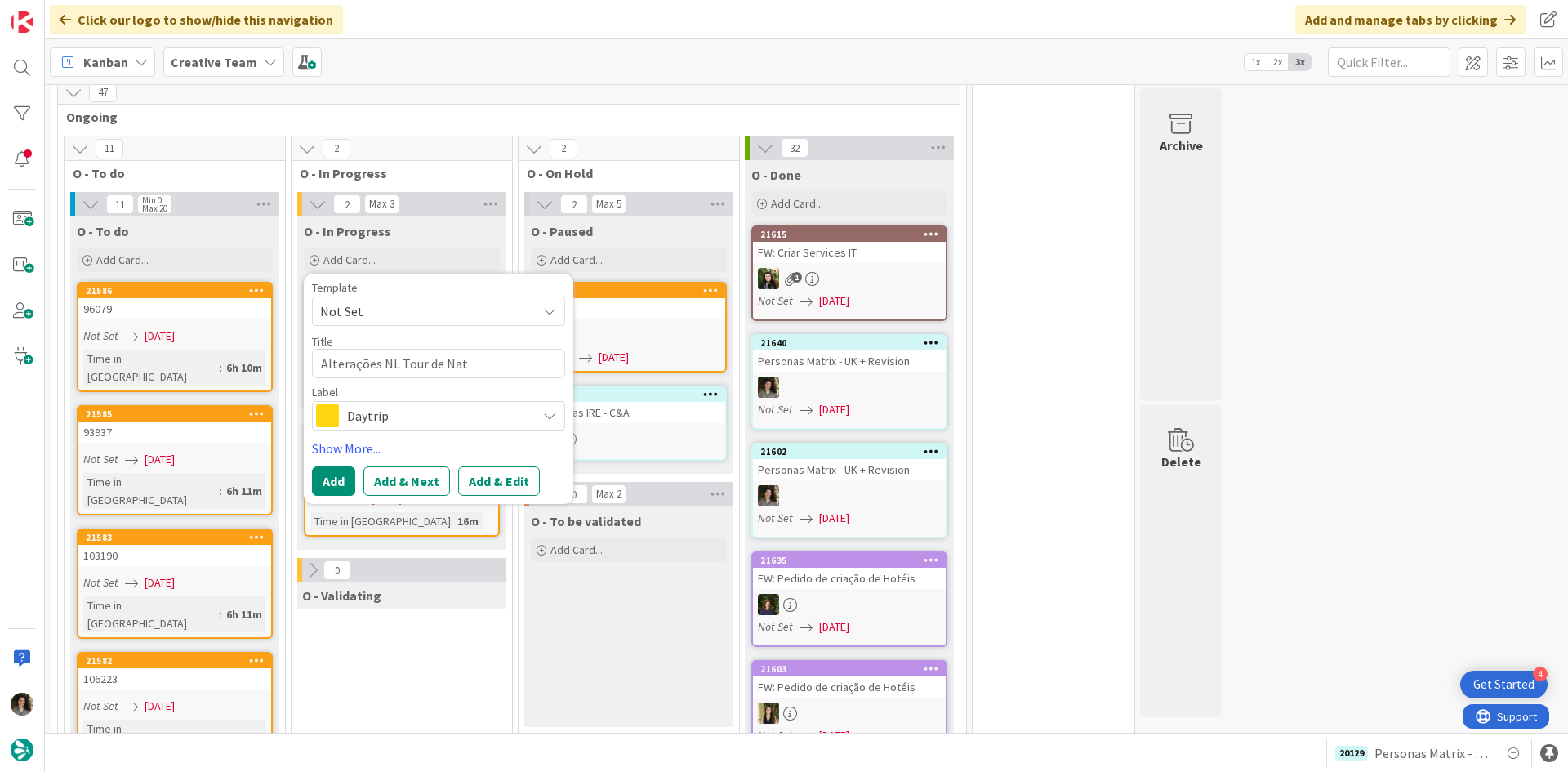
type textarea "x"
type textarea "Alterações NL Tour de Nata"
type textarea "x"
type textarea "Alterações NL Tour de [DATE]"
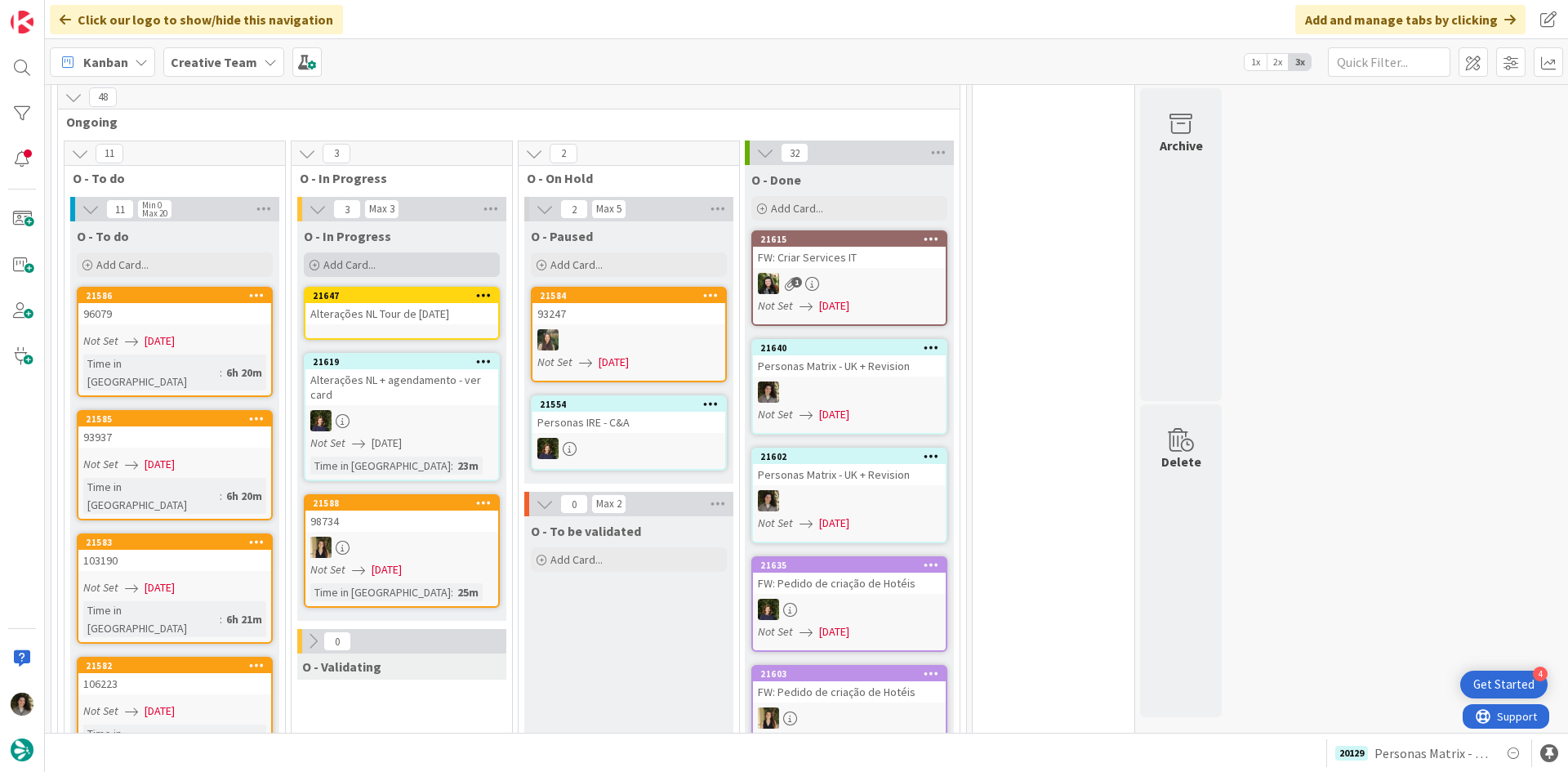
scroll to position [1575, 0]
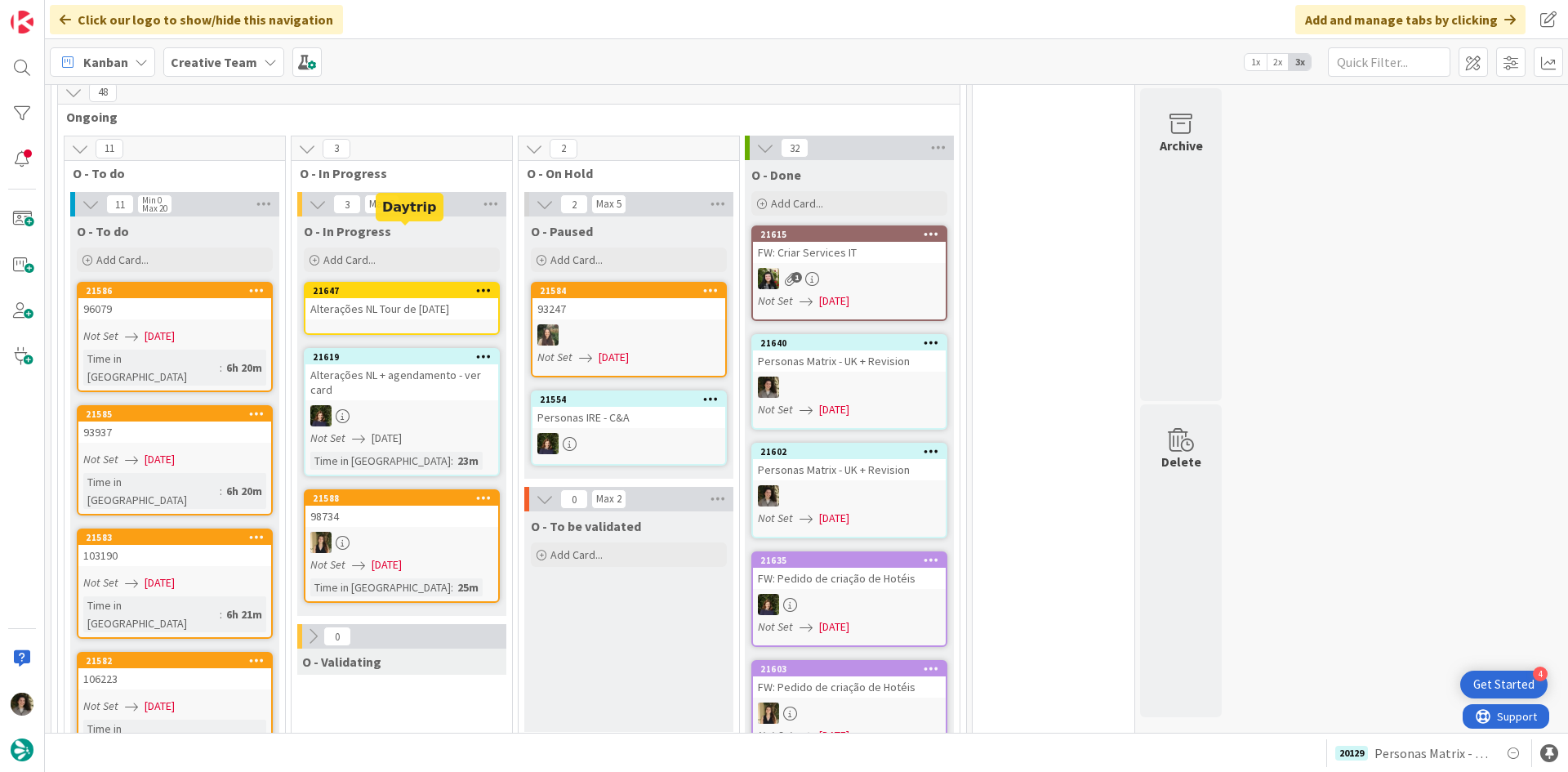
click at [378, 299] on div "Alterações NL Tour de [DATE]" at bounding box center [402, 309] width 193 height 21
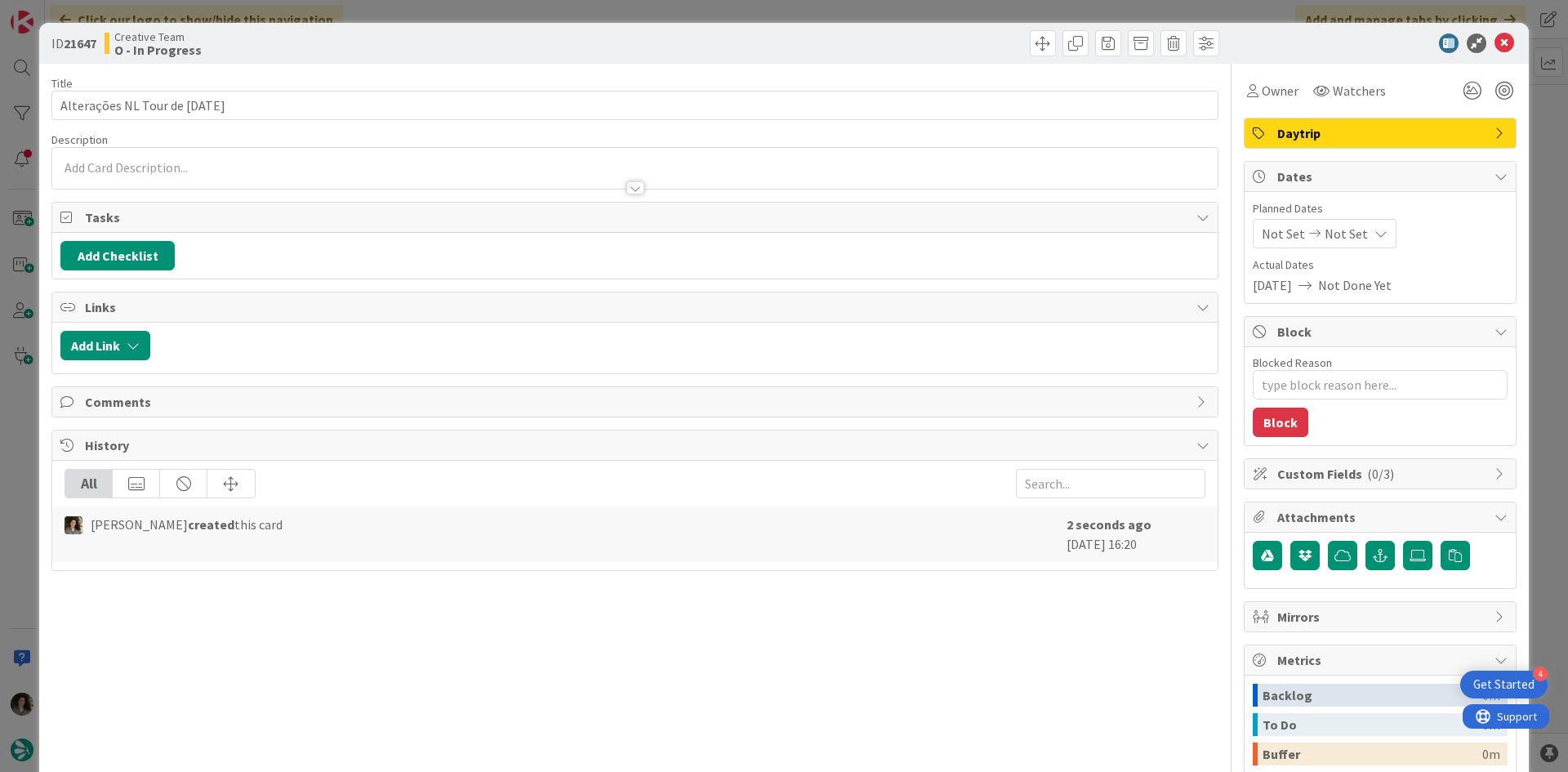
click at [1355, 133] on span "Daytrip" at bounding box center [1382, 132] width 209 height 19
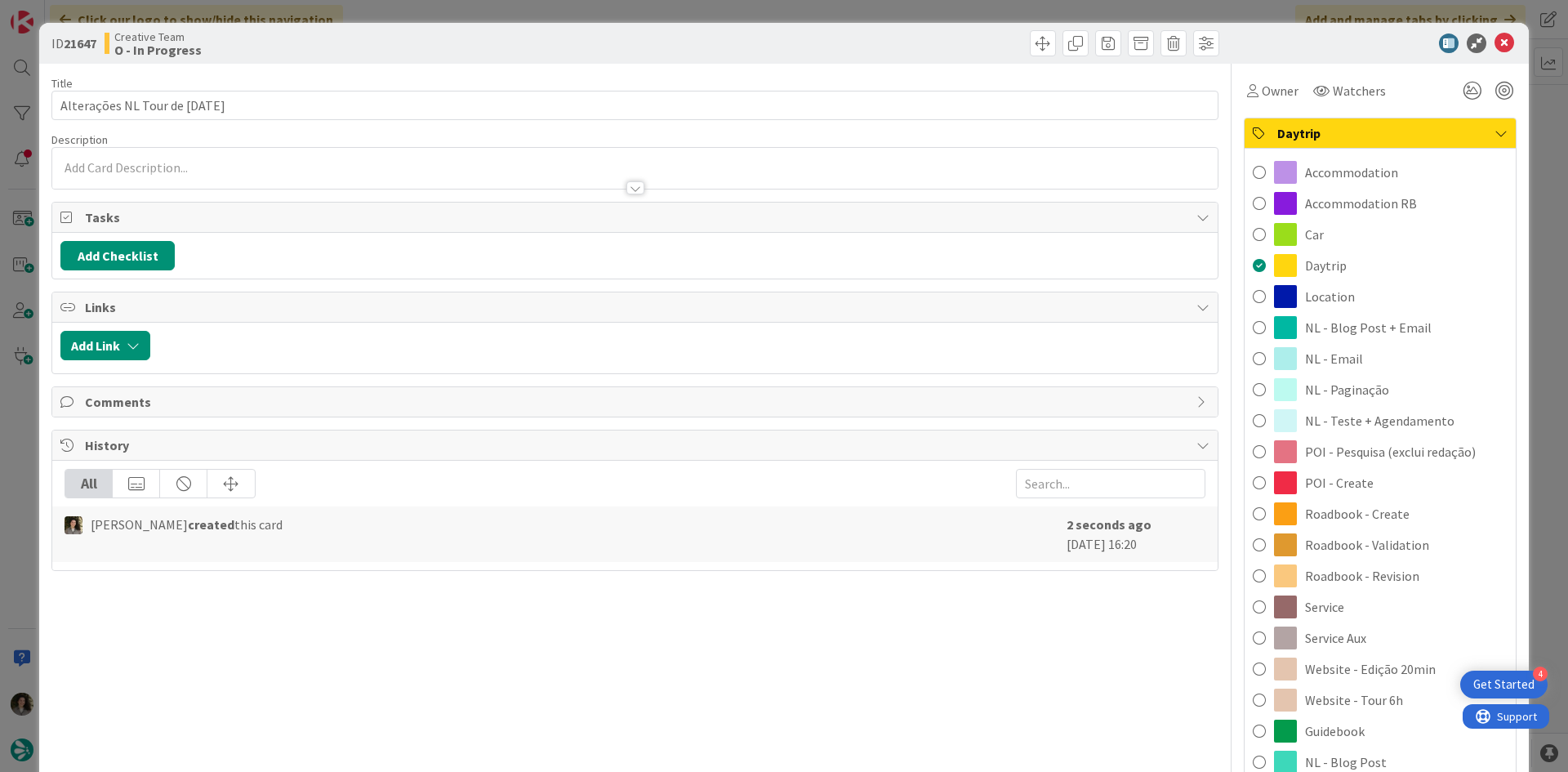
drag, startPoint x: 1379, startPoint y: 421, endPoint x: 1360, endPoint y: 310, distance: 112.6
click at [1382, 419] on span "NL - Teste + Agendamento" at bounding box center [1380, 421] width 150 height 19
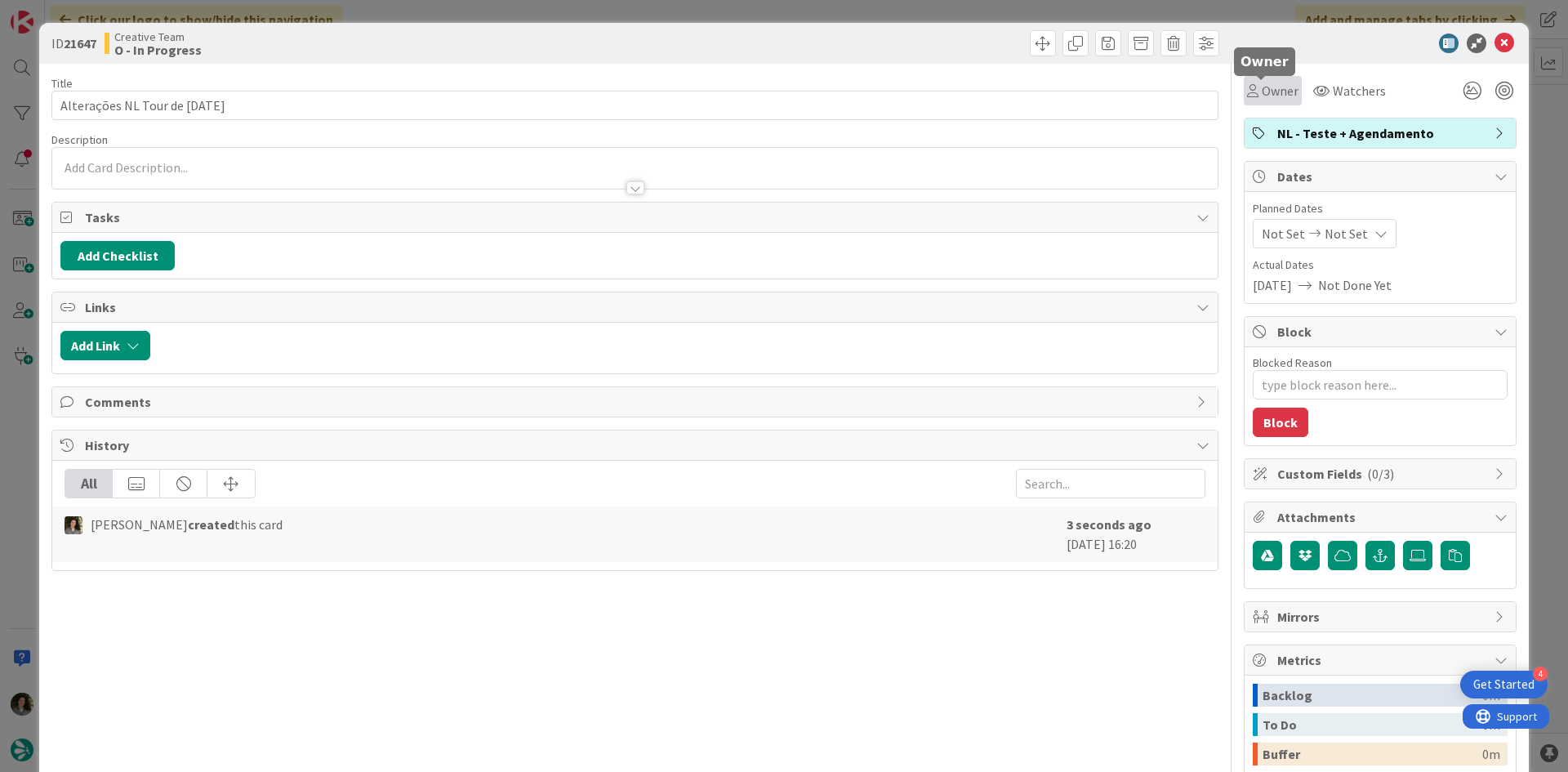
drag, startPoint x: 1271, startPoint y: 85, endPoint x: 1286, endPoint y: 103, distance: 23.4
click at [1271, 86] on span "Owner" at bounding box center [1281, 91] width 37 height 19
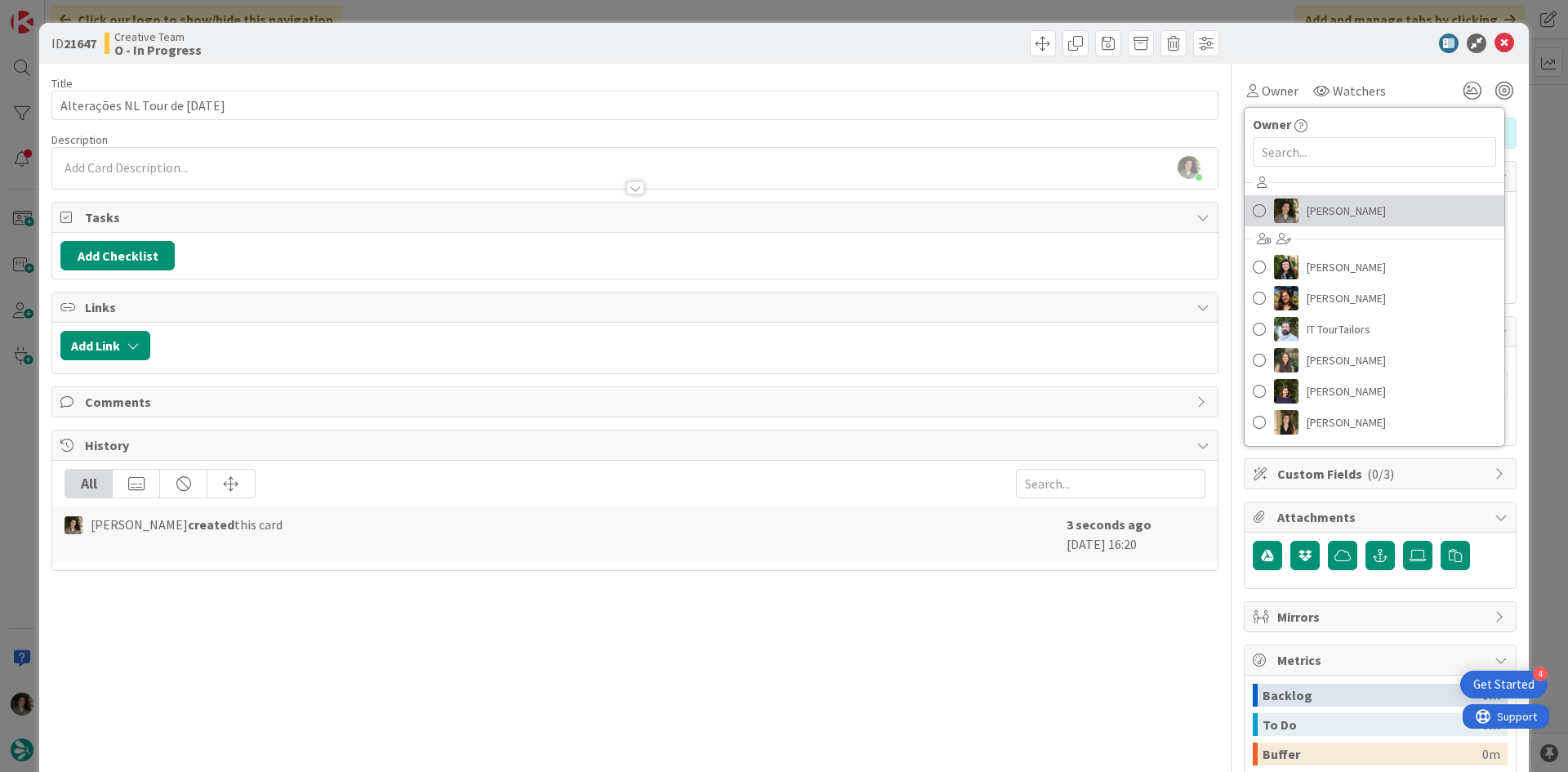
click at [1310, 218] on span "[PERSON_NAME]" at bounding box center [1346, 211] width 79 height 25
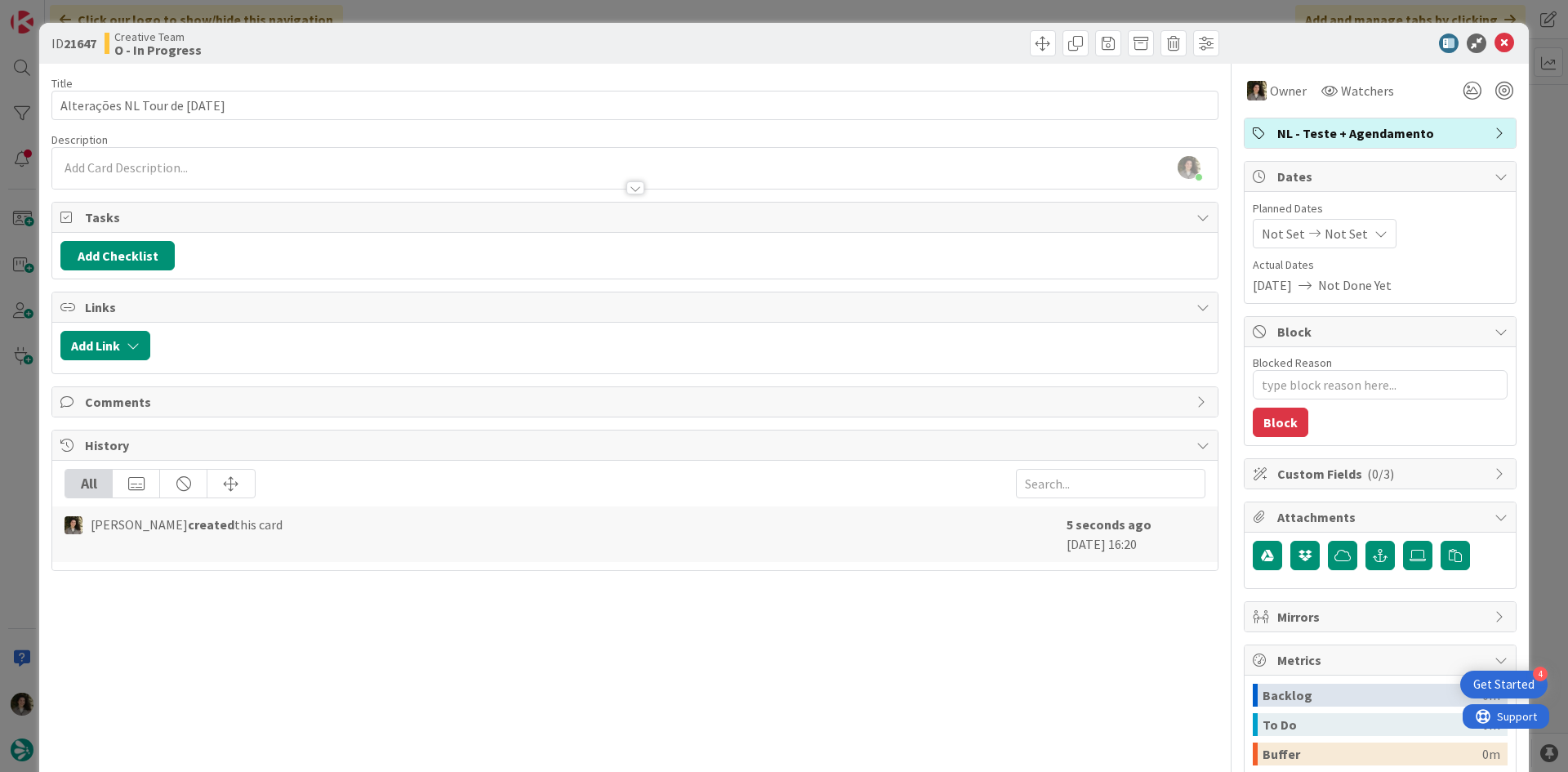
click at [1355, 240] on div "Not Set Not Set" at bounding box center [1325, 234] width 144 height 30
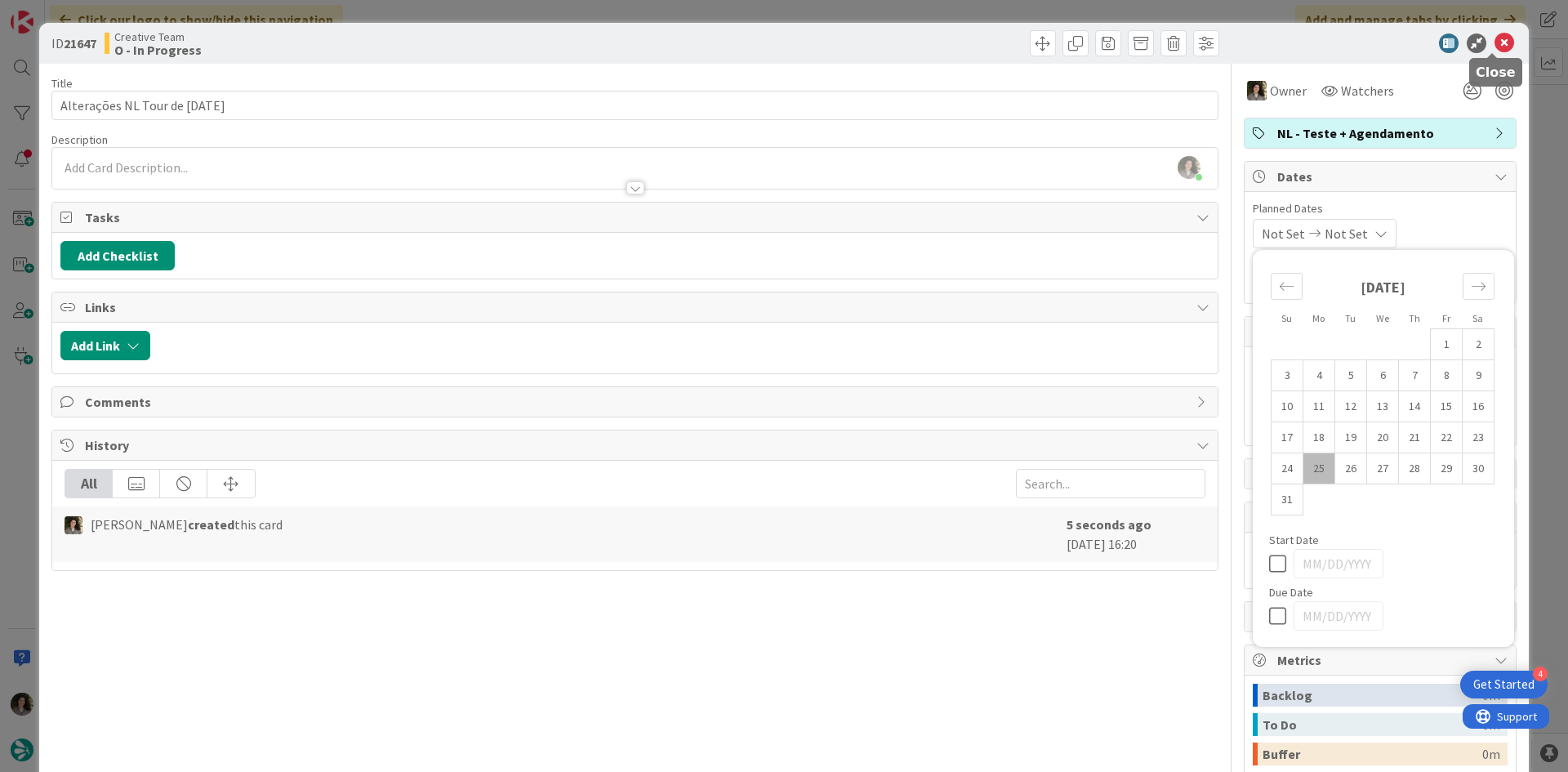
click at [1495, 40] on icon at bounding box center [1504, 43] width 19 height 19
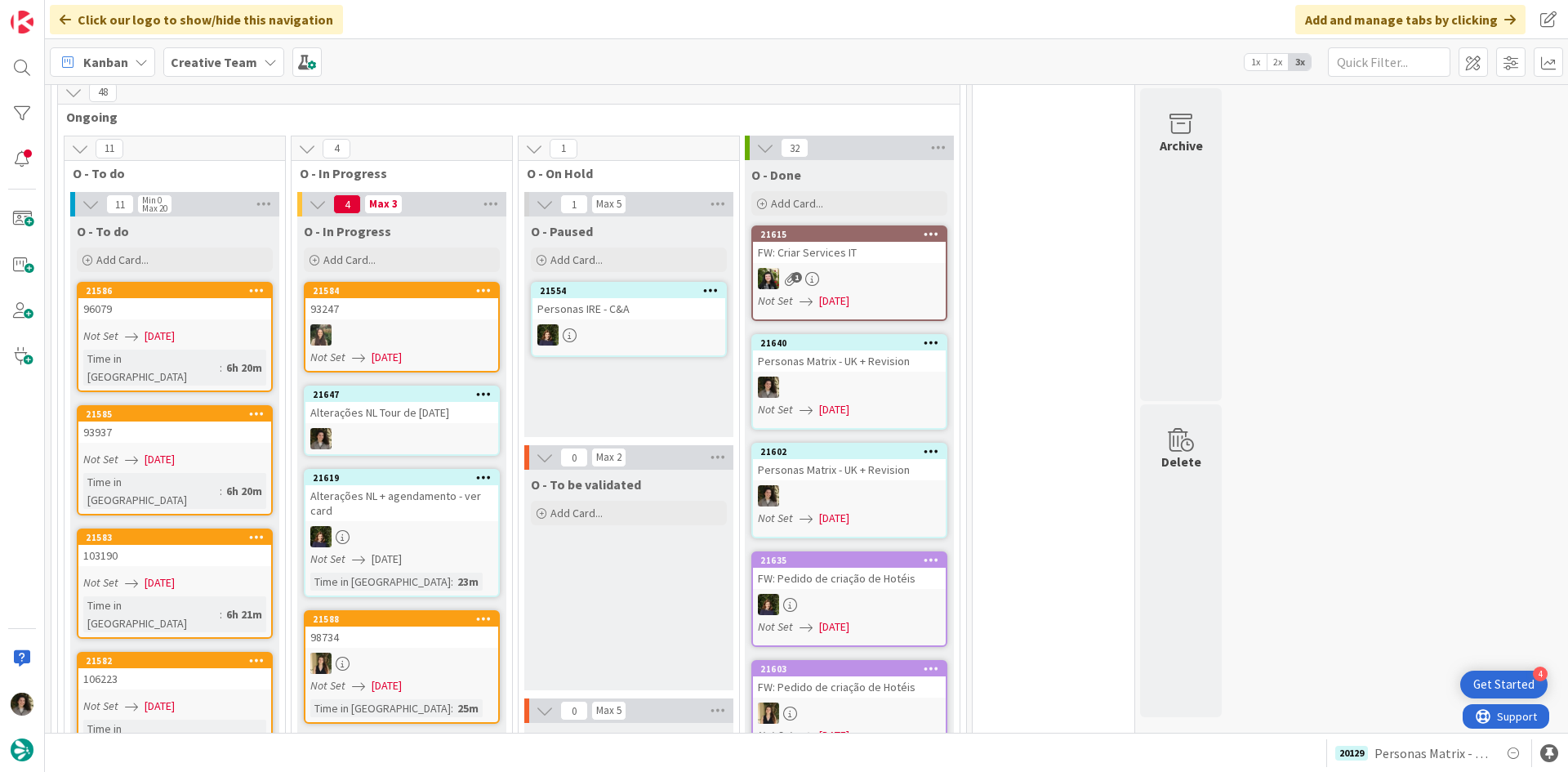
click at [395, 386] on link "21647 Alterações NL Tour de [DATE]" at bounding box center [402, 421] width 196 height 70
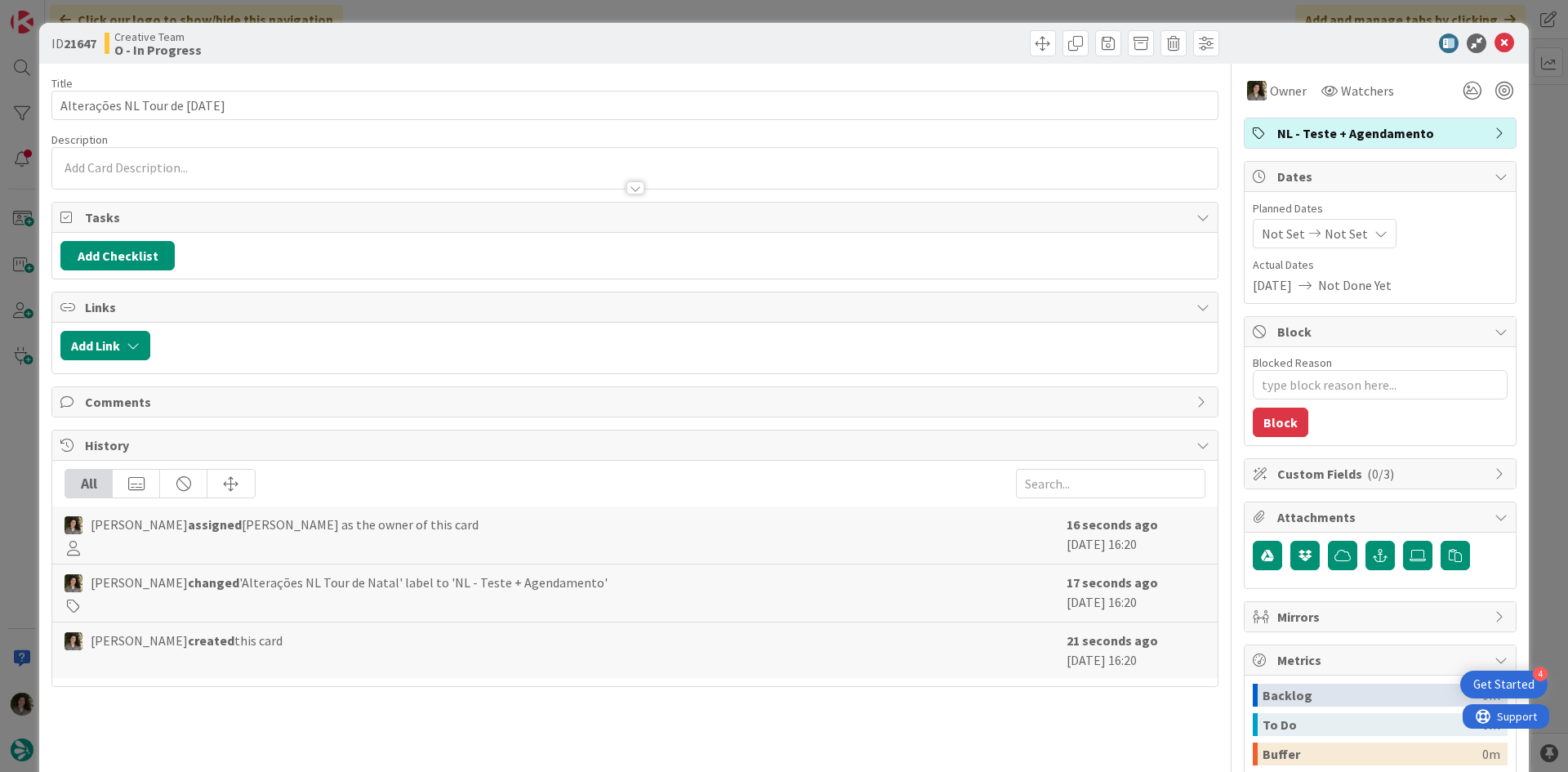
type textarea "x"
click at [1346, 230] on span "Not Set" at bounding box center [1346, 233] width 43 height 19
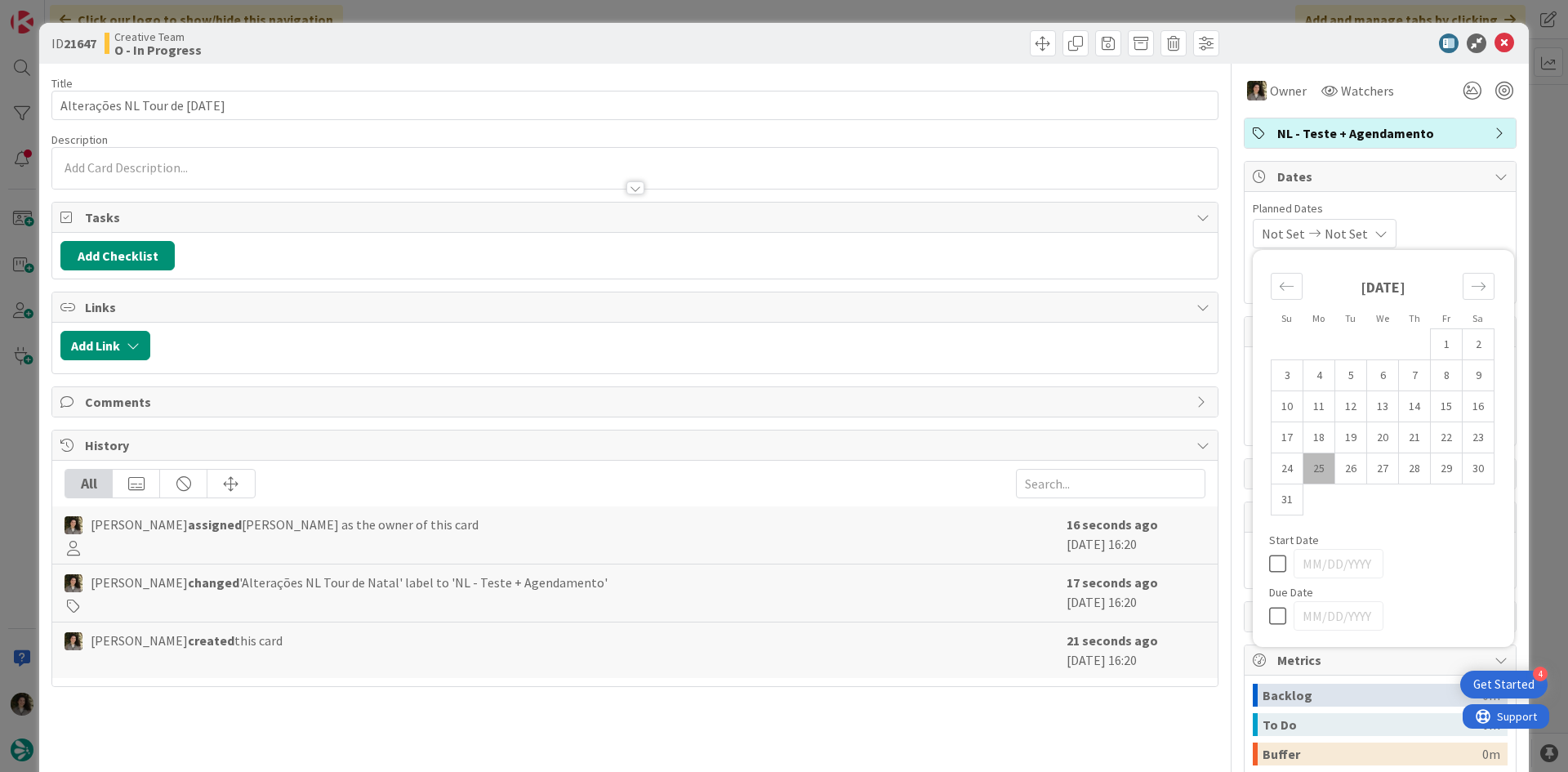
drag, startPoint x: 1265, startPoint y: 616, endPoint x: 1285, endPoint y: 605, distance: 22.8
click at [1270, 615] on icon at bounding box center [1282, 616] width 25 height 19
type input "[DATE]"
click at [1495, 45] on icon at bounding box center [1504, 43] width 19 height 19
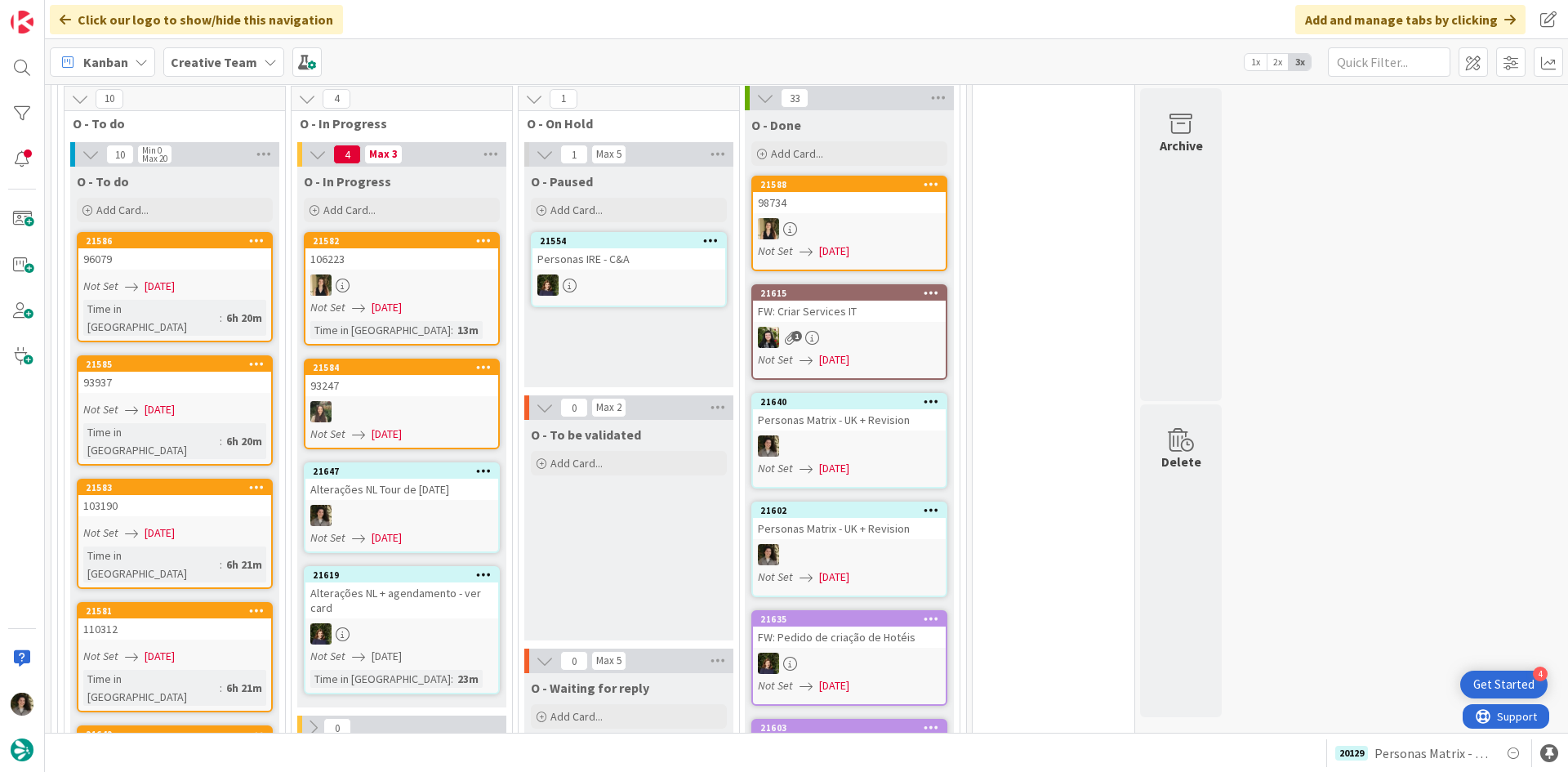
scroll to position [1635, 0]
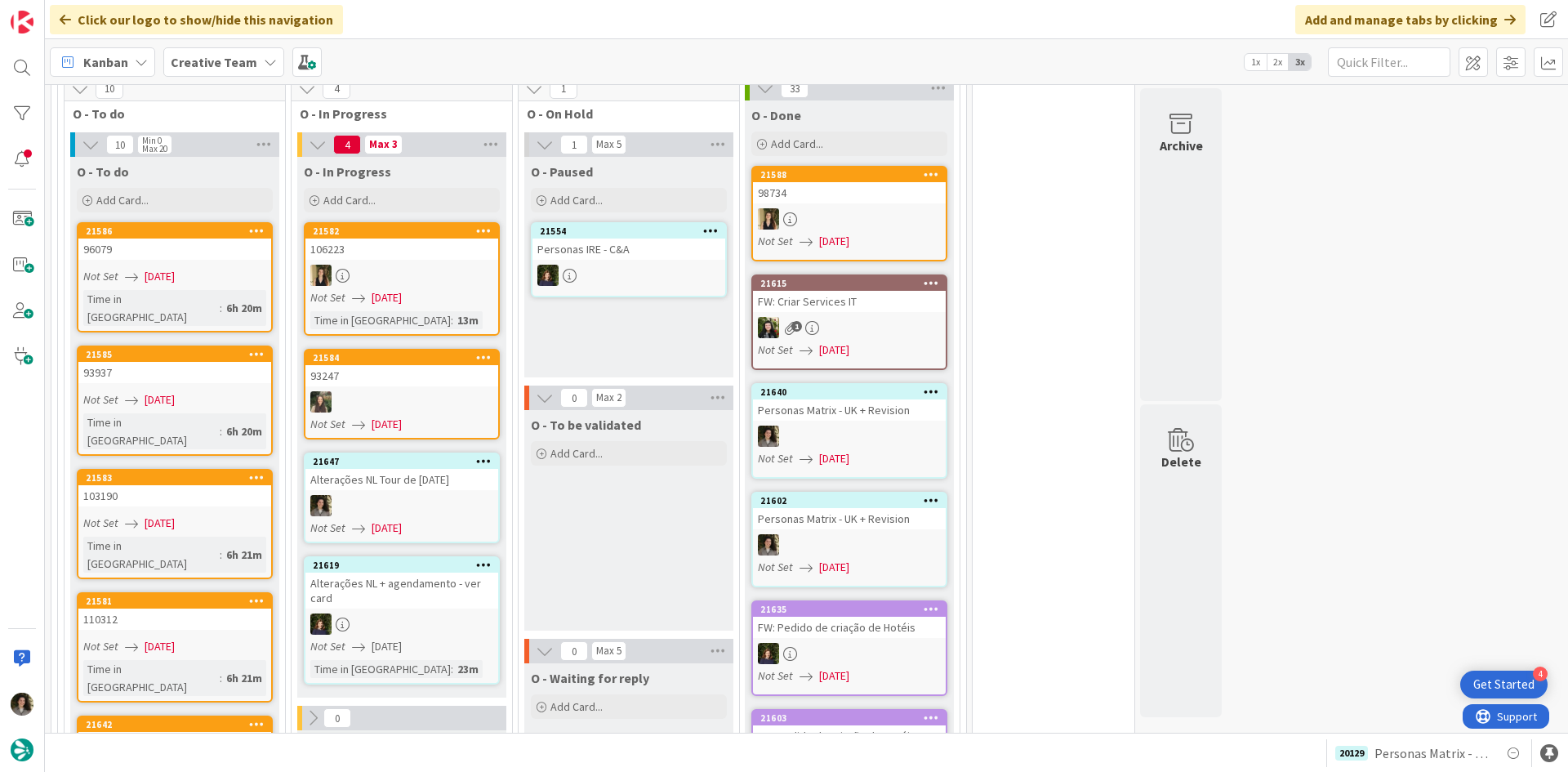
click at [462, 496] on div at bounding box center [402, 506] width 193 height 21
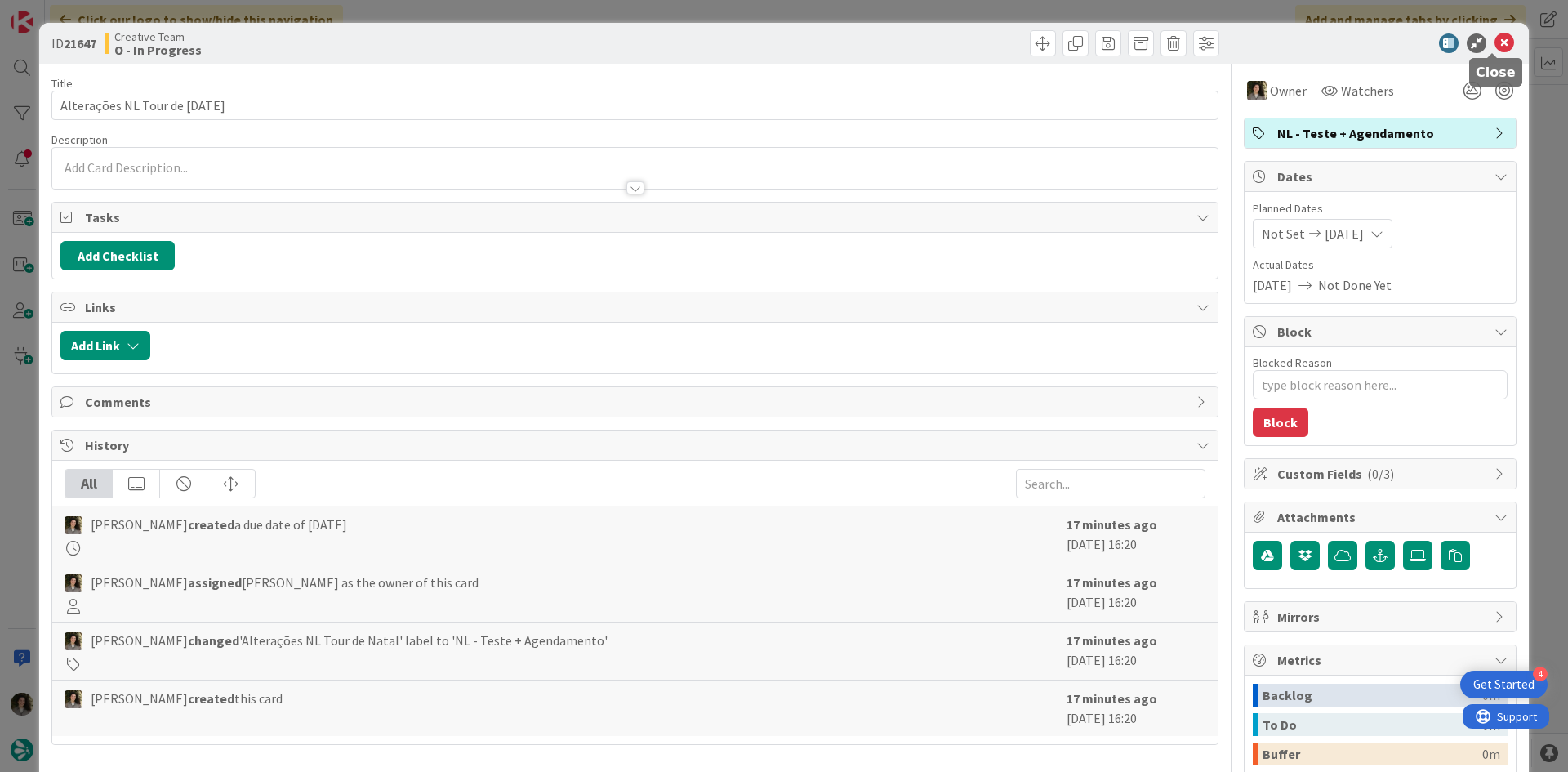
click at [1501, 43] on icon at bounding box center [1504, 43] width 19 height 19
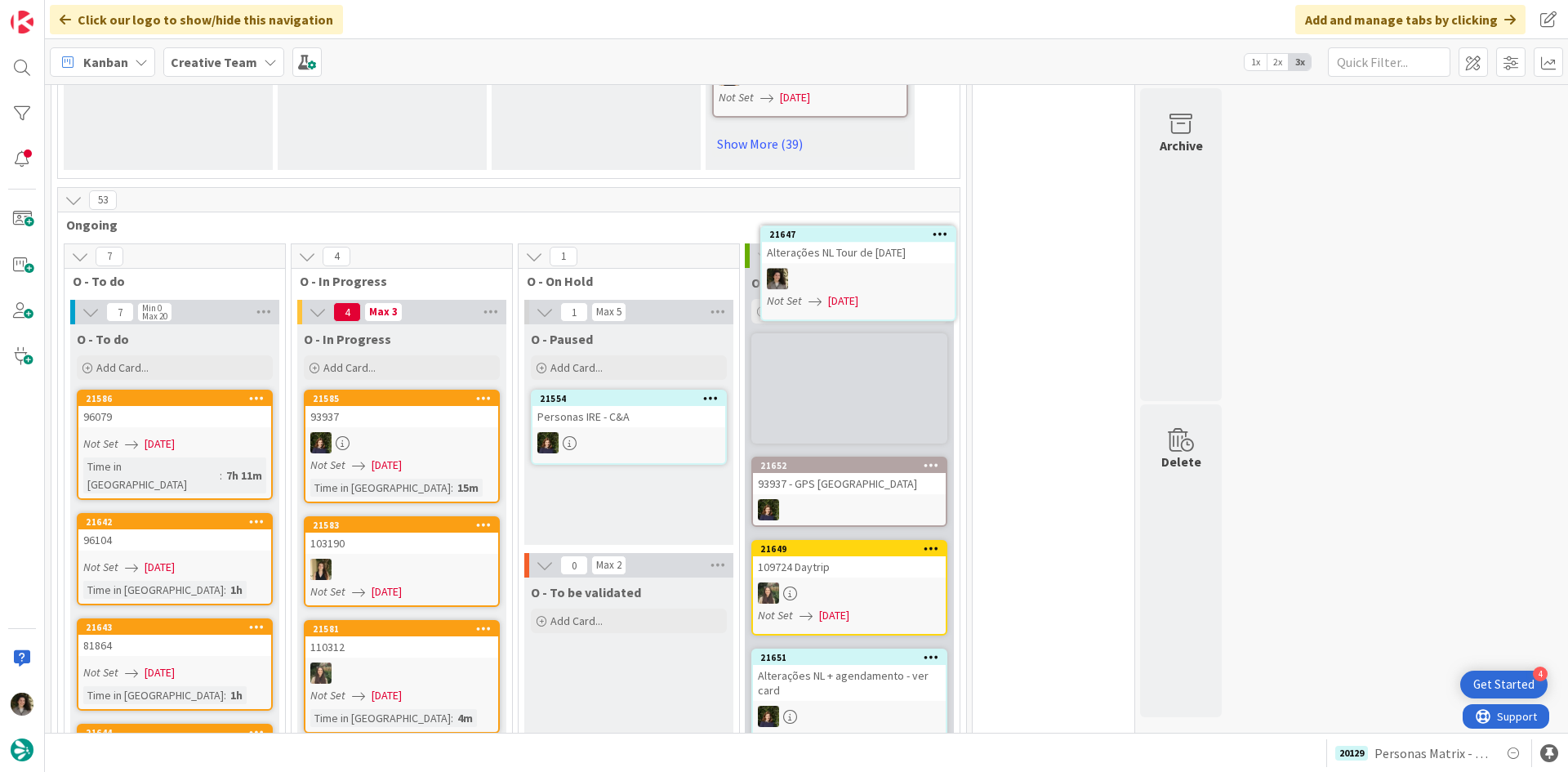
scroll to position [1459, 0]
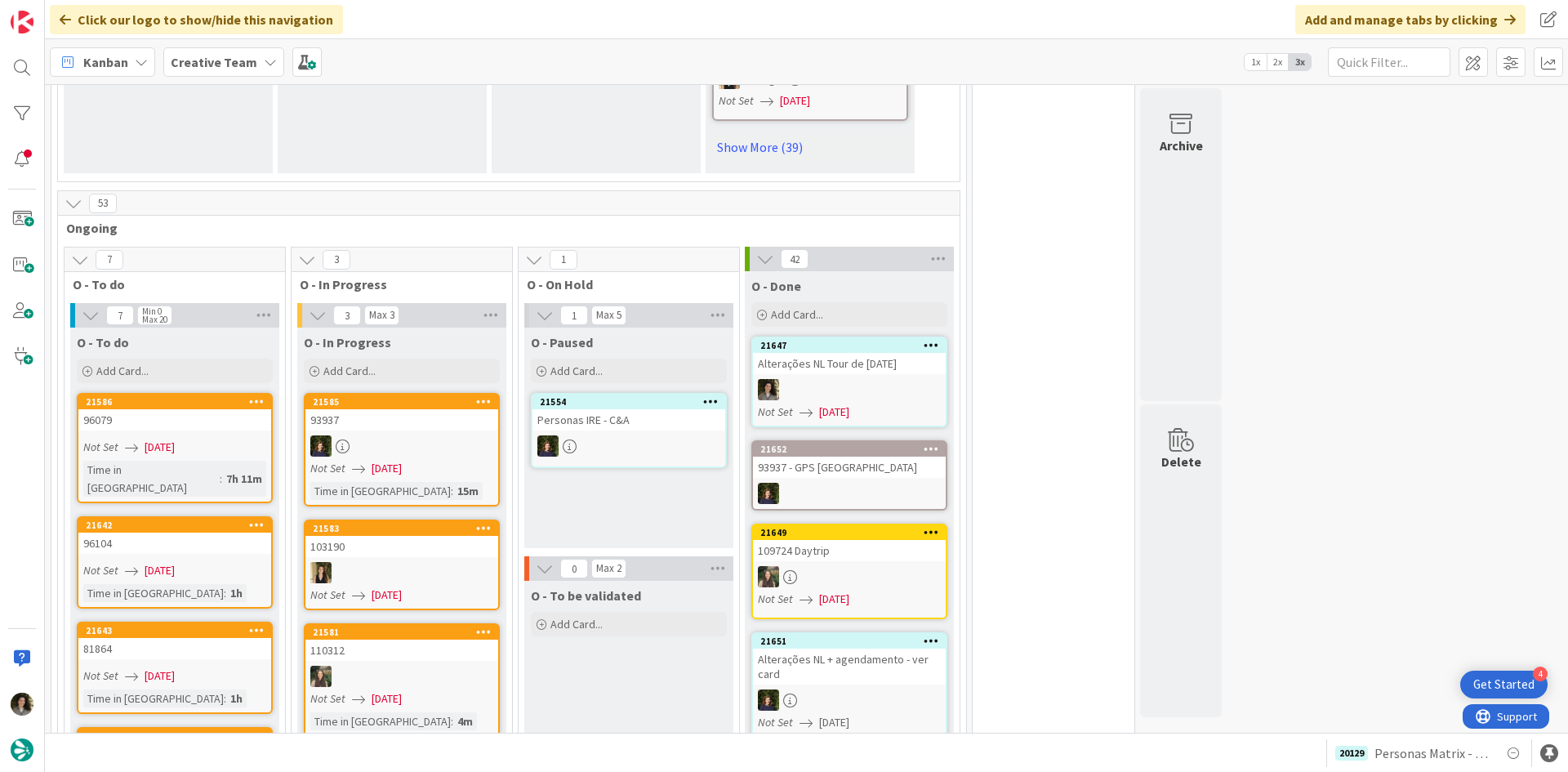
click at [836, 353] on div "Alterações NL Tour de [DATE]" at bounding box center [849, 363] width 193 height 21
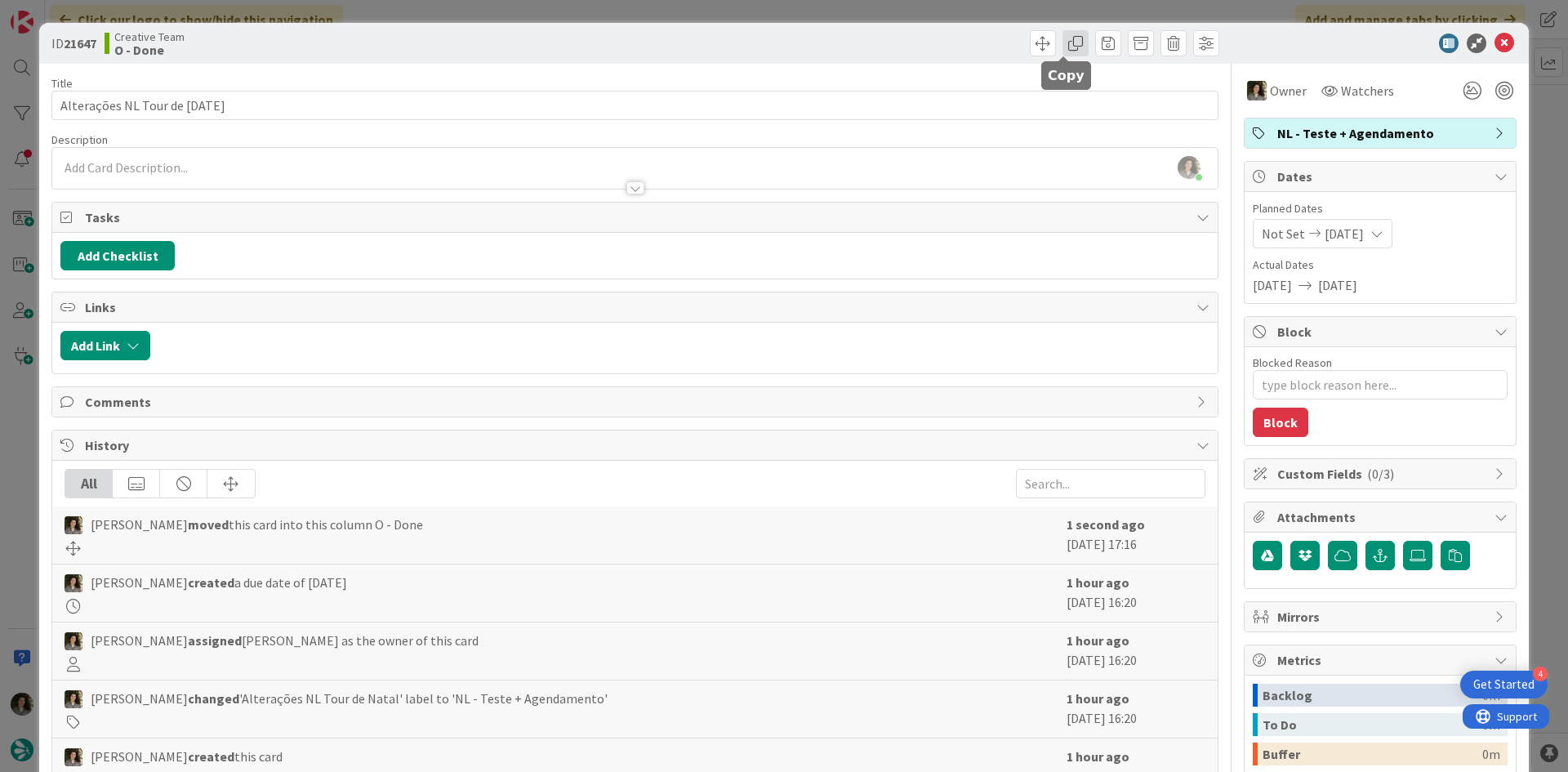
click at [1063, 50] on span at bounding box center [1076, 43] width 26 height 26
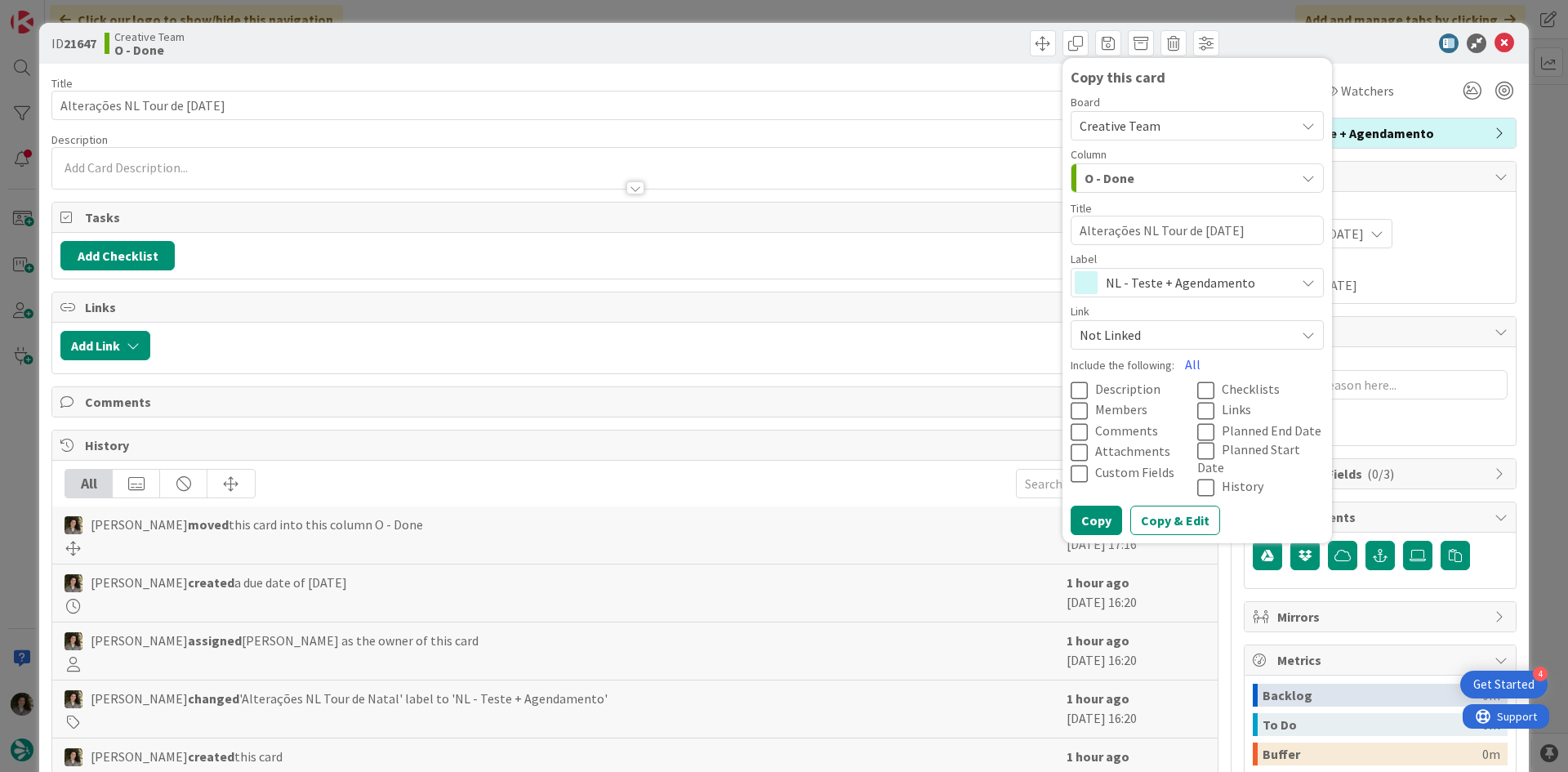
click at [1200, 288] on span "NL - Teste + Agendamento" at bounding box center [1197, 282] width 181 height 23
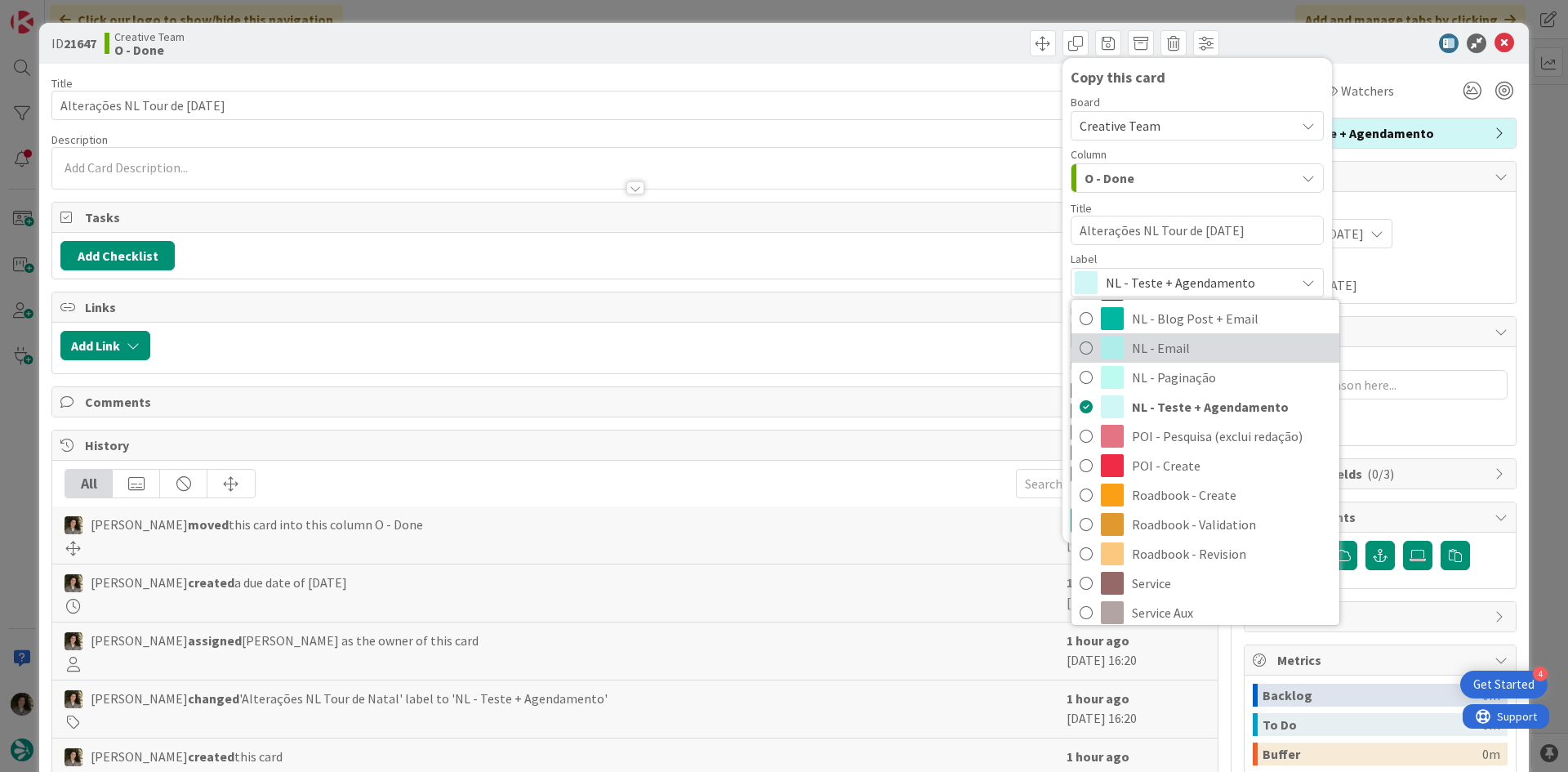
scroll to position [349, 0]
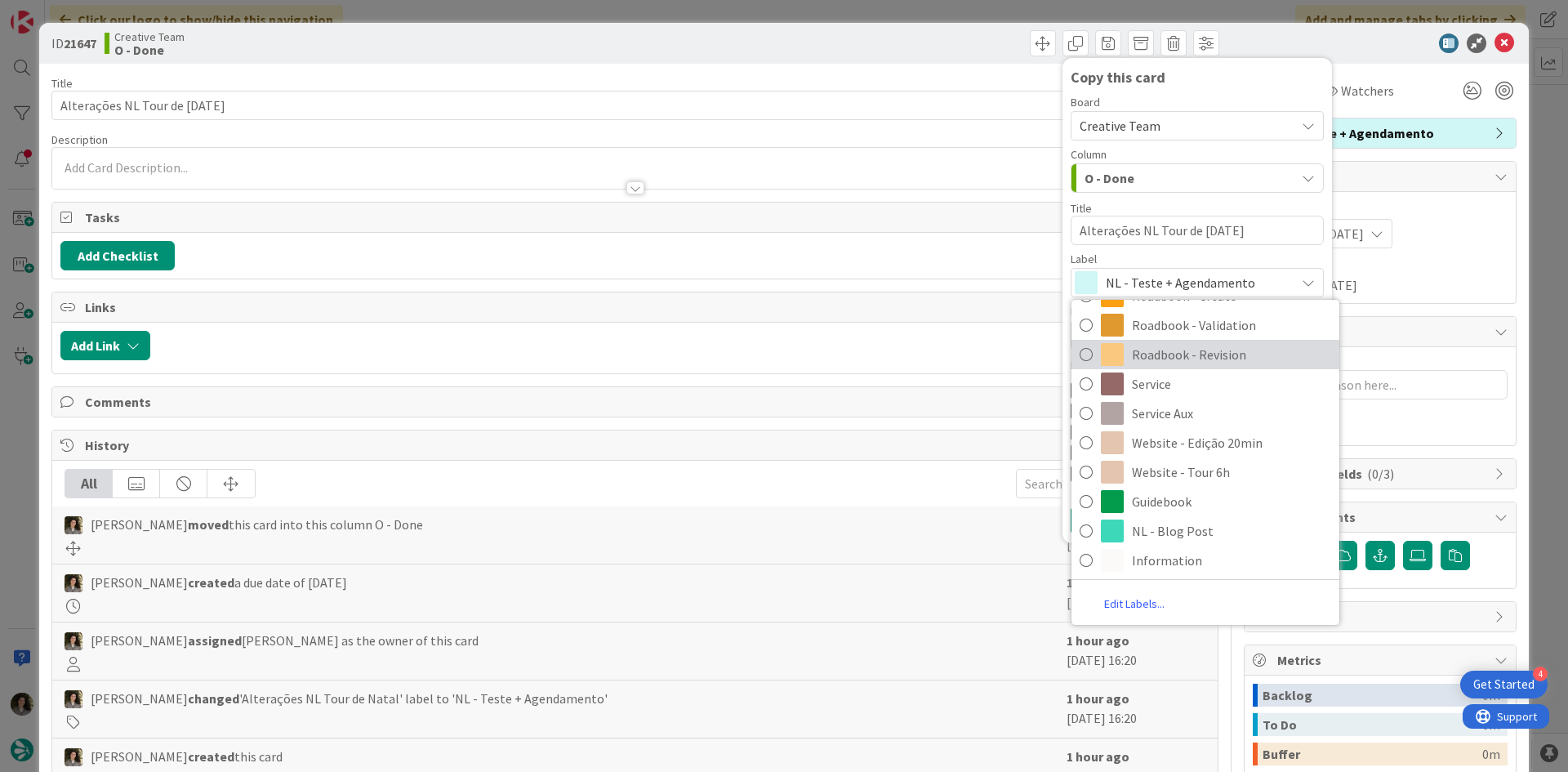
click at [1227, 362] on span "Roadbook - Revision" at bounding box center [1232, 354] width 200 height 25
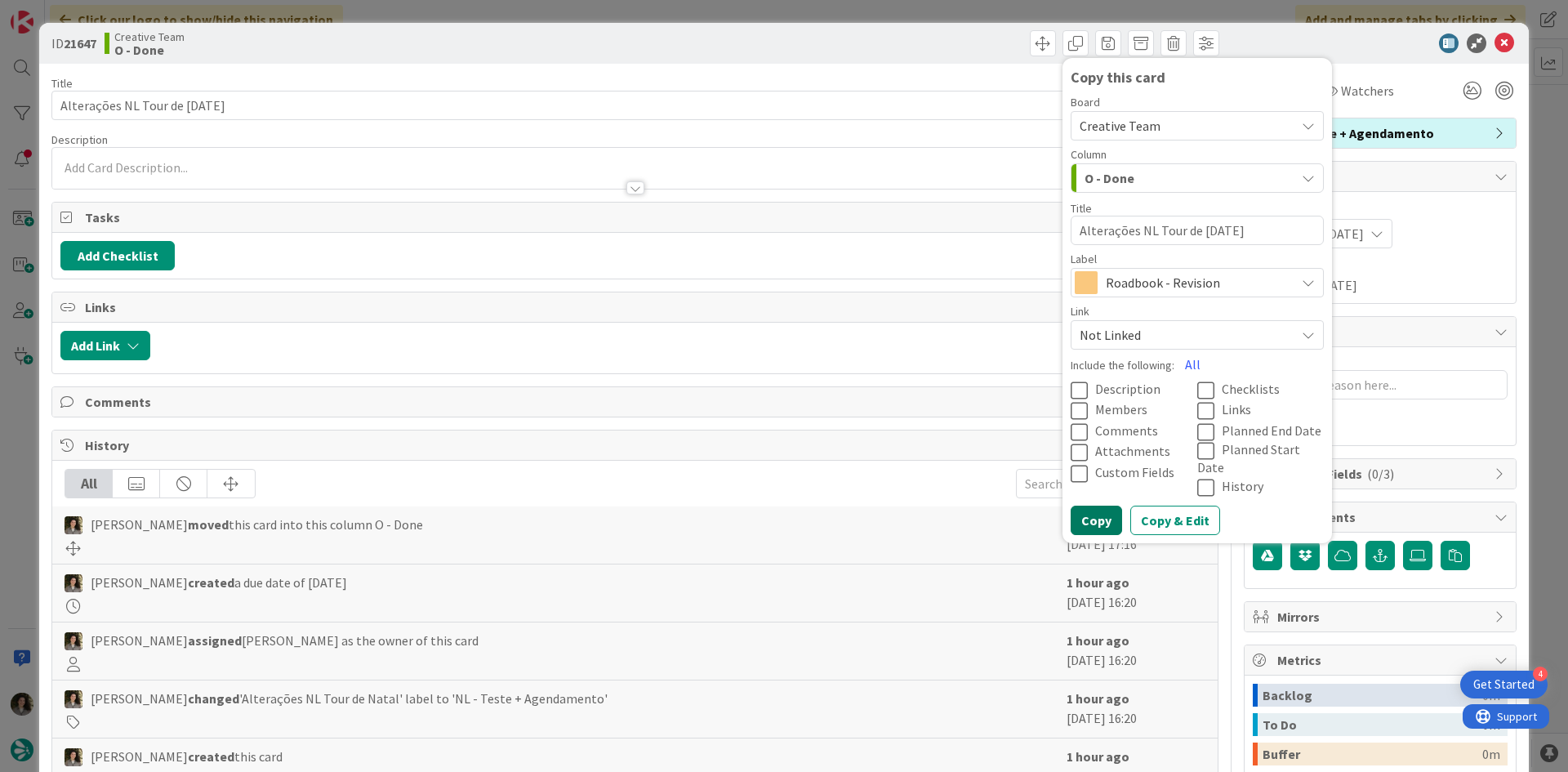
click at [1088, 509] on button "Copy" at bounding box center [1097, 521] width 52 height 30
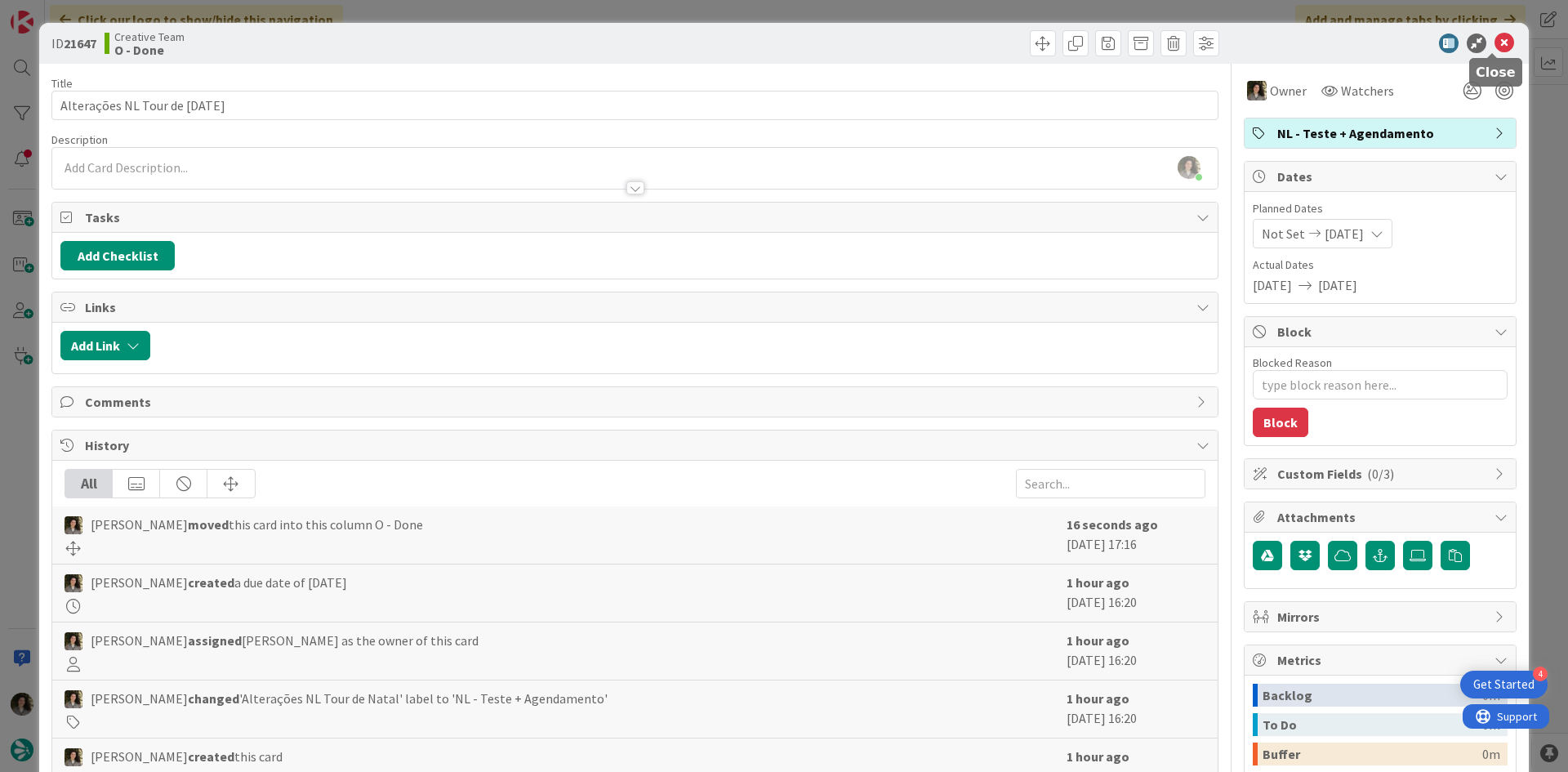
click at [1495, 44] on icon at bounding box center [1504, 43] width 19 height 19
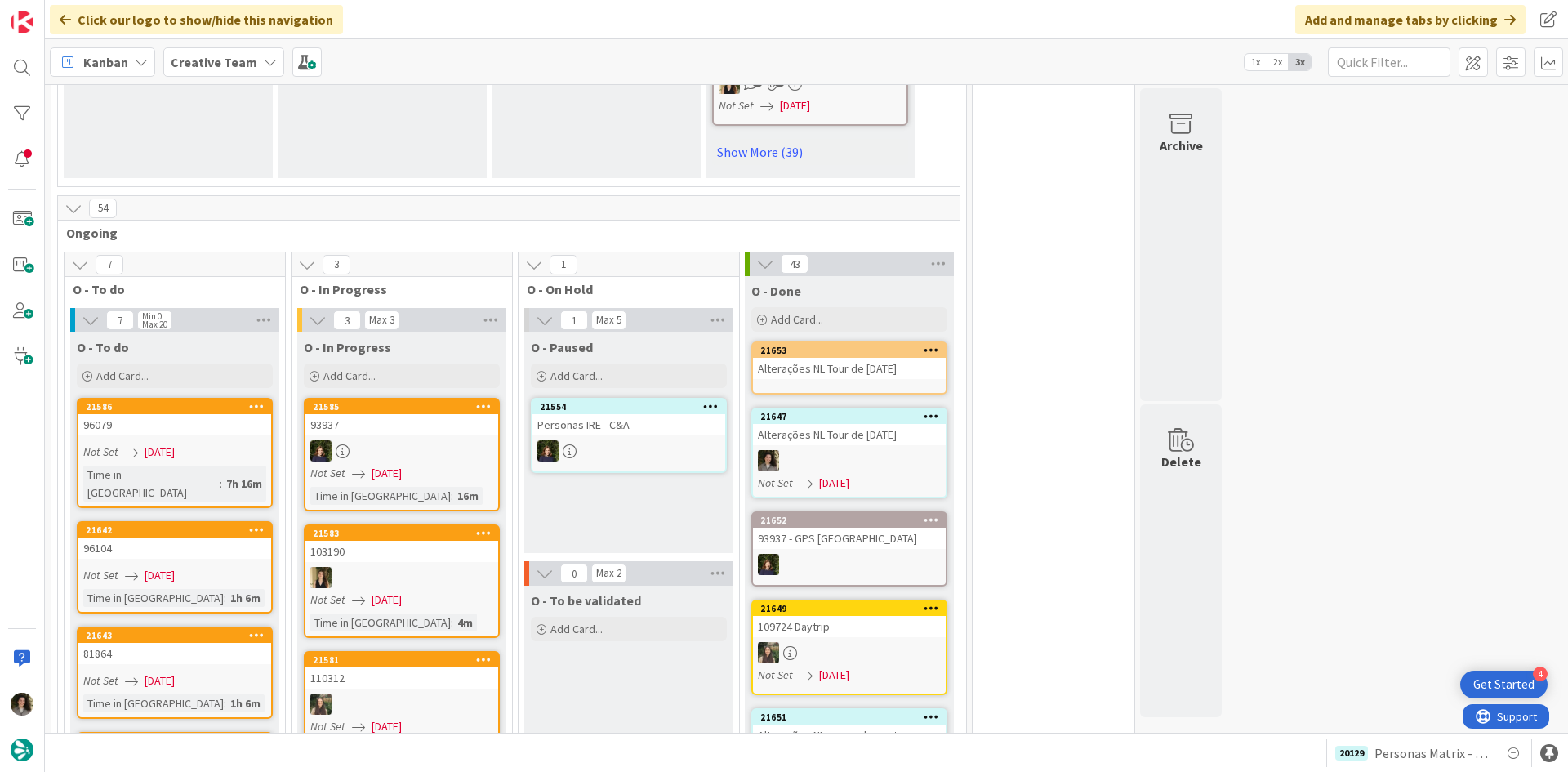
click at [798, 358] on div "Alterações NL Tour de [DATE]" at bounding box center [849, 368] width 193 height 21
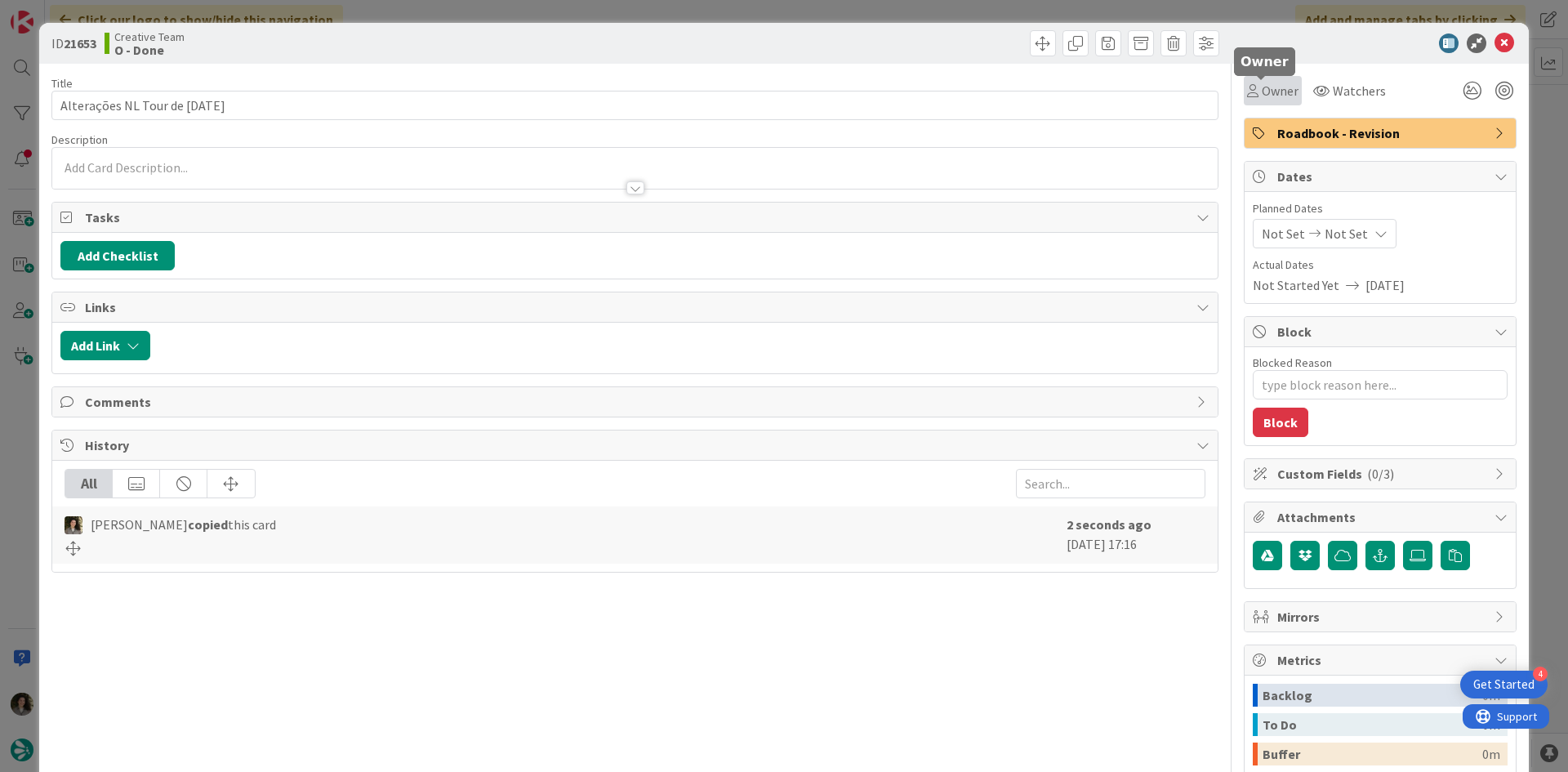
click at [1270, 94] on span "Owner" at bounding box center [1281, 91] width 37 height 19
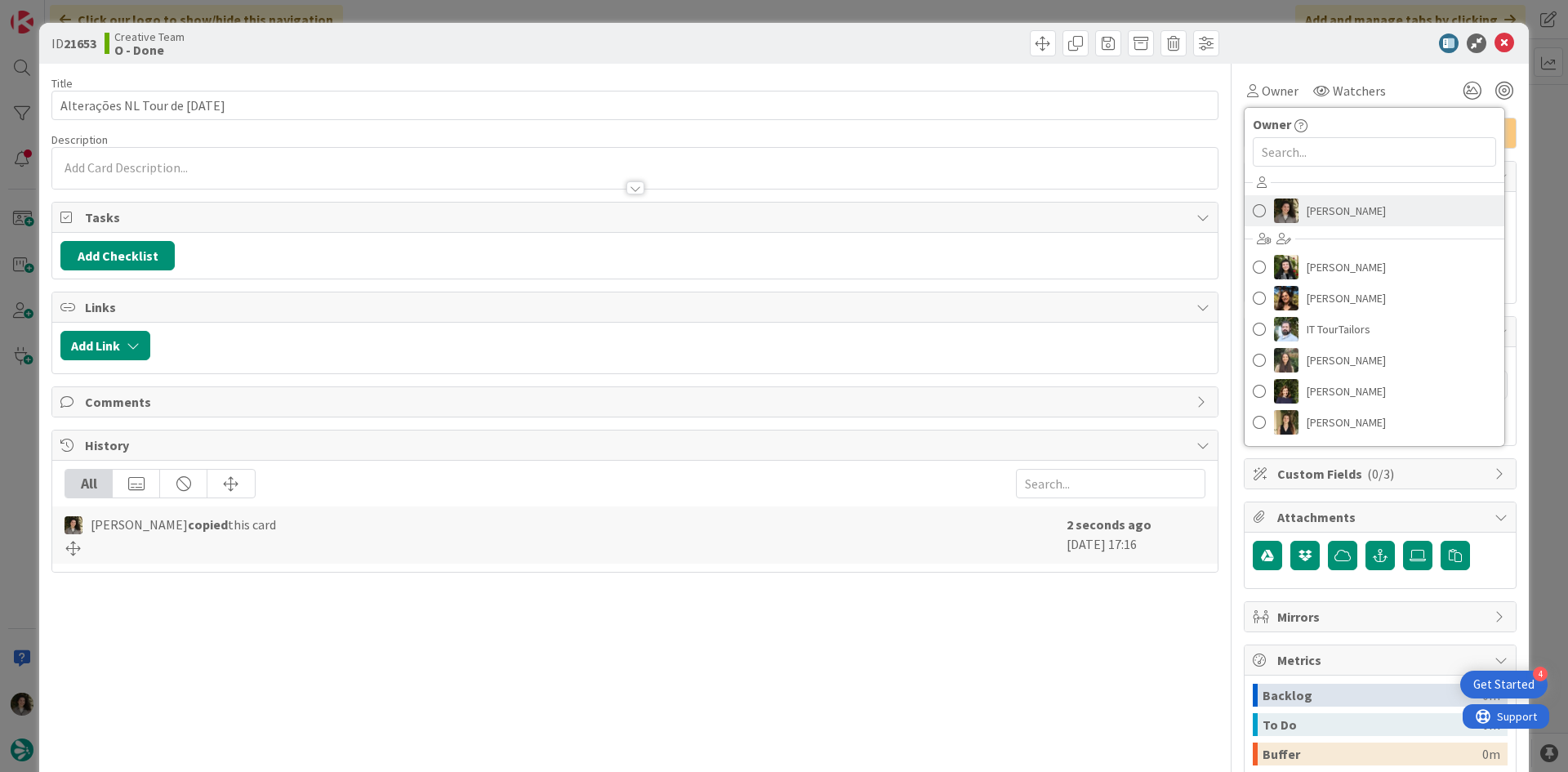
click at [1307, 211] on span "[PERSON_NAME]" at bounding box center [1346, 211] width 79 height 25
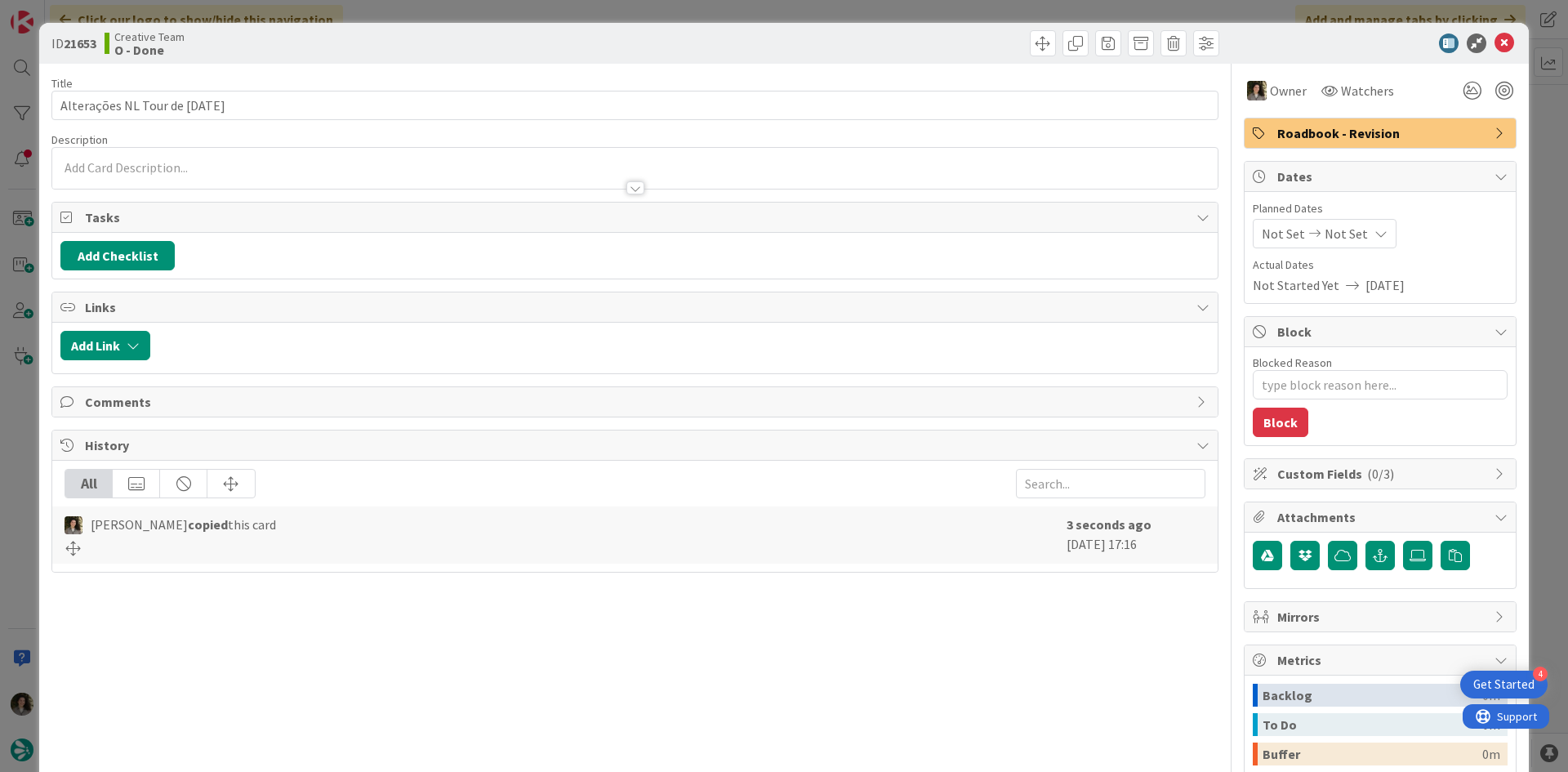
type textarea "x"
click at [1325, 234] on span "Not Set" at bounding box center [1346, 233] width 43 height 19
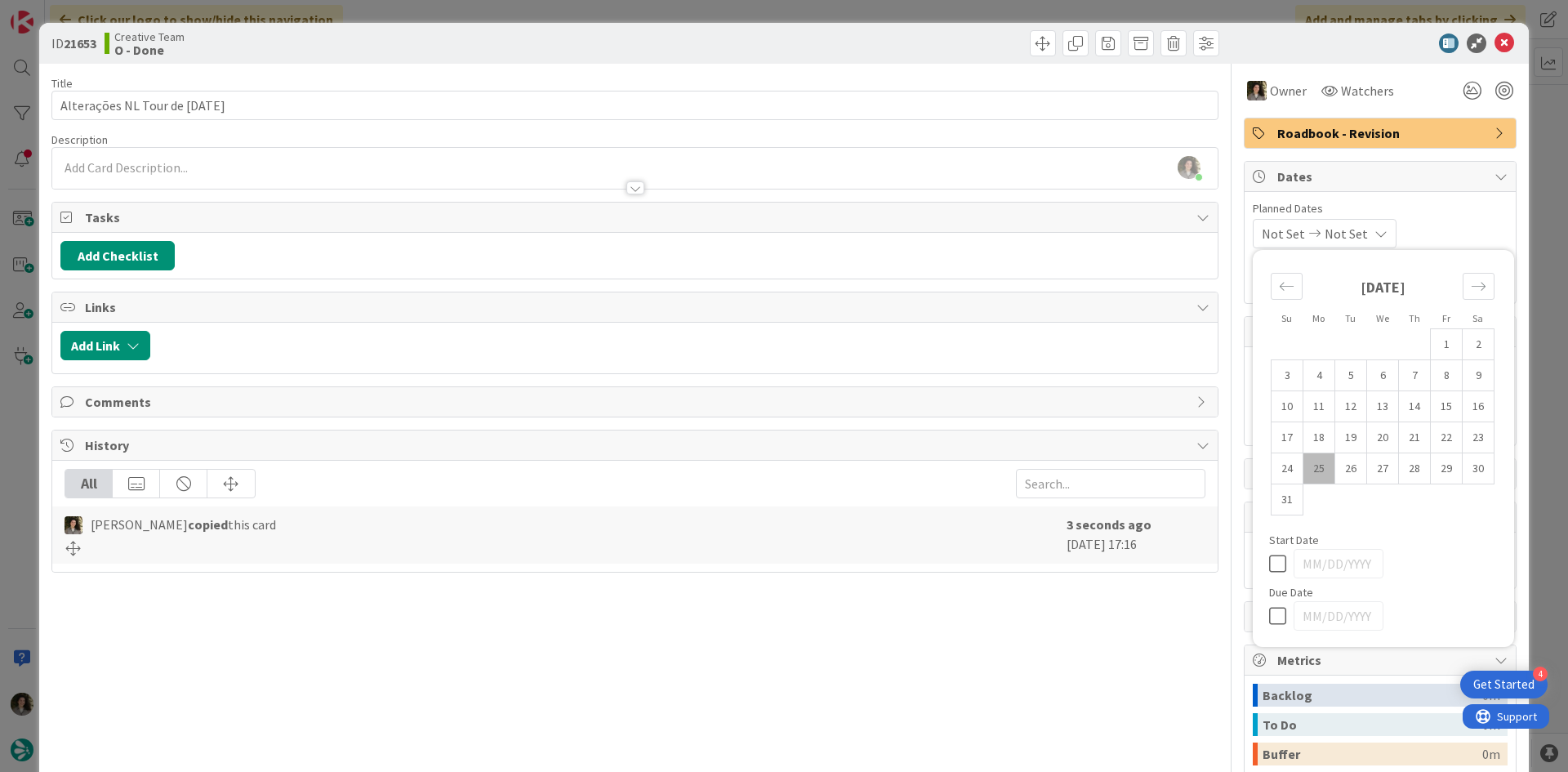
drag, startPoint x: 1271, startPoint y: 619, endPoint x: 1302, endPoint y: 541, distance: 83.9
click at [1271, 619] on icon at bounding box center [1282, 616] width 25 height 19
type input "[DATE]"
type textarea "x"
click at [1495, 41] on icon at bounding box center [1504, 43] width 19 height 19
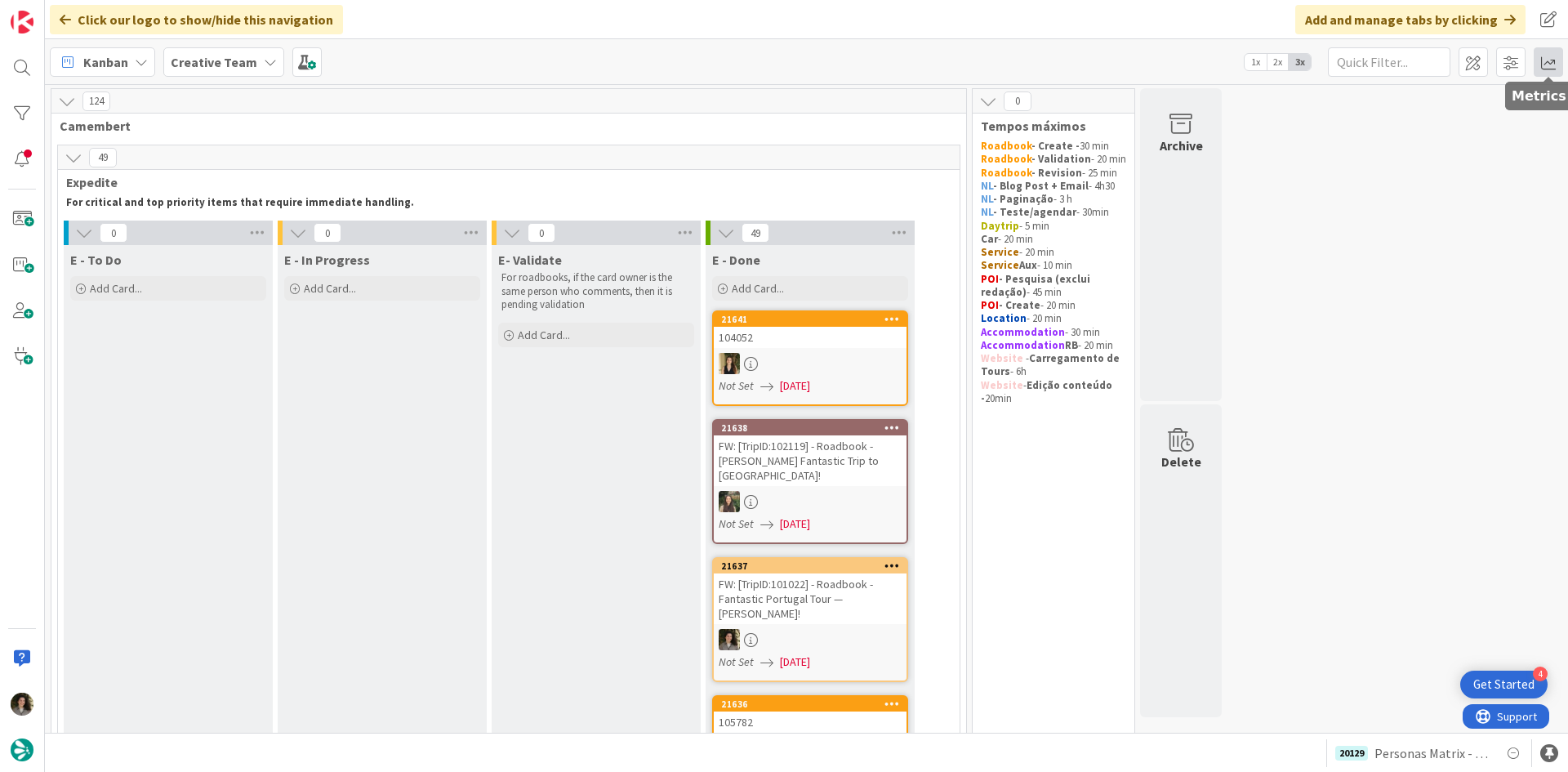
click at [1540, 74] on span at bounding box center [1549, 62] width 30 height 30
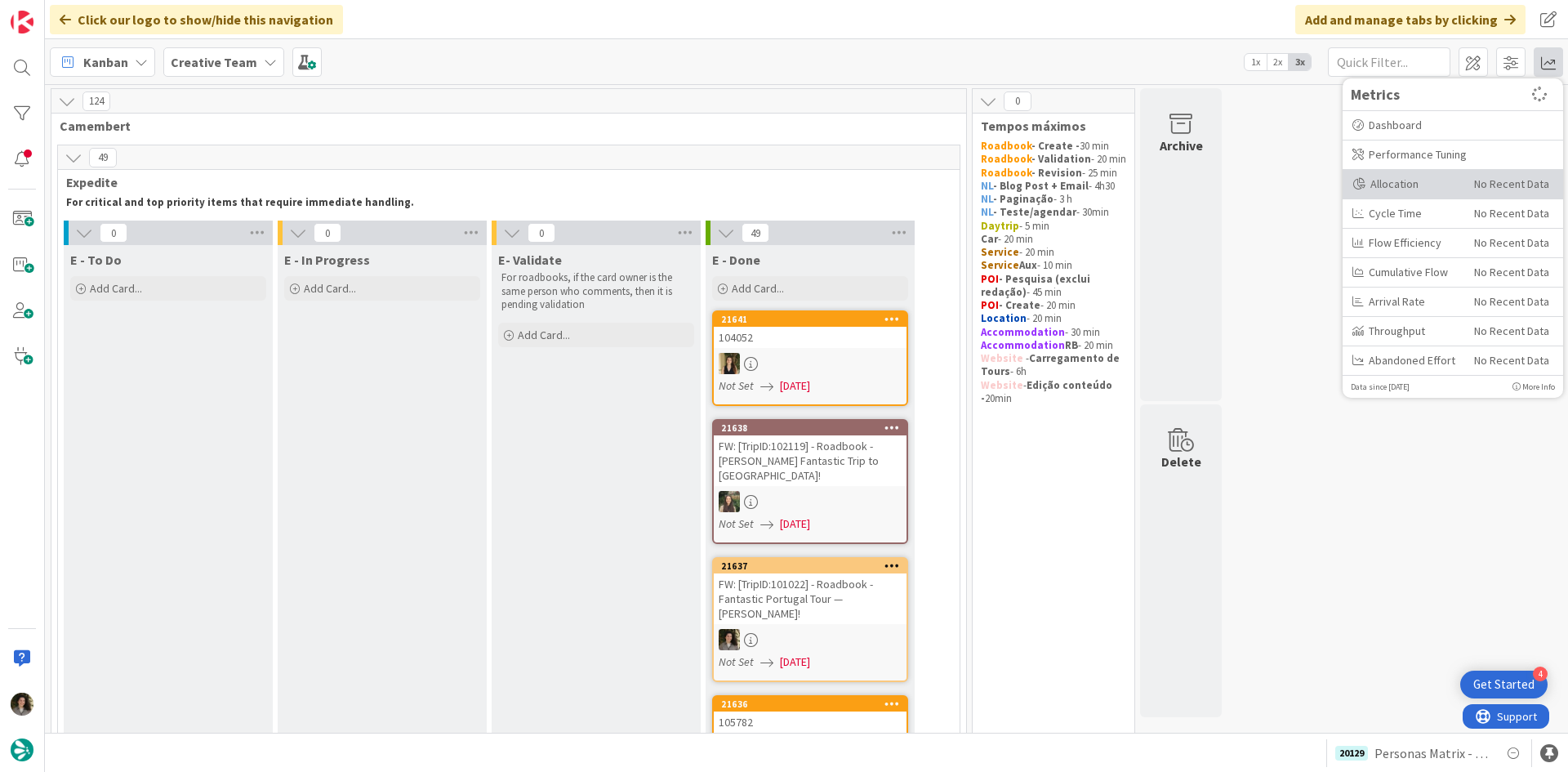
click at [1447, 170] on div "Allocation No Recent Data" at bounding box center [1453, 185] width 221 height 30
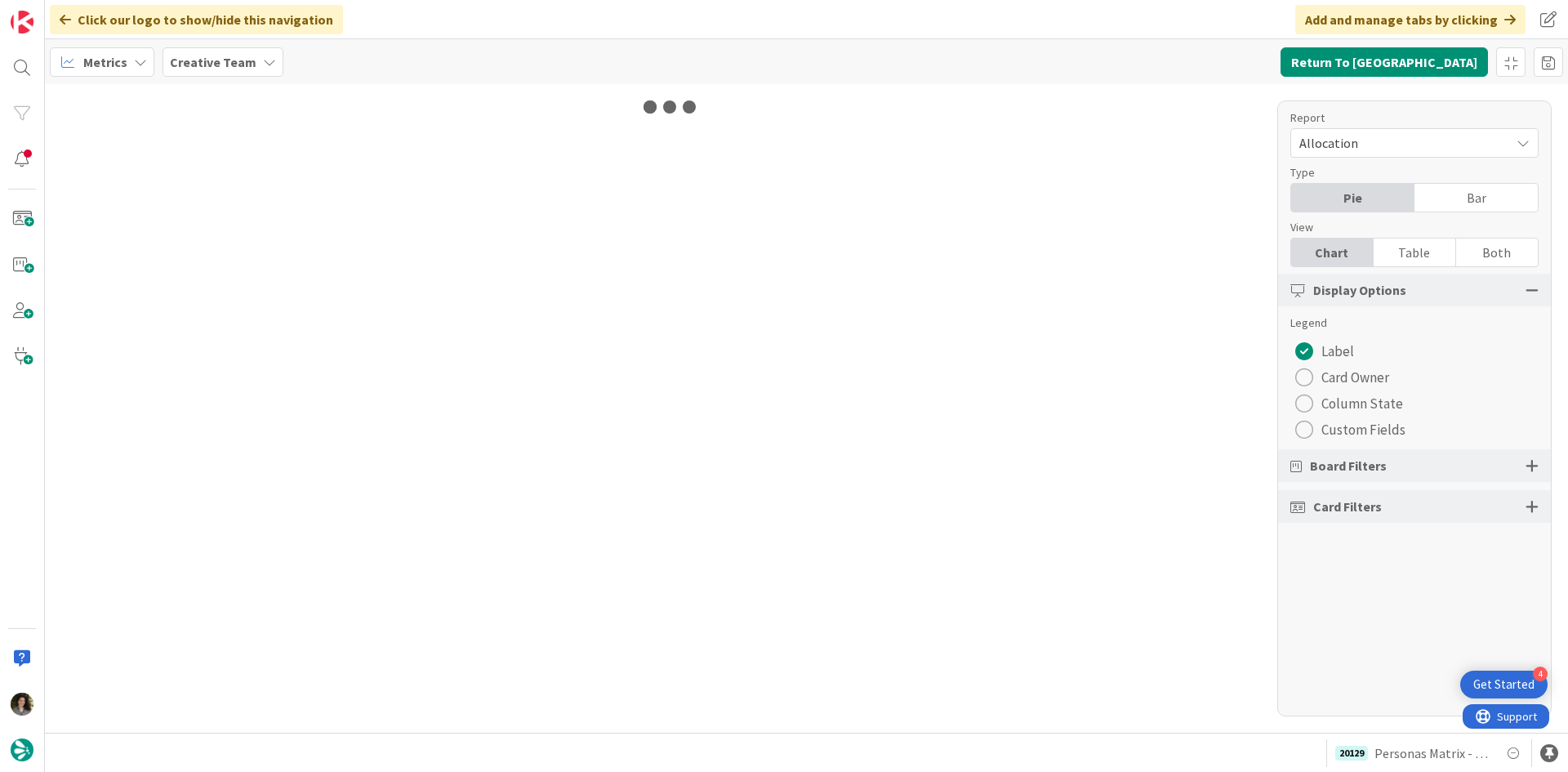
click at [1404, 246] on div "Table" at bounding box center [1415, 252] width 82 height 28
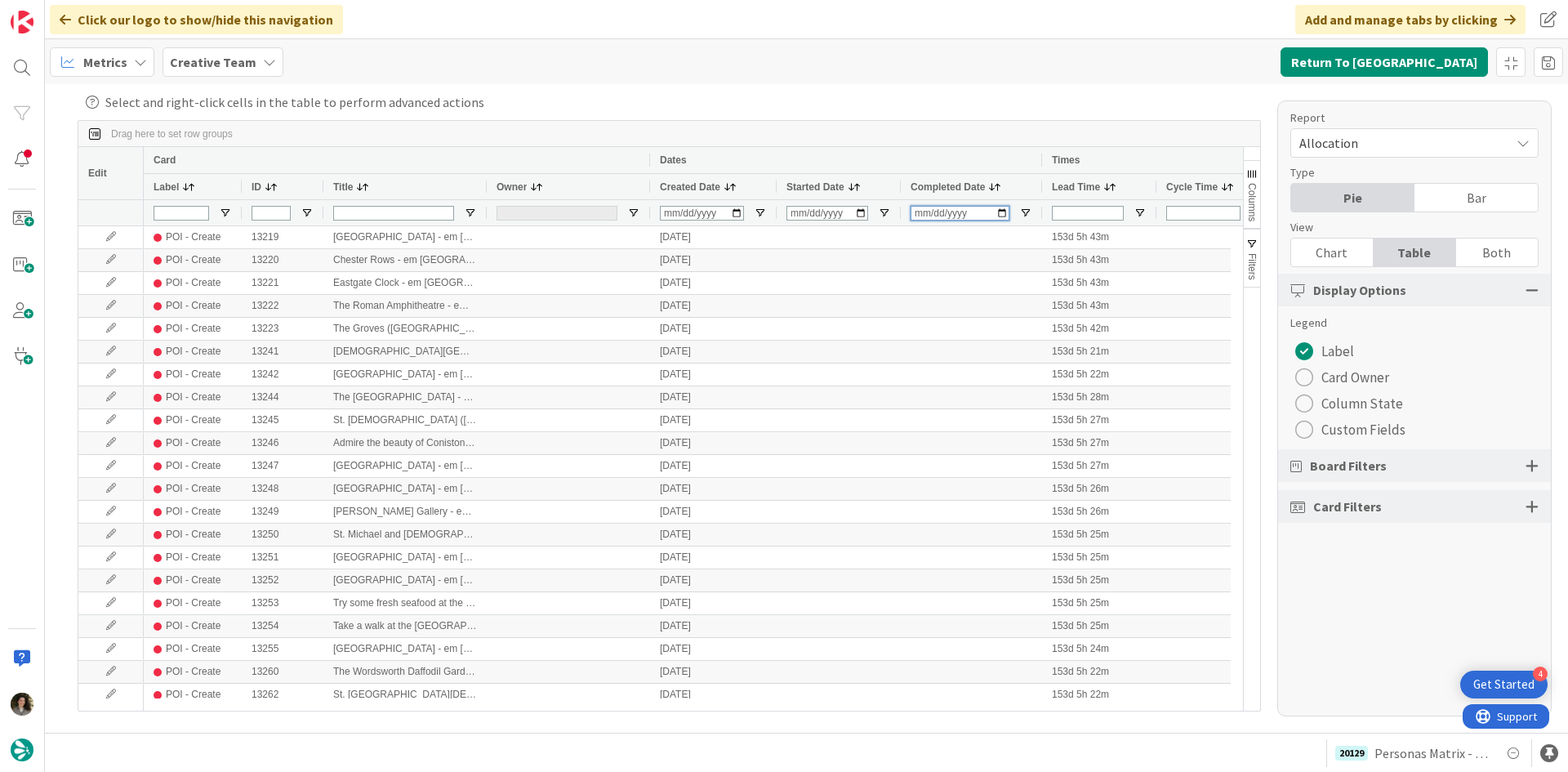
click at [918, 214] on input "Completed Date Filter Input" at bounding box center [960, 214] width 99 height 15
type input "[DATE]"
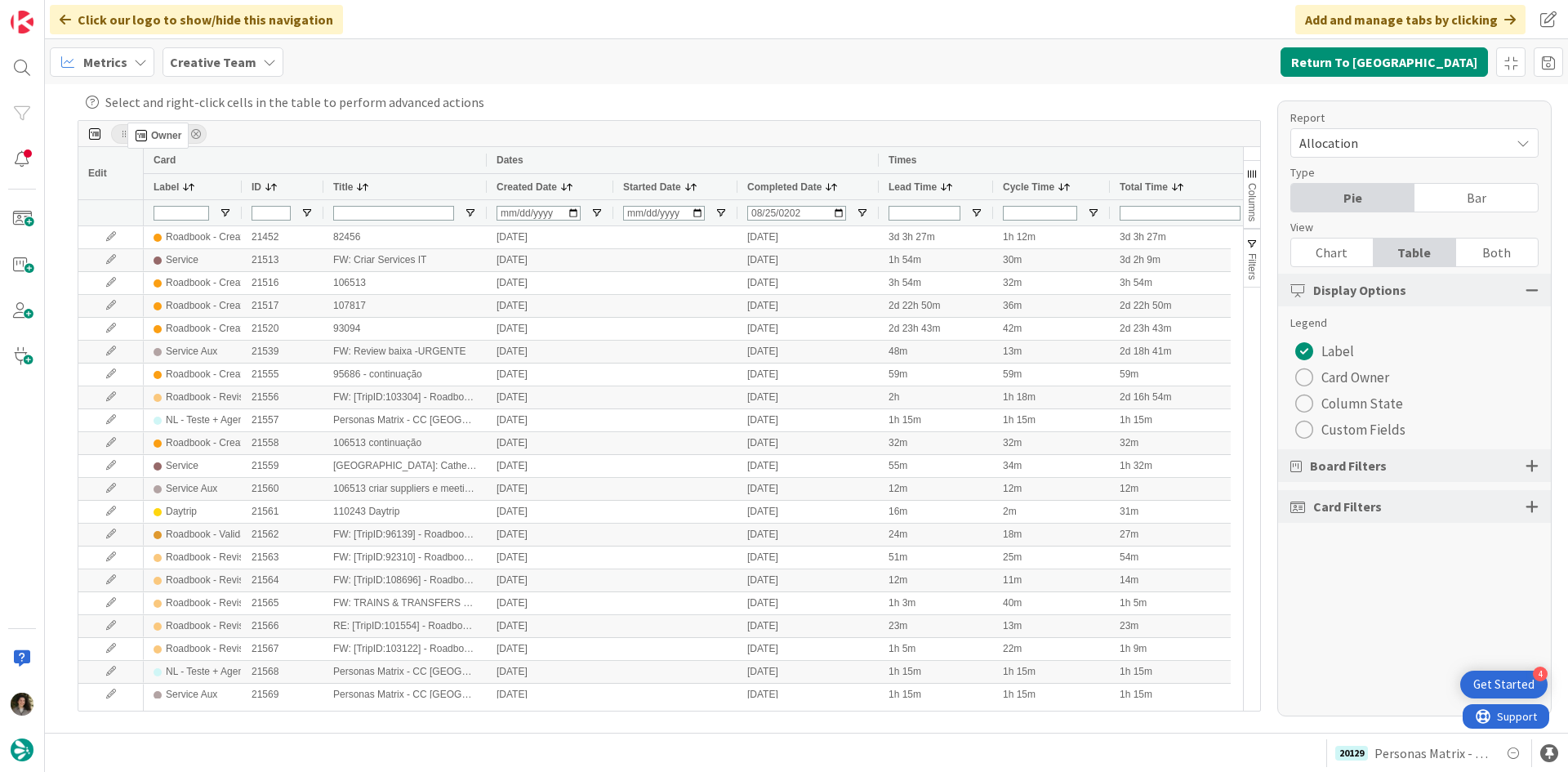
drag, startPoint x: 517, startPoint y: 187, endPoint x: 136, endPoint y: 129, distance: 385.4
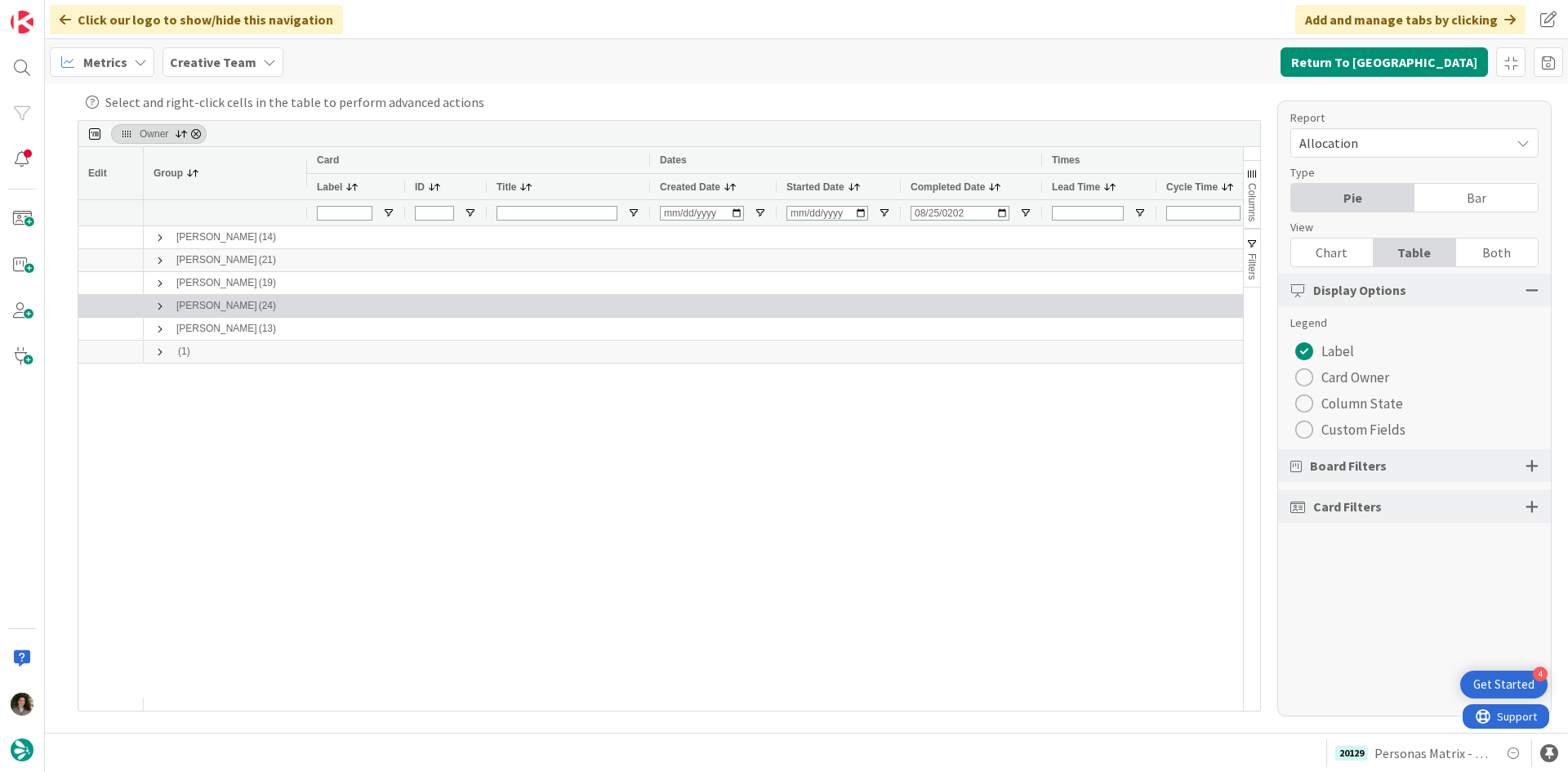
click at [158, 306] on span at bounding box center [160, 306] width 13 height 13
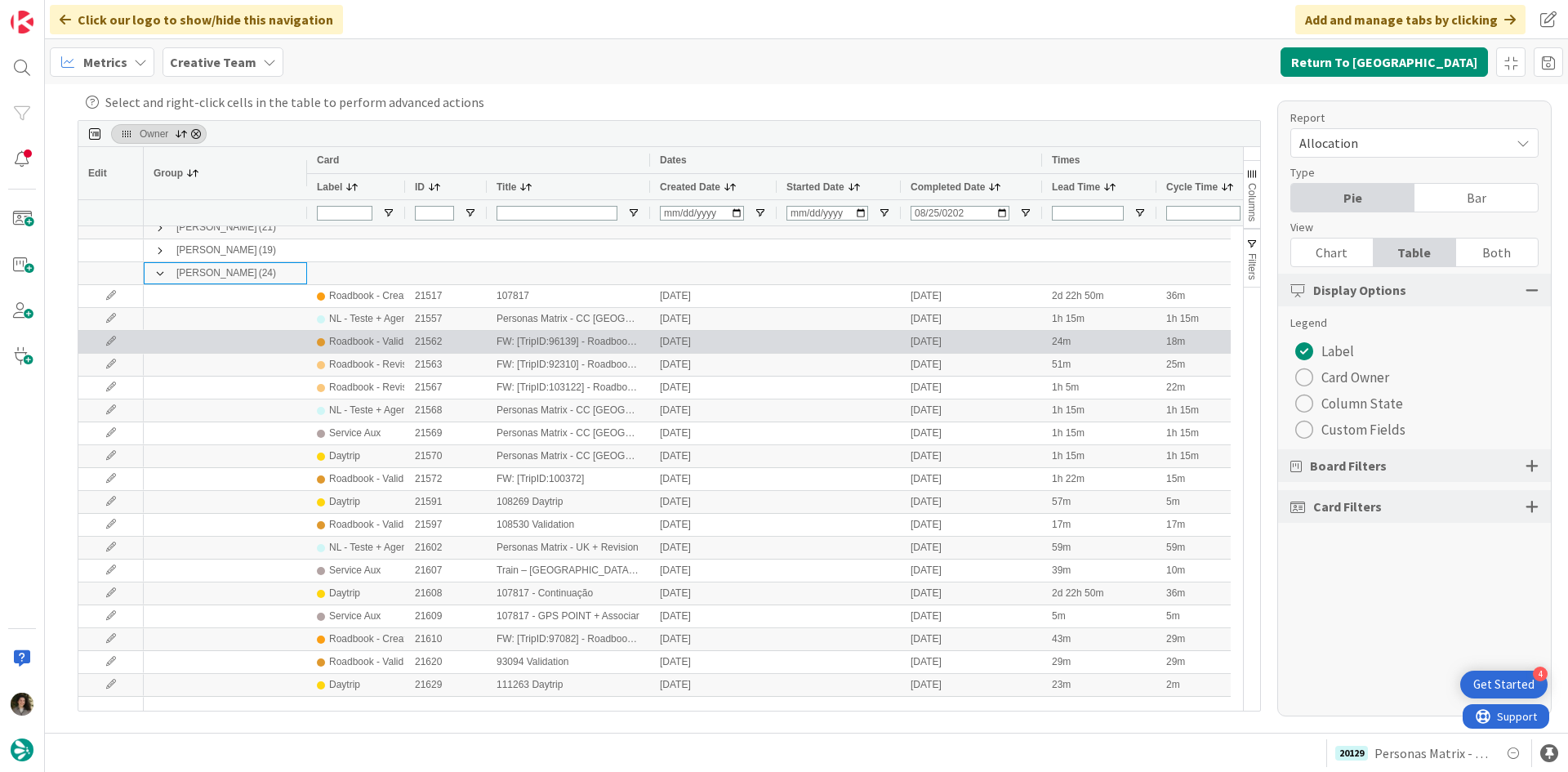
scroll to position [81, 0]
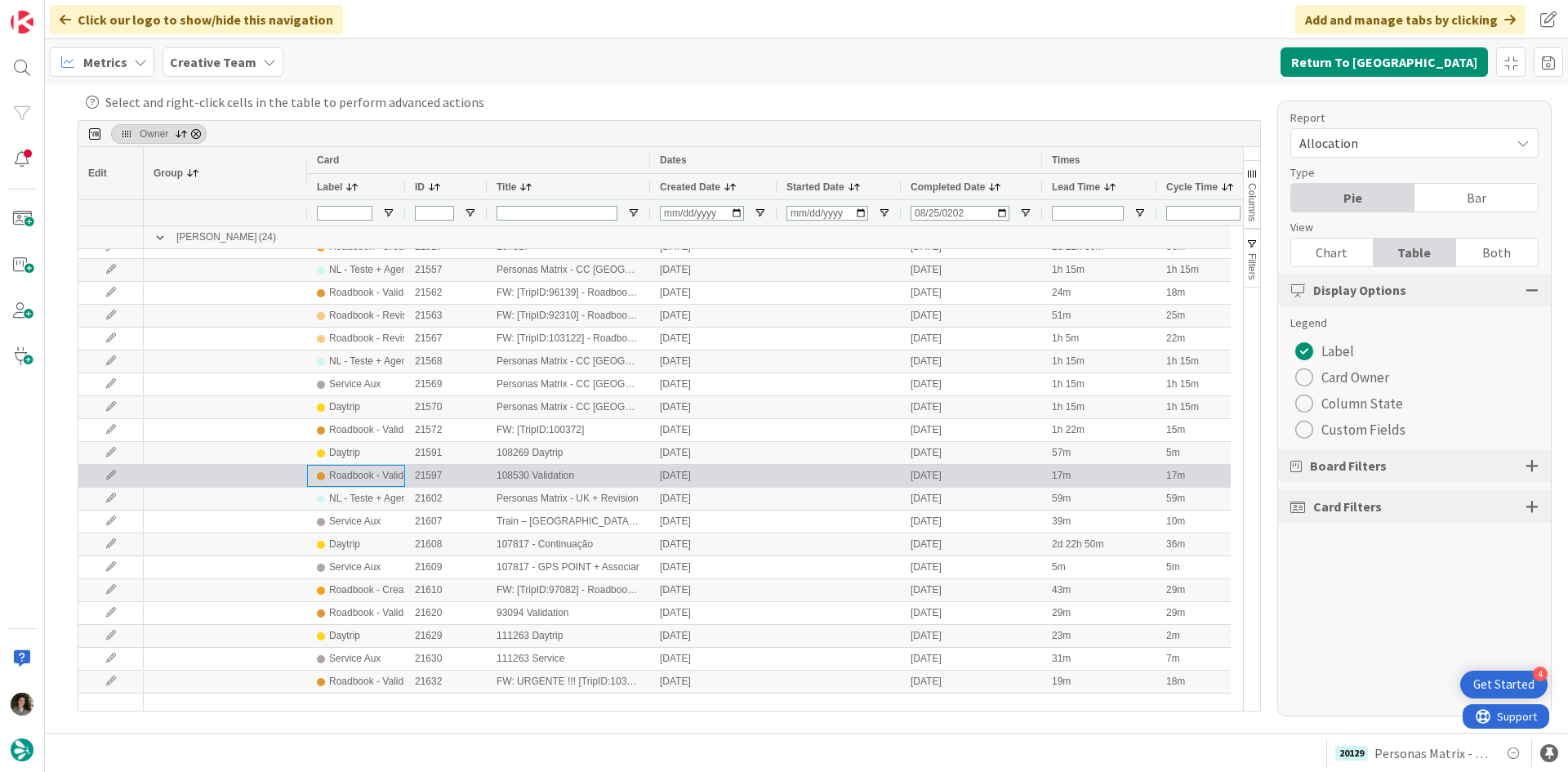
click at [363, 486] on div "Roadbook - Validation" at bounding box center [356, 476] width 98 height 22
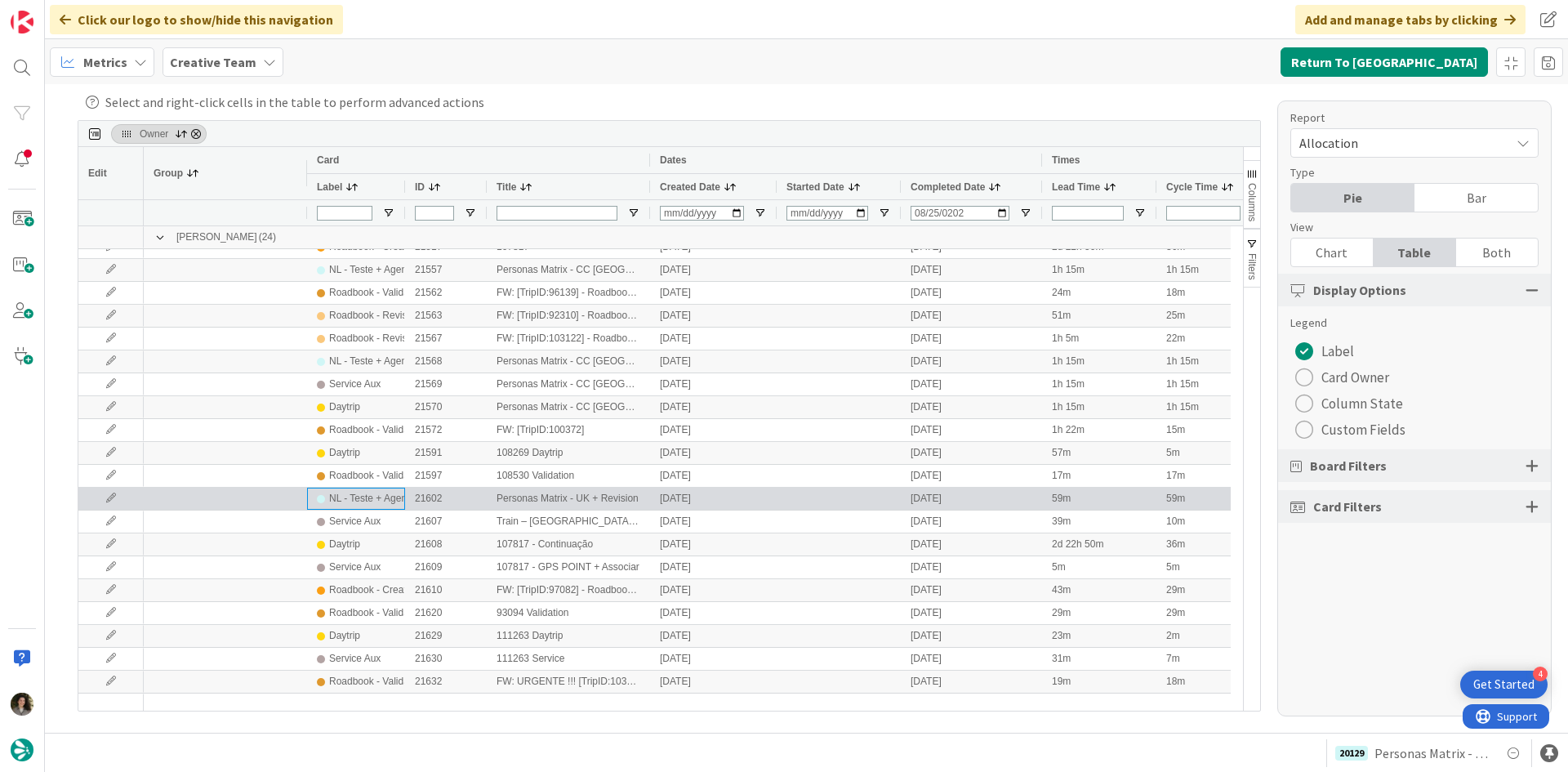
click at [361, 499] on div "NL - Teste + Agendamento" at bounding box center [387, 499] width 116 height 20
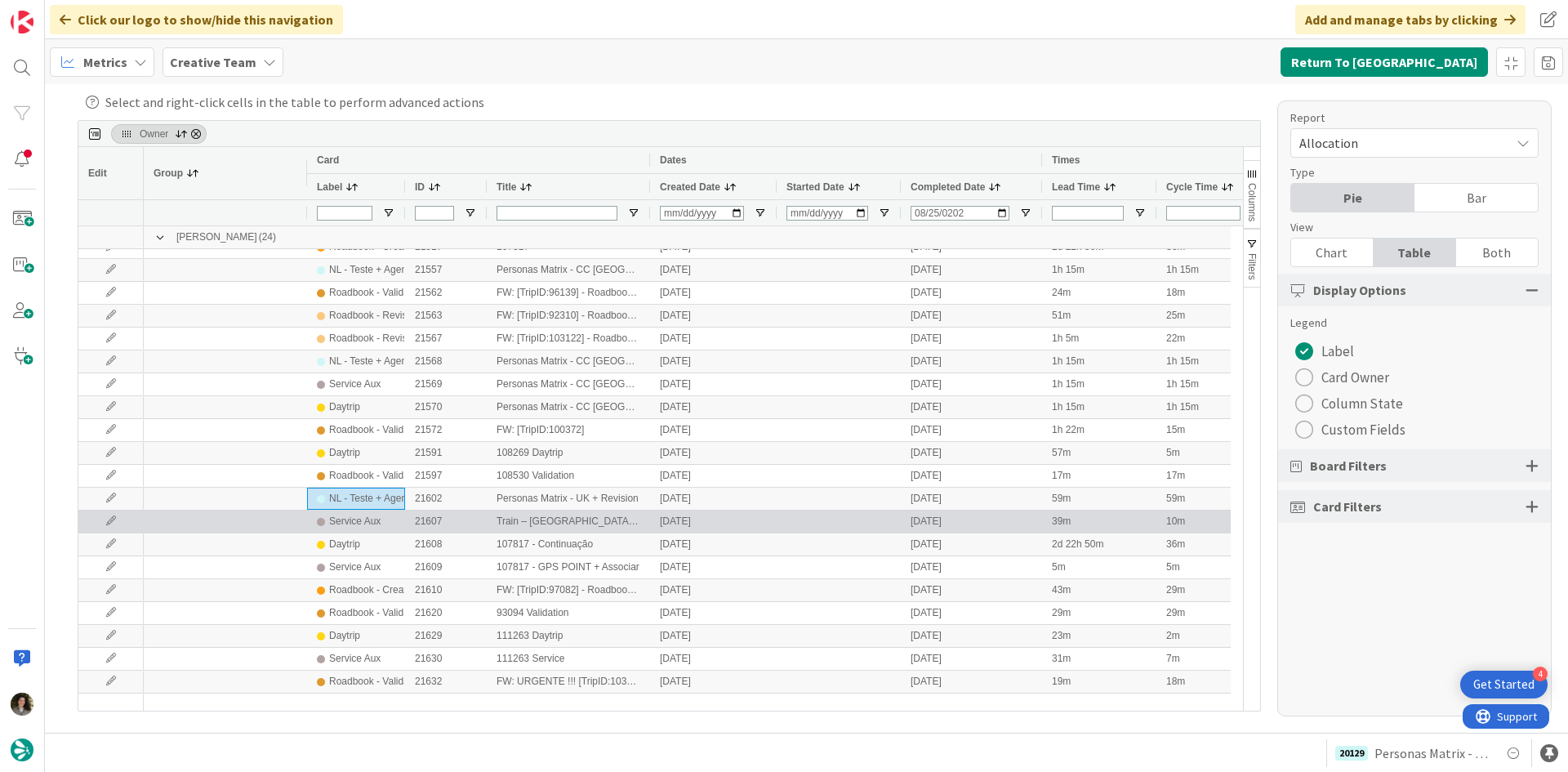
click at [426, 518] on div "21607" at bounding box center [445, 522] width 81 height 22
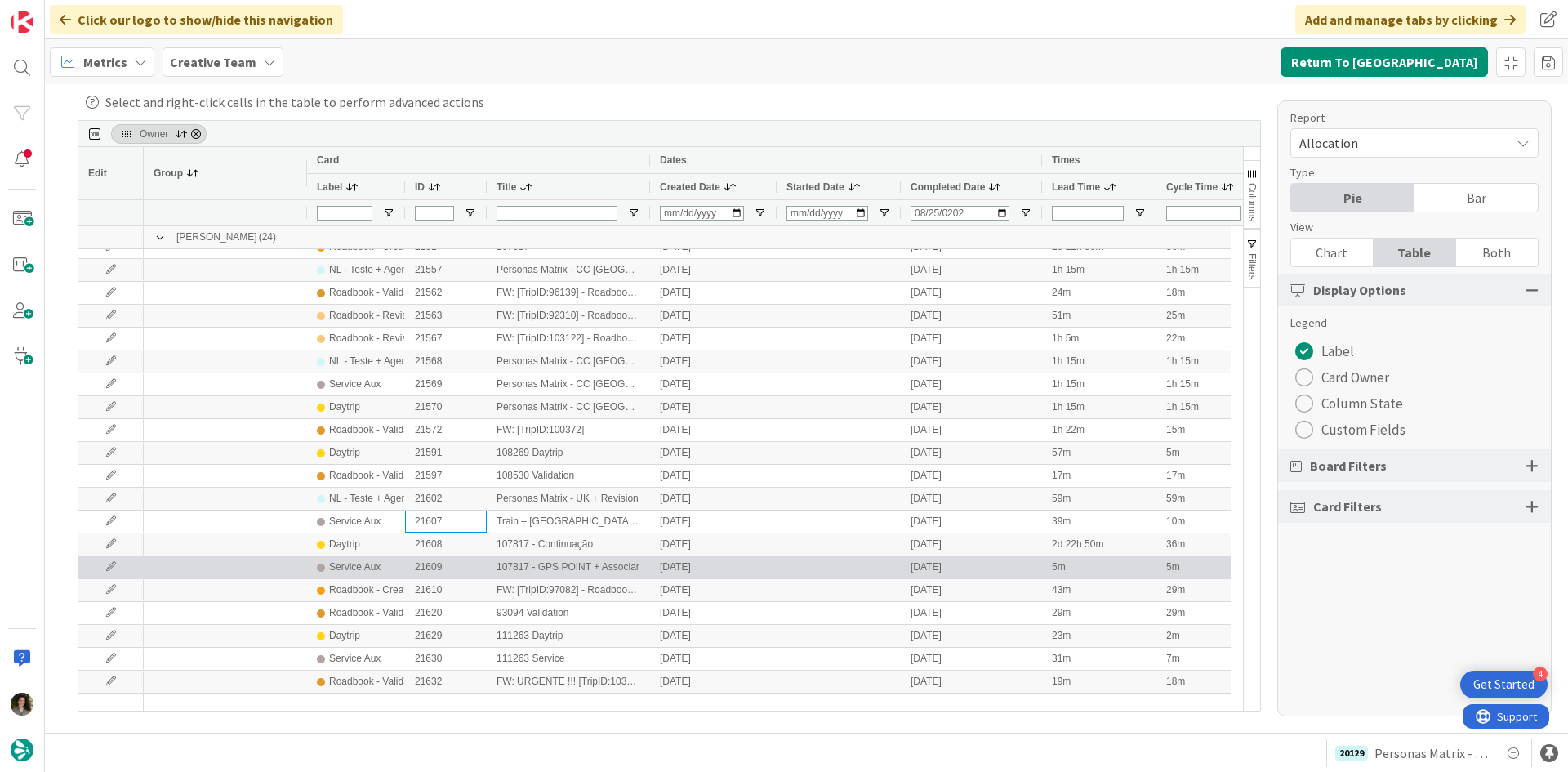
click at [383, 574] on div "Service Aux" at bounding box center [356, 568] width 79 height 20
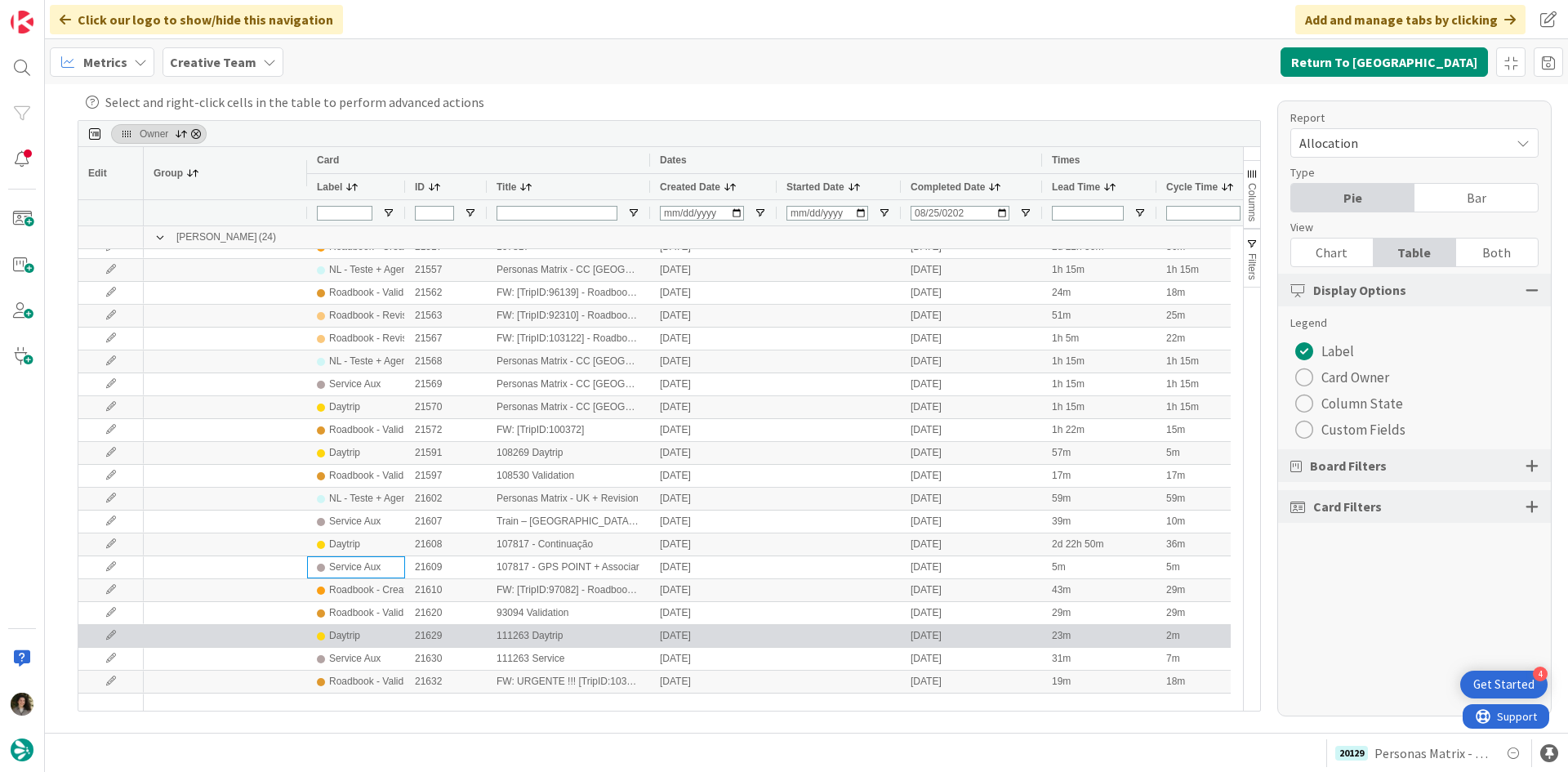
click at [363, 631] on div "Daytrip" at bounding box center [356, 636] width 79 height 20
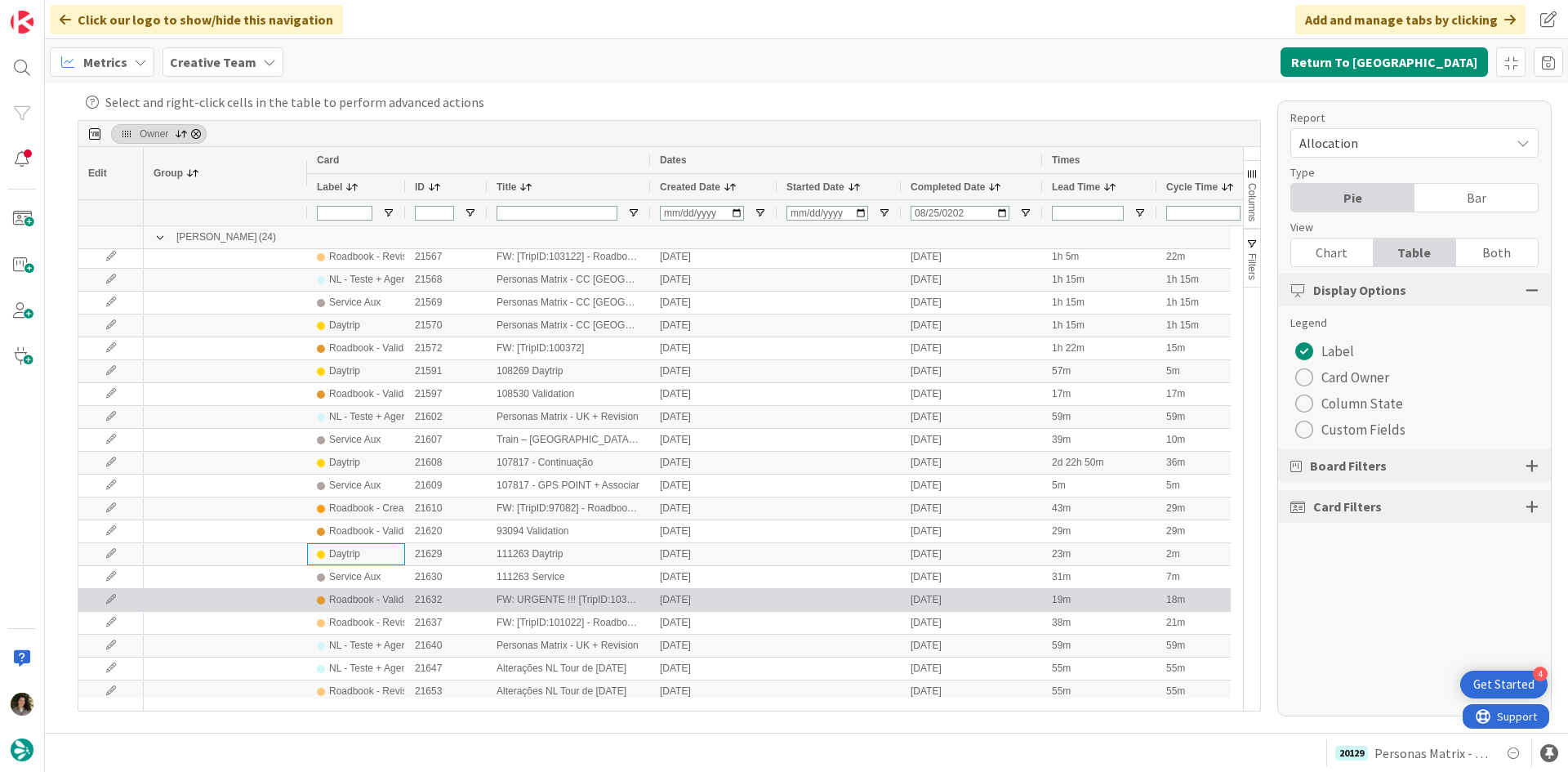
scroll to position [214, 0]
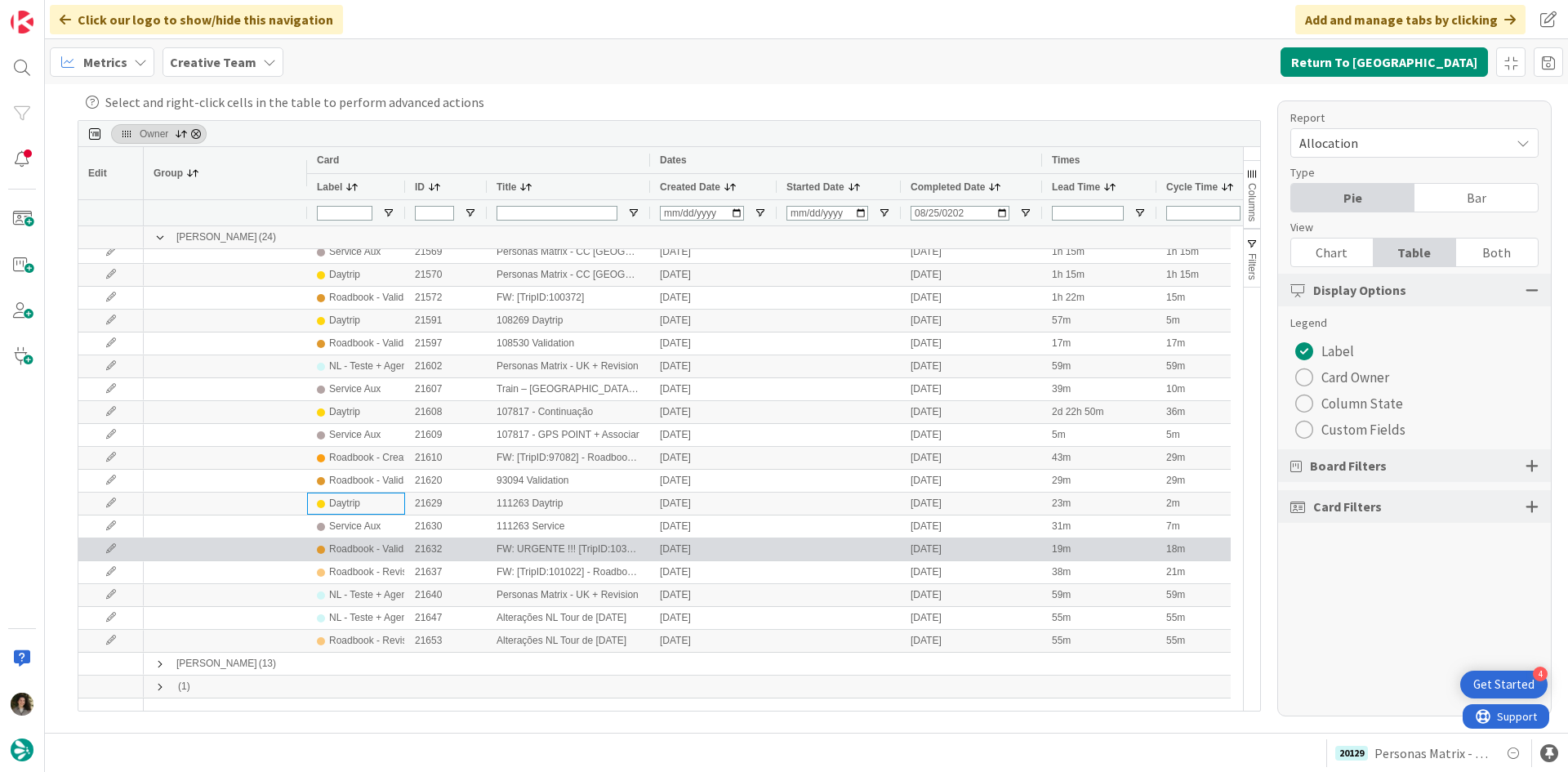
click at [370, 544] on div "Roadbook - Validation" at bounding box center [376, 549] width 95 height 20
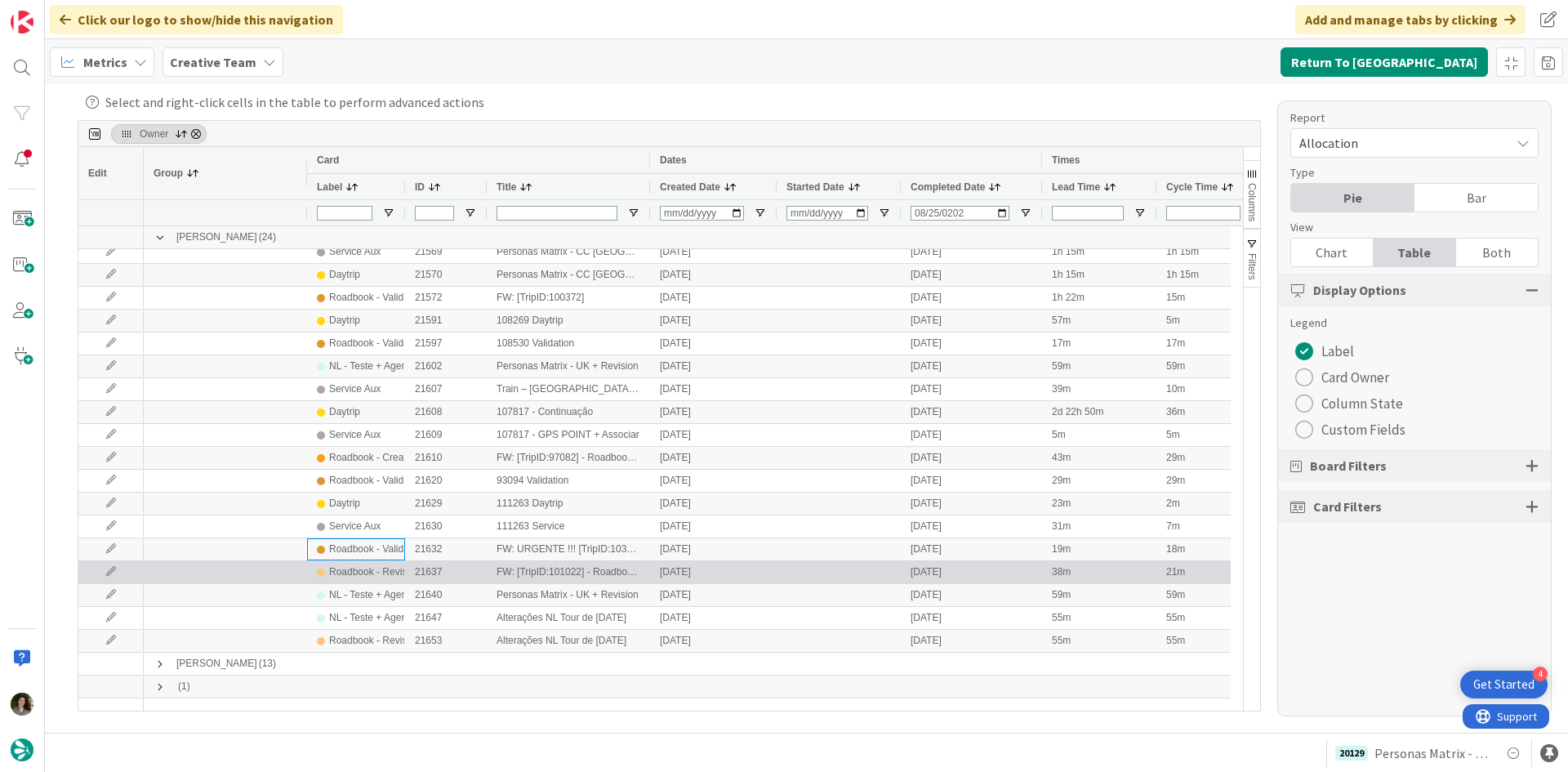
click at [383, 577] on div "Roadbook - Revision" at bounding box center [374, 572] width 91 height 20
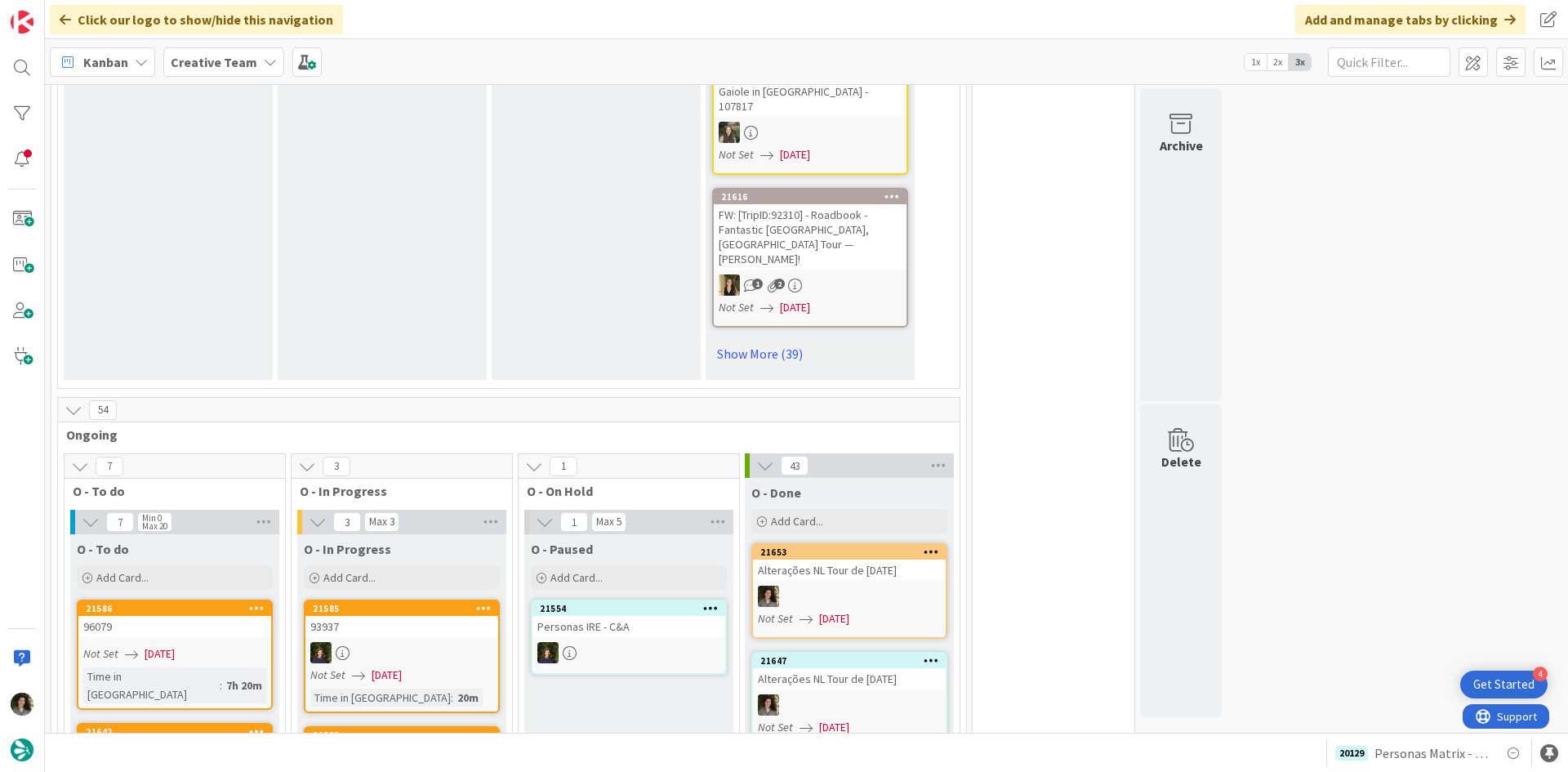
scroll to position [1471, 0]
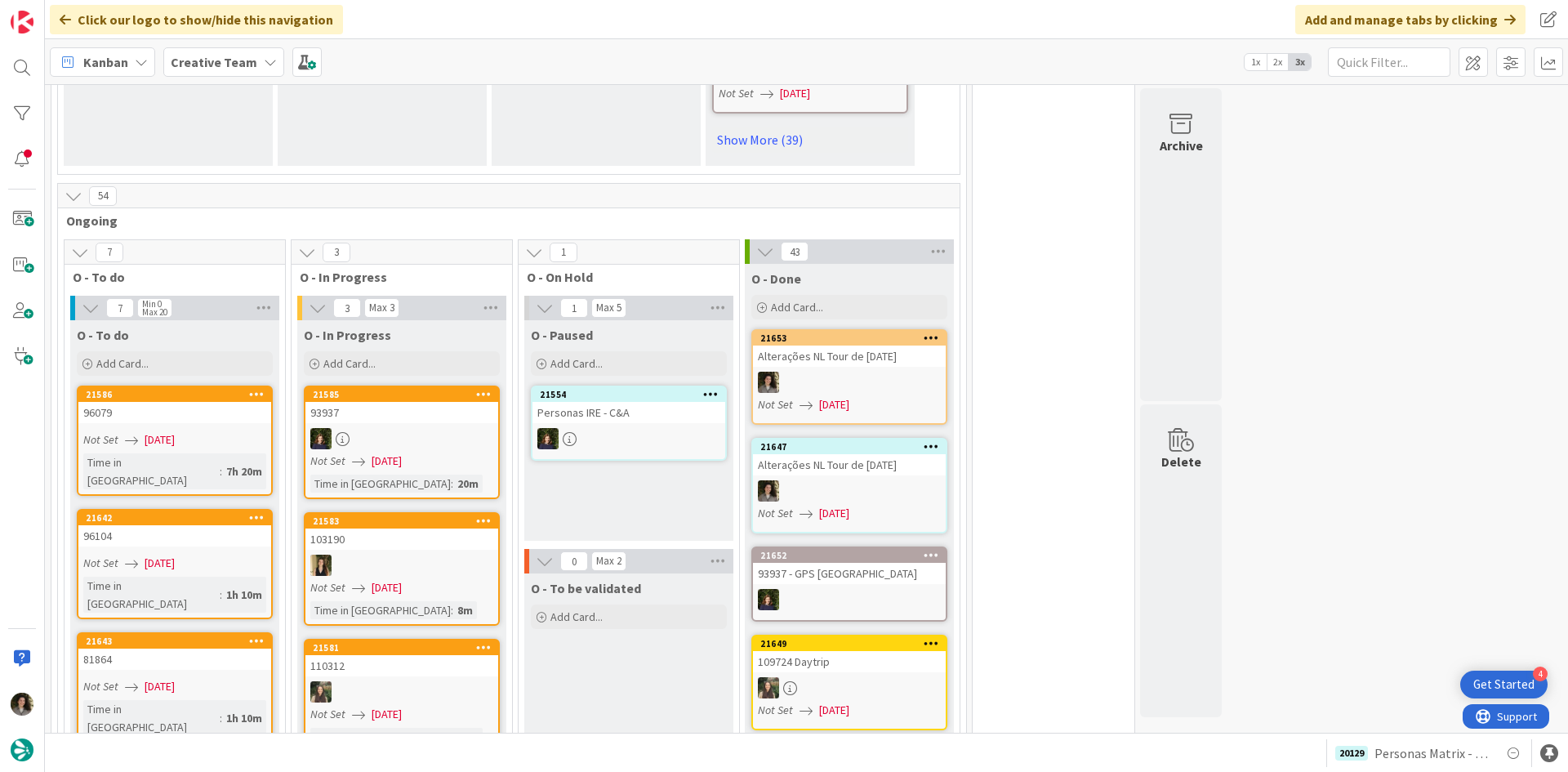
click at [887, 329] on link "21653 Alterações NL Tour de [DATE] Not Set [DATE]" at bounding box center [849, 376] width 196 height 95
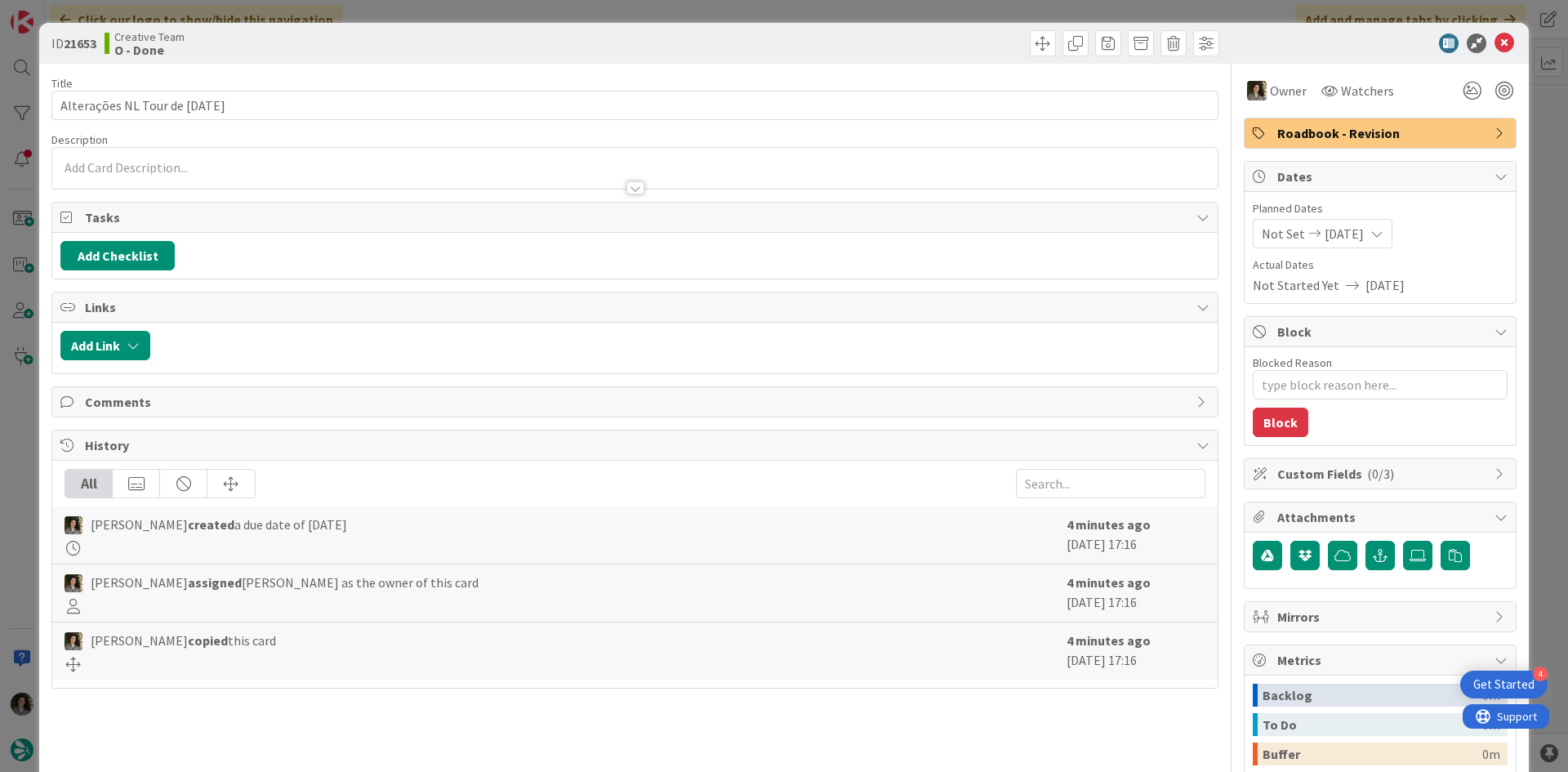
click at [1338, 134] on span "Roadbook - Revision" at bounding box center [1382, 132] width 209 height 19
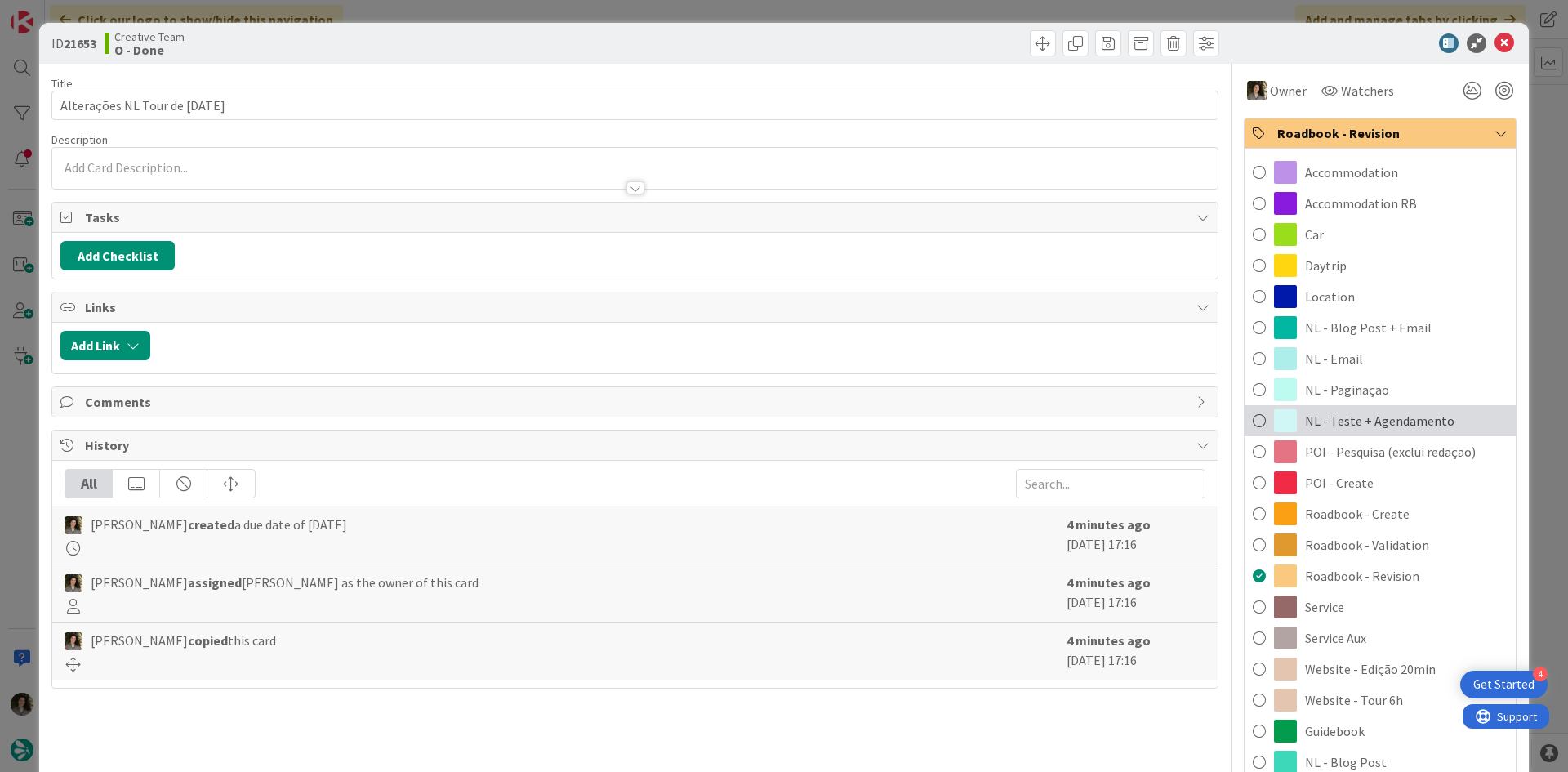
click at [1412, 426] on span "NL - Teste + Agendamento" at bounding box center [1380, 421] width 150 height 19
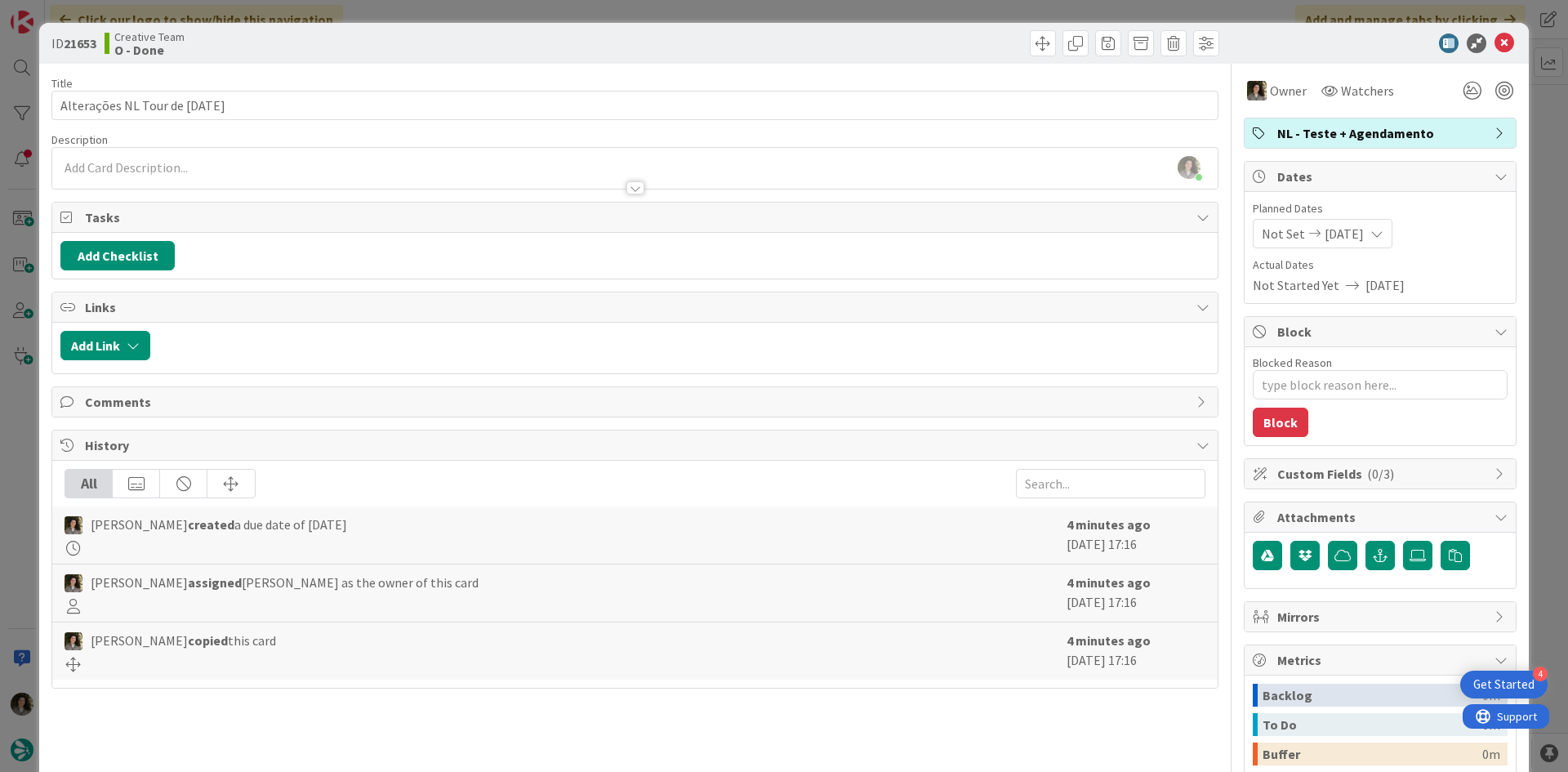
type textarea "x"
click at [1495, 42] on icon at bounding box center [1504, 43] width 19 height 19
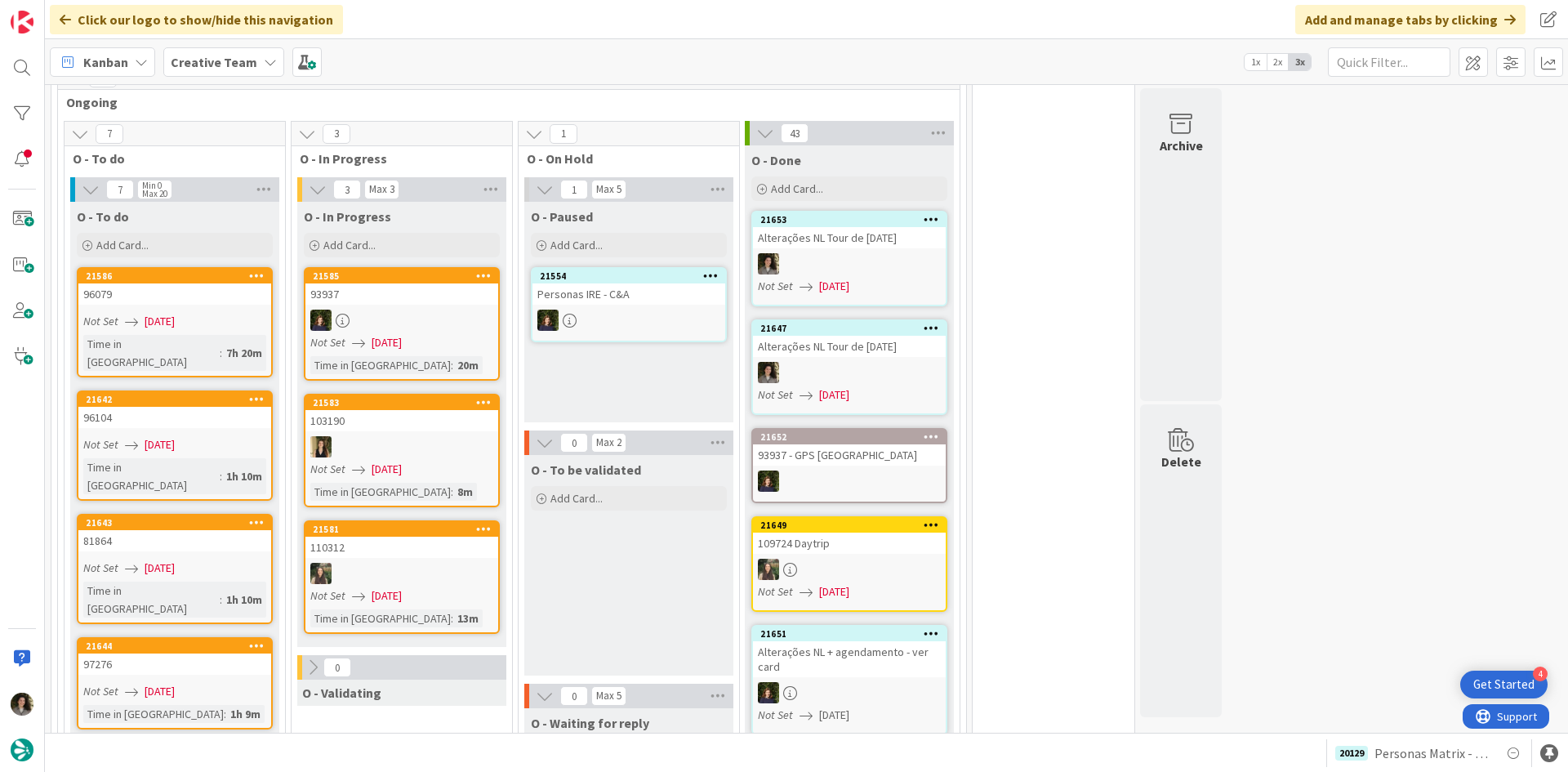
scroll to position [1471, 0]
